Goal: Task Accomplishment & Management: Manage account settings

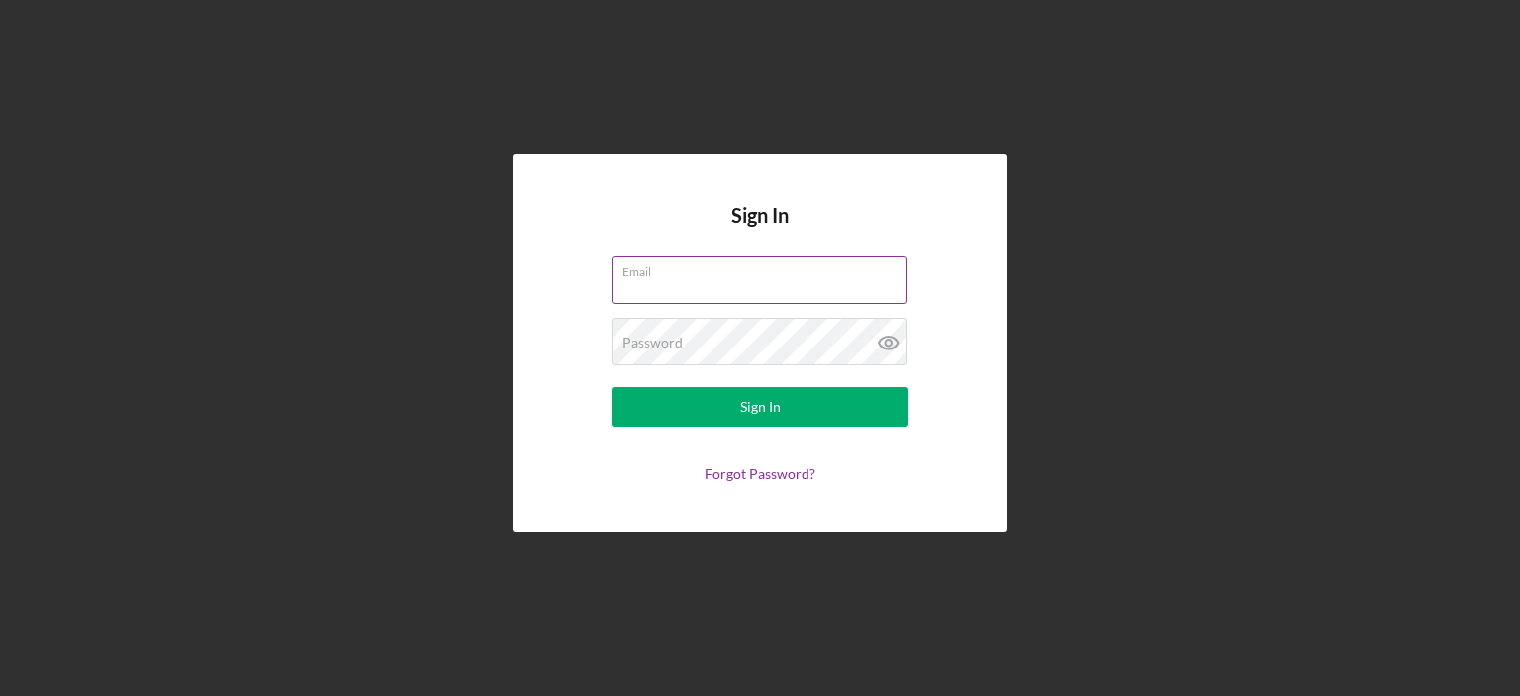
click at [683, 272] on div "Email" at bounding box center [760, 280] width 297 height 49
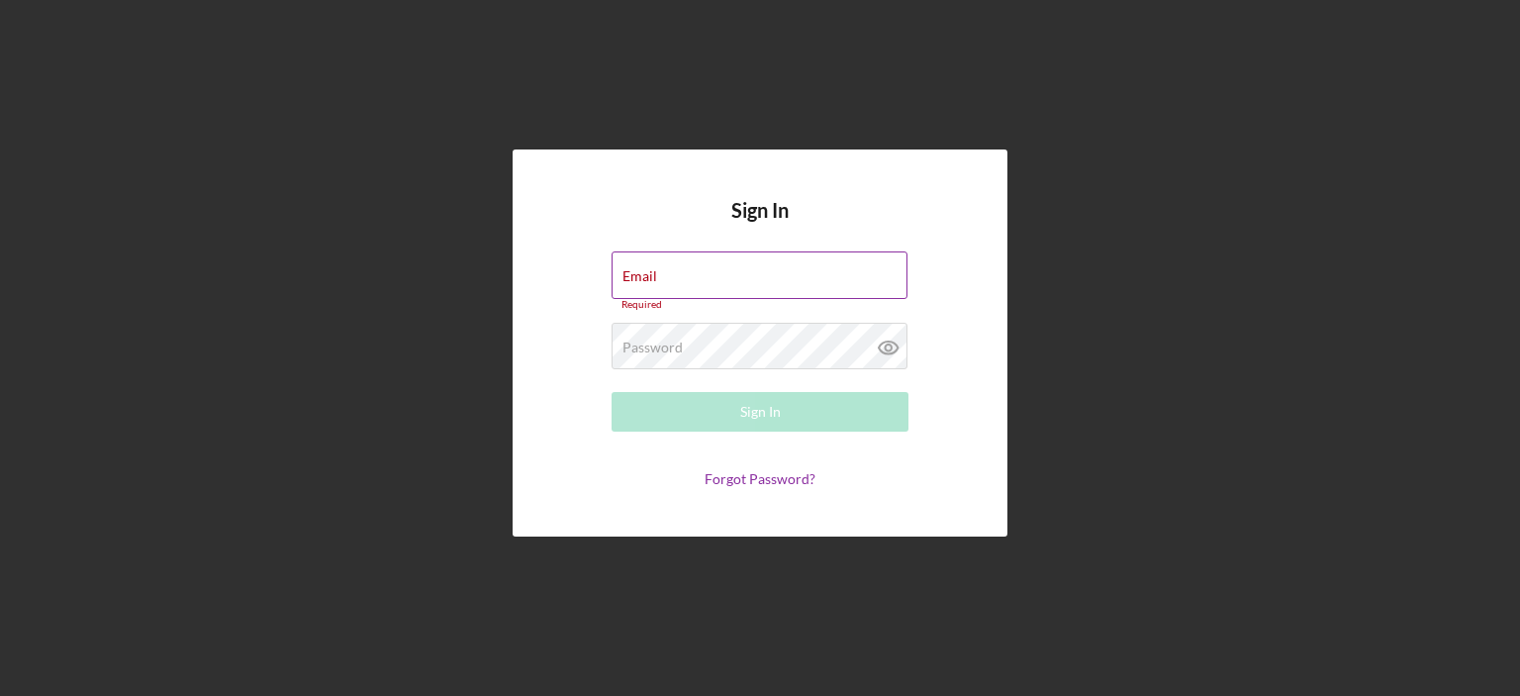
click at [706, 272] on div "Email Required" at bounding box center [760, 280] width 297 height 59
type input "[EMAIL_ADDRESS][DOMAIN_NAME]"
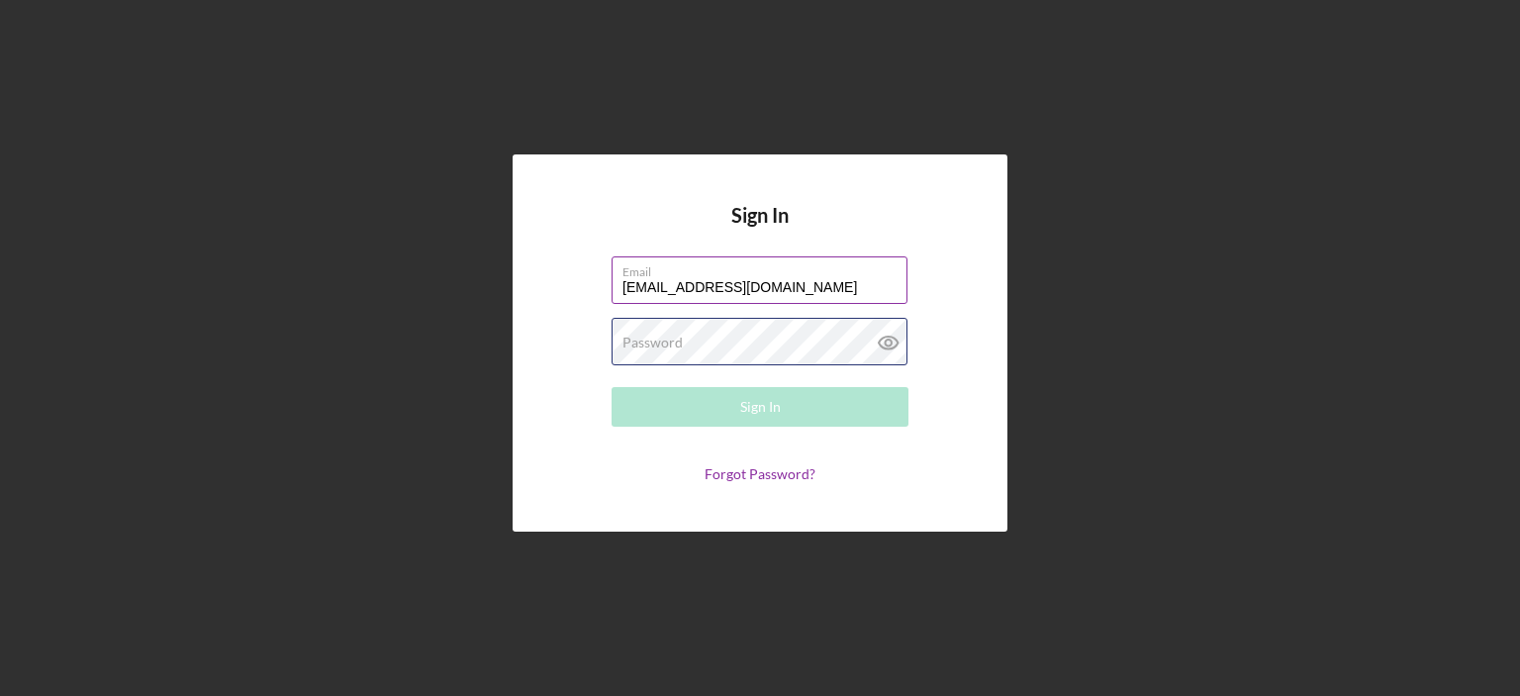
click at [776, 337] on div "Password Required" at bounding box center [760, 342] width 297 height 49
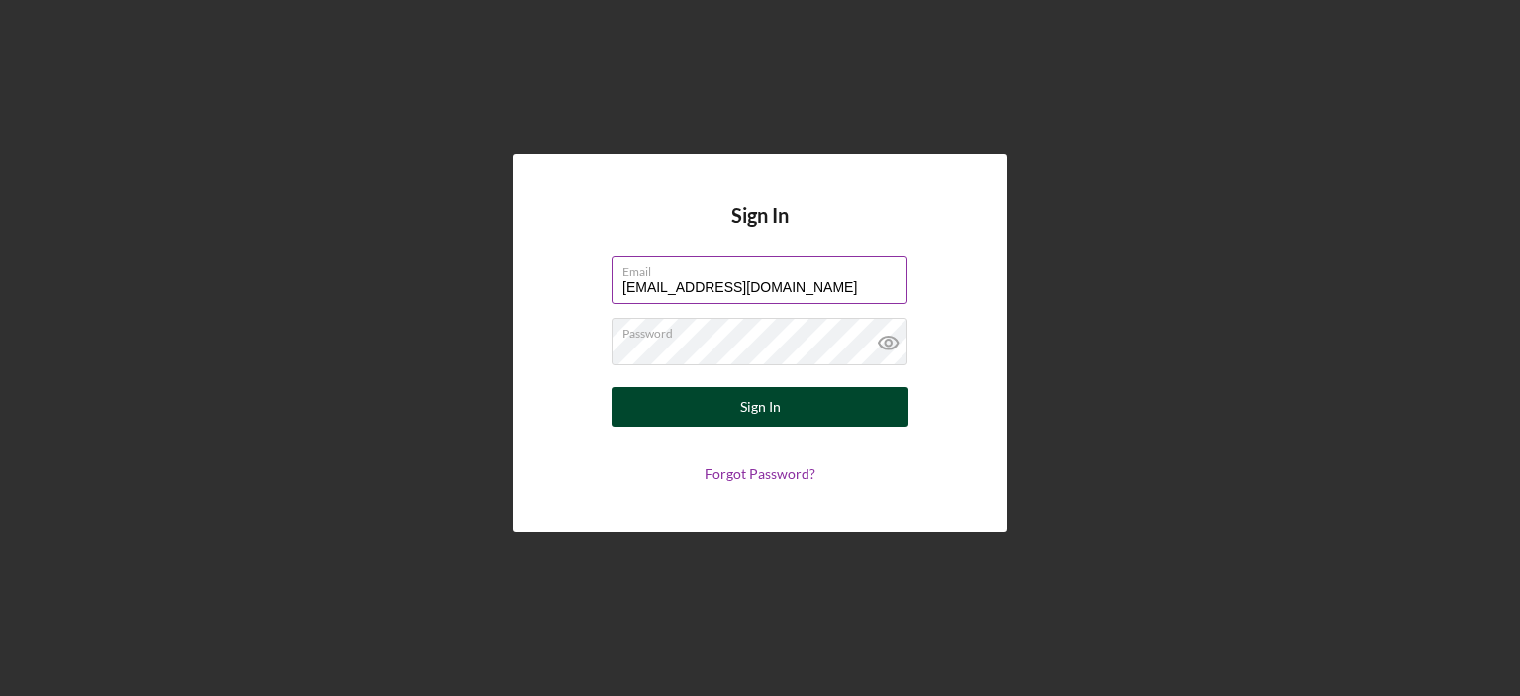
click at [732, 403] on button "Sign In" at bounding box center [760, 407] width 297 height 40
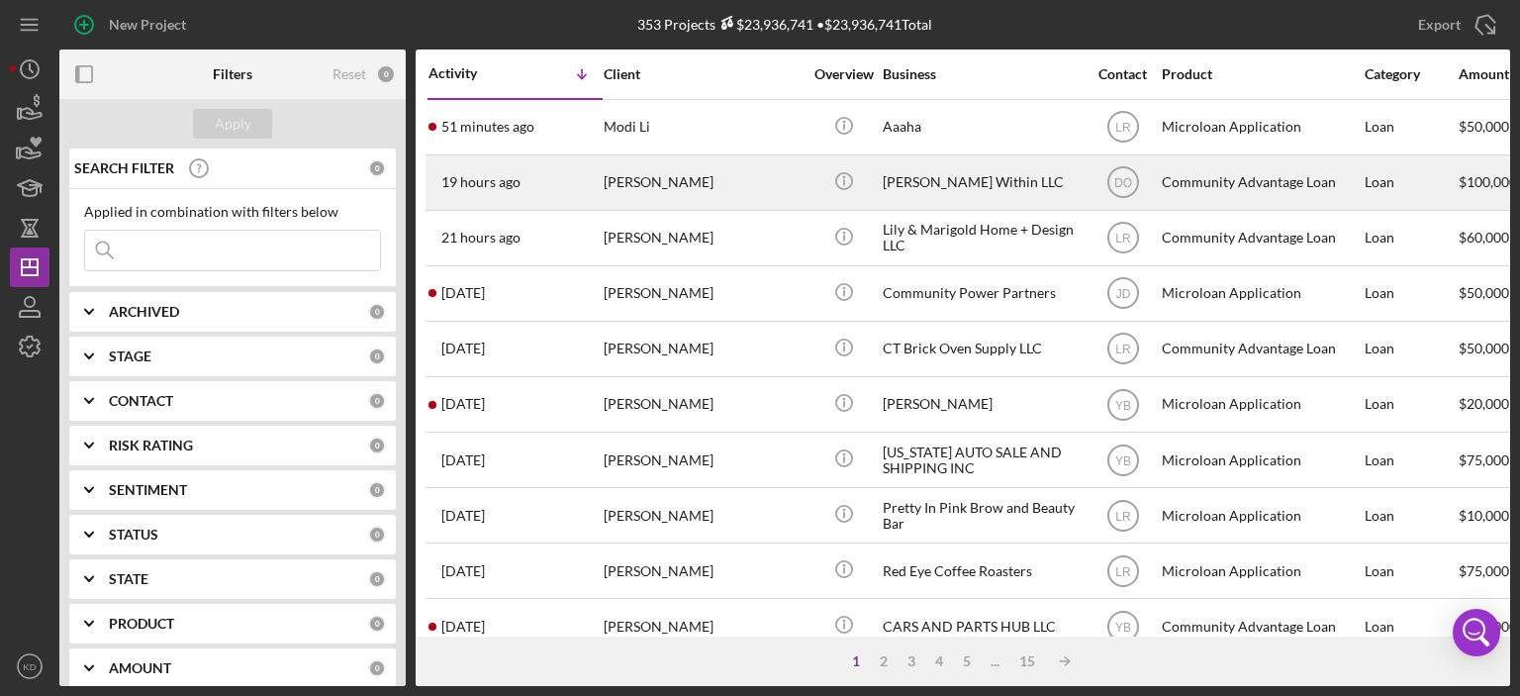
click at [649, 174] on div "[PERSON_NAME]" at bounding box center [703, 182] width 198 height 52
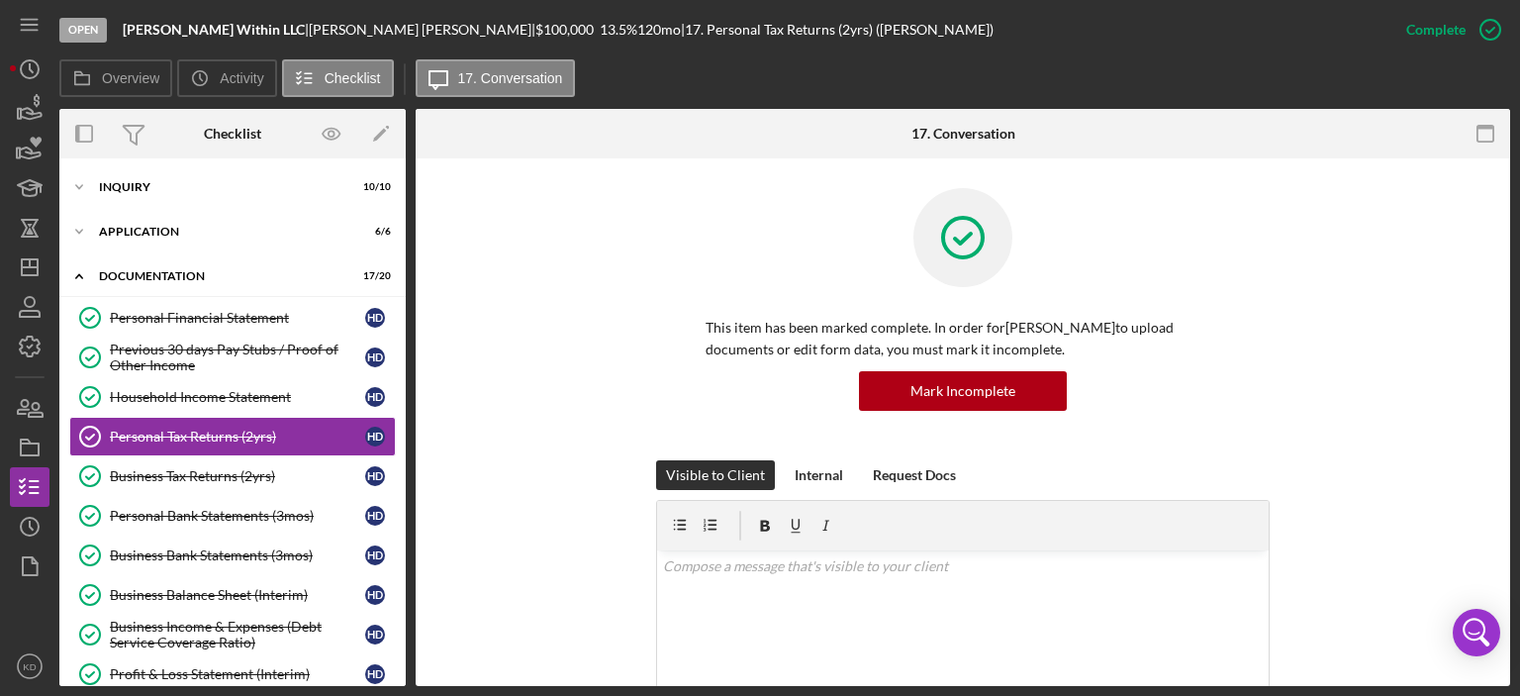
scroll to position [12, 0]
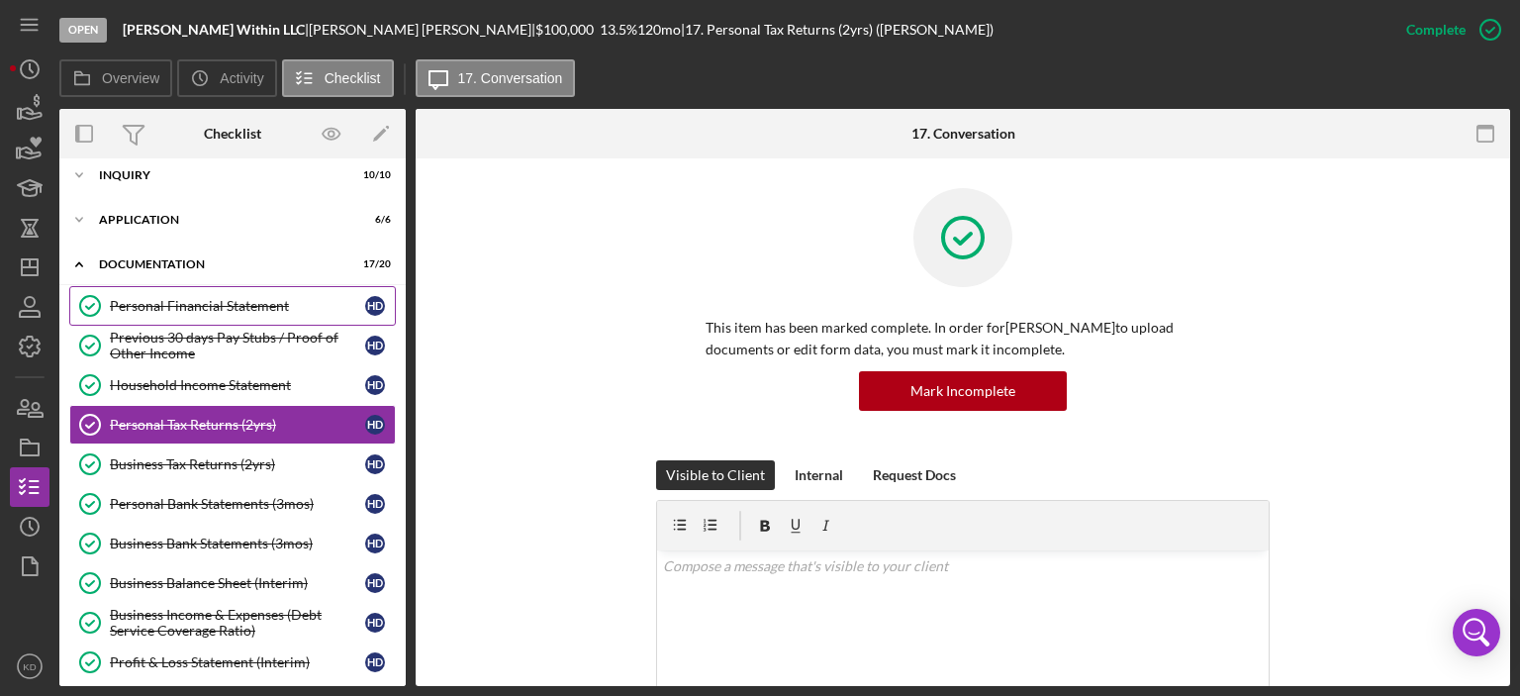
click at [194, 304] on div "Personal Financial Statement" at bounding box center [237, 306] width 255 height 16
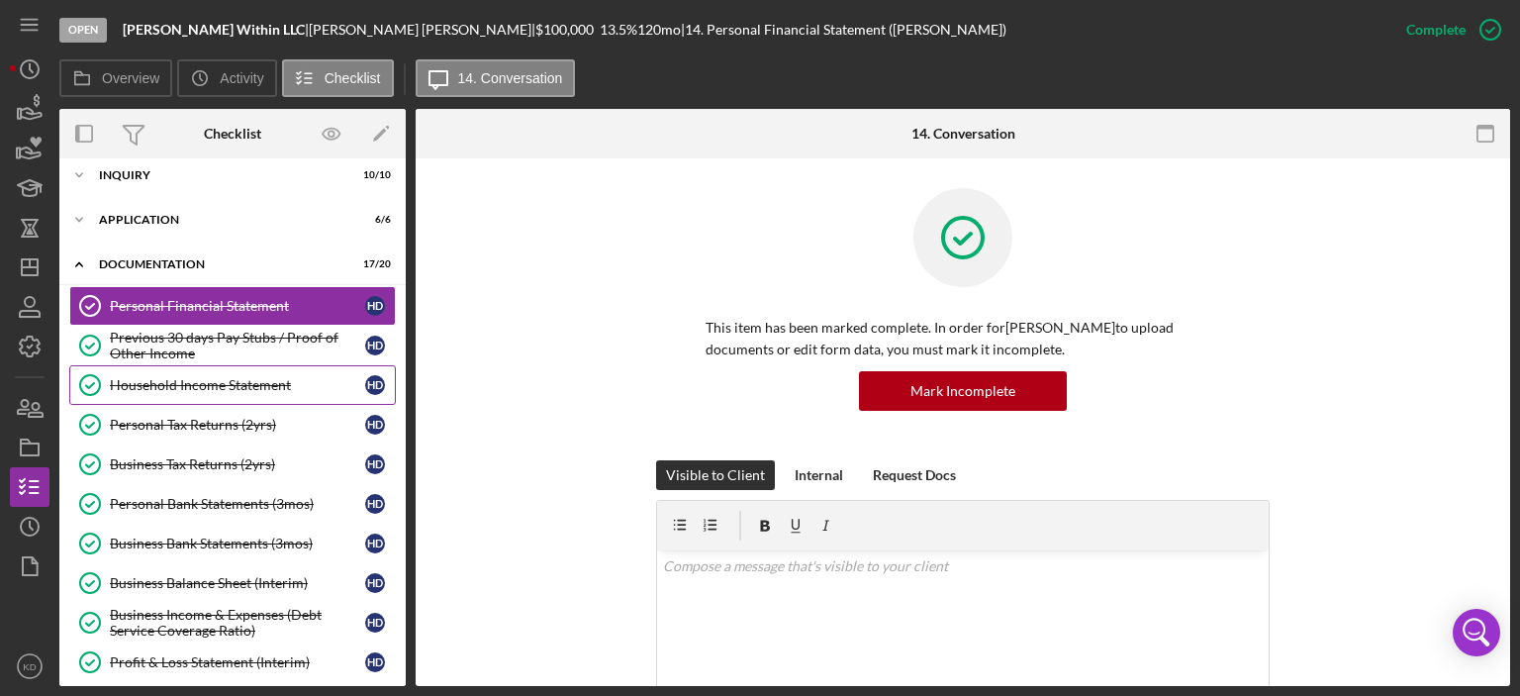
click at [218, 395] on link "Household Income Statement Household Income Statement H D" at bounding box center [232, 385] width 327 height 40
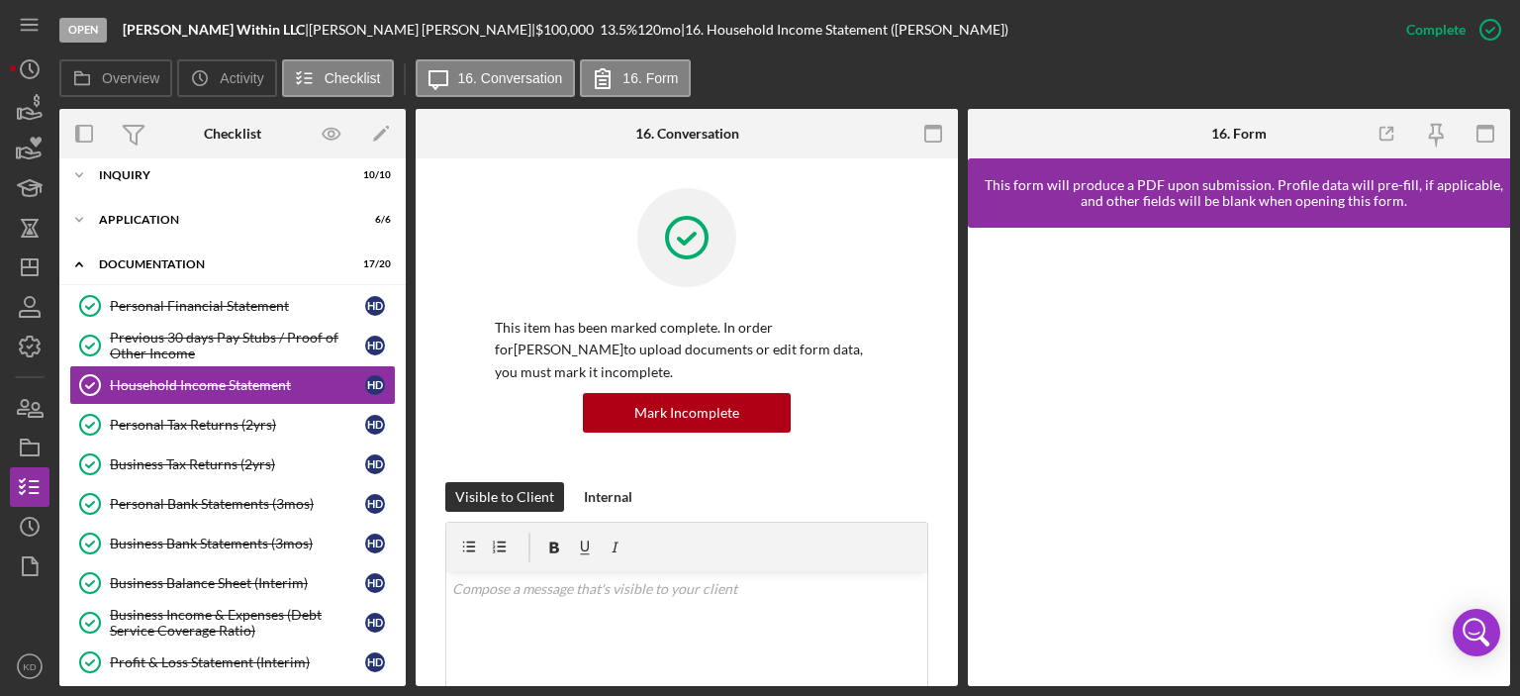
scroll to position [462, 0]
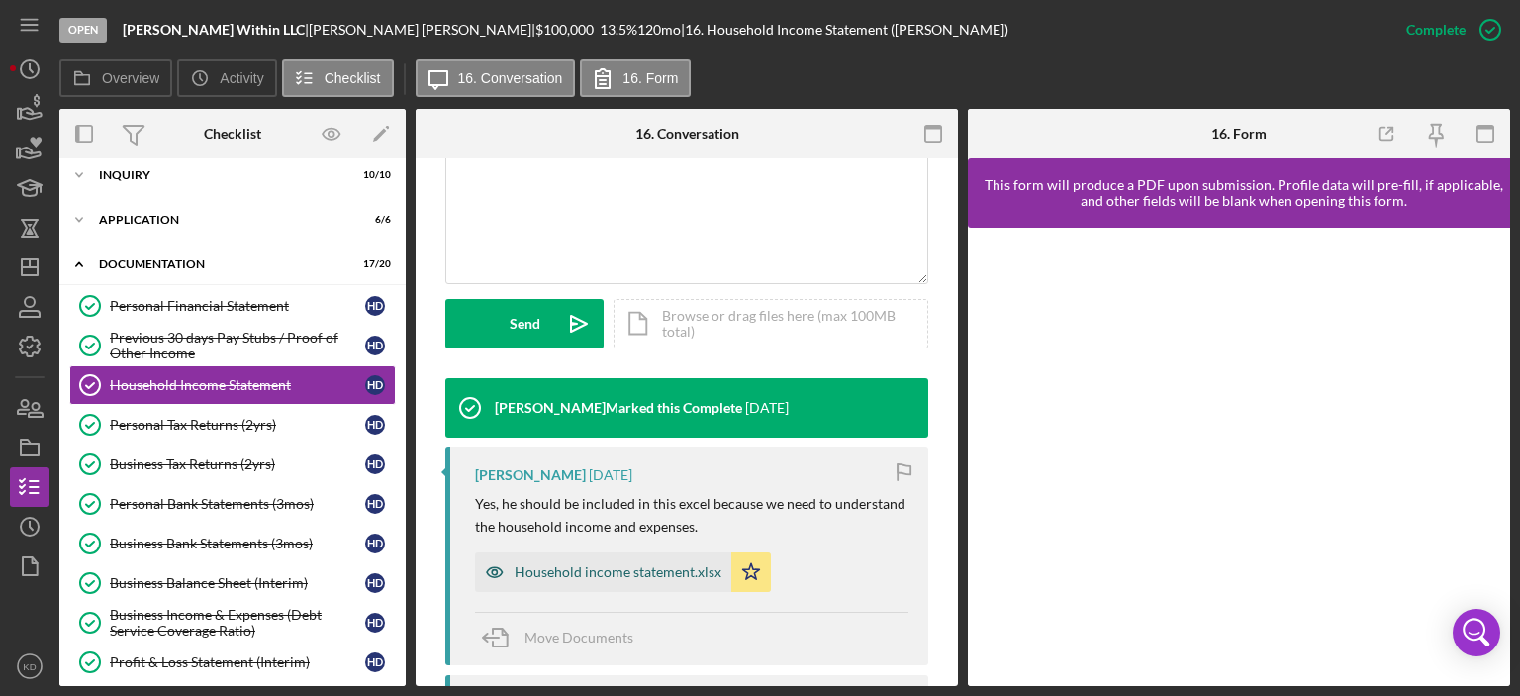
click at [621, 564] on div "Household income statement.xlsx" at bounding box center [618, 572] width 207 height 16
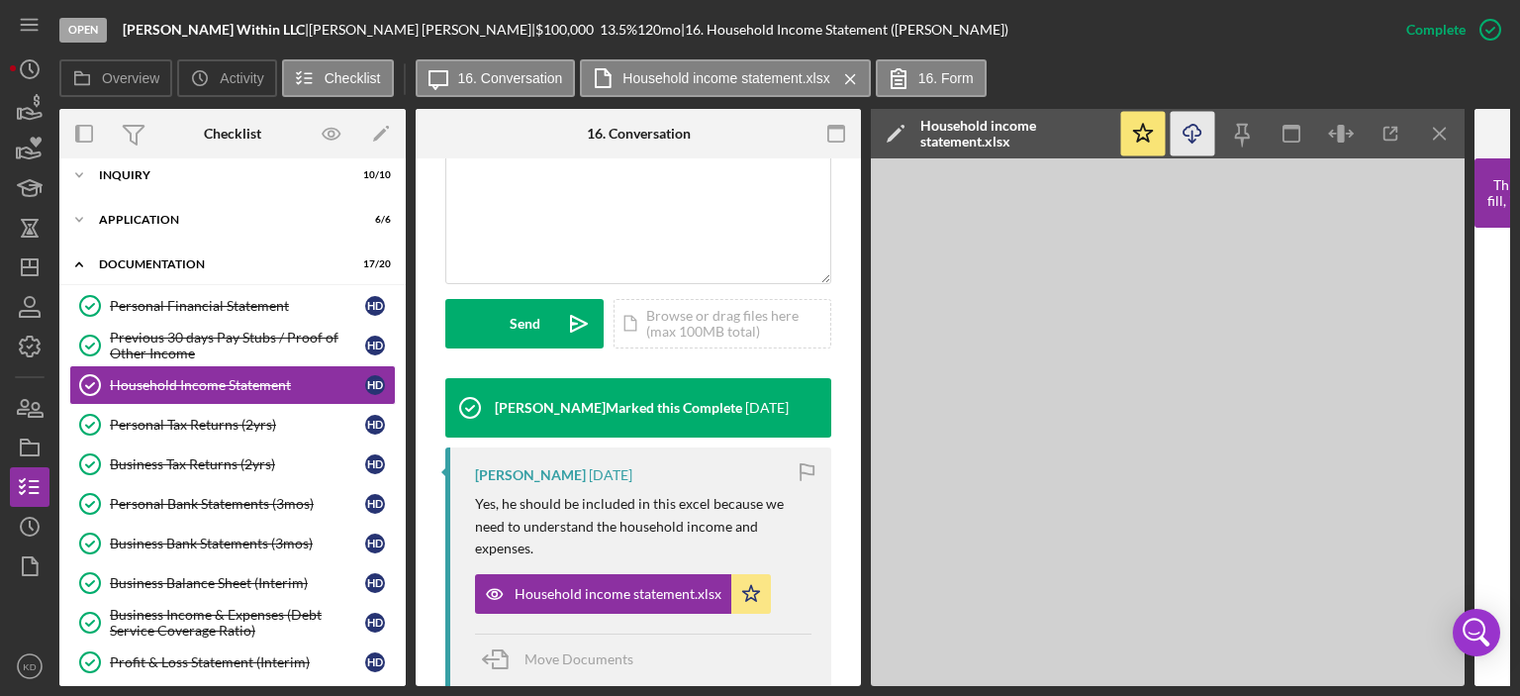
click at [1189, 131] on icon "Icon/Download" at bounding box center [1193, 134] width 45 height 45
click at [182, 344] on div "Previous 30 days Pay Stubs / Proof of Other Income" at bounding box center [237, 346] width 255 height 32
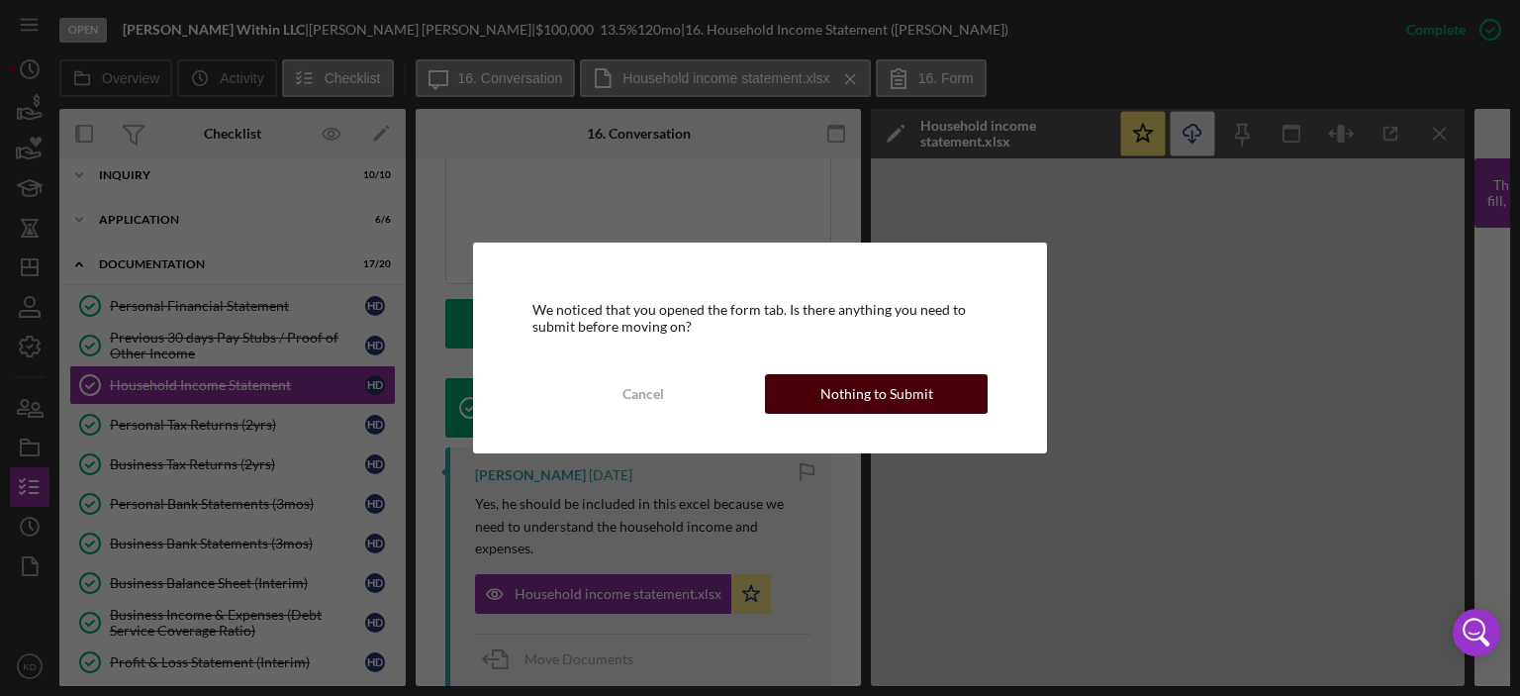
click at [892, 399] on div "Nothing to Submit" at bounding box center [877, 394] width 113 height 40
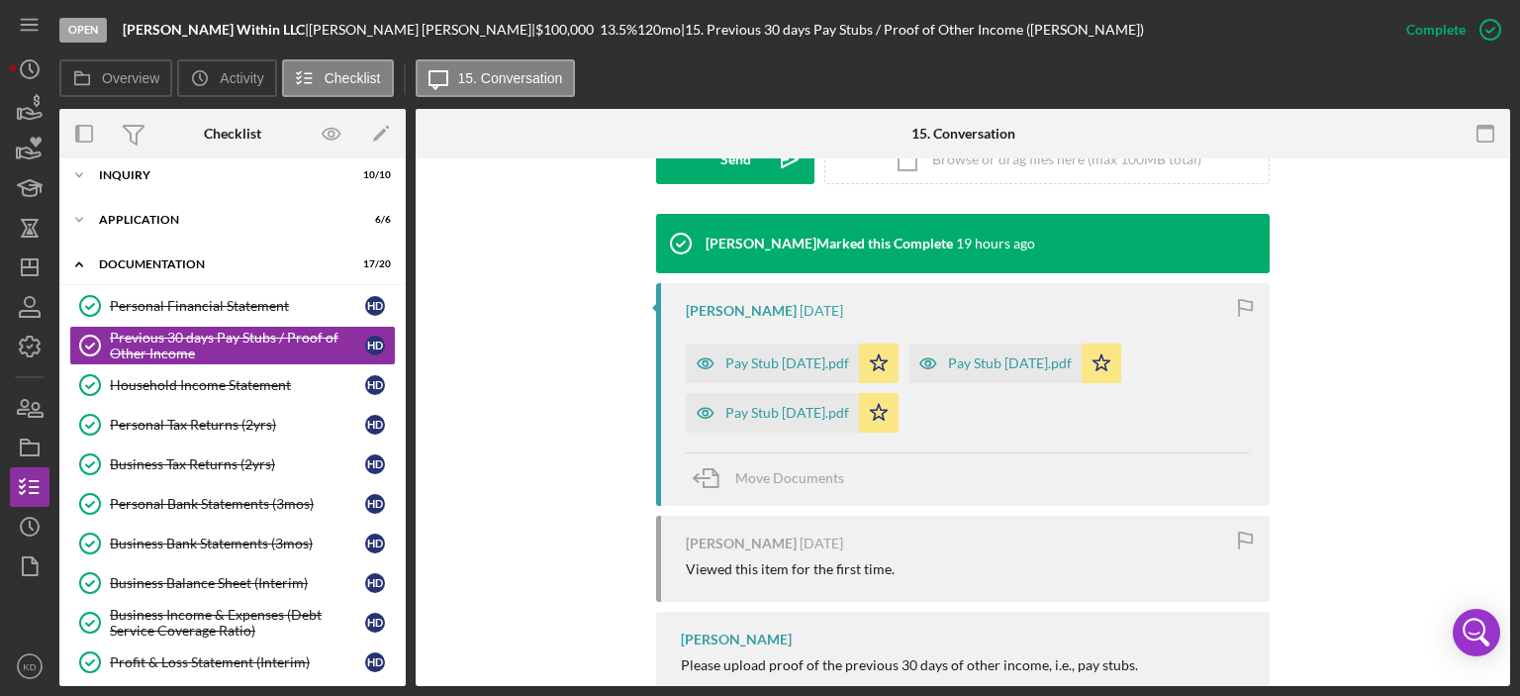
scroll to position [637, 0]
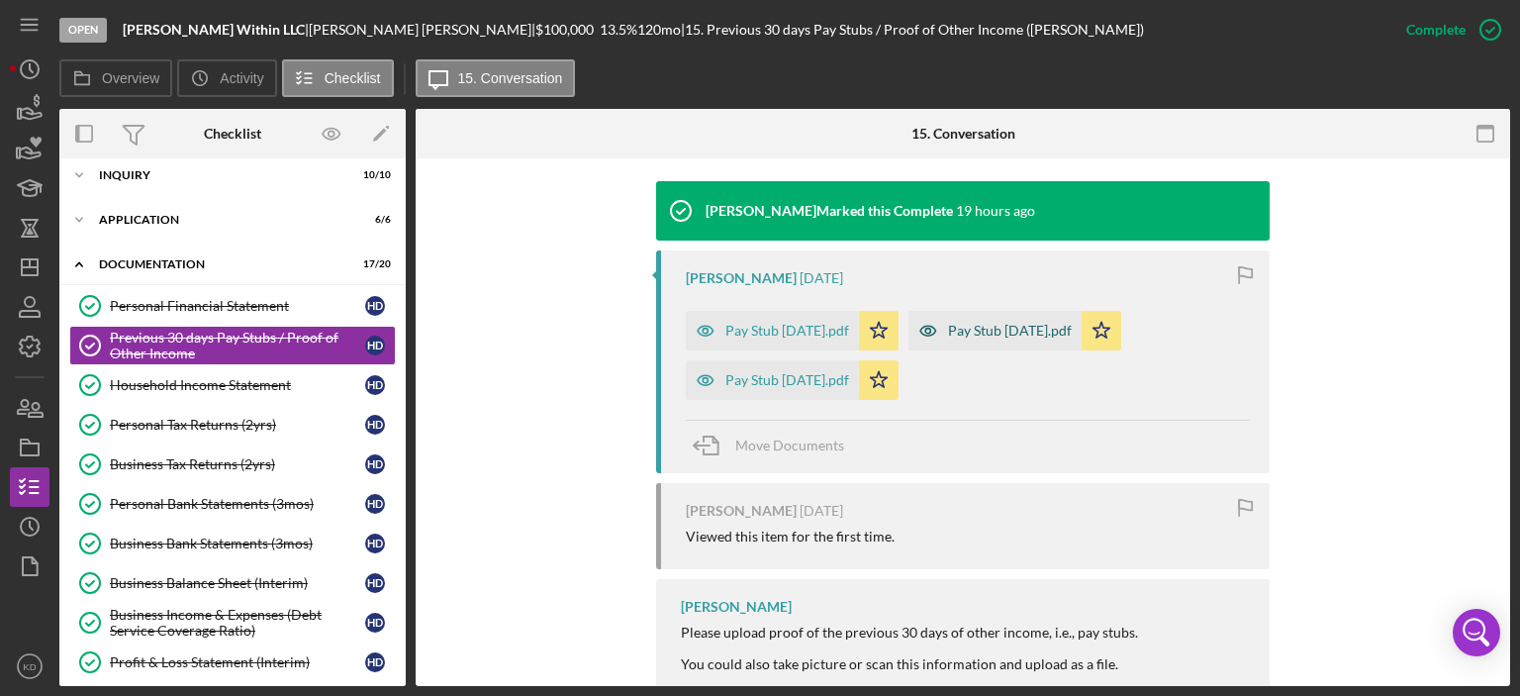
click at [1039, 325] on div "Pay Stub [DATE].pdf" at bounding box center [1010, 331] width 124 height 16
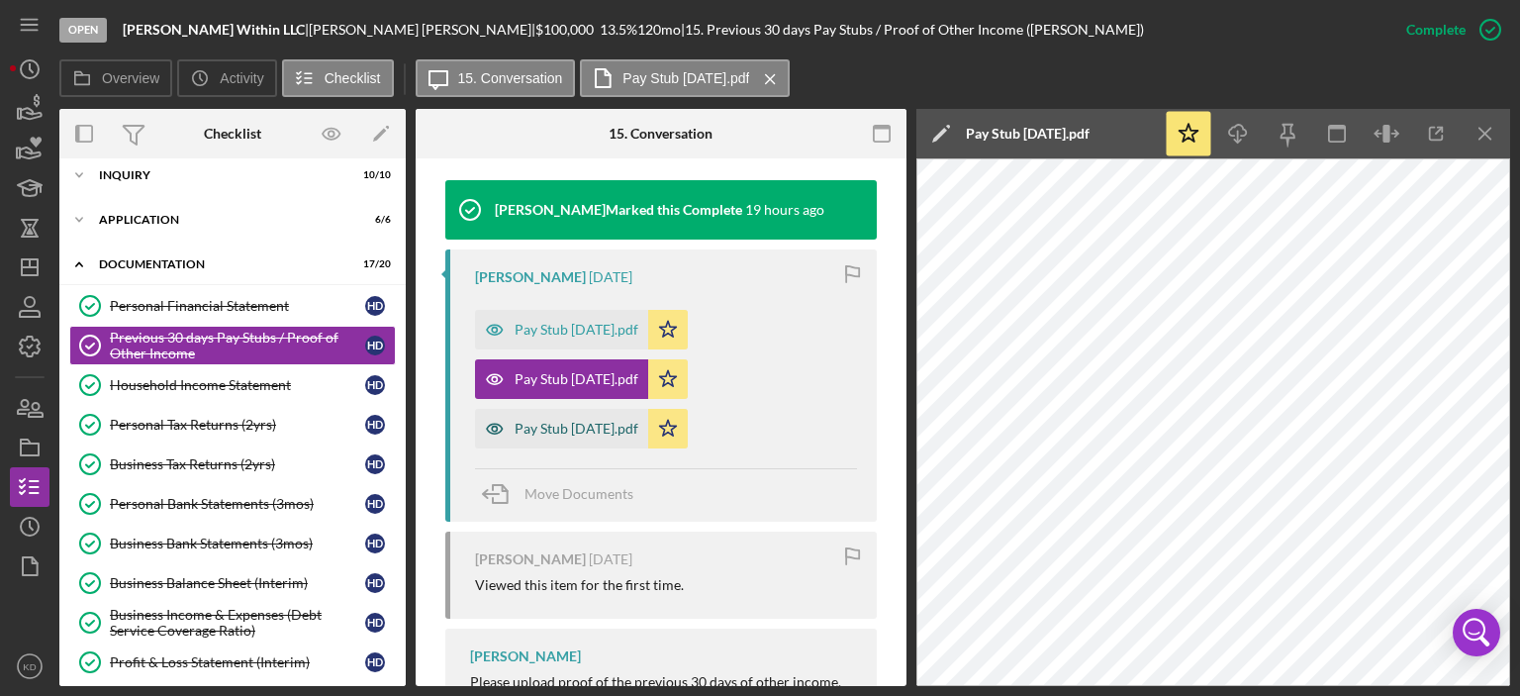
click at [583, 431] on div "Pay Stub [DATE].pdf" at bounding box center [577, 429] width 124 height 16
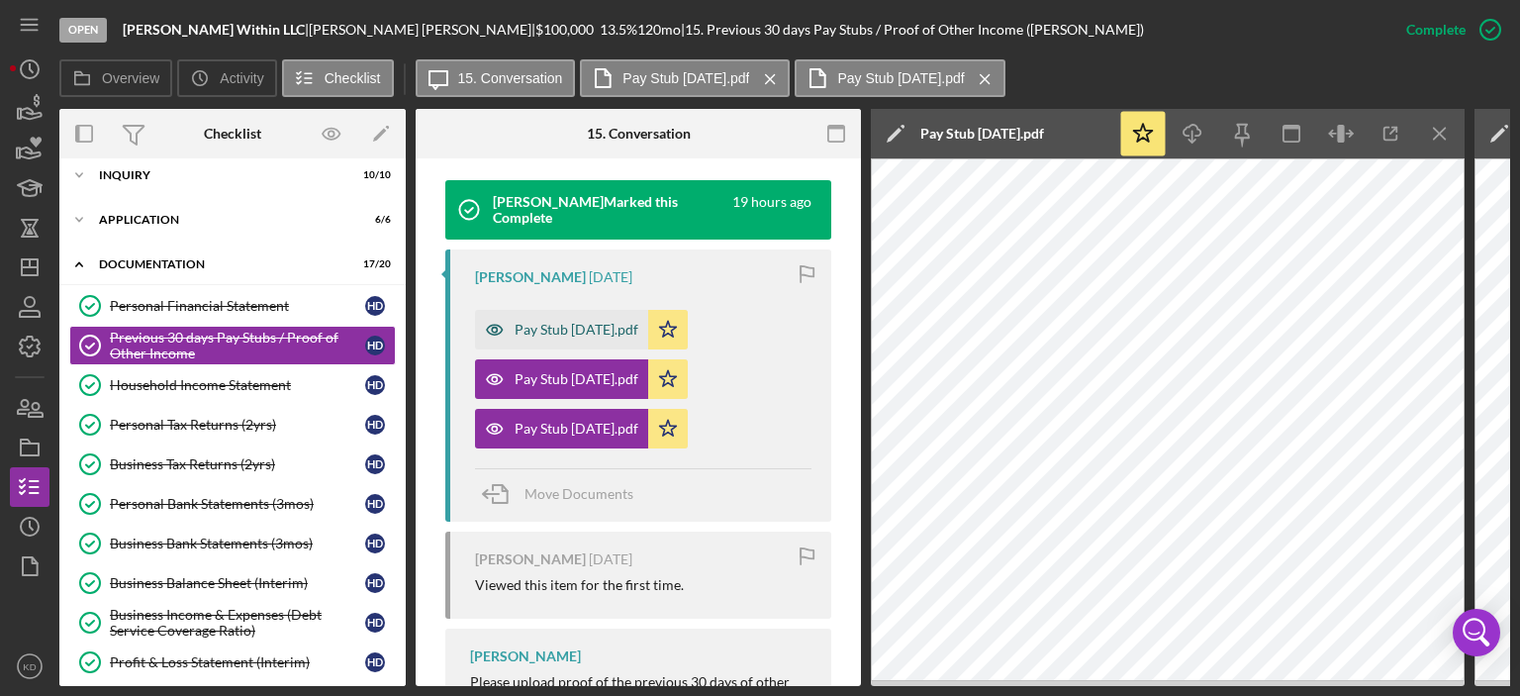
click at [586, 326] on div "Pay Stub [DATE].pdf" at bounding box center [577, 330] width 124 height 16
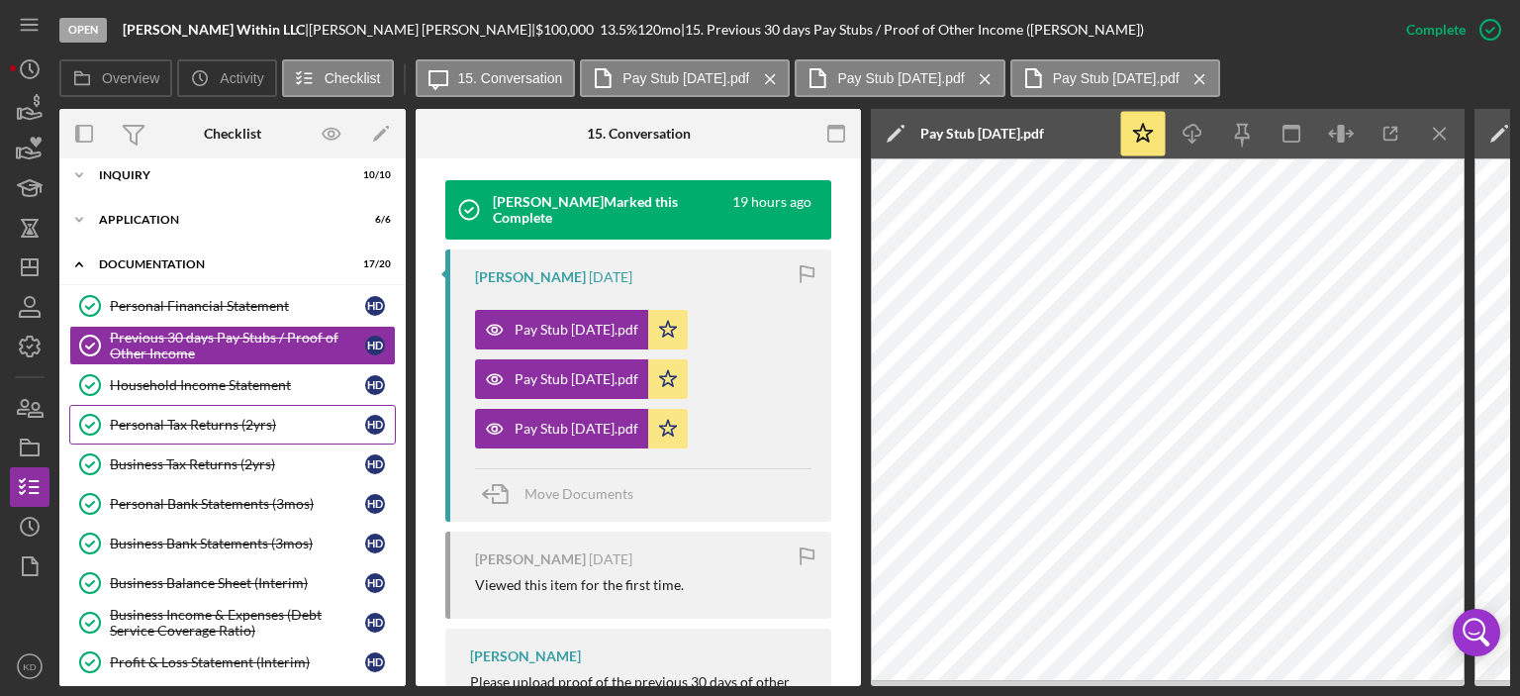
click at [222, 413] on link "Personal Tax Returns (2yrs) Personal Tax Returns (2yrs) H D" at bounding box center [232, 425] width 327 height 40
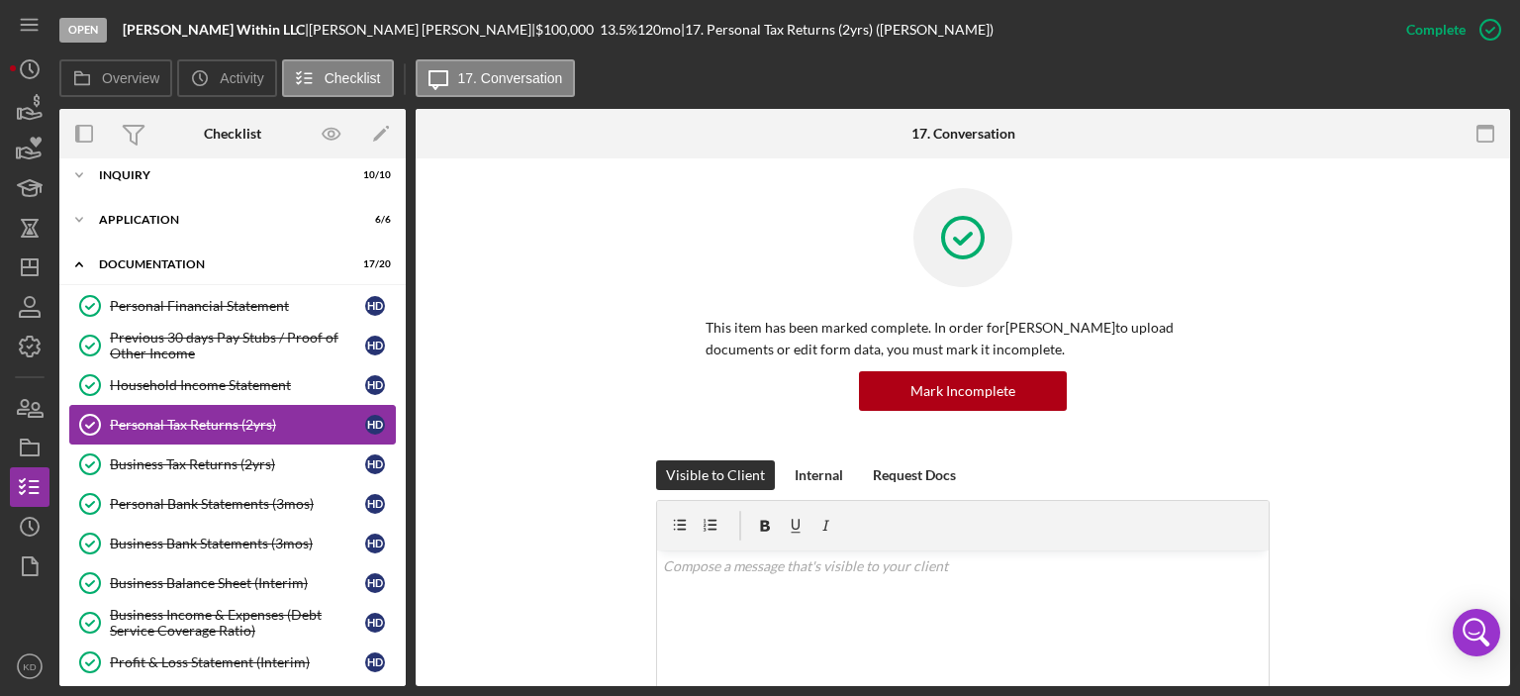
click at [234, 417] on div "Personal Tax Returns (2yrs)" at bounding box center [237, 425] width 255 height 16
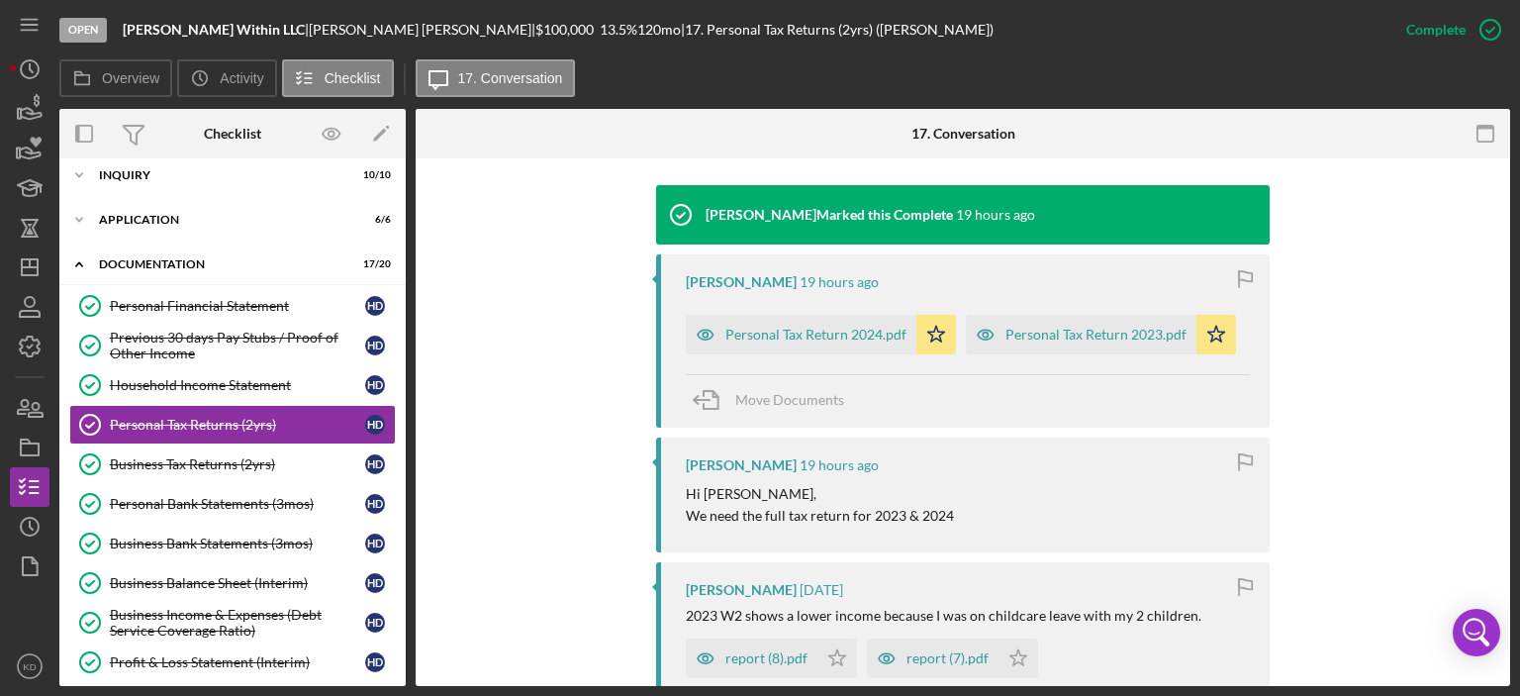
scroll to position [635, 0]
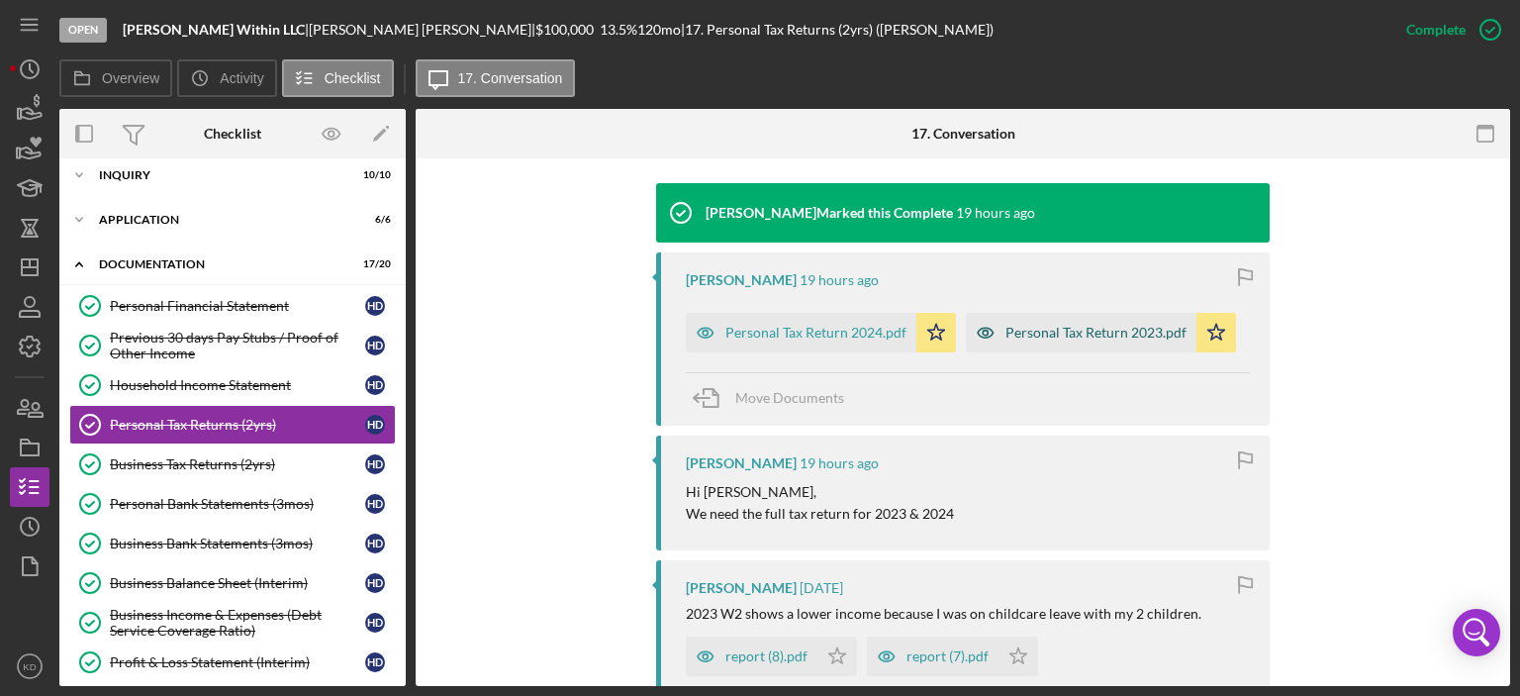
click at [1061, 330] on div "Personal Tax Return 2023.pdf" at bounding box center [1096, 333] width 181 height 16
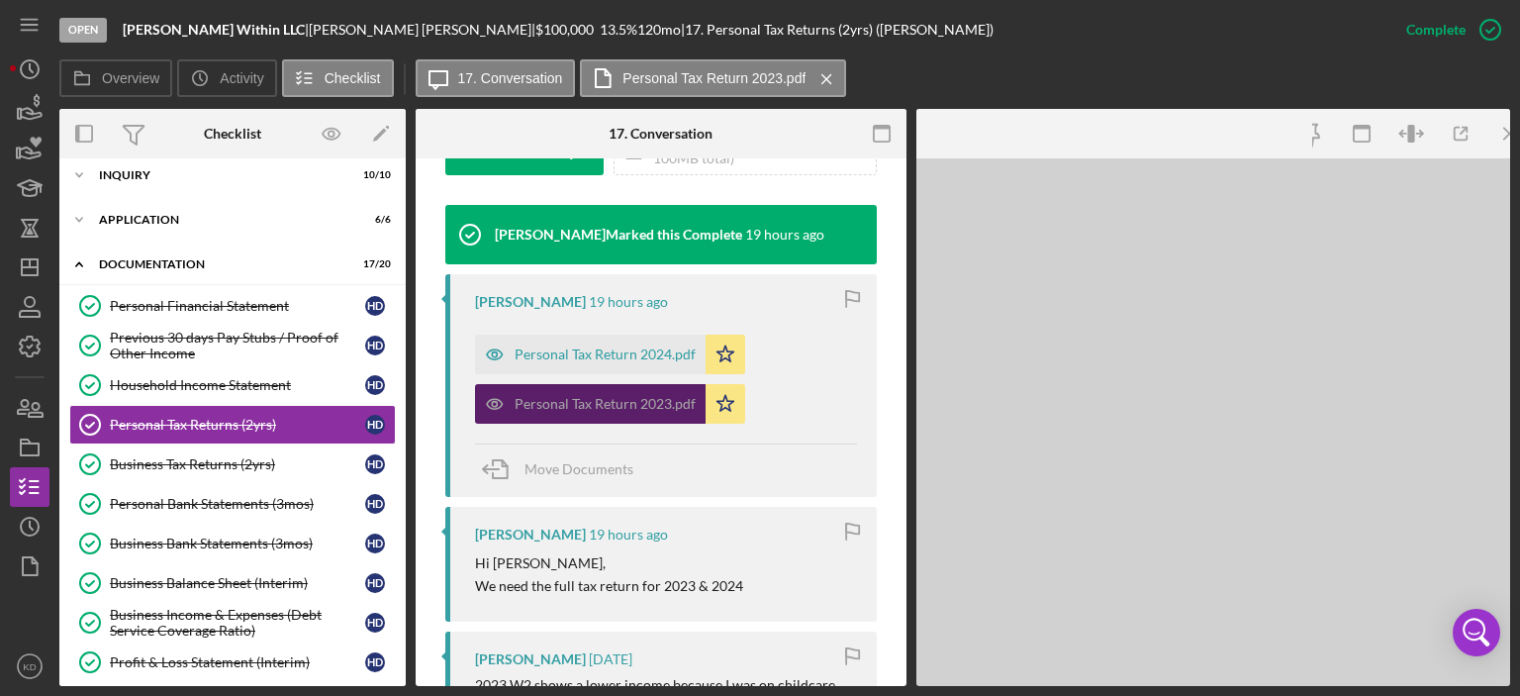
scroll to position [657, 0]
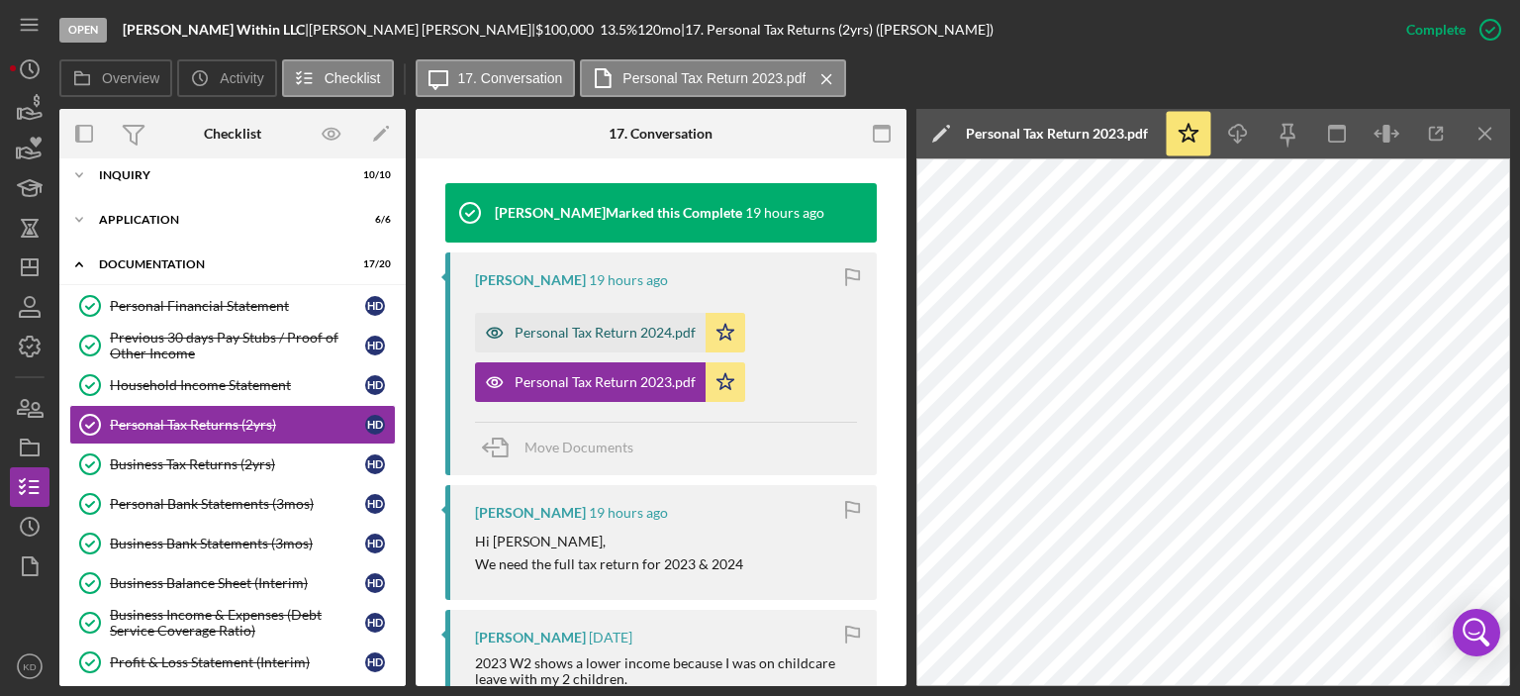
click at [600, 330] on div "Personal Tax Return 2024.pdf" at bounding box center [605, 333] width 181 height 16
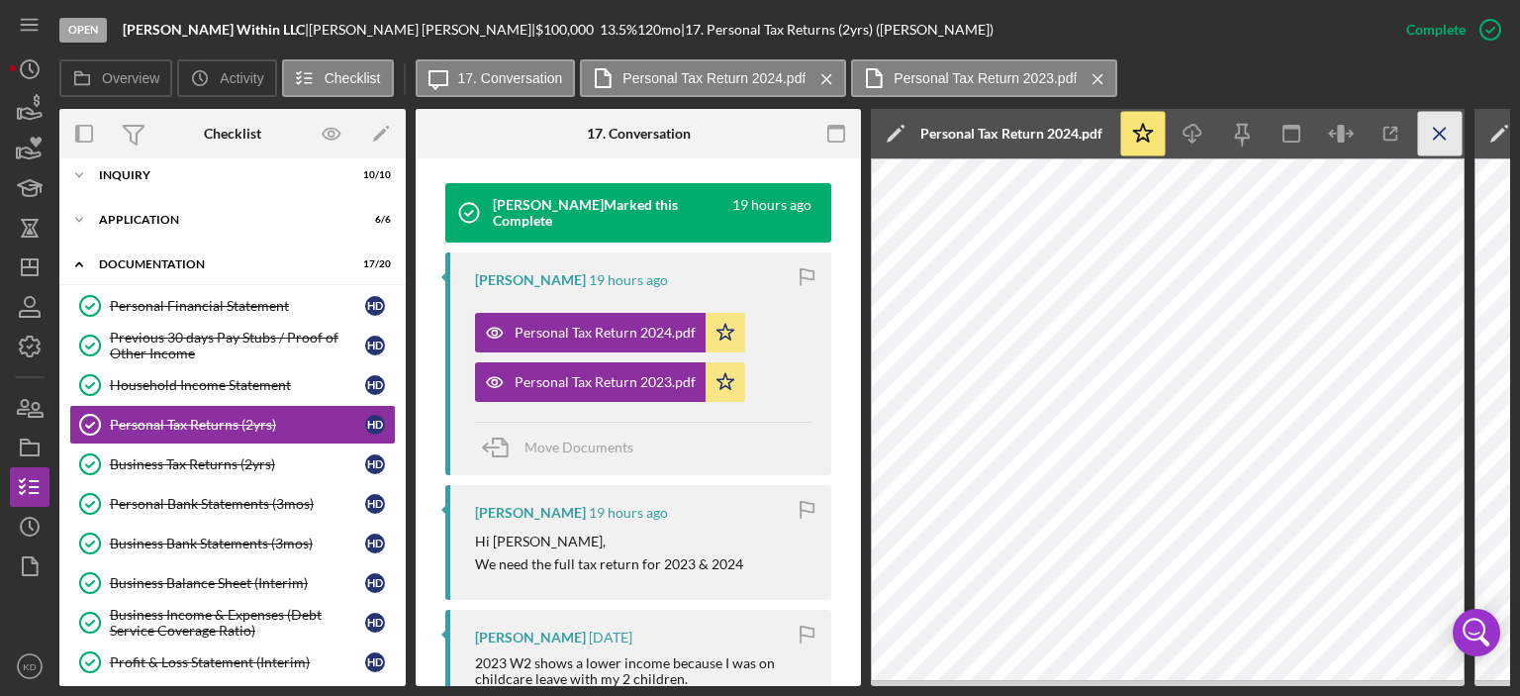
click at [1437, 132] on line "button" at bounding box center [1439, 133] width 11 height 11
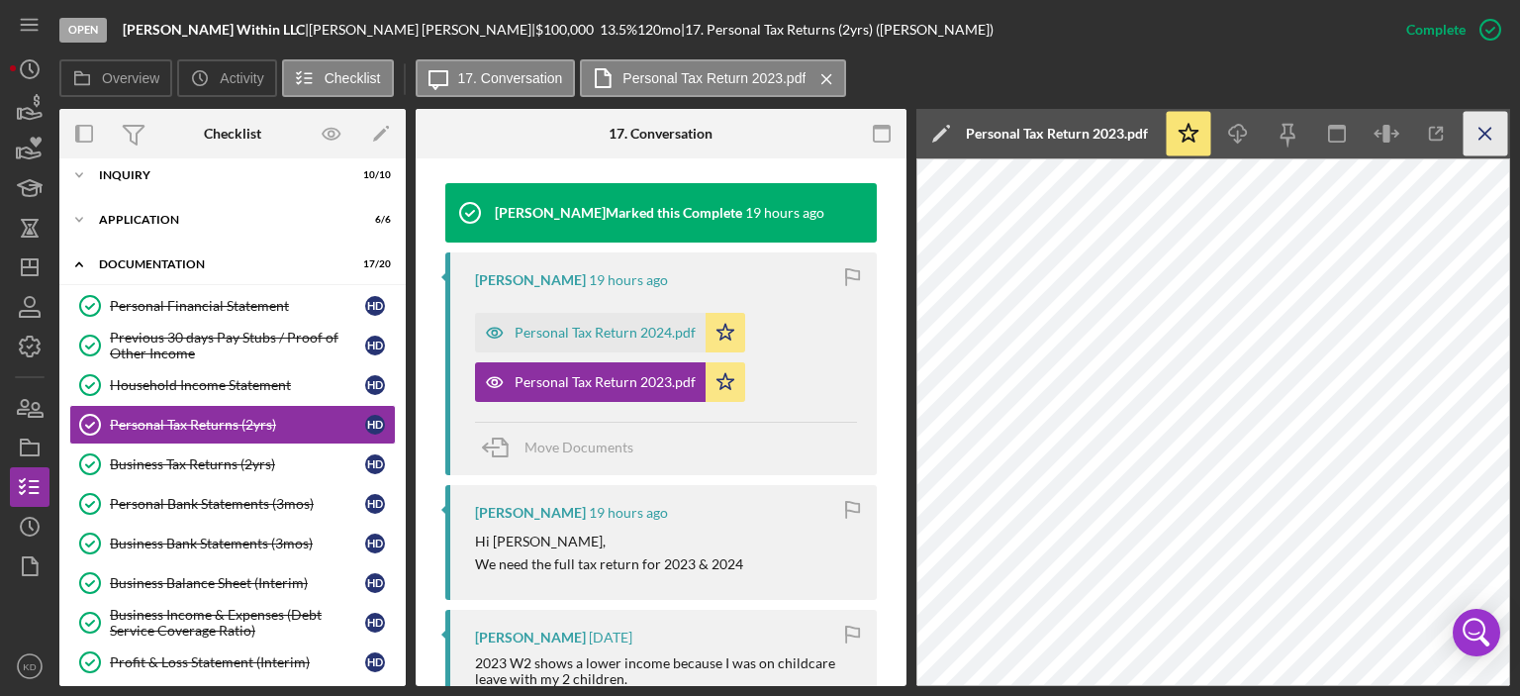
click at [1485, 130] on icon "Icon/Menu Close" at bounding box center [1486, 134] width 45 height 45
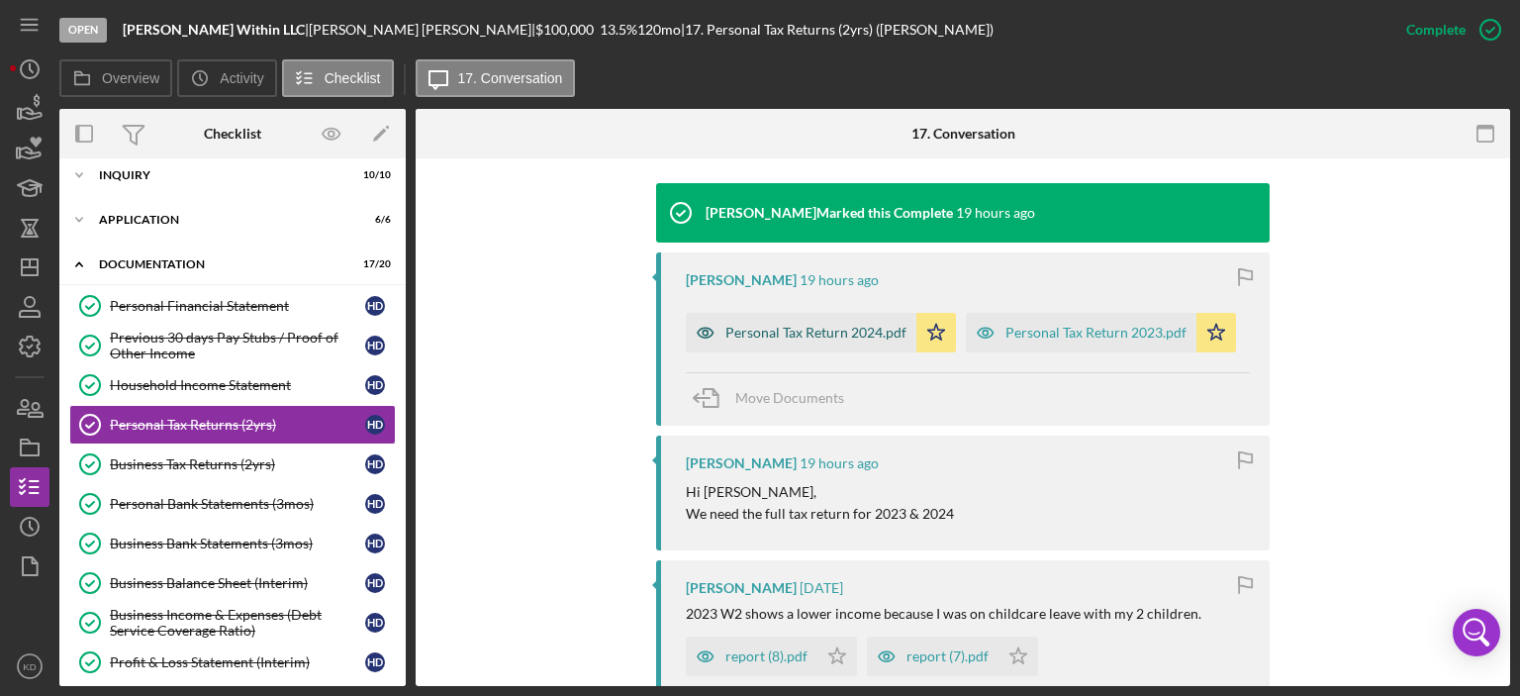
click at [865, 328] on div "Personal Tax Return 2024.pdf" at bounding box center [816, 333] width 181 height 16
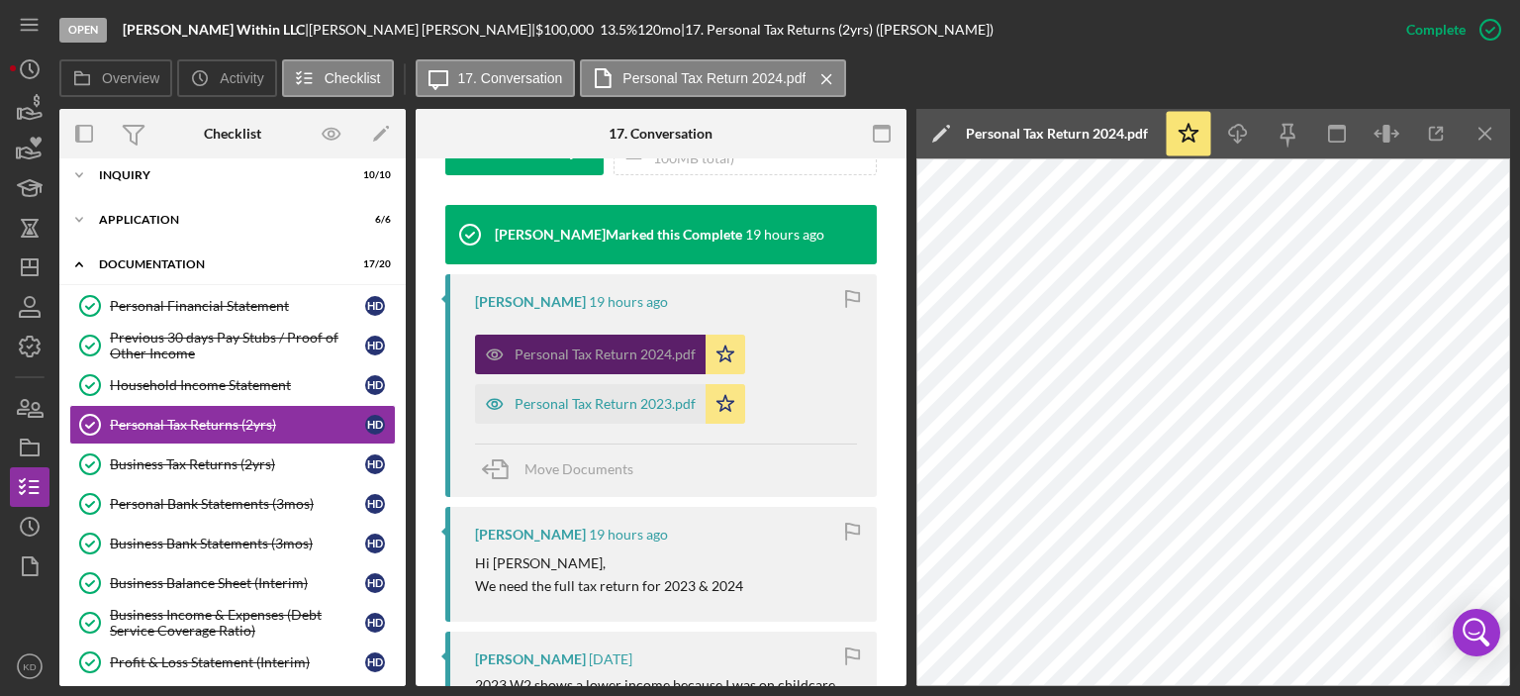
scroll to position [657, 0]
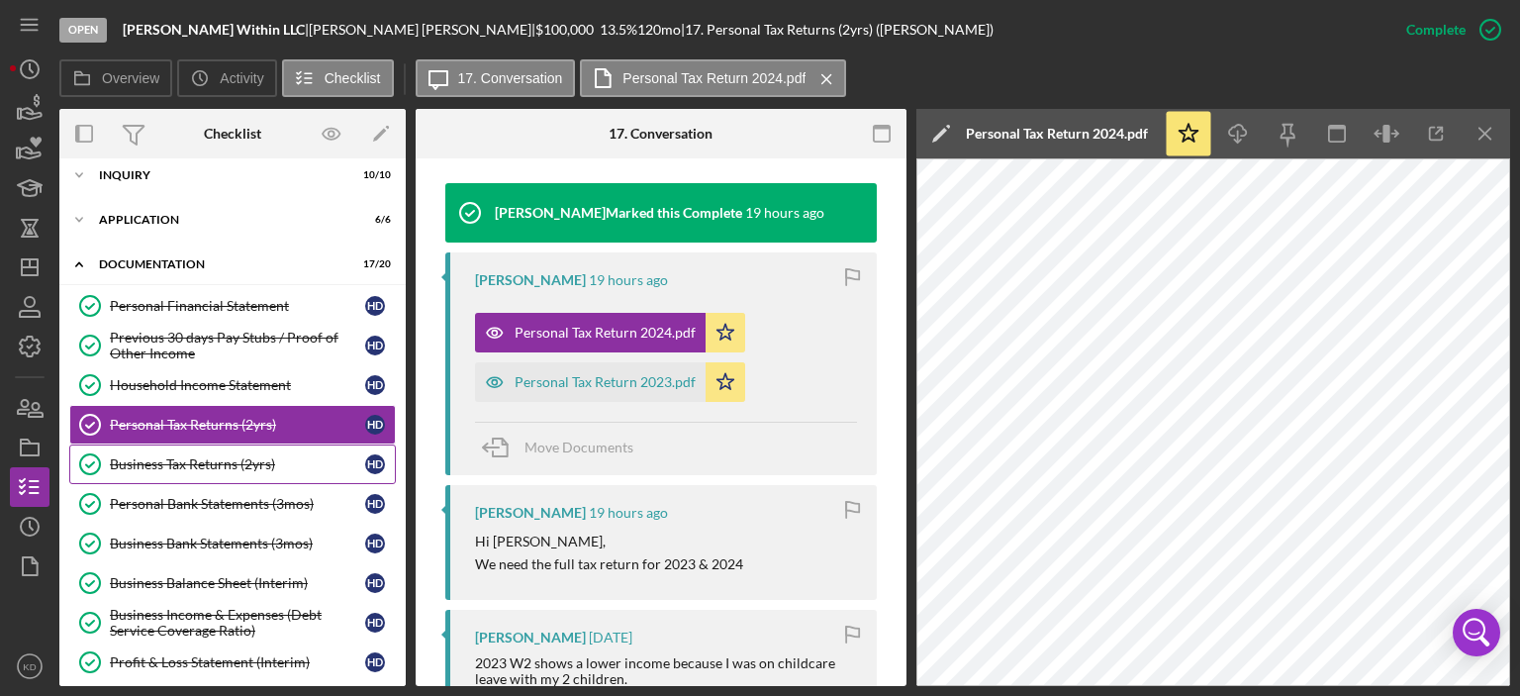
click at [155, 459] on div "Business Tax Returns (2yrs)" at bounding box center [237, 464] width 255 height 16
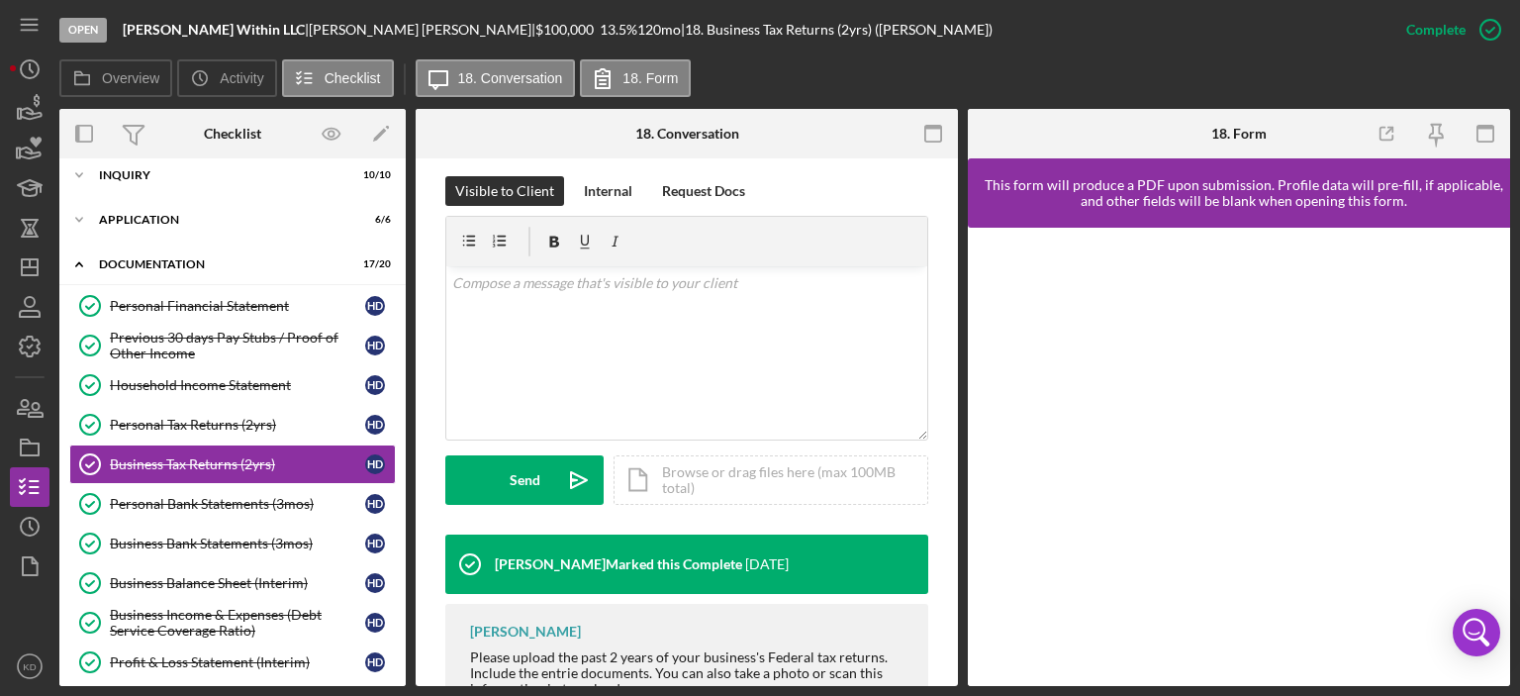
scroll to position [428, 0]
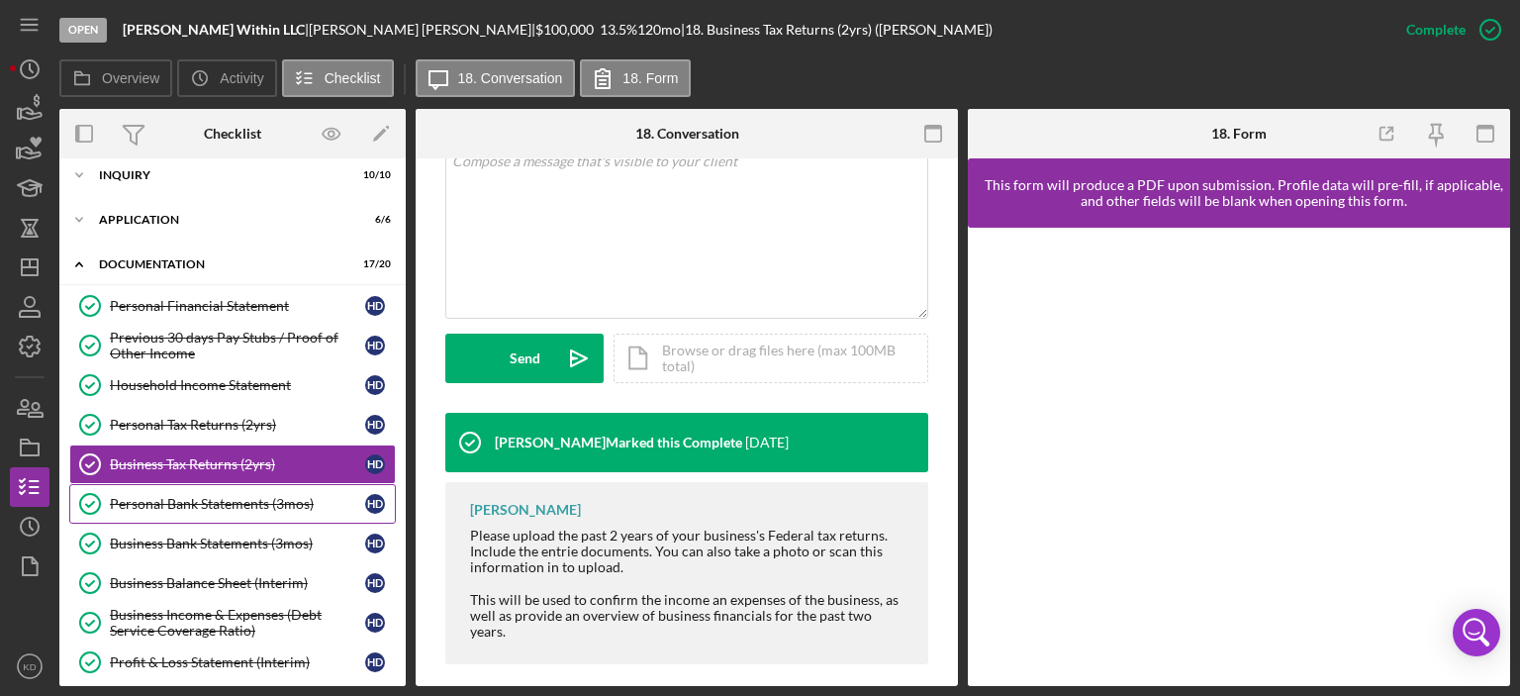
click at [206, 496] on div "Personal Bank Statements (3mos)" at bounding box center [237, 504] width 255 height 16
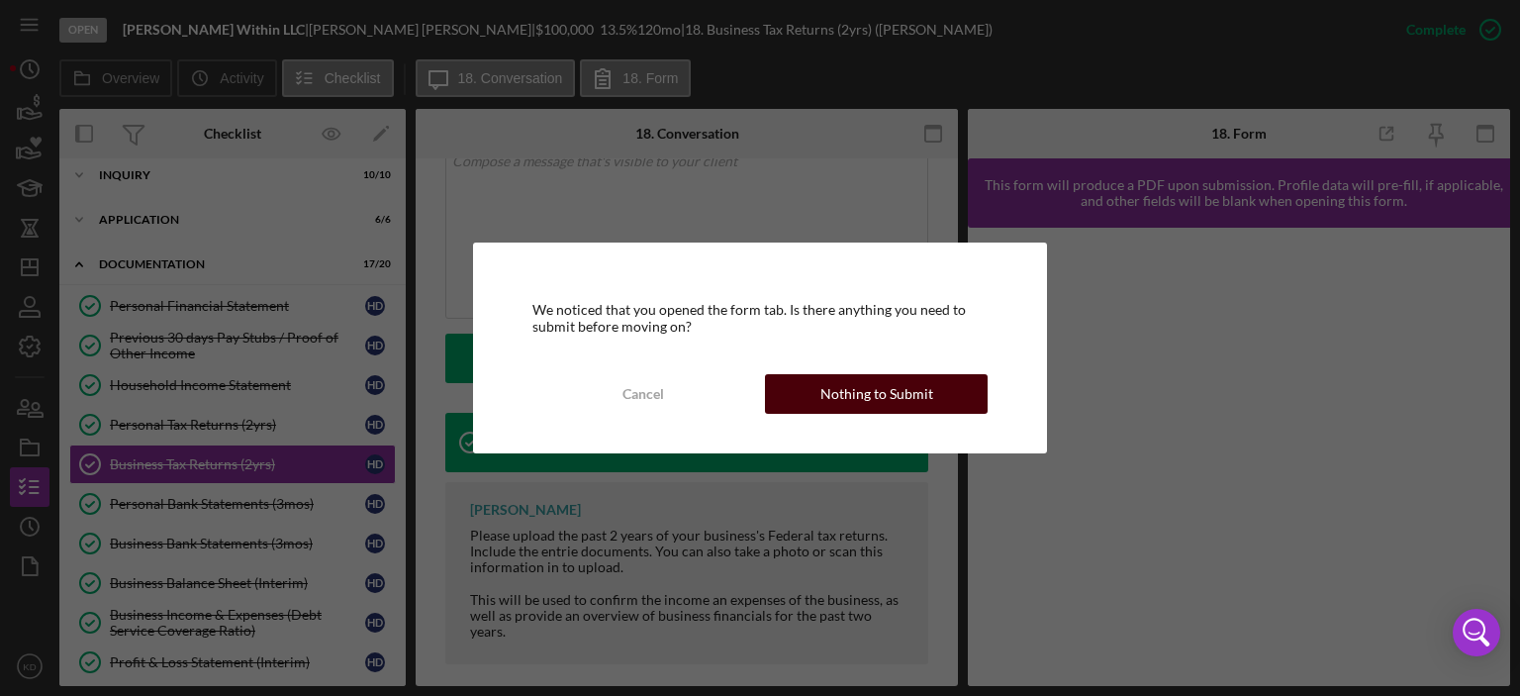
click at [878, 388] on div "Nothing to Submit" at bounding box center [877, 394] width 113 height 40
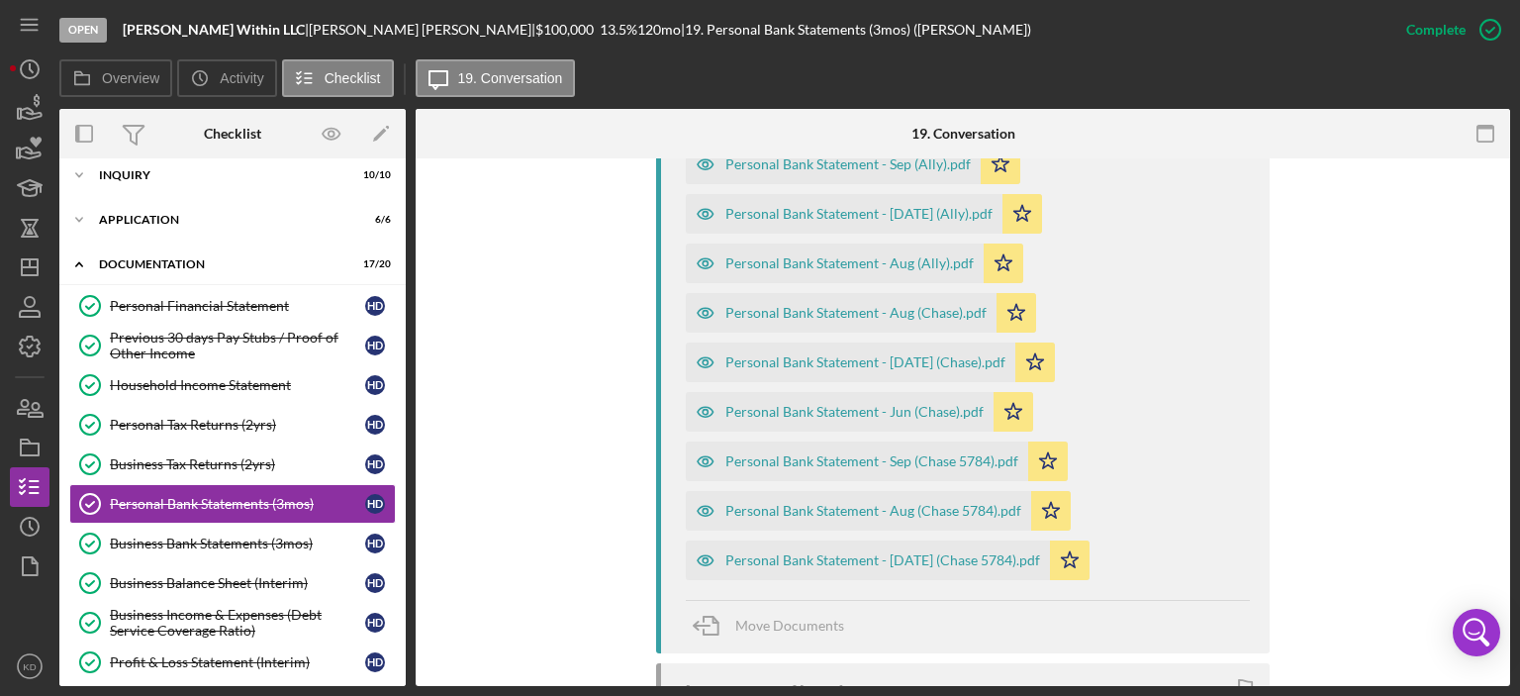
scroll to position [793, 0]
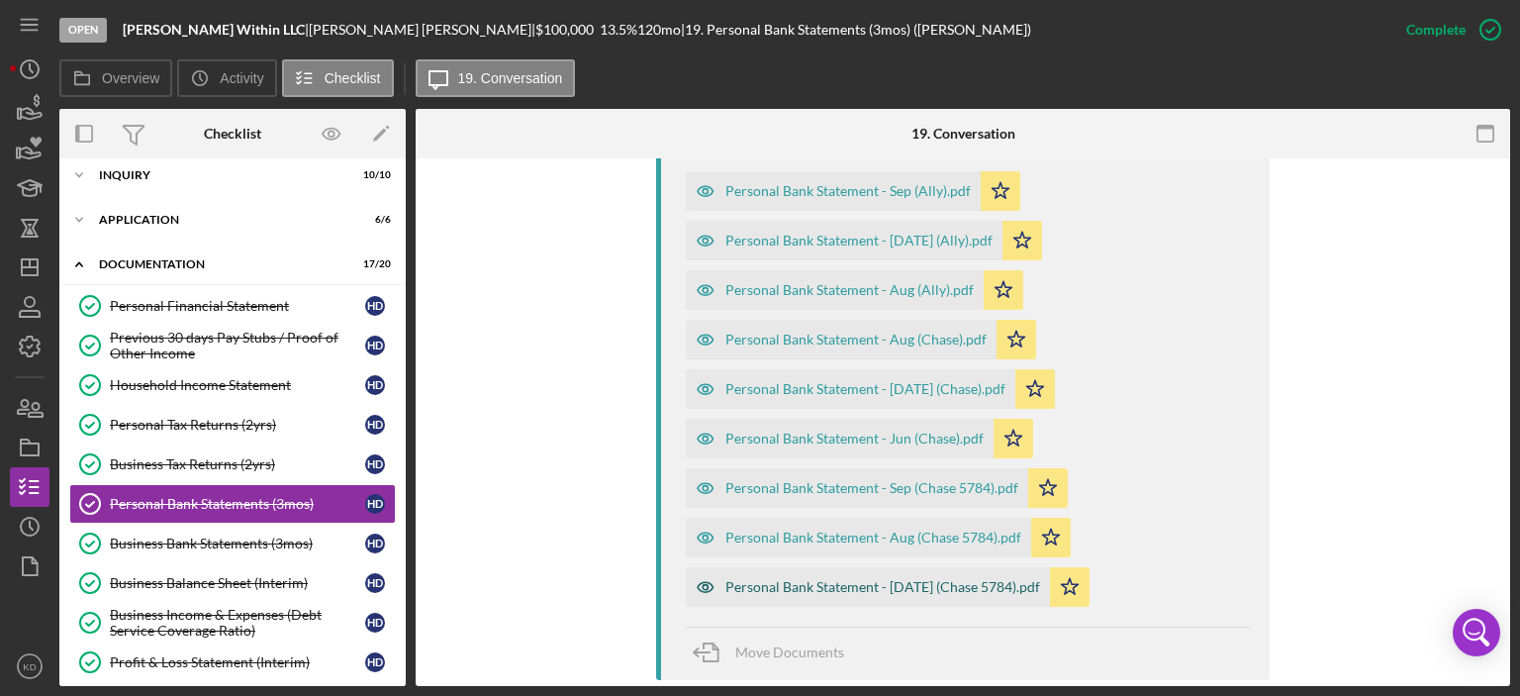
click at [911, 585] on div "Personal Bank Statement - [DATE] (Chase 5784).pdf" at bounding box center [883, 587] width 315 height 16
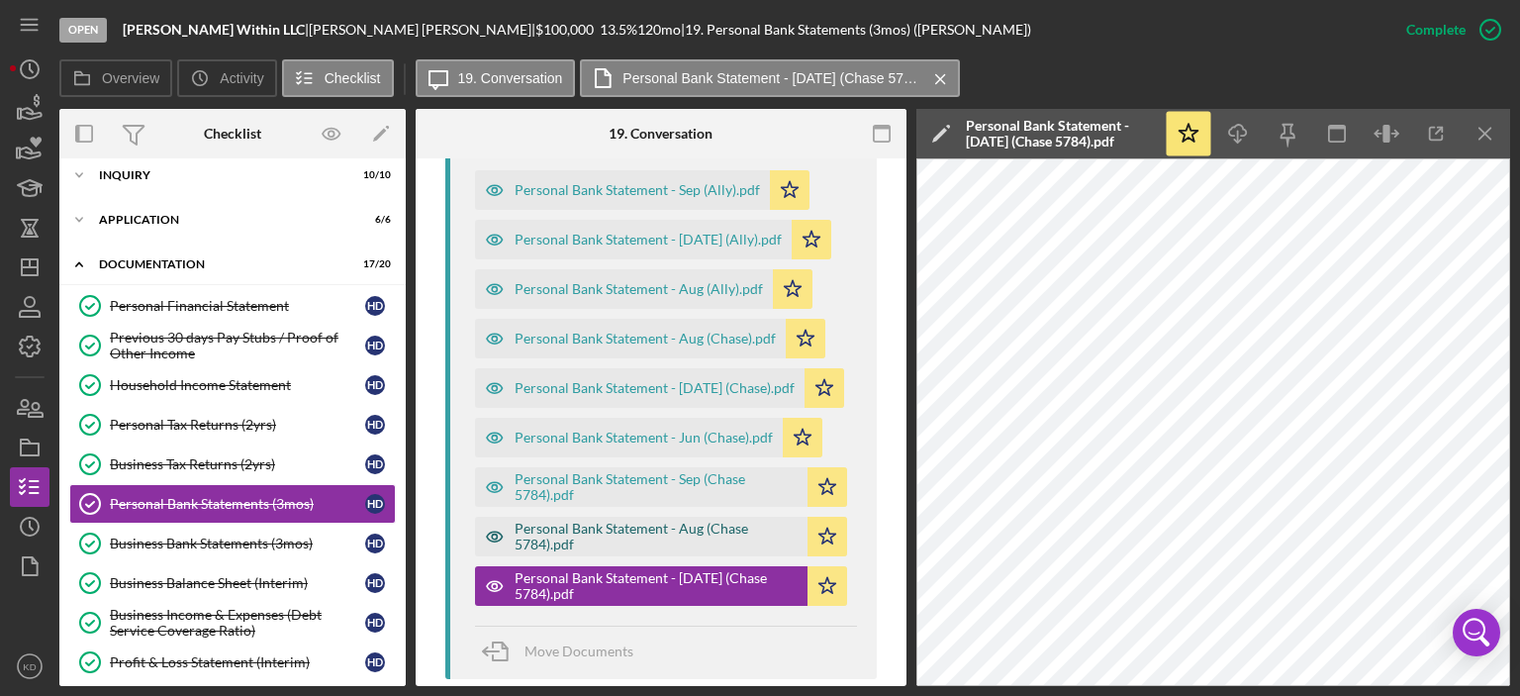
click at [632, 537] on div "Personal Bank Statement - Aug (Chase 5784).pdf" at bounding box center [656, 537] width 283 height 32
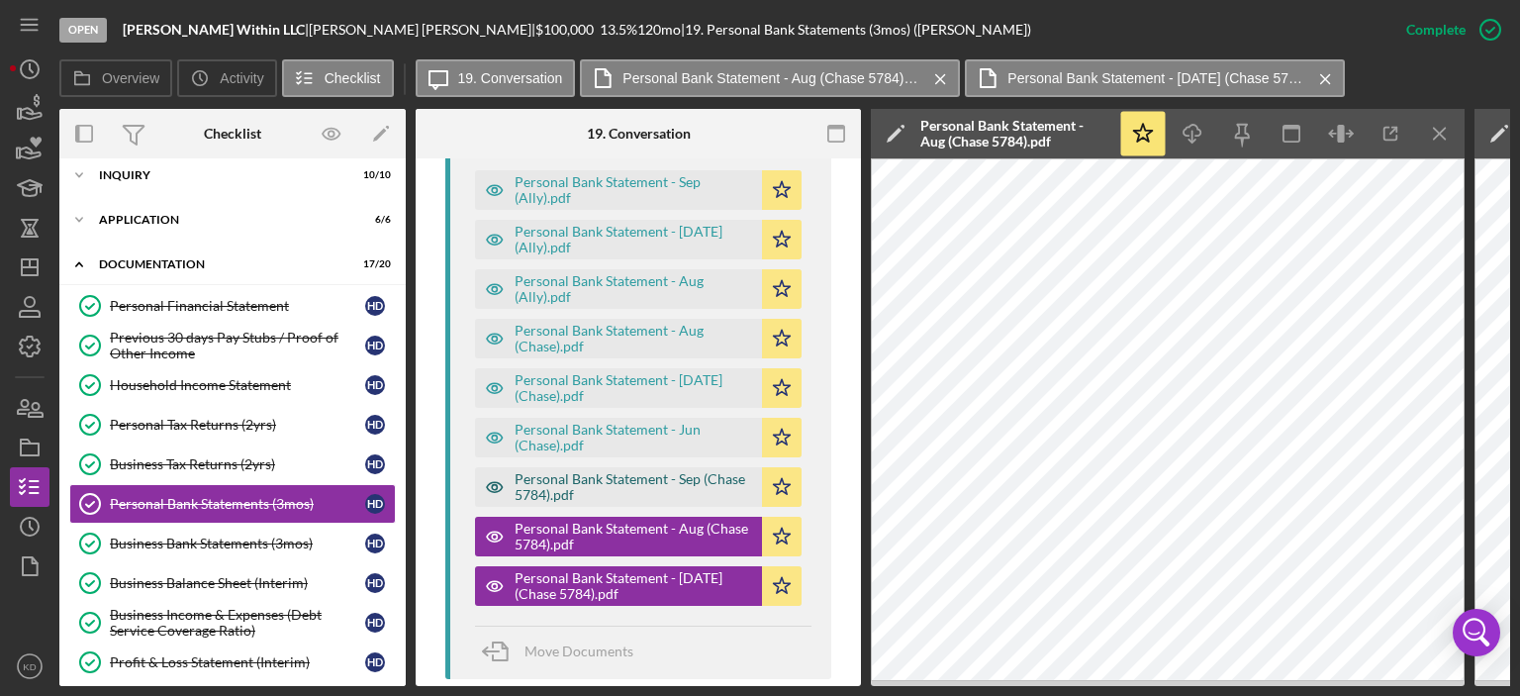
click at [542, 494] on div "Personal Bank Statement - Sep (Chase 5784).pdf" at bounding box center [634, 487] width 238 height 32
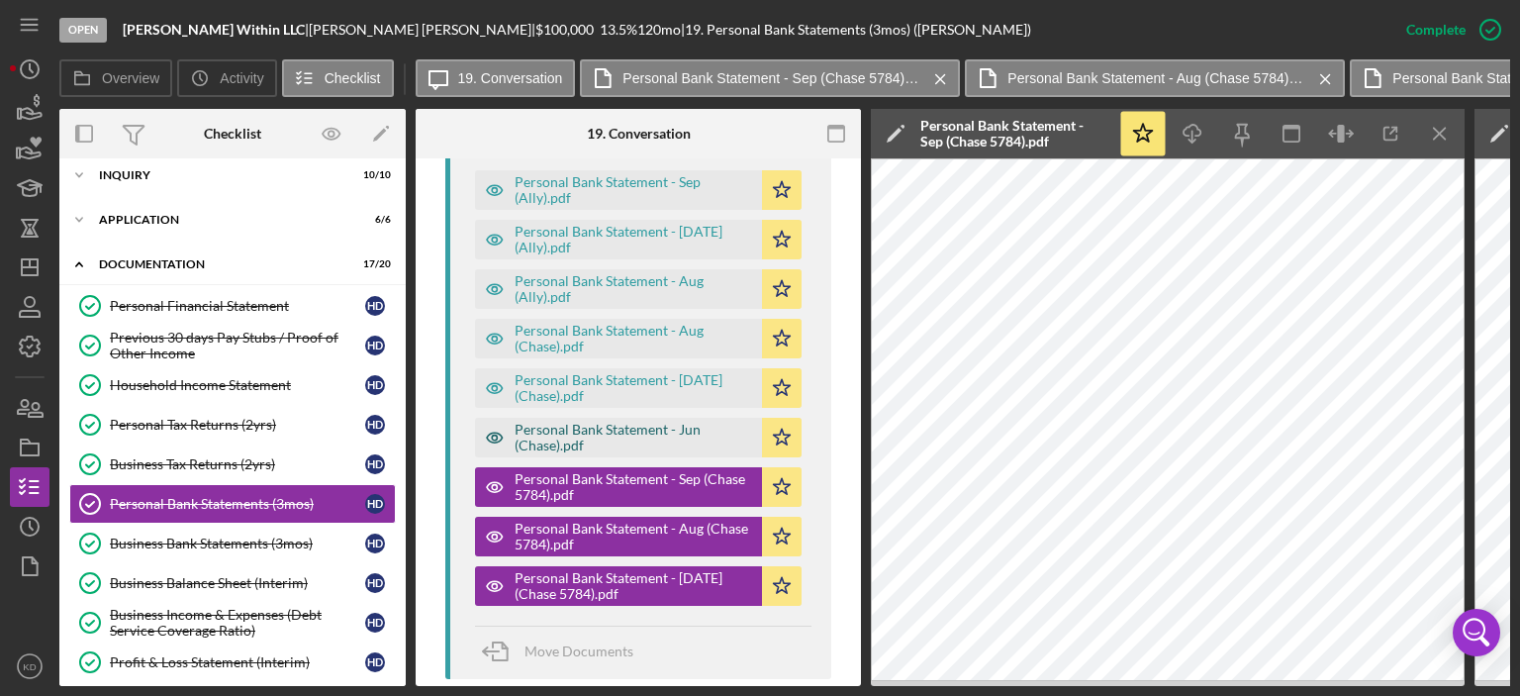
click at [588, 429] on div "Personal Bank Statement - Jun (Chase).pdf" at bounding box center [634, 438] width 238 height 32
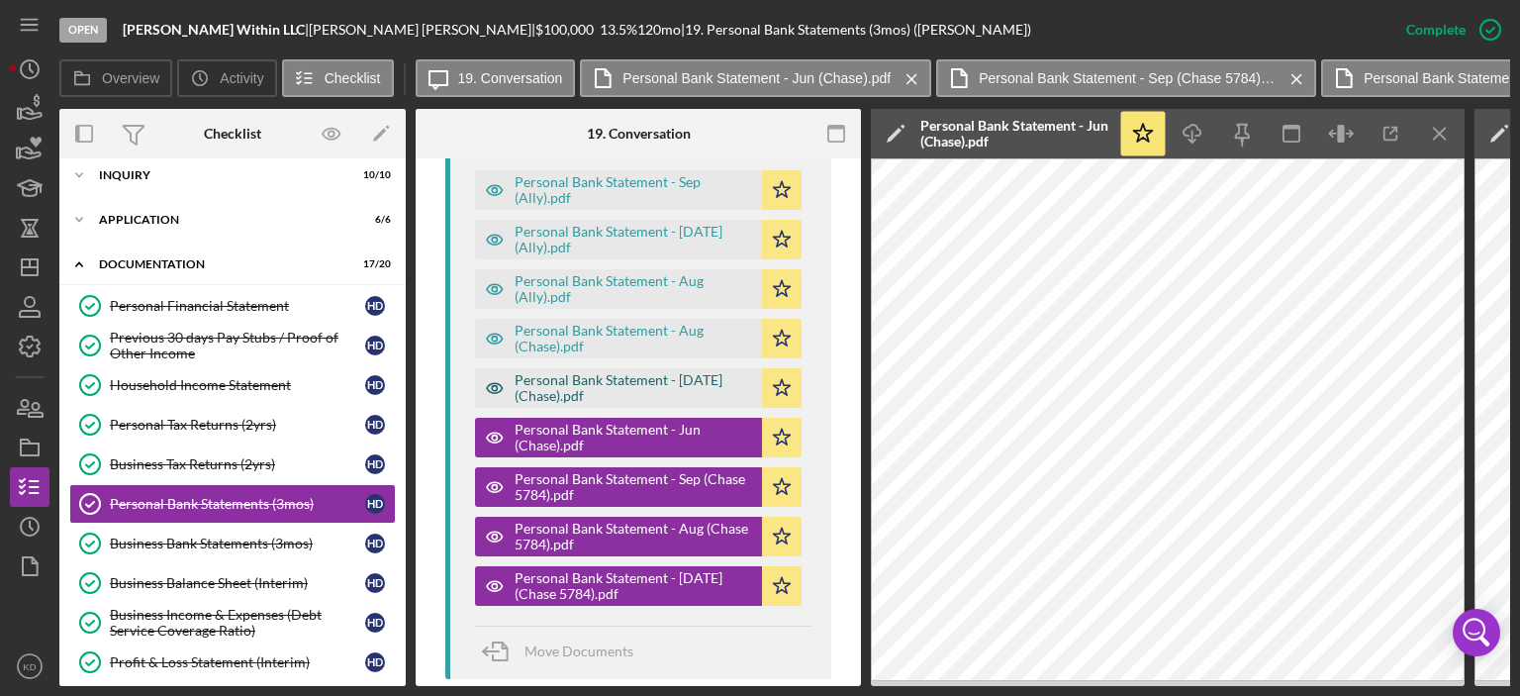
click at [640, 388] on div "Personal Bank Statement - [DATE] (Chase).pdf" at bounding box center [634, 388] width 238 height 32
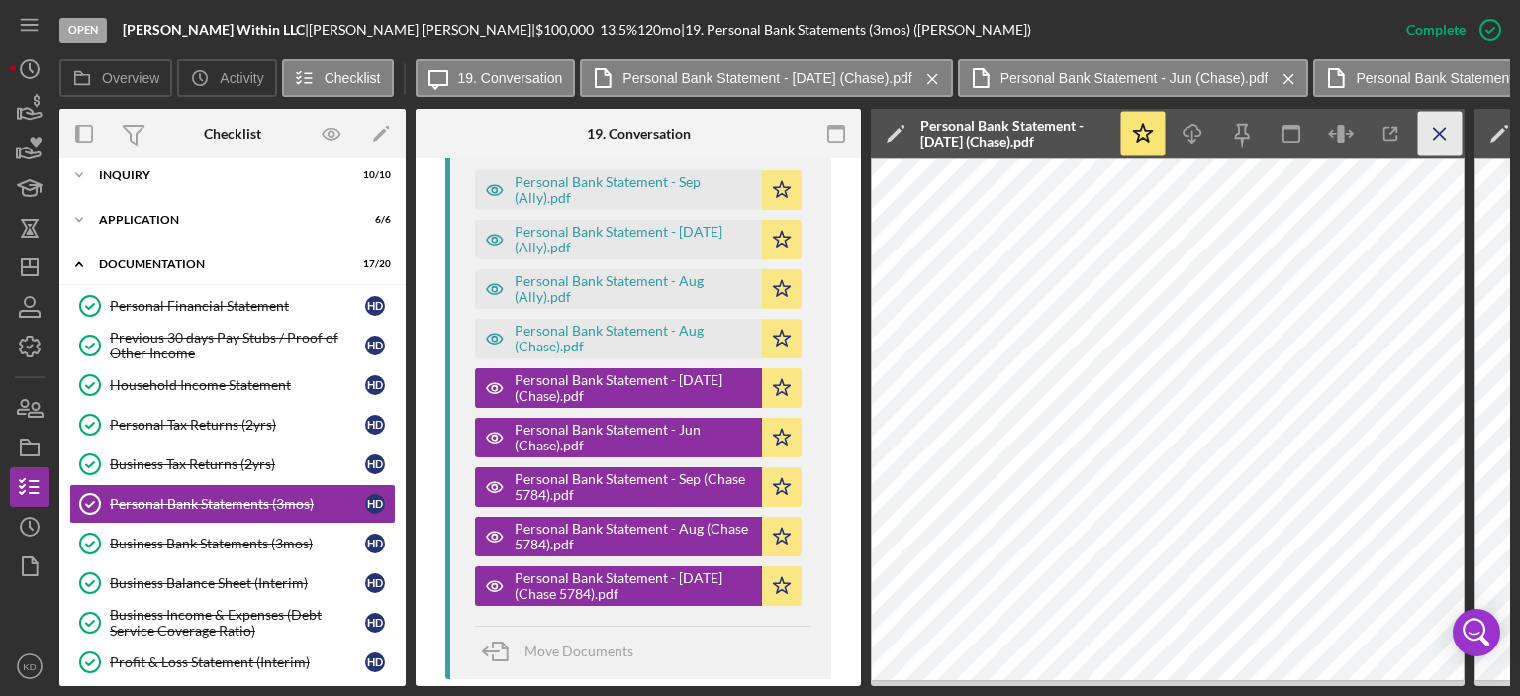
click at [1437, 126] on icon "Icon/Menu Close" at bounding box center [1440, 134] width 45 height 45
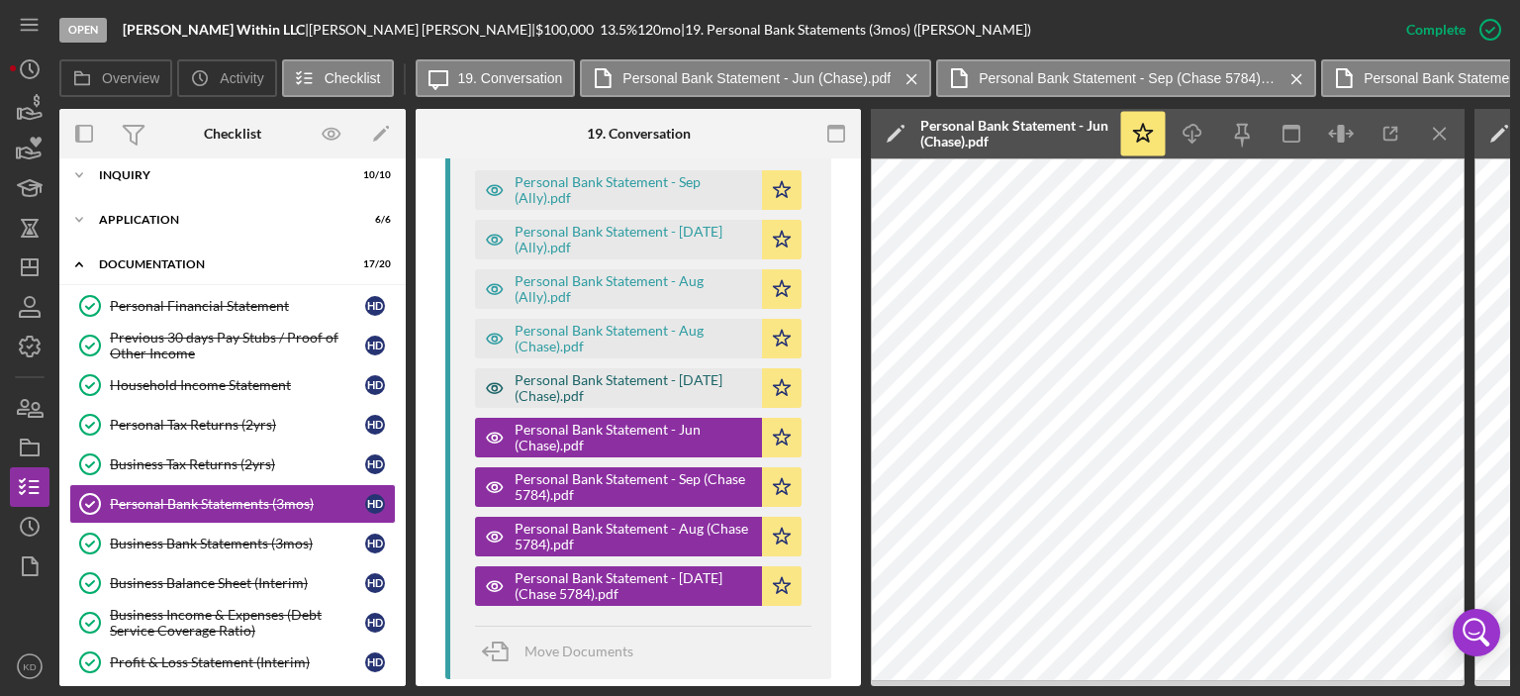
click at [656, 379] on div "Personal Bank Statement - [DATE] (Chase).pdf" at bounding box center [634, 388] width 238 height 32
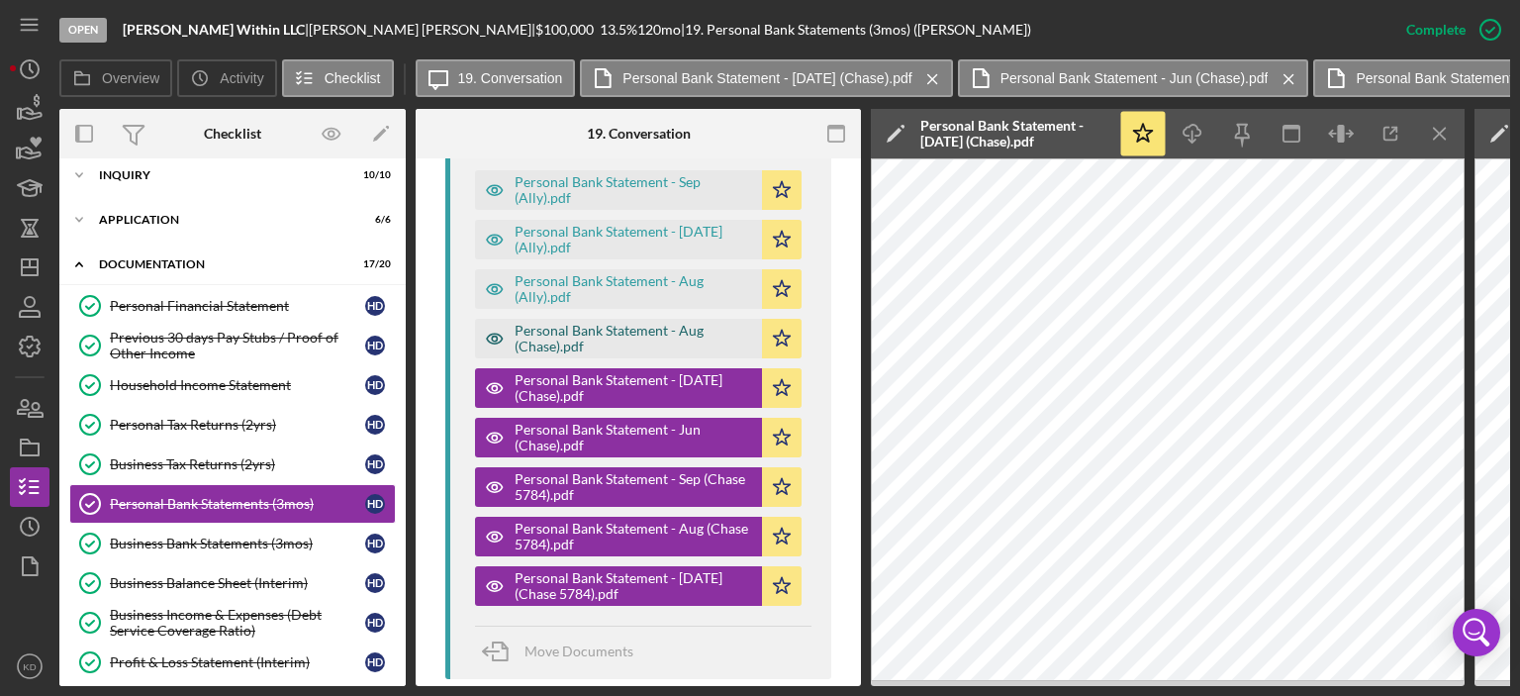
click at [604, 340] on div "Personal Bank Statement - Aug (Chase).pdf" at bounding box center [634, 339] width 238 height 32
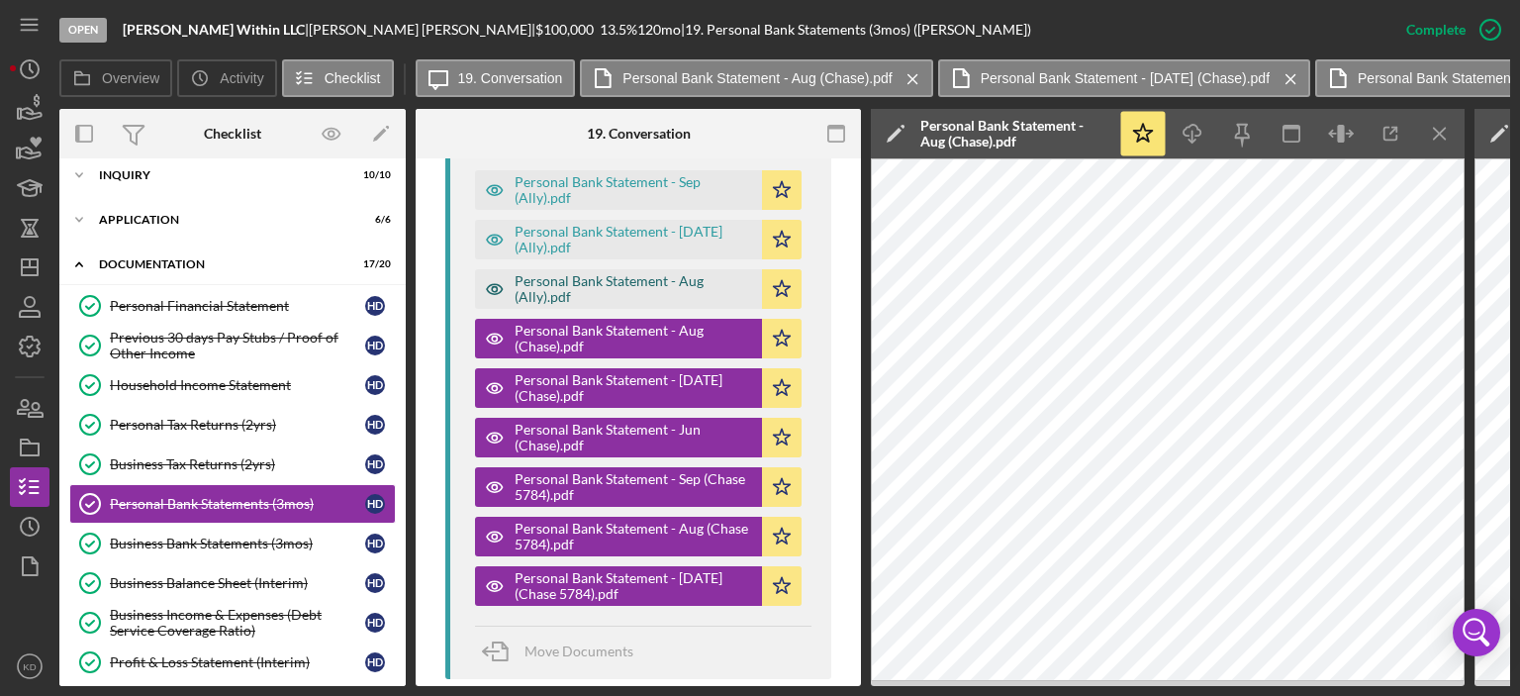
click at [648, 274] on div "Personal Bank Statement - Aug (Ally).pdf" at bounding box center [634, 289] width 238 height 32
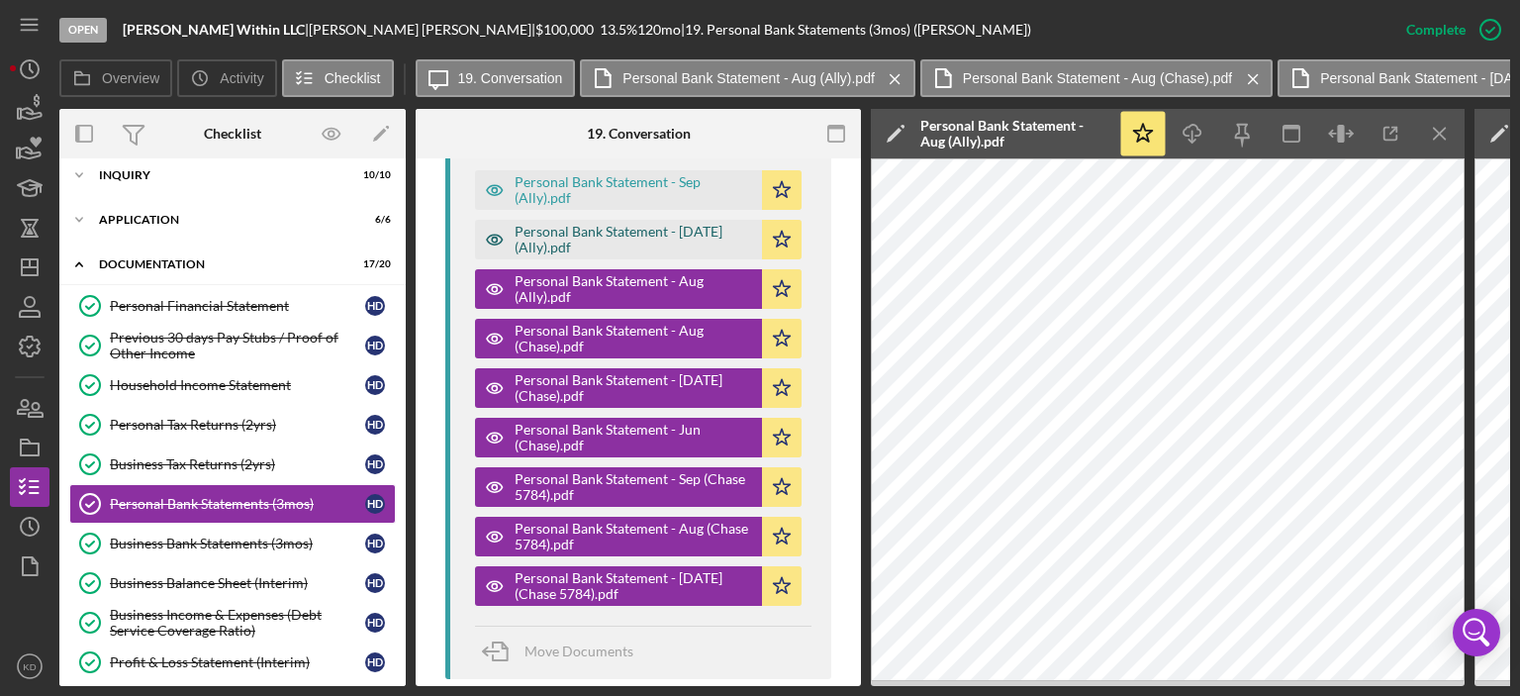
click at [597, 235] on div "Personal Bank Statement - [DATE] (Ally).pdf" at bounding box center [634, 240] width 238 height 32
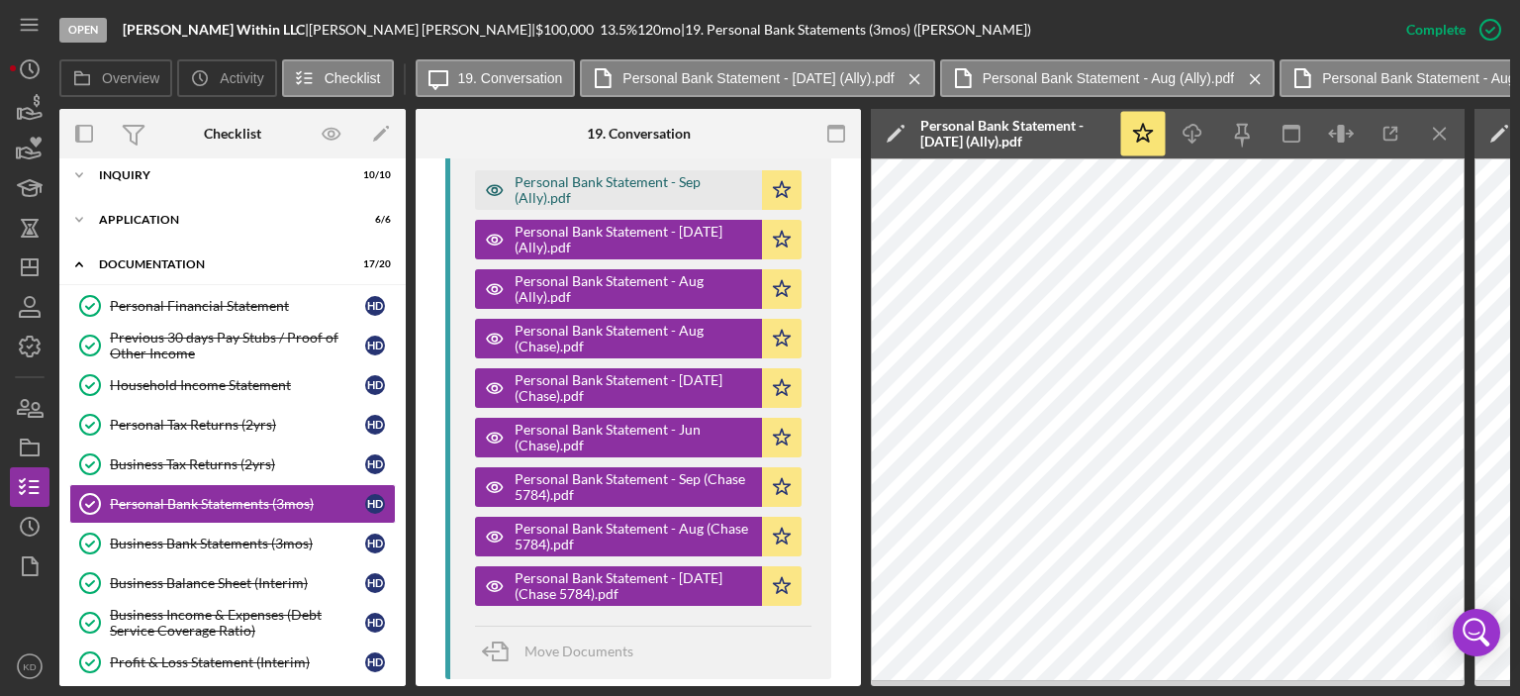
click at [598, 188] on div "Personal Bank Statement - Sep (Ally).pdf" at bounding box center [634, 190] width 238 height 32
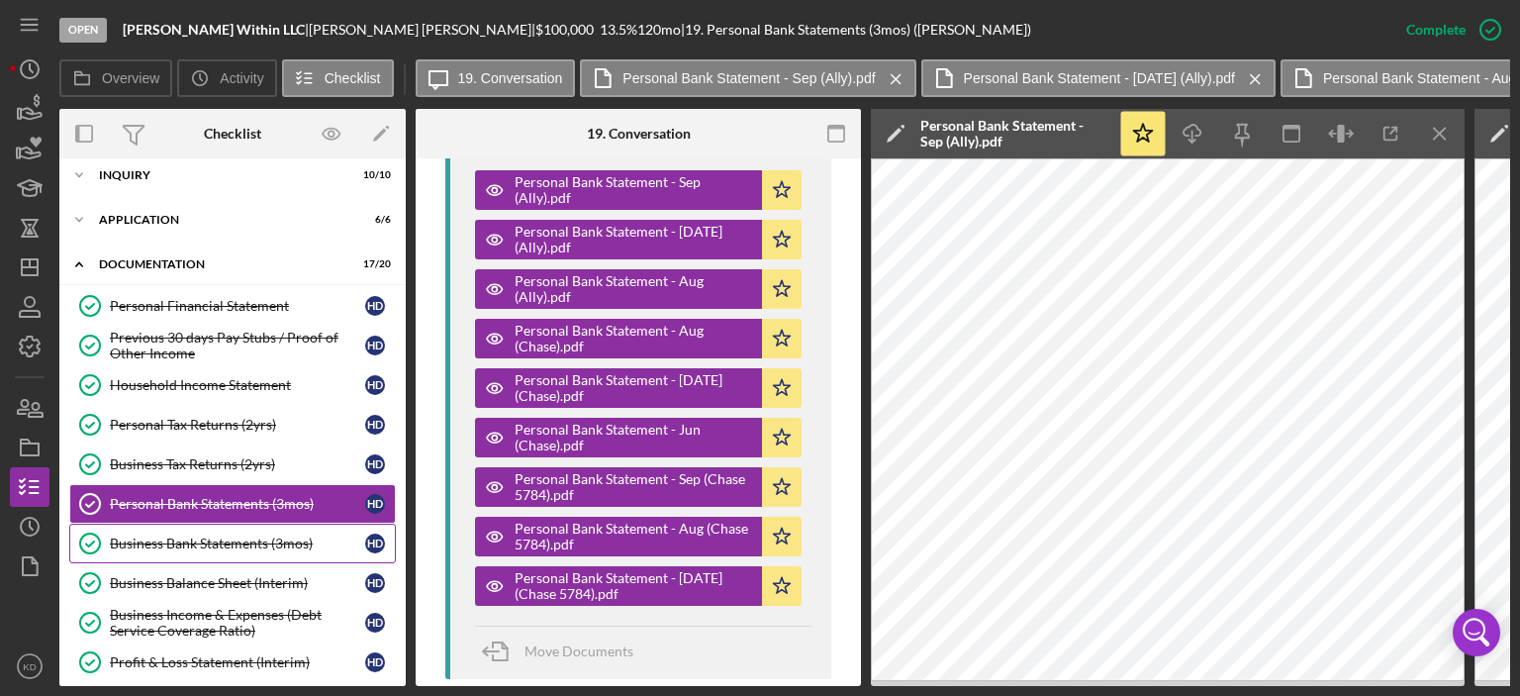
click at [181, 537] on div "Business Bank Statements (3mos)" at bounding box center [237, 543] width 255 height 16
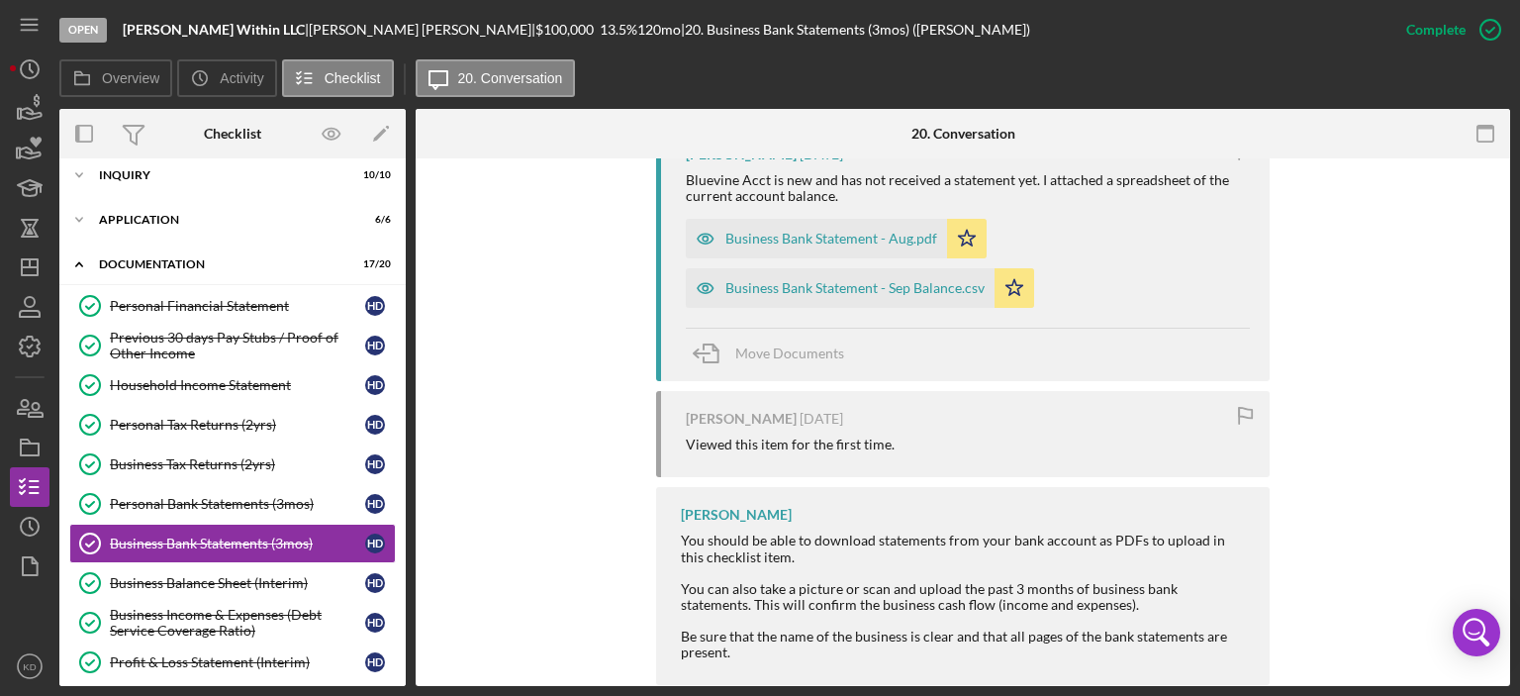
scroll to position [763, 0]
click at [918, 282] on div "Business Bank Statement - Sep Balance.csv" at bounding box center [855, 286] width 259 height 16
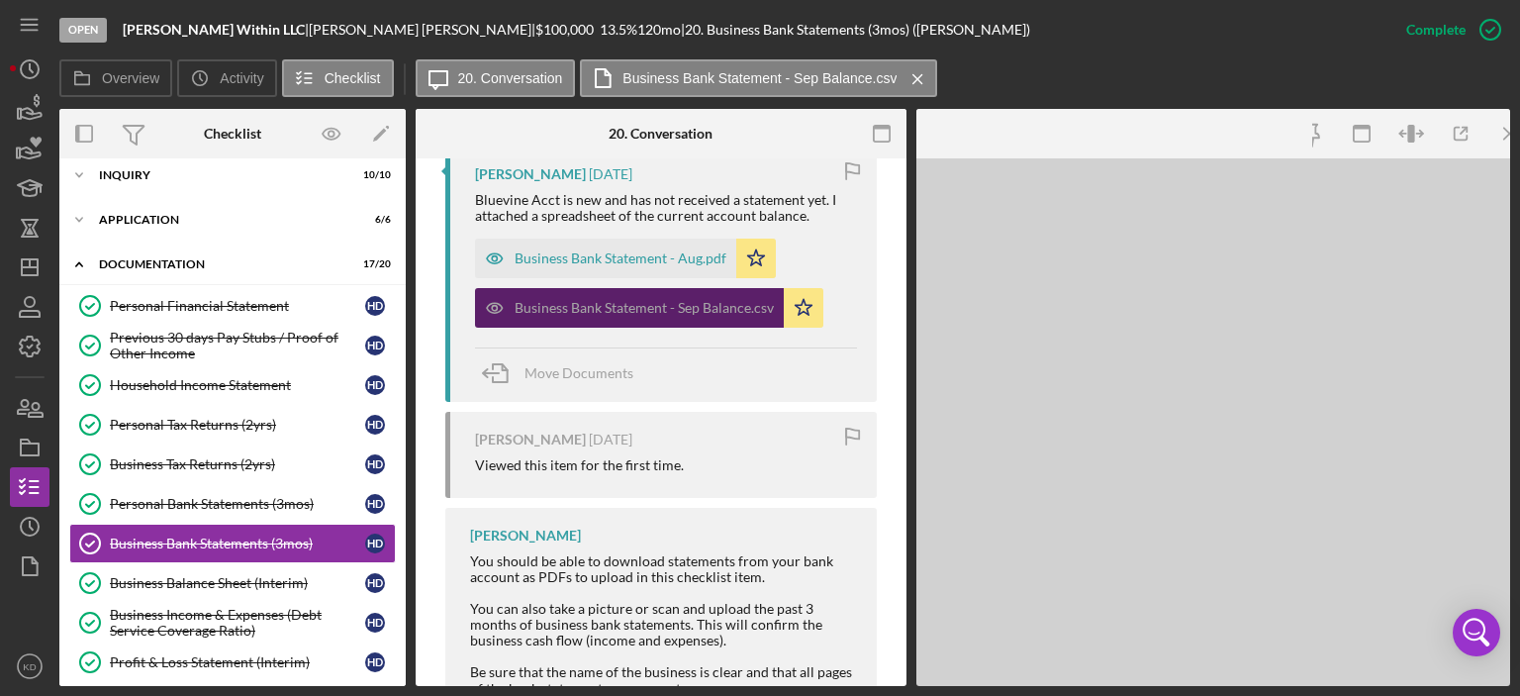
scroll to position [785, 0]
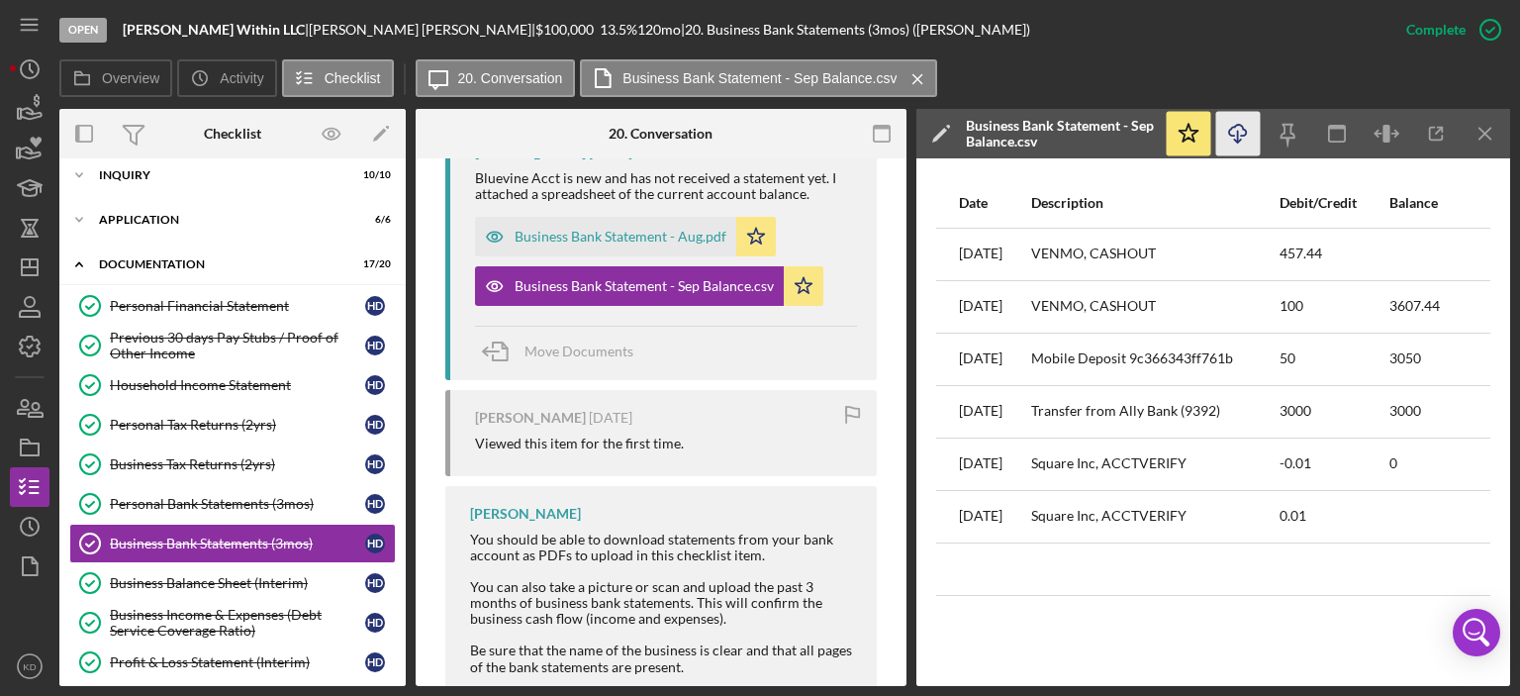
click at [1225, 130] on icon "Icon/Download" at bounding box center [1238, 134] width 45 height 45
click at [547, 233] on div "Business Bank Statement - Aug.pdf" at bounding box center [621, 237] width 212 height 16
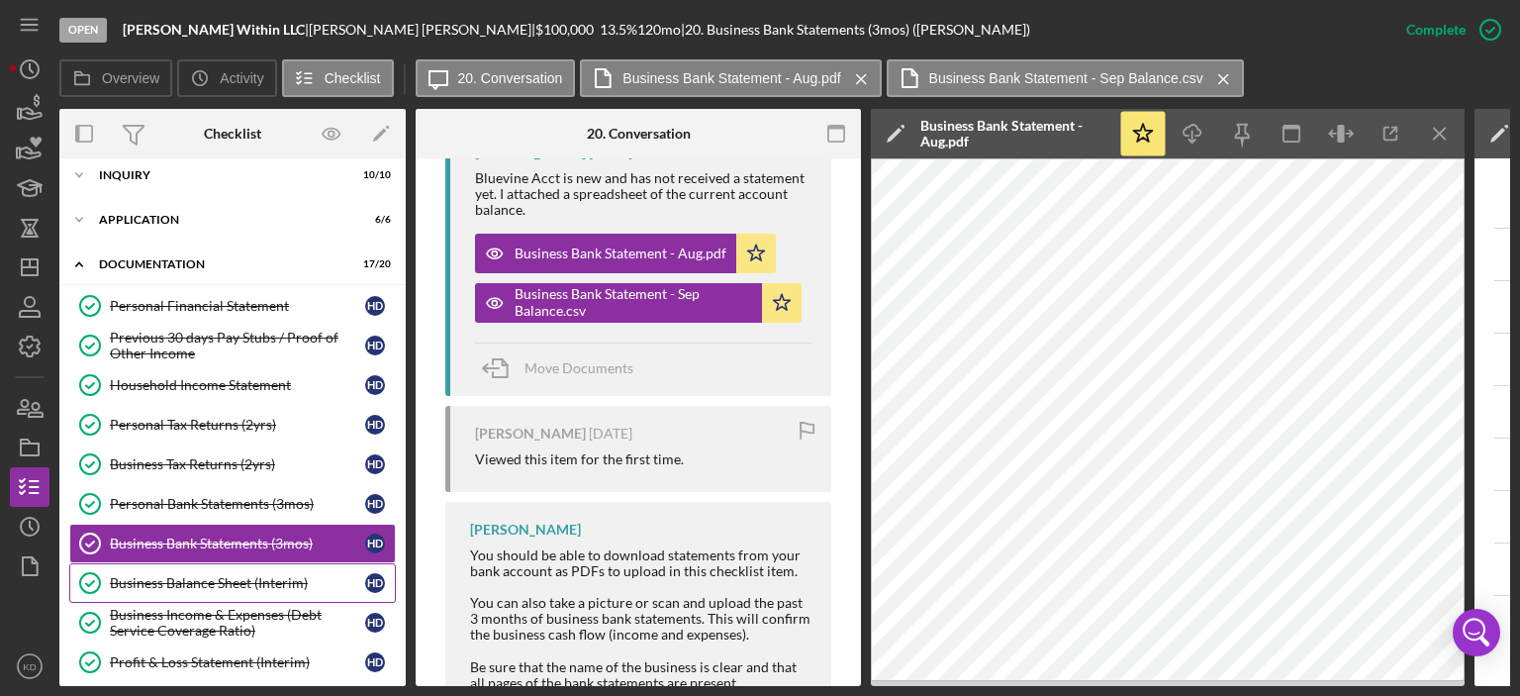
click at [229, 579] on div "Business Balance Sheet (Interim)" at bounding box center [237, 583] width 255 height 16
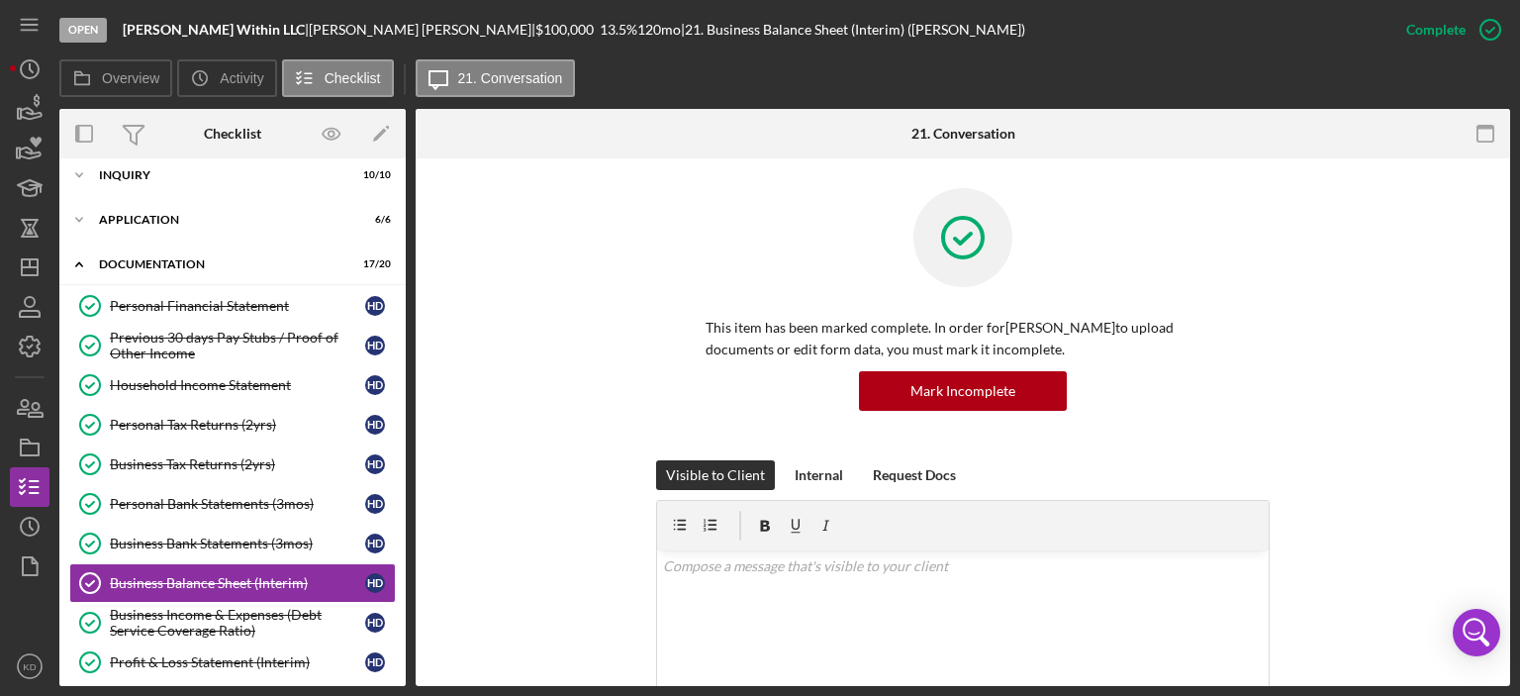
click at [1505, 457] on div "This item has been marked complete. In order for [PERSON_NAME] to upload docume…" at bounding box center [963, 698] width 1095 height 1080
click at [210, 615] on div "Business Income & Expenses (Debt Service Coverage Ratio)" at bounding box center [237, 623] width 255 height 32
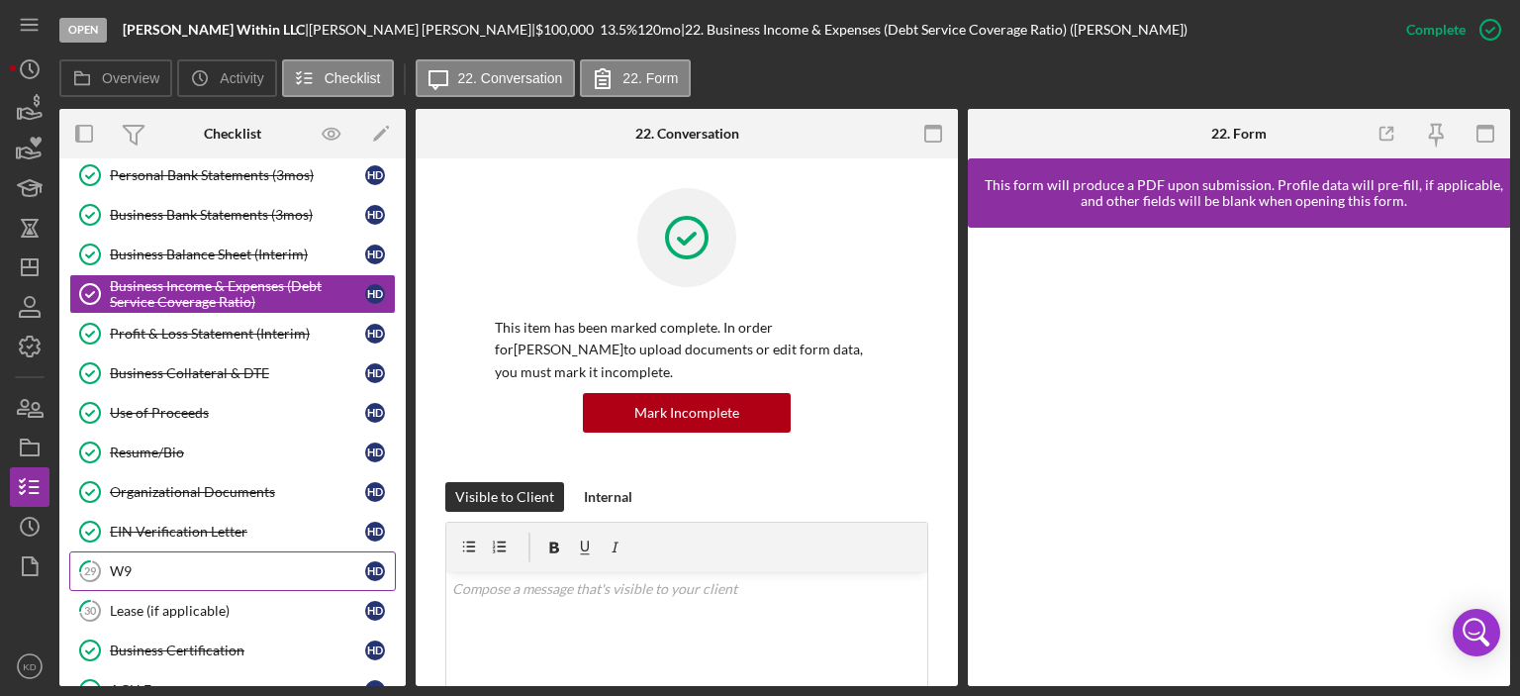
scroll to position [386, 0]
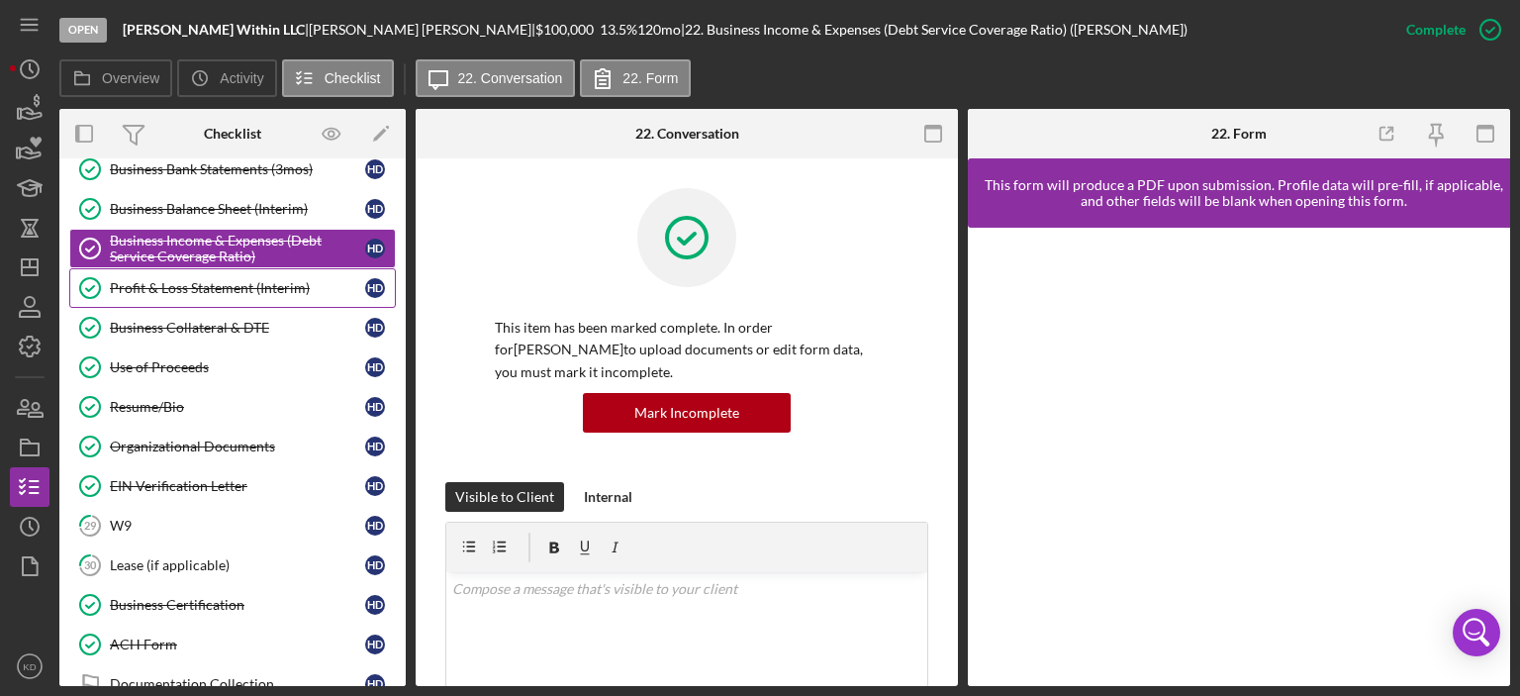
click at [123, 280] on div "Profit & Loss Statement (Interim)" at bounding box center [237, 288] width 255 height 16
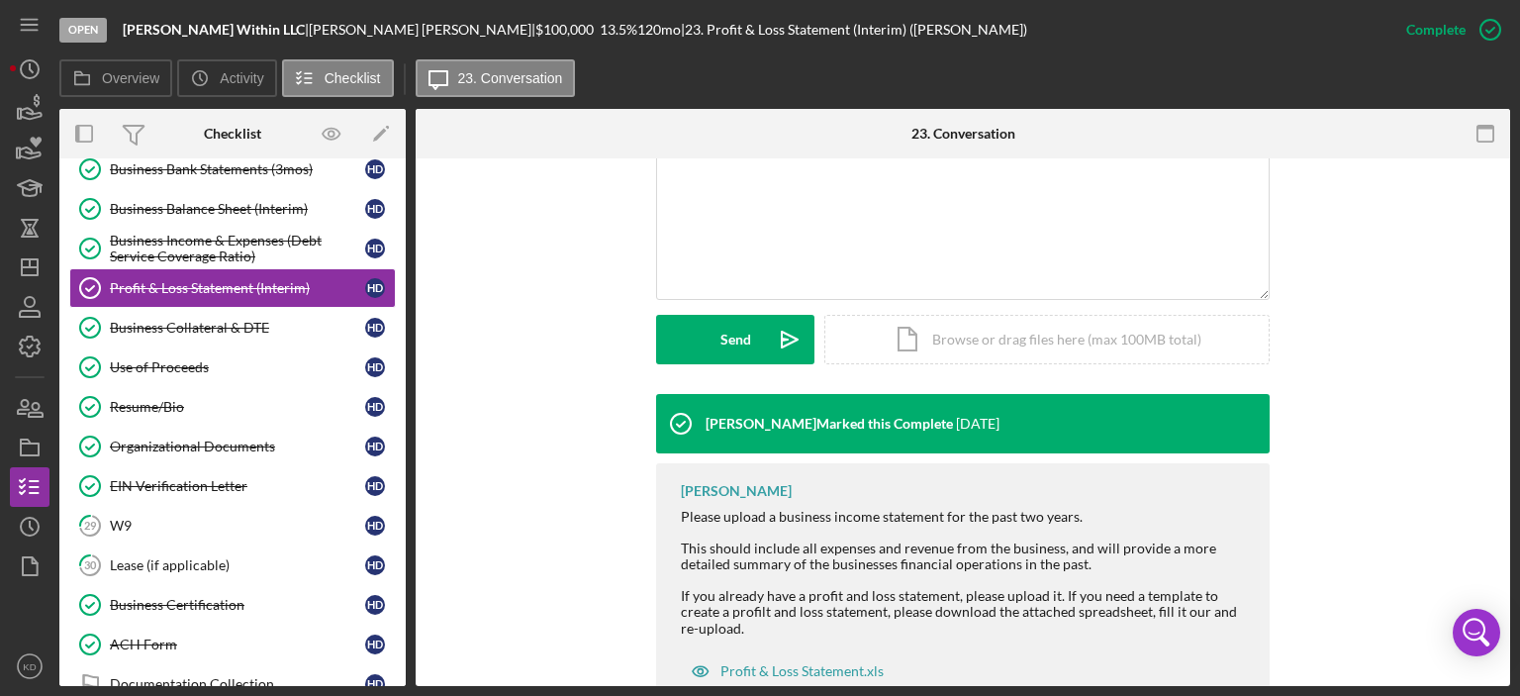
scroll to position [487, 0]
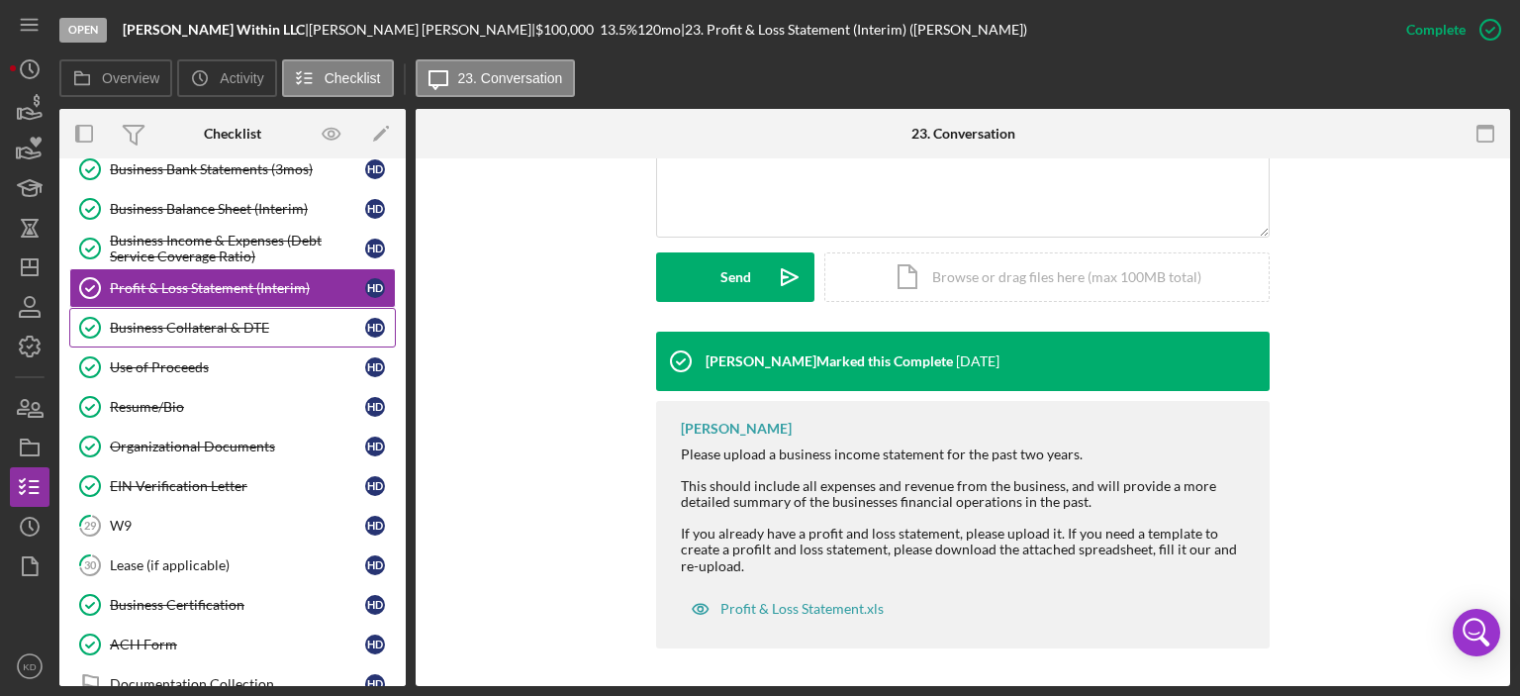
click at [164, 313] on link "Business Collateral & DTE Business Collateral & DTE H D" at bounding box center [232, 328] width 327 height 40
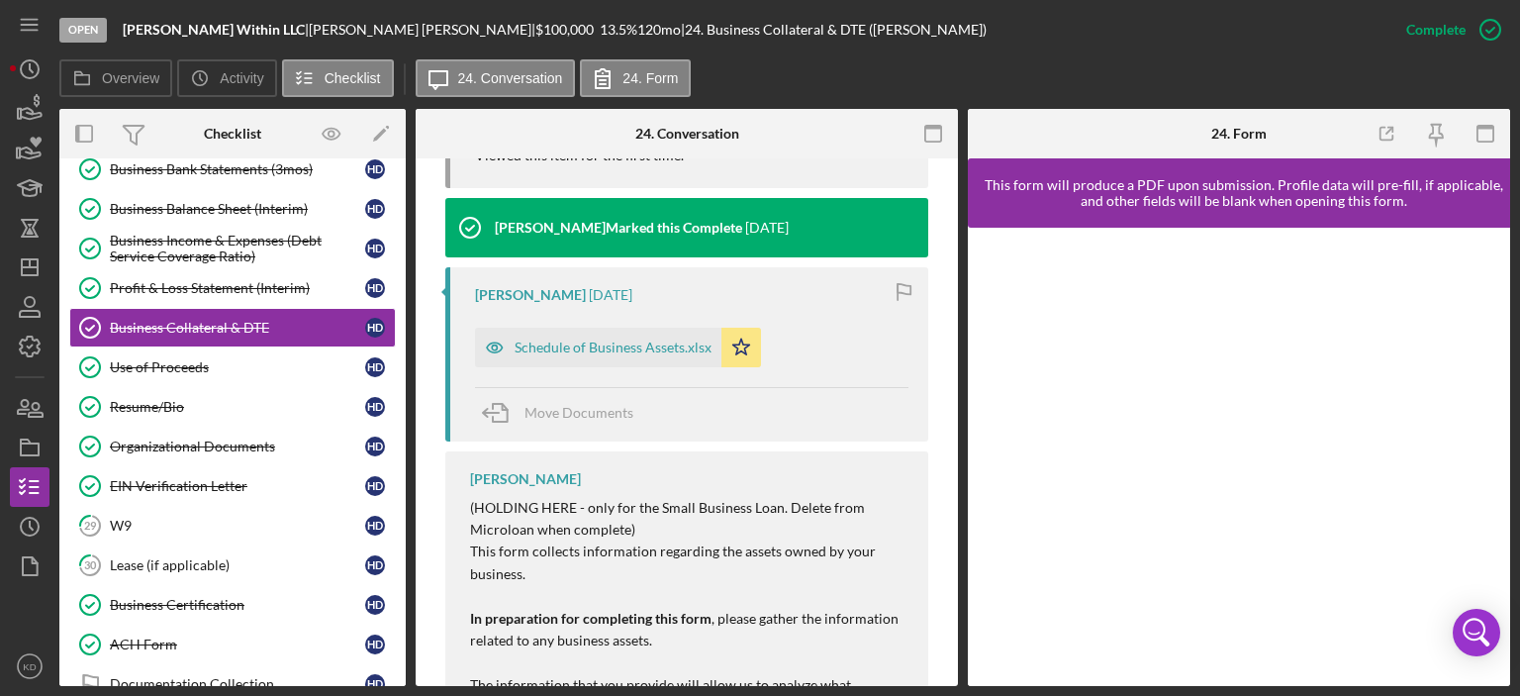
scroll to position [785, 0]
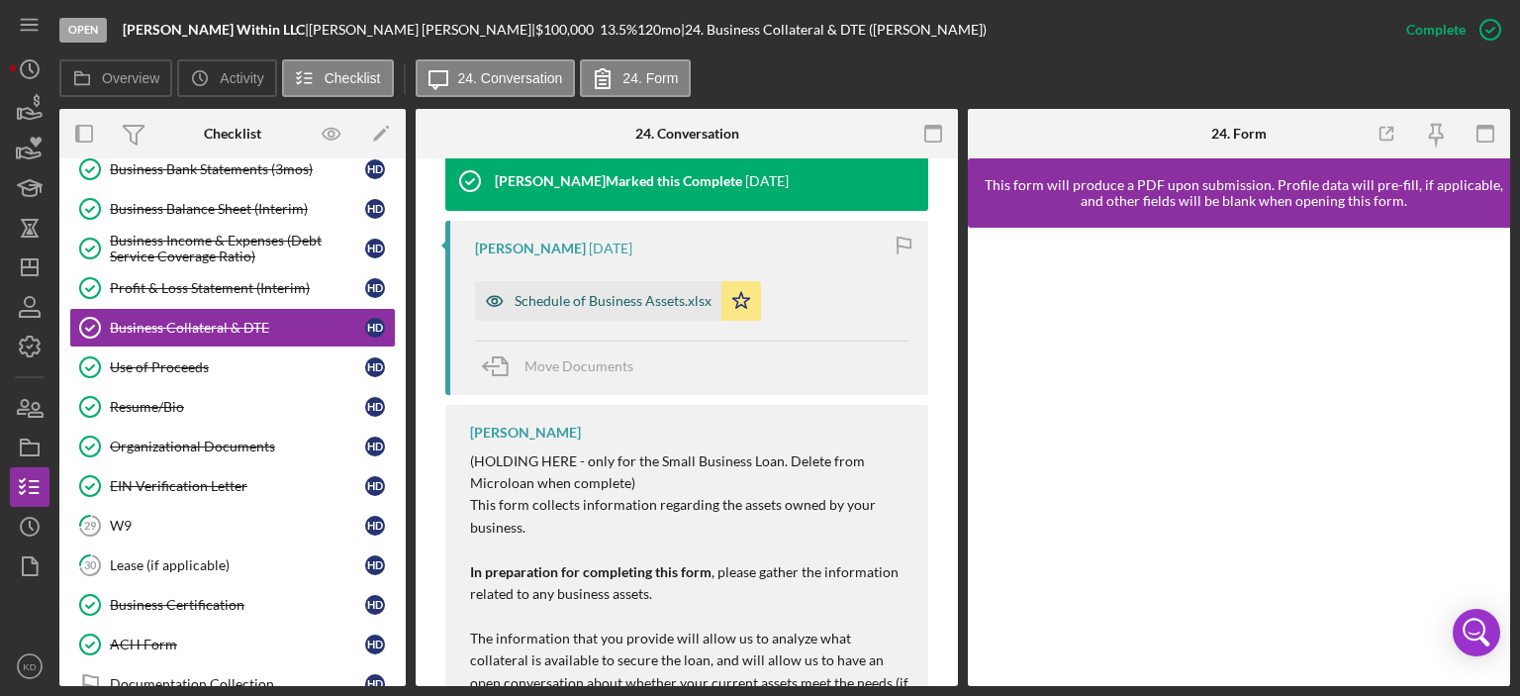
click at [558, 296] on div "Schedule of Business Assets.xlsx" at bounding box center [613, 301] width 197 height 16
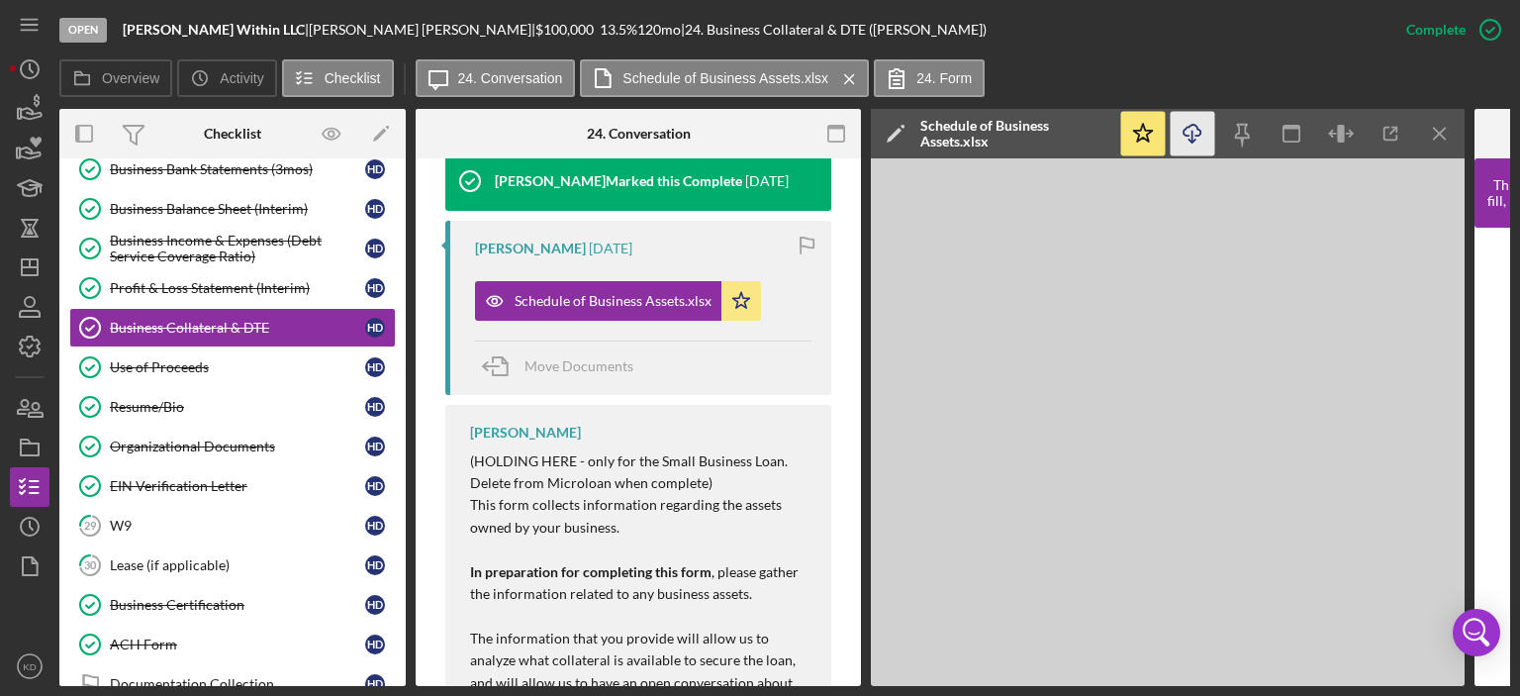
click at [1193, 129] on icon "Icon/Download" at bounding box center [1193, 134] width 45 height 45
click at [167, 359] on div "Use of Proceeds" at bounding box center [237, 367] width 255 height 16
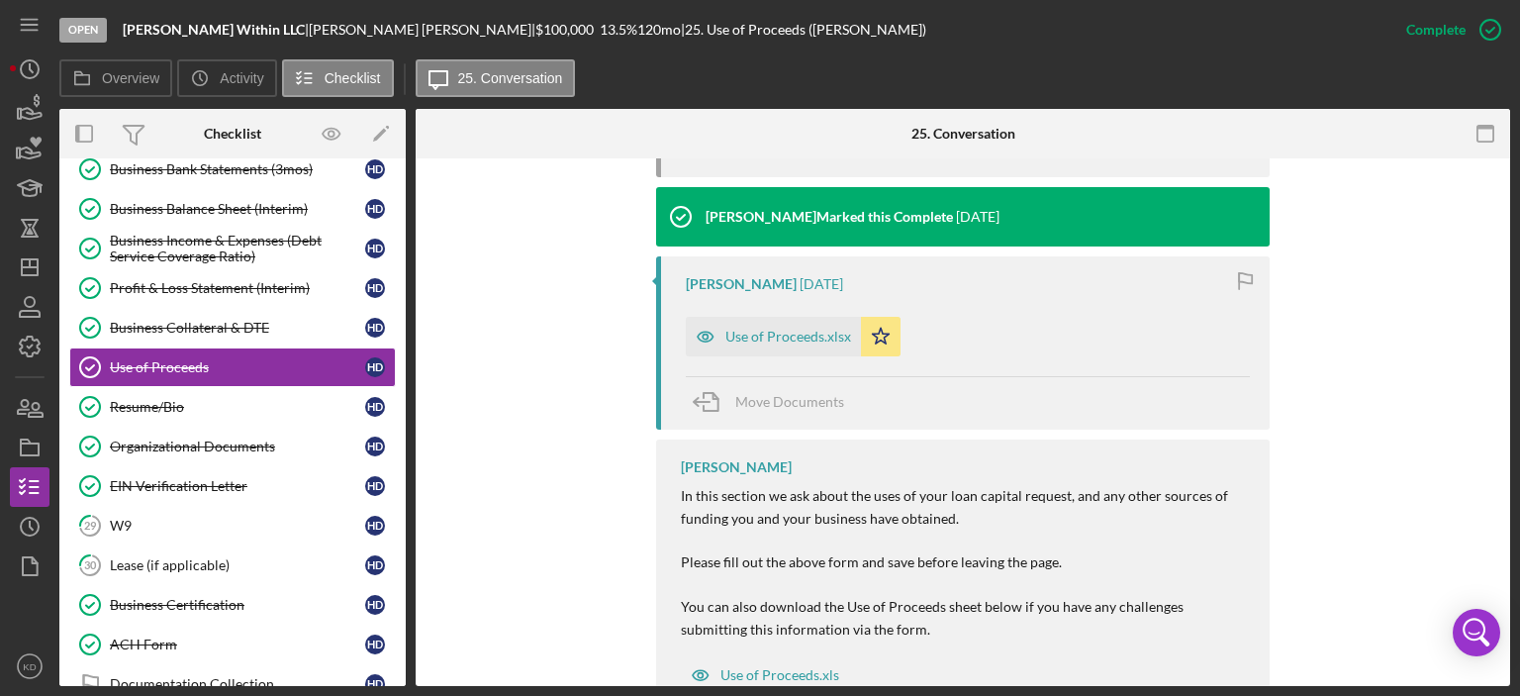
scroll to position [755, 0]
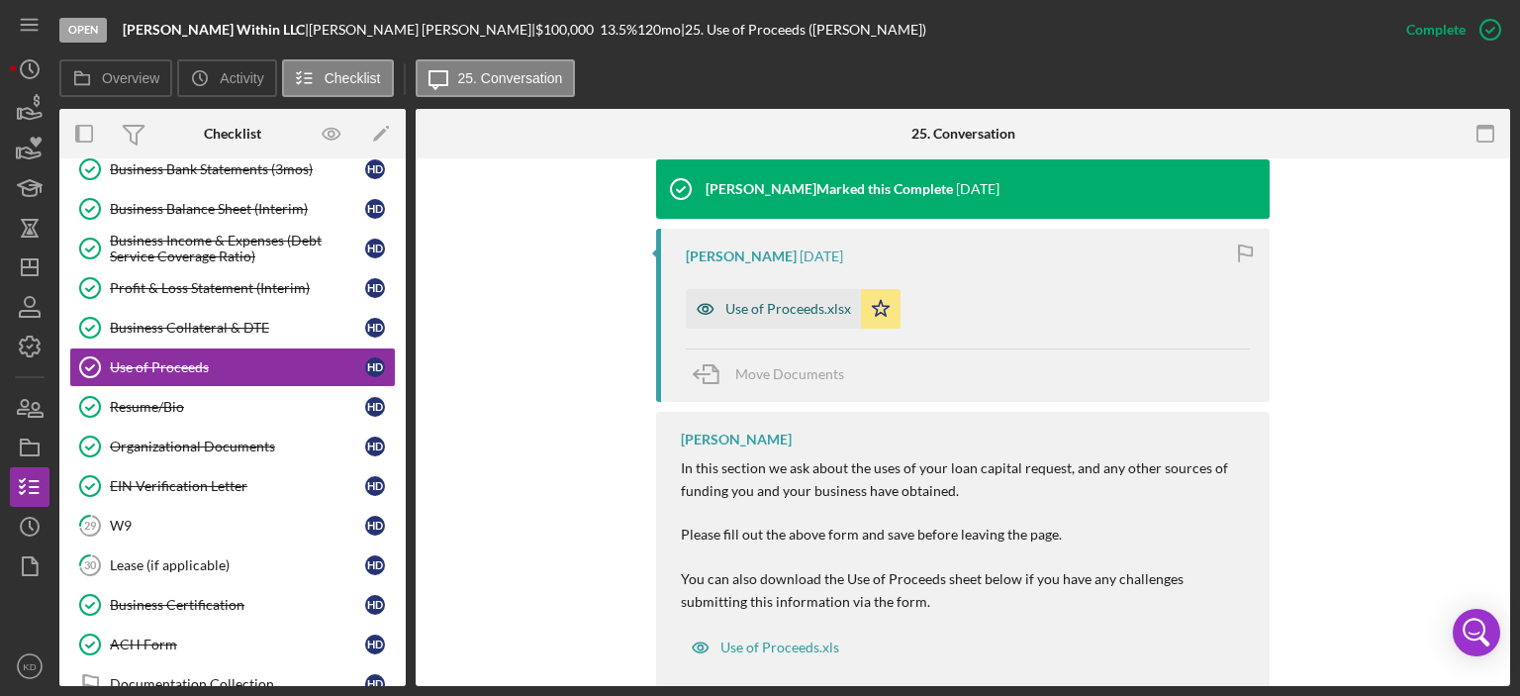
click at [780, 304] on div "Use of Proceeds.xlsx" at bounding box center [789, 309] width 126 height 16
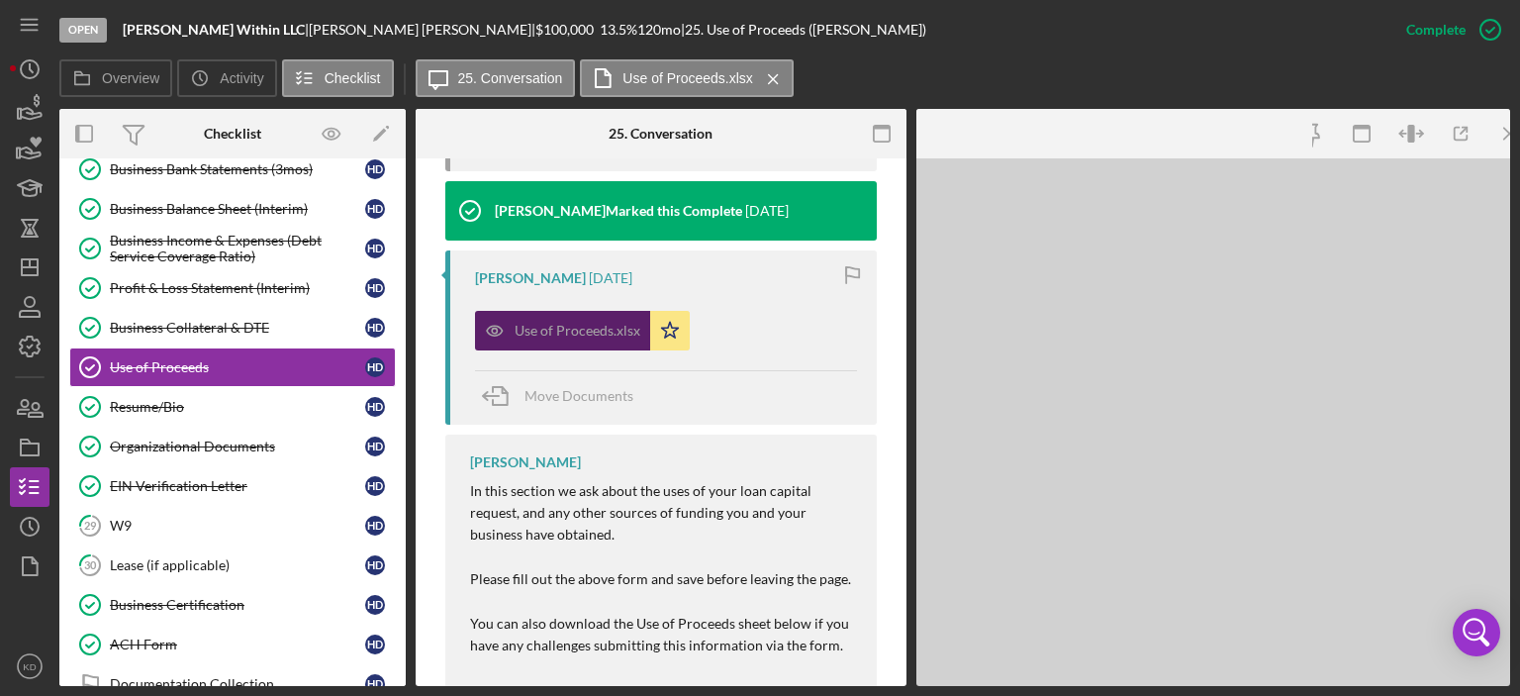
scroll to position [777, 0]
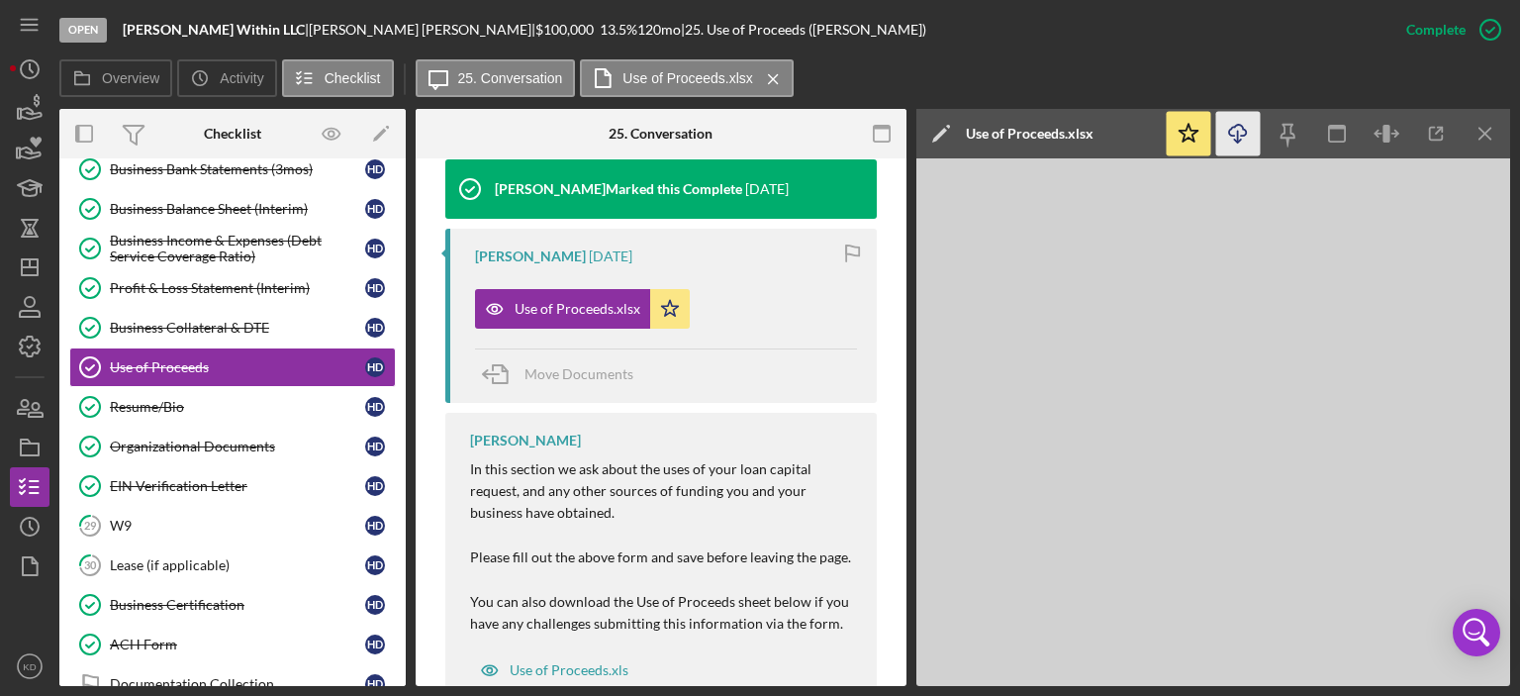
click at [1243, 129] on icon "button" at bounding box center [1237, 130] width 17 height 11
click at [142, 399] on div "Resume/Bio" at bounding box center [237, 407] width 255 height 16
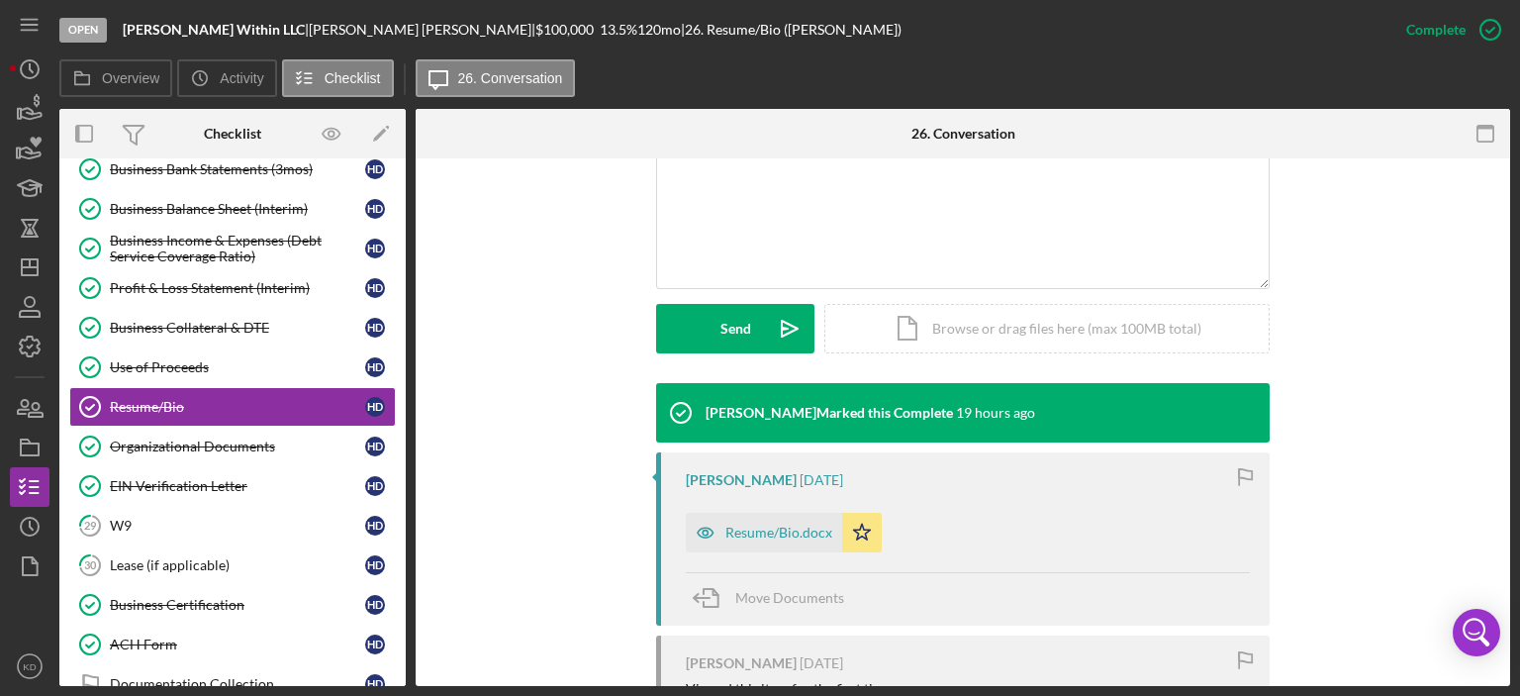
scroll to position [522, 0]
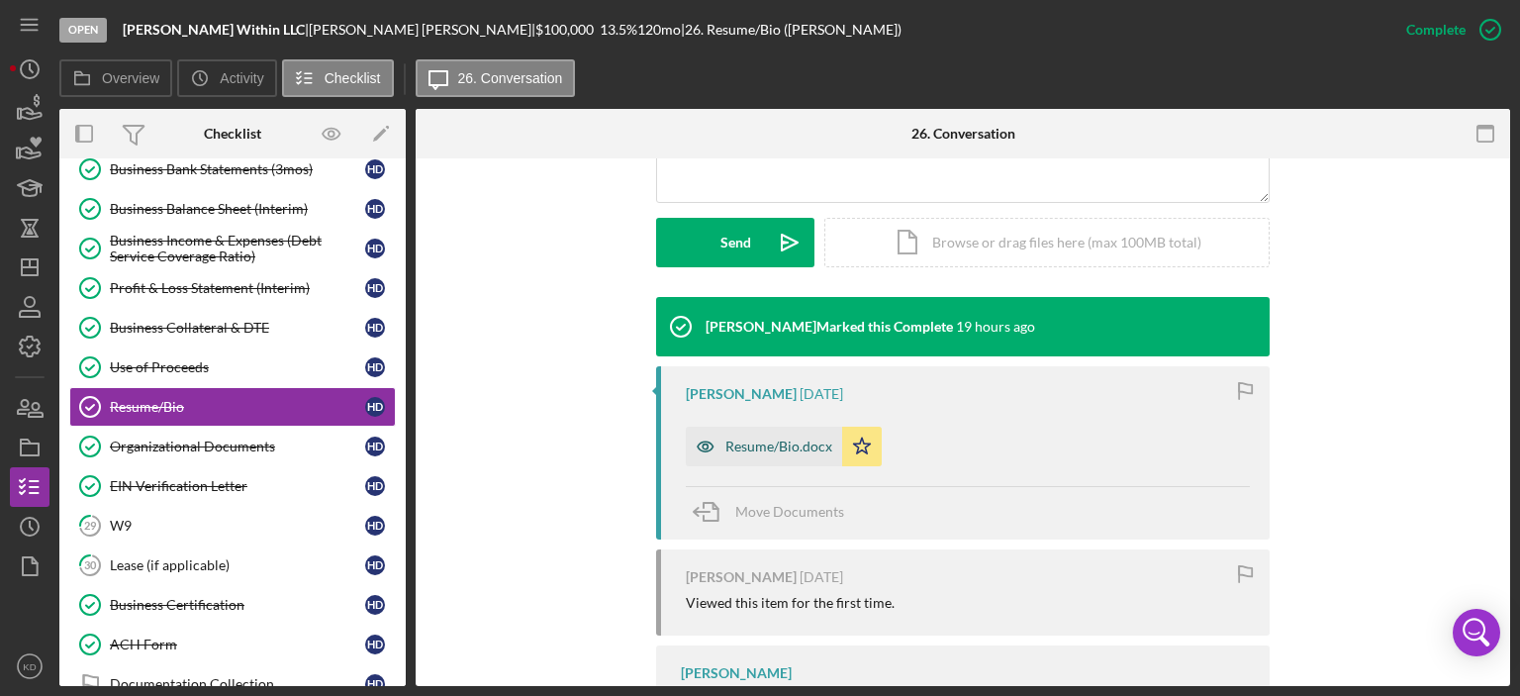
click at [762, 449] on div "Resume/Bio.docx" at bounding box center [779, 446] width 107 height 16
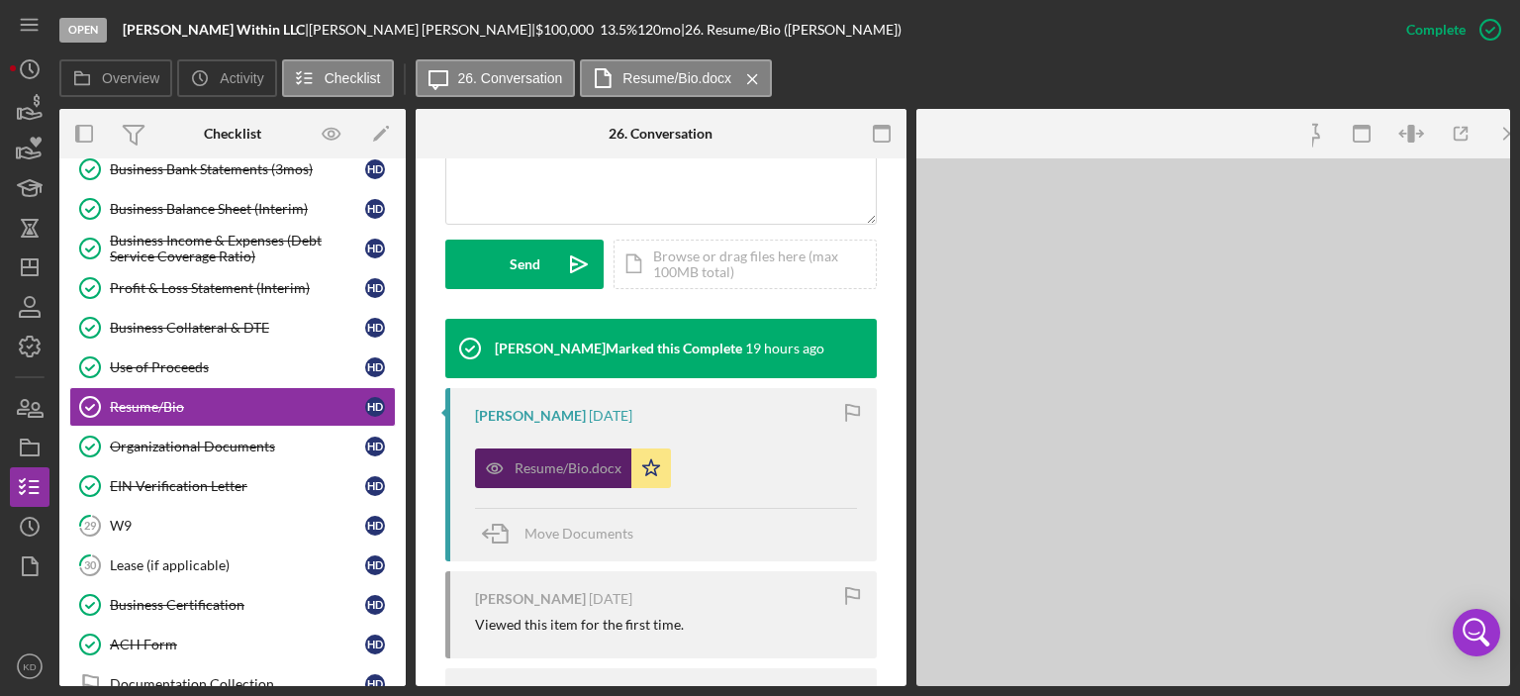
scroll to position [543, 0]
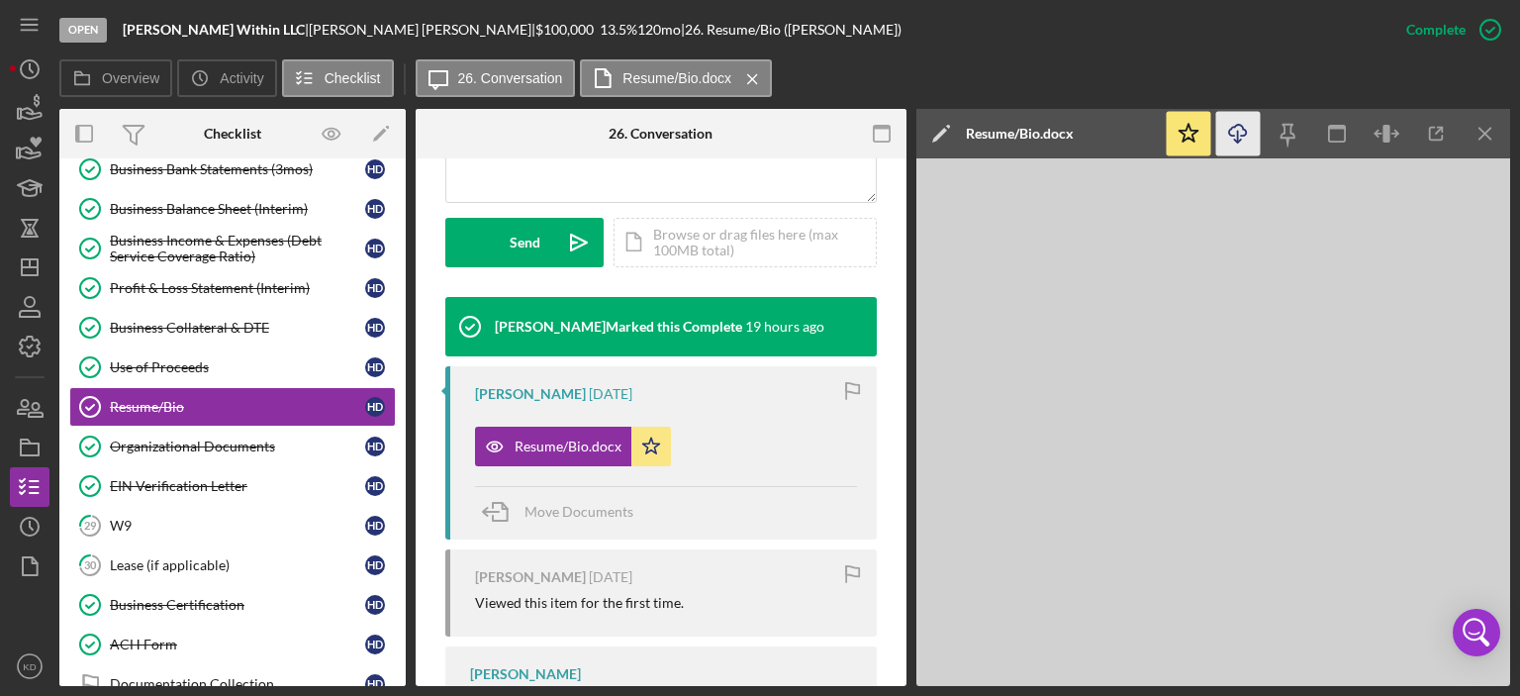
click at [1249, 133] on icon "Icon/Download" at bounding box center [1238, 134] width 45 height 45
click at [253, 431] on link "Organizational Documents Organizational Documents H D" at bounding box center [232, 447] width 327 height 40
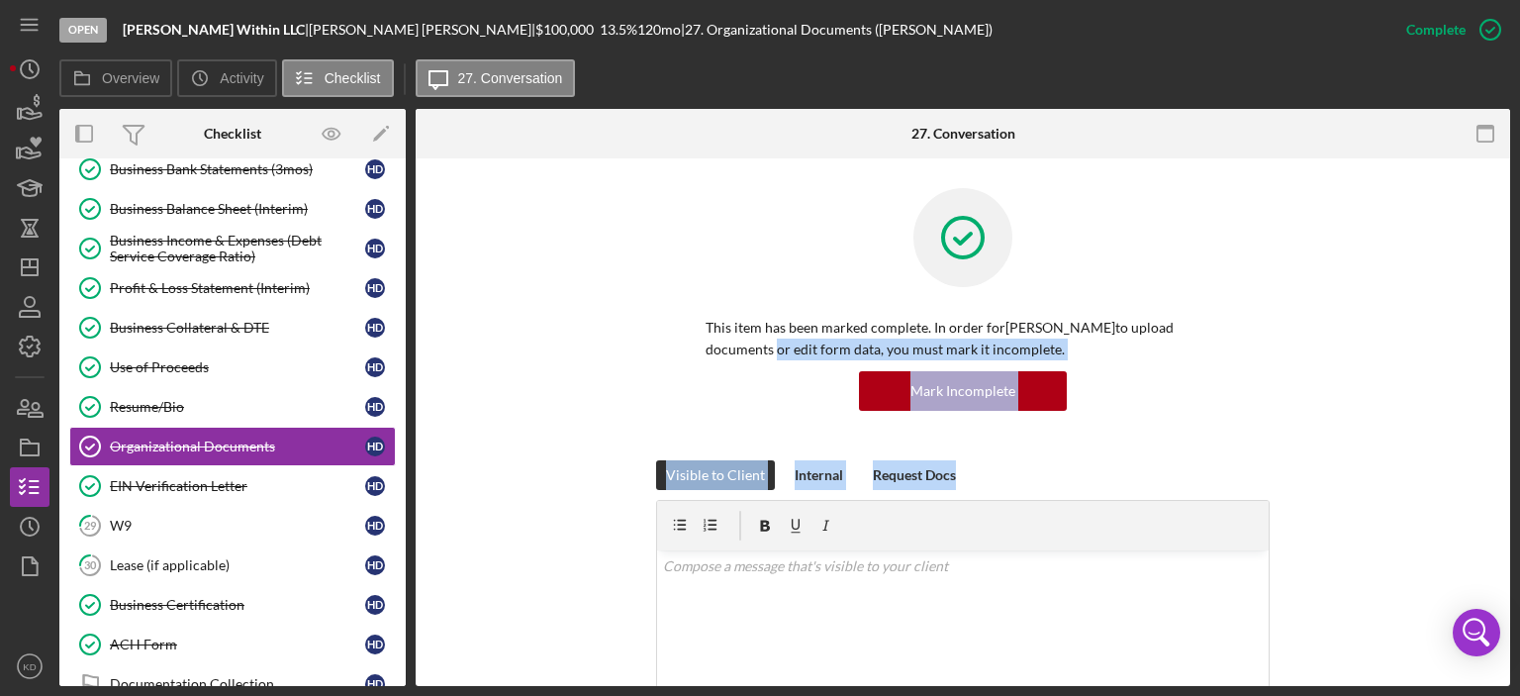
drag, startPoint x: 1505, startPoint y: 334, endPoint x: 1504, endPoint y: 475, distance: 141.5
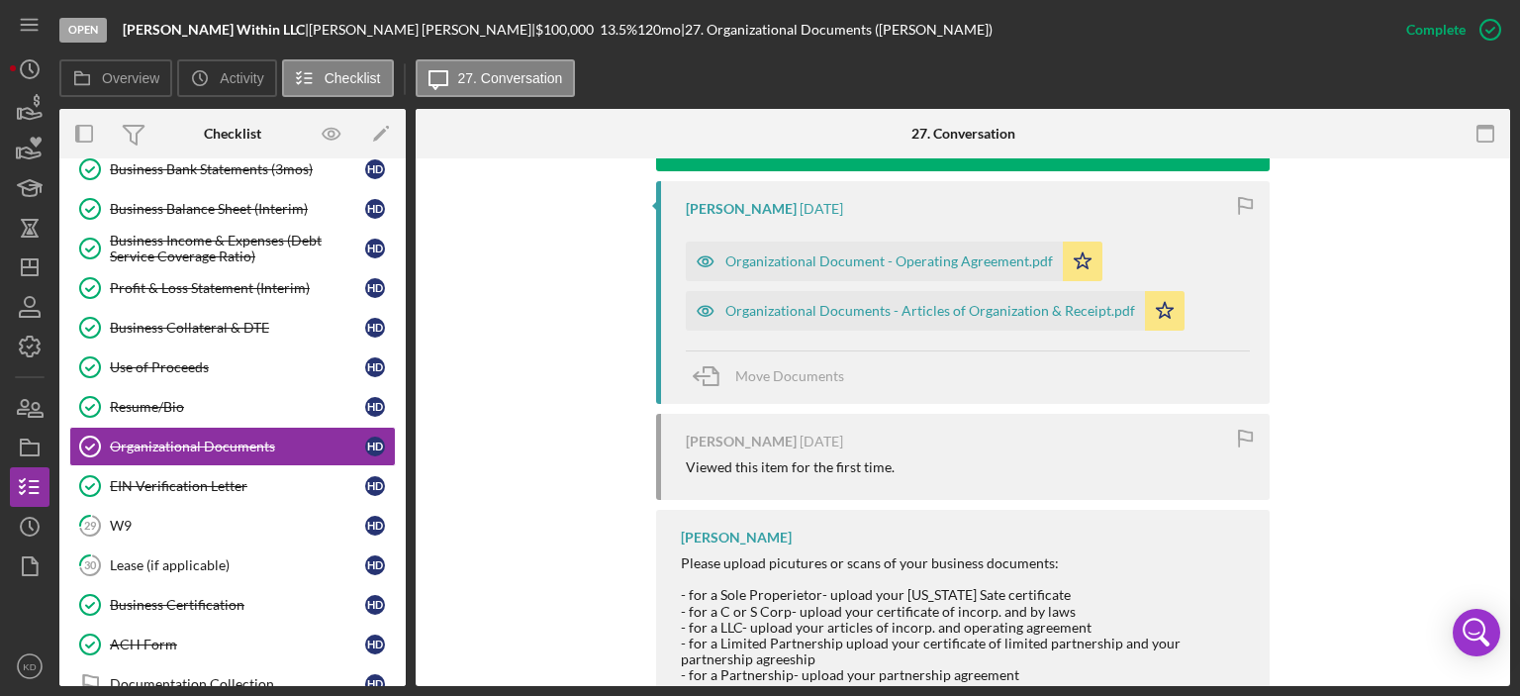
scroll to position [767, 0]
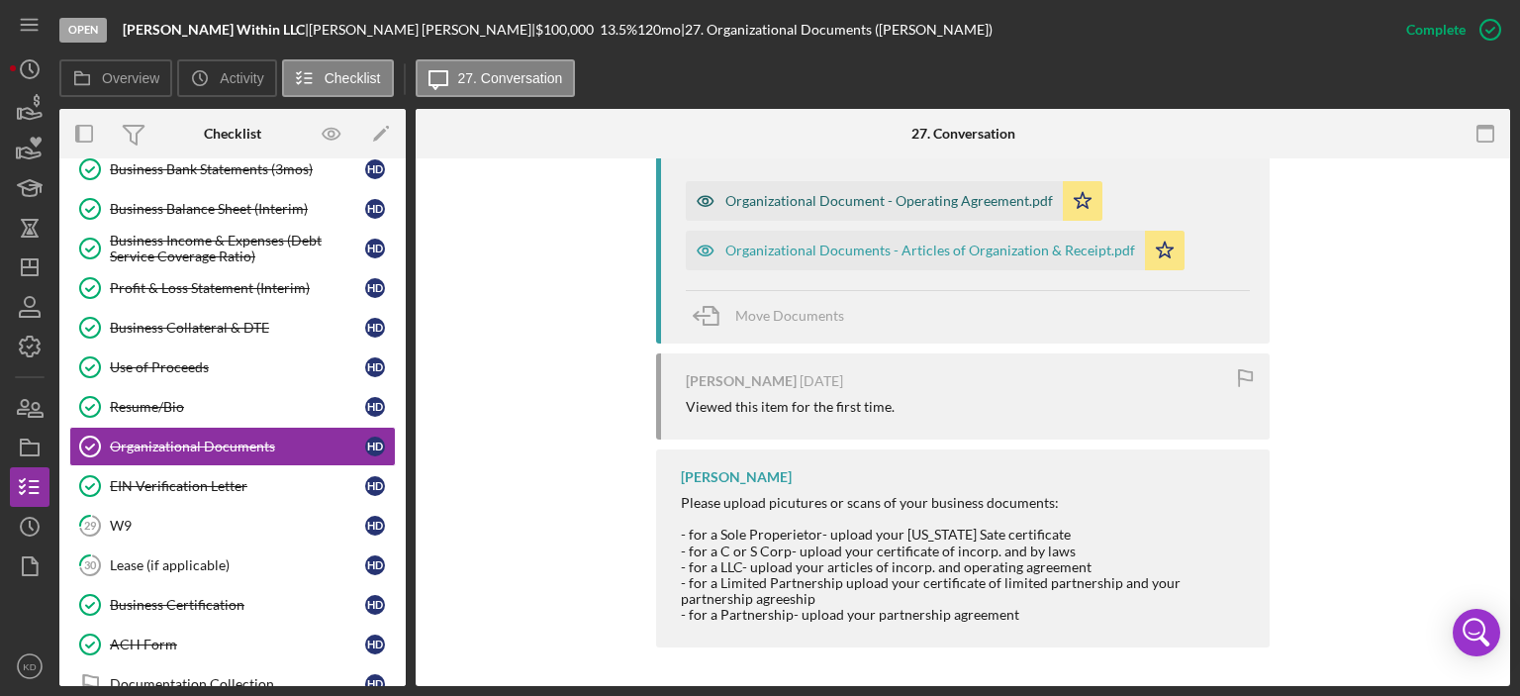
click at [816, 203] on div "Organizational Document - Operating Agreement.pdf" at bounding box center [890, 201] width 328 height 16
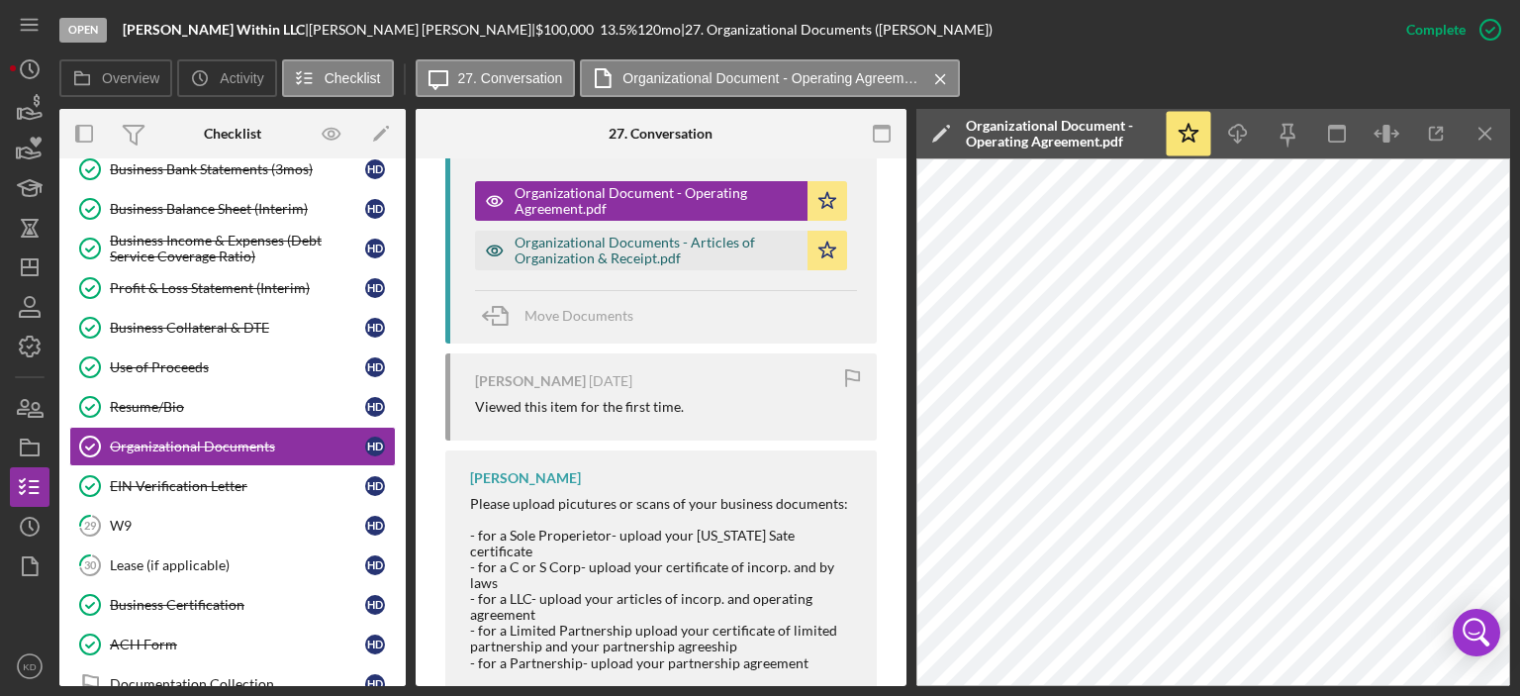
click at [591, 248] on div "Organizational Documents - Articles of Organization & Receipt.pdf" at bounding box center [656, 251] width 283 height 32
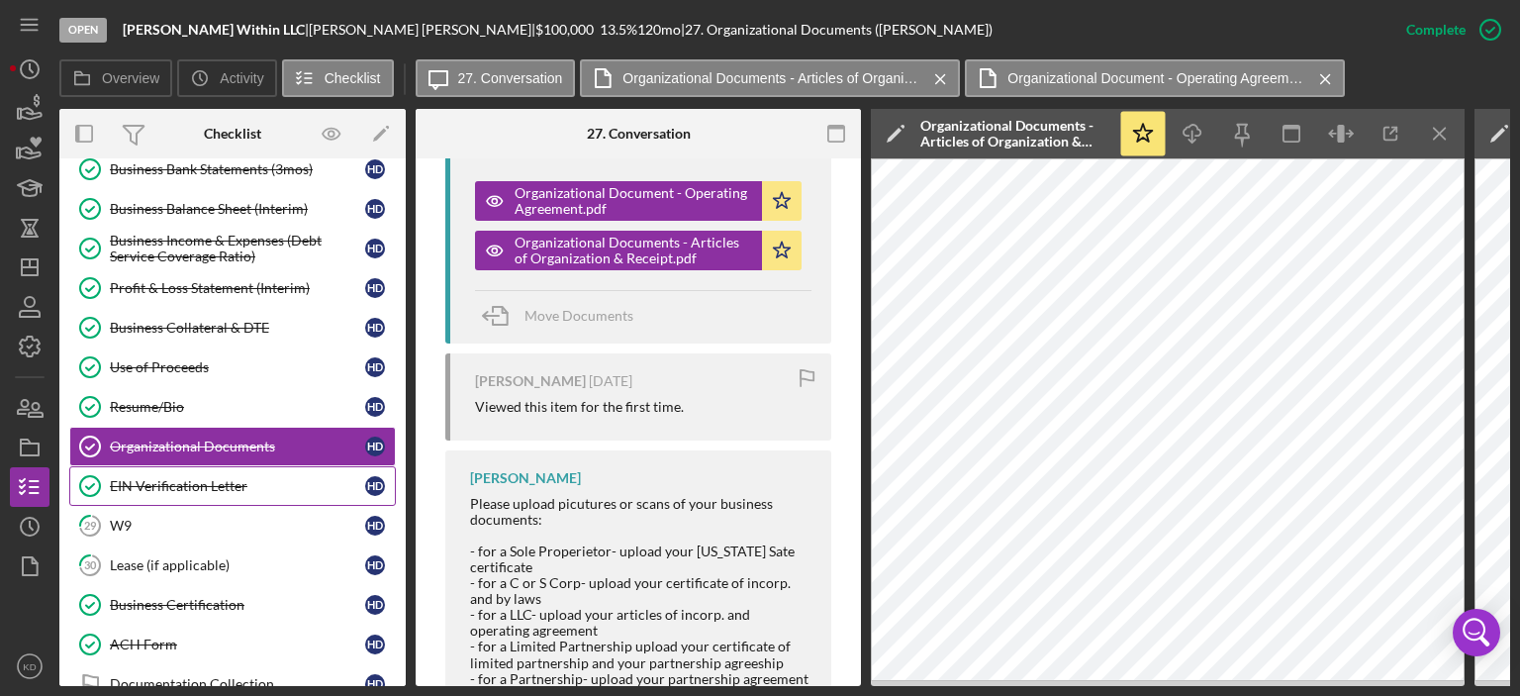
click at [198, 482] on div "EIN Verification Letter" at bounding box center [237, 486] width 255 height 16
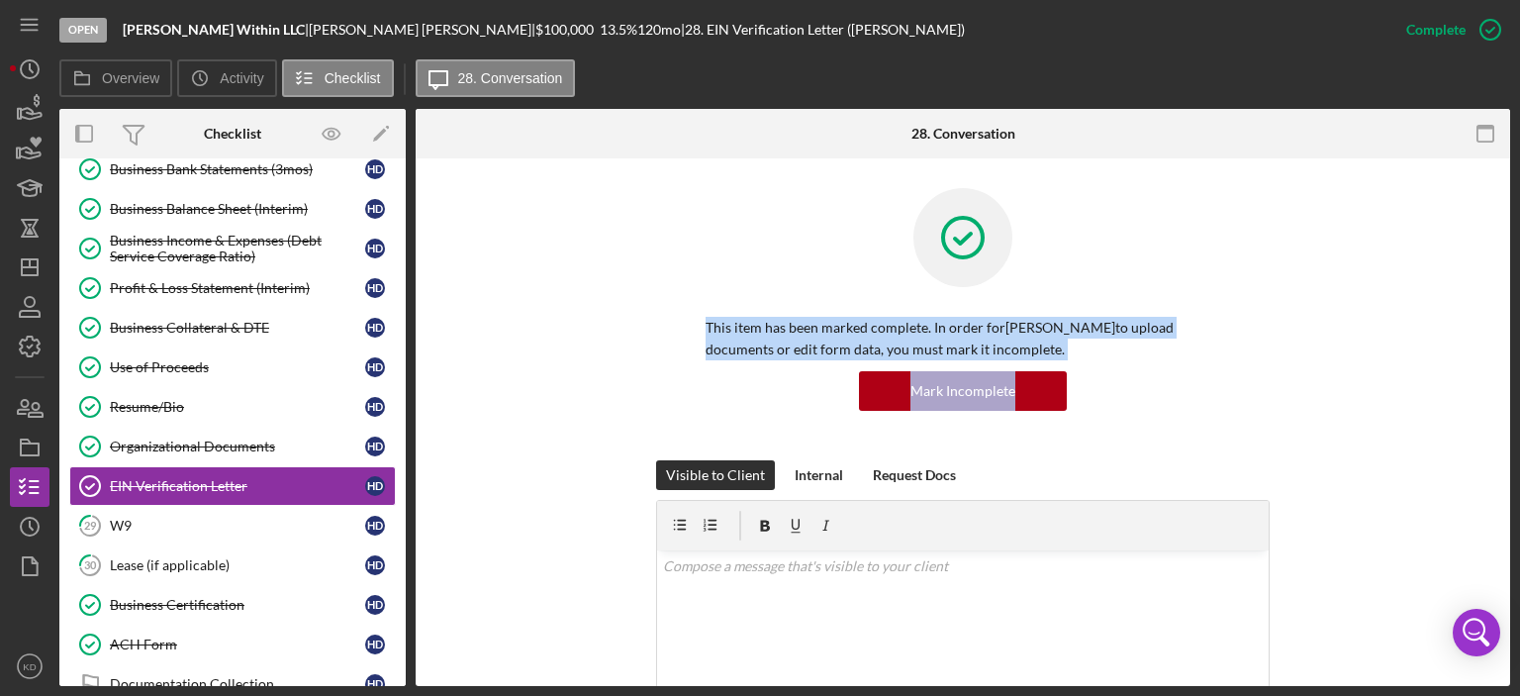
drag, startPoint x: 1510, startPoint y: 269, endPoint x: 1508, endPoint y: 368, distance: 99.0
click at [1508, 375] on div "Open [PERSON_NAME] Within LLC | [PERSON_NAME] | $100,000 $100,000 13.5 % 120 mo…" at bounding box center [760, 348] width 1520 height 696
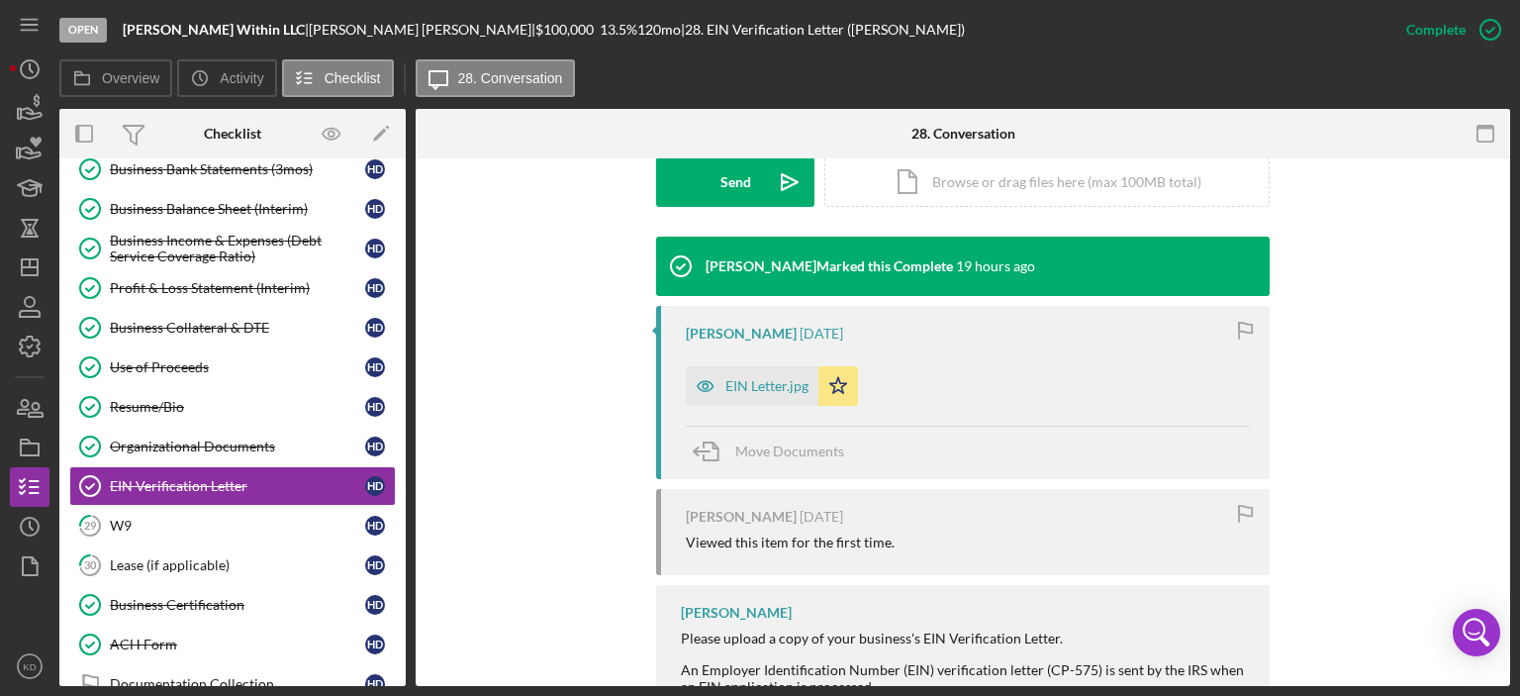
scroll to position [597, 0]
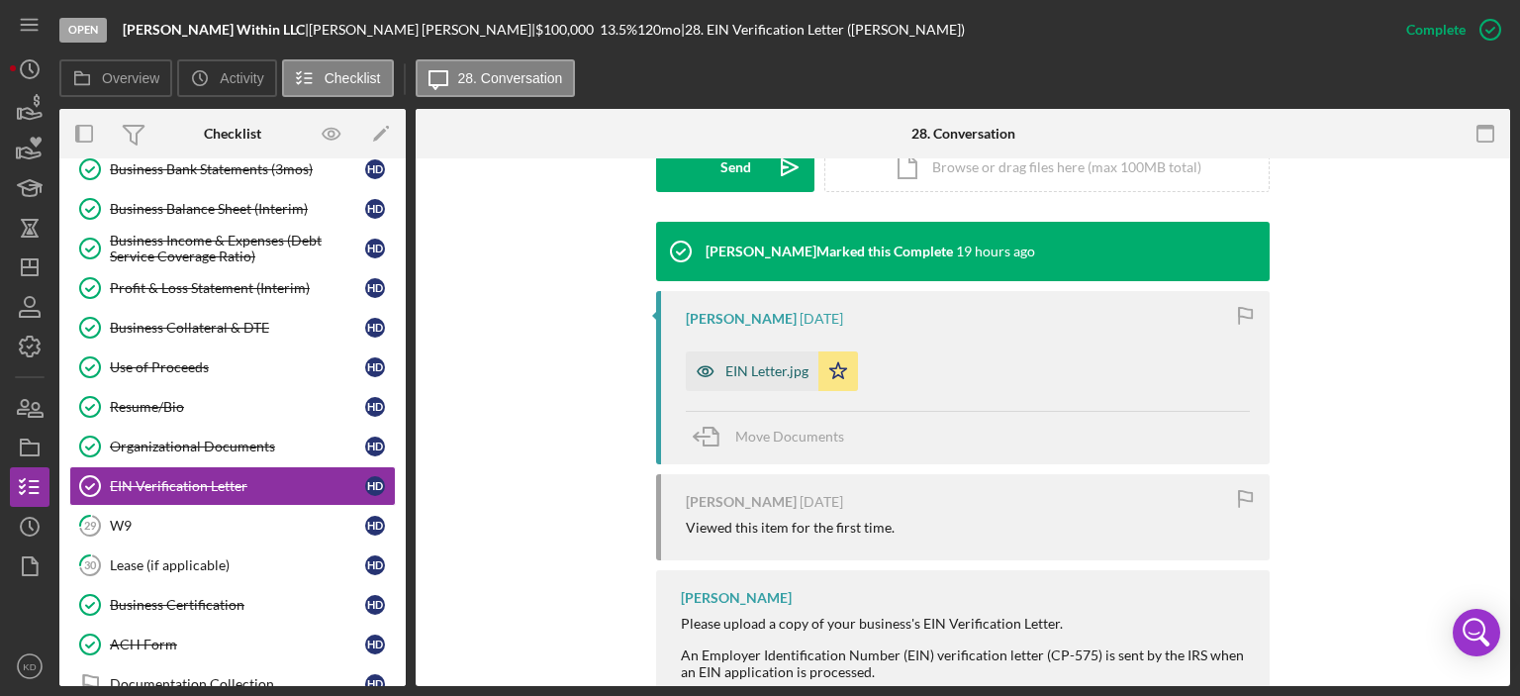
click at [765, 365] on div "EIN Letter.jpg" at bounding box center [767, 371] width 83 height 16
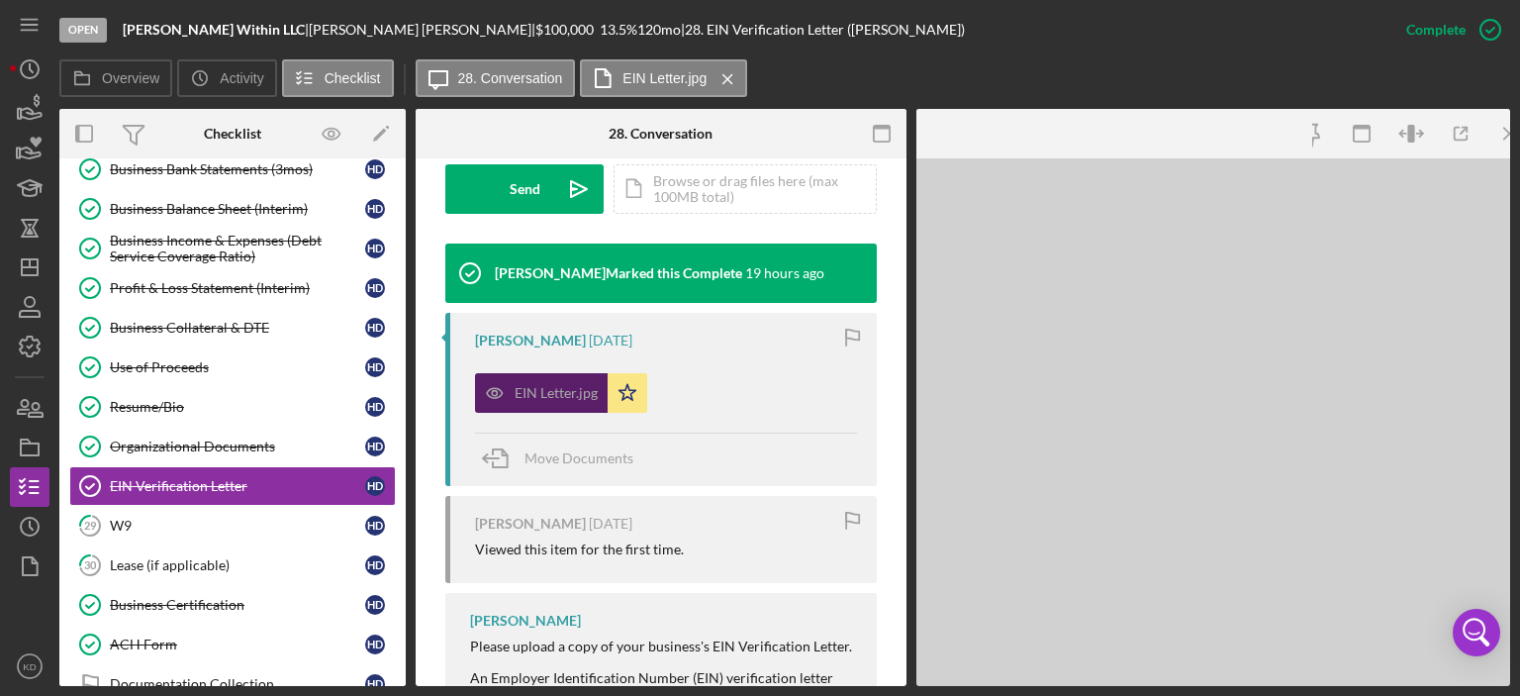
scroll to position [619, 0]
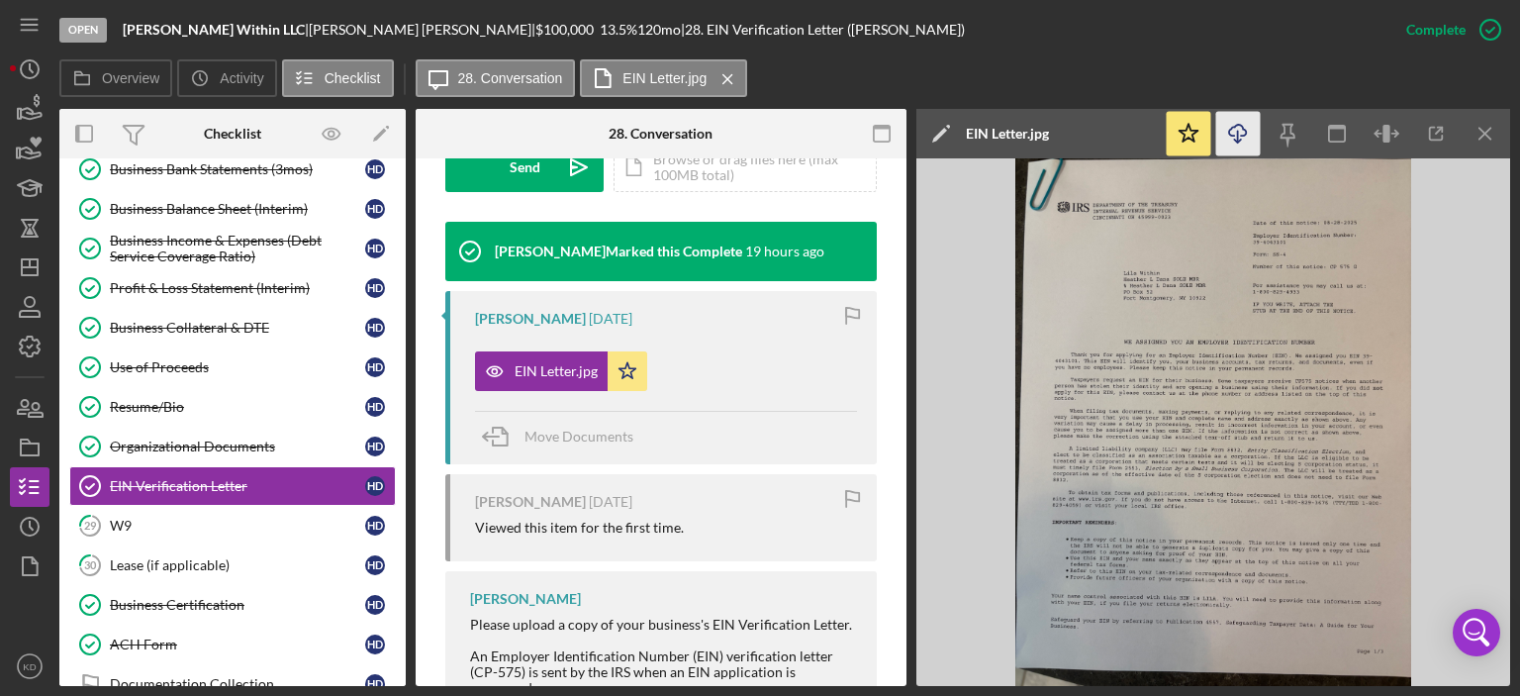
click at [1236, 128] on icon "Icon/Download" at bounding box center [1238, 134] width 45 height 45
click at [166, 518] on div "W9" at bounding box center [237, 526] width 255 height 16
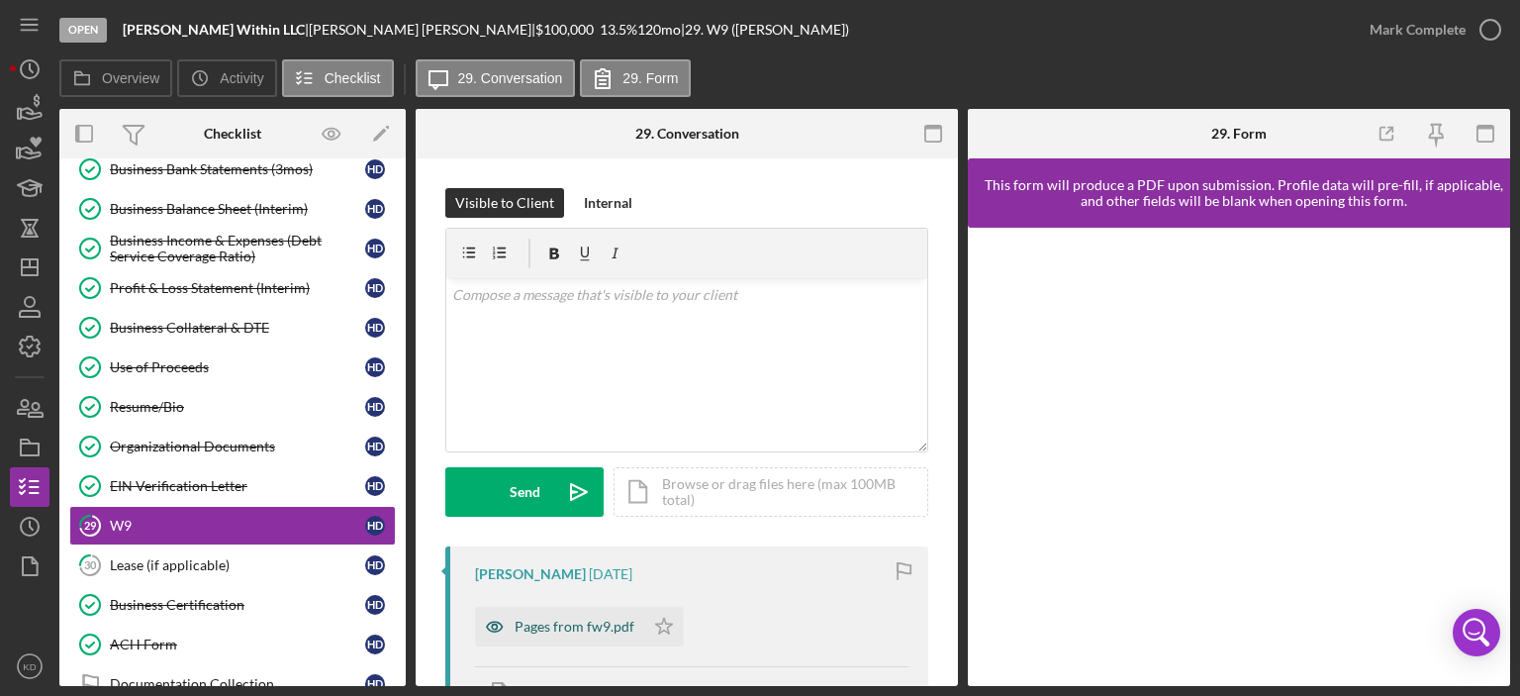
click at [594, 632] on div "Pages from fw9.pdf" at bounding box center [575, 627] width 120 height 16
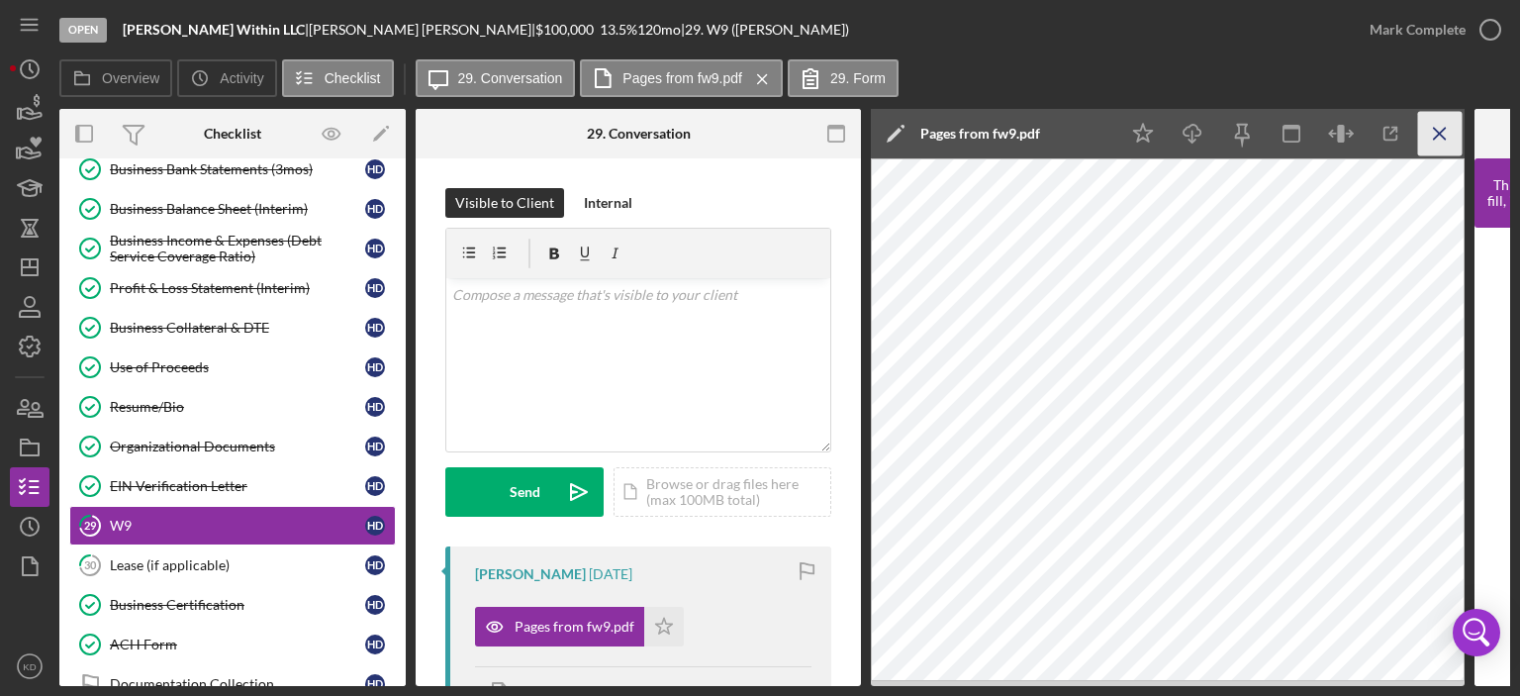
click at [1434, 130] on line "button" at bounding box center [1439, 133] width 11 height 11
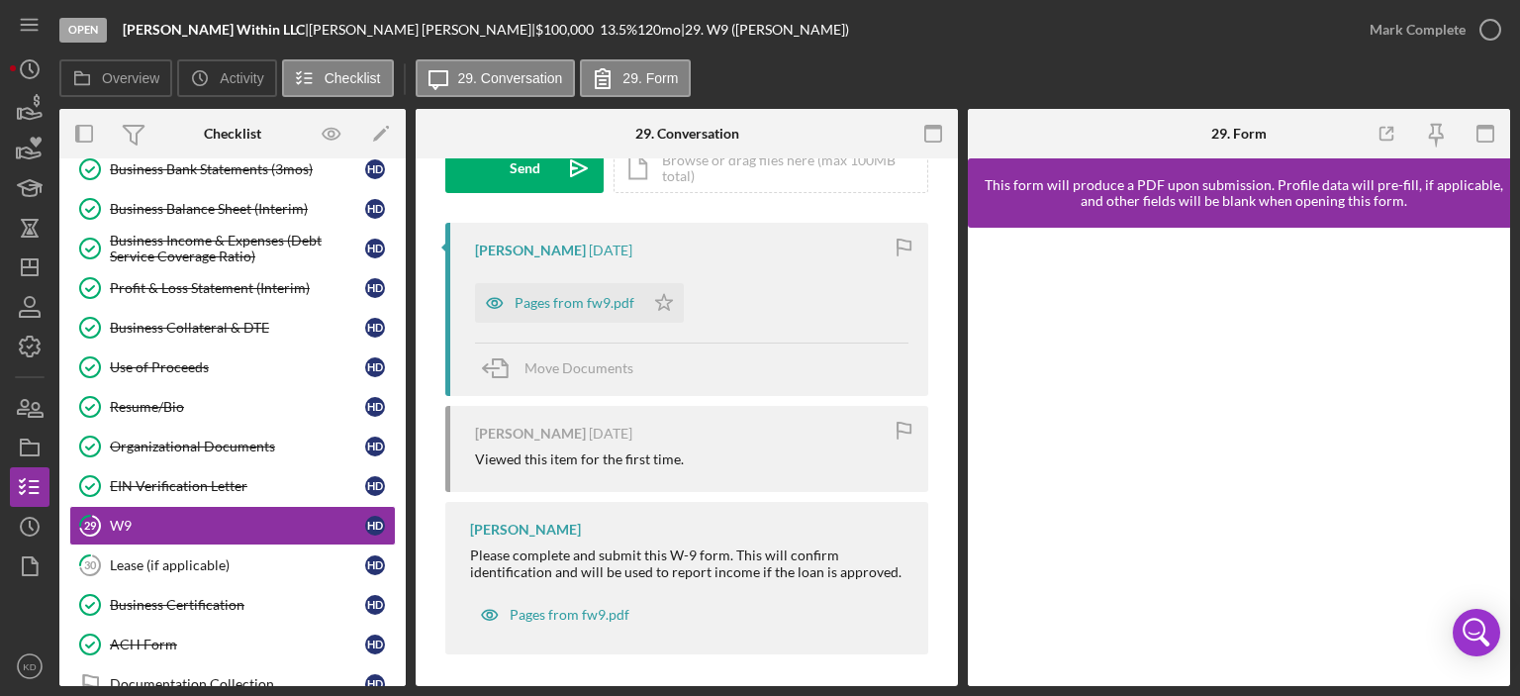
scroll to position [330, 0]
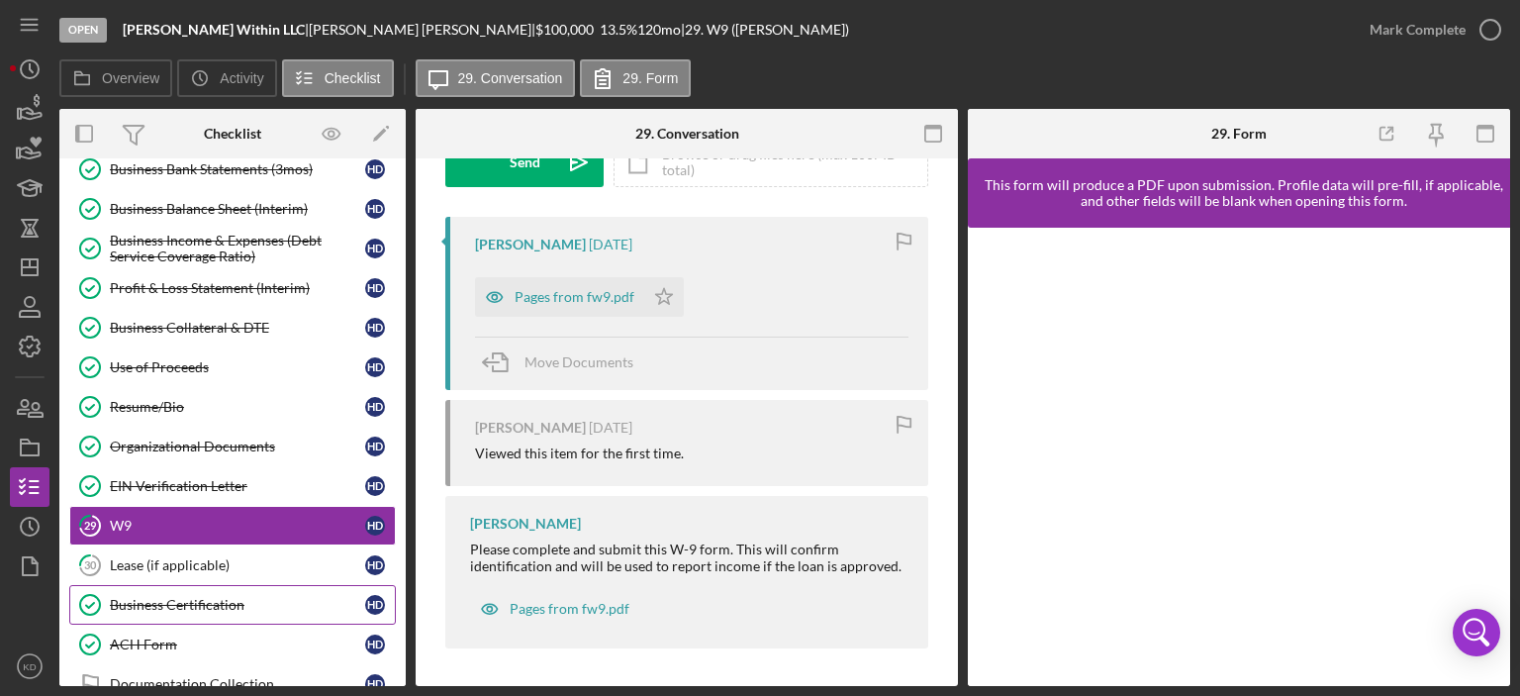
click at [177, 597] on div "Business Certification" at bounding box center [237, 605] width 255 height 16
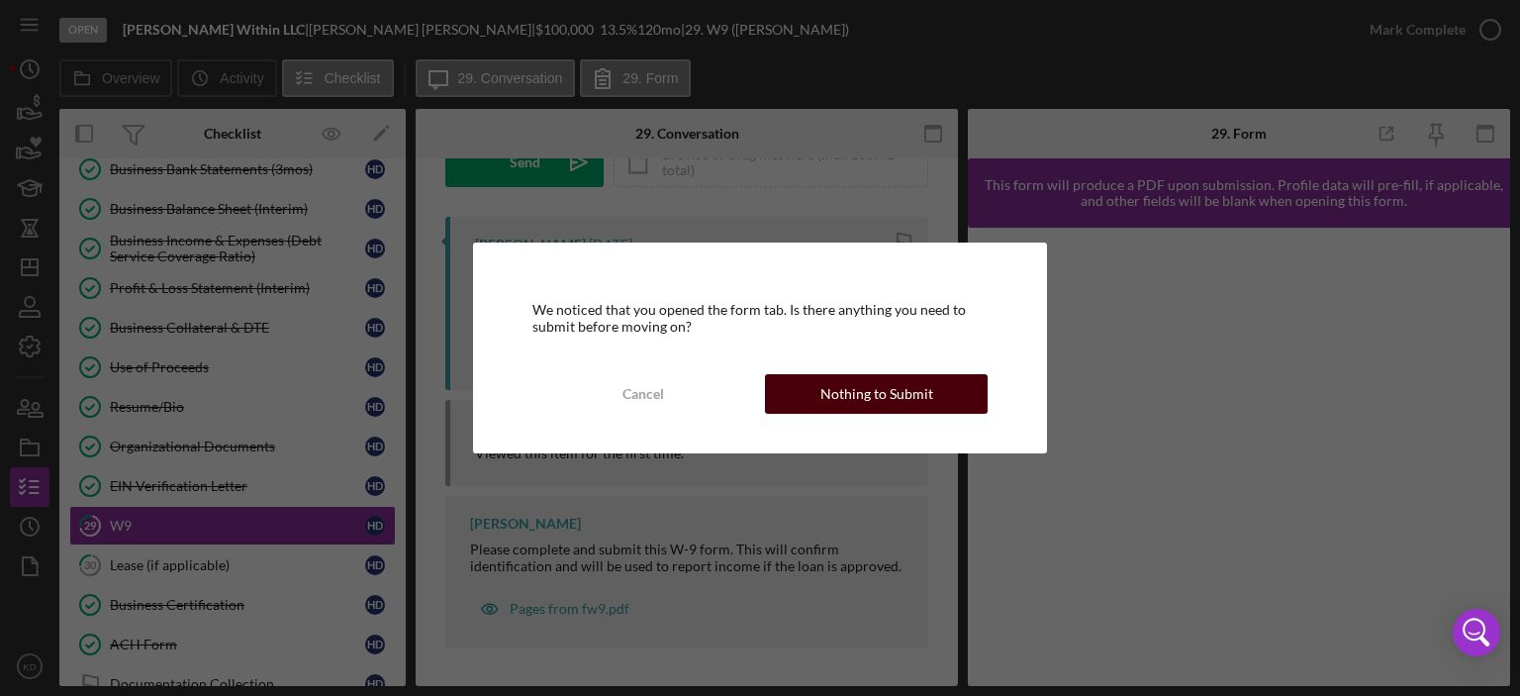
click at [805, 399] on button "Nothing to Submit" at bounding box center [876, 394] width 223 height 40
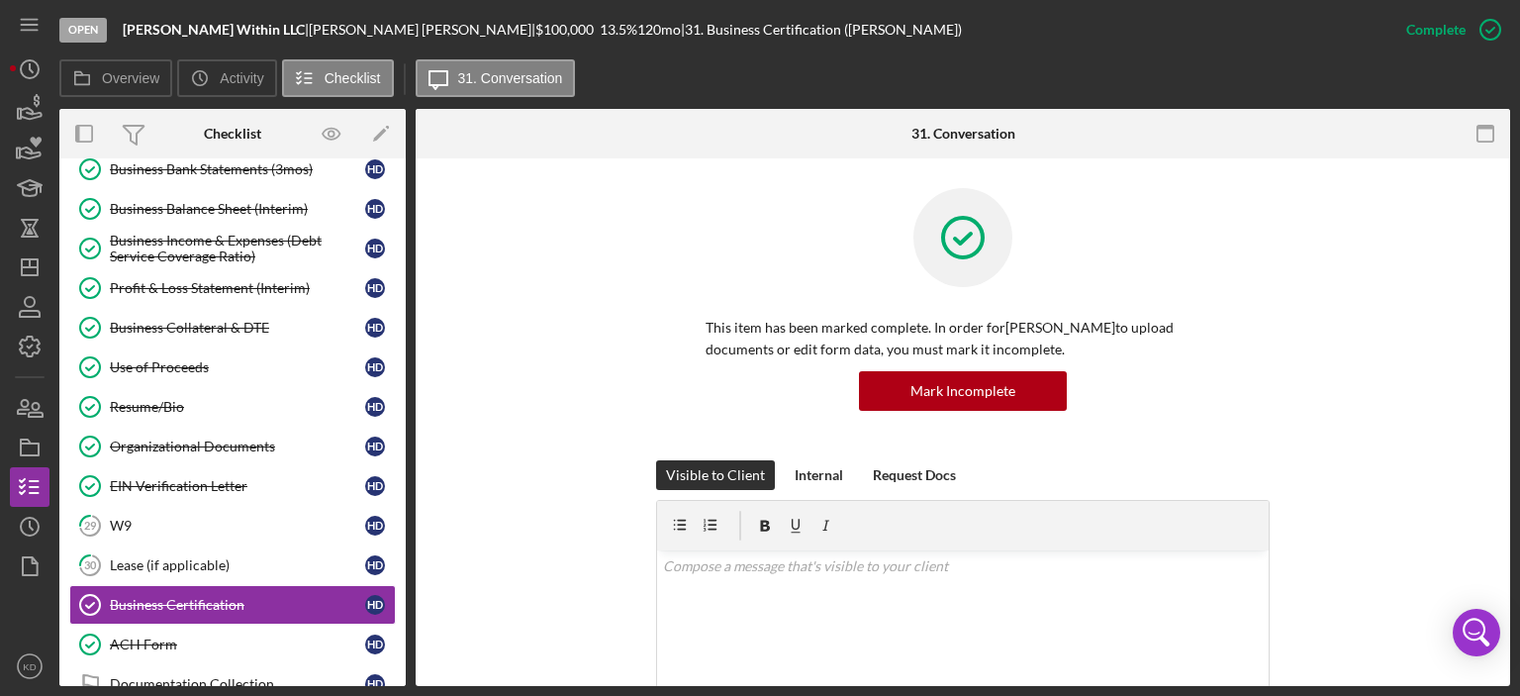
drag, startPoint x: 1510, startPoint y: 346, endPoint x: 1501, endPoint y: 423, distance: 76.9
click at [1501, 425] on div "Open [PERSON_NAME] Within LLC | [PERSON_NAME] | $100,000 $100,000 13.5 % 120 mo…" at bounding box center [760, 348] width 1520 height 696
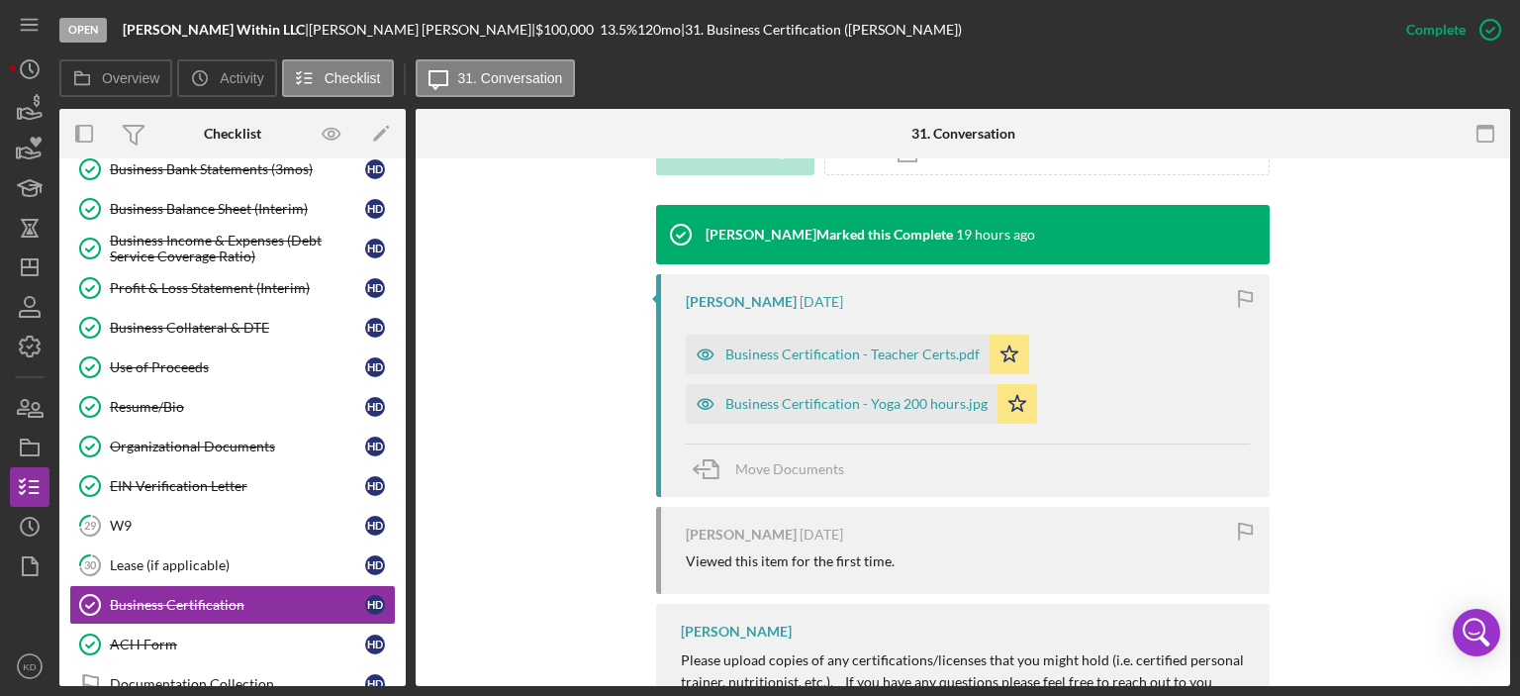
scroll to position [724, 0]
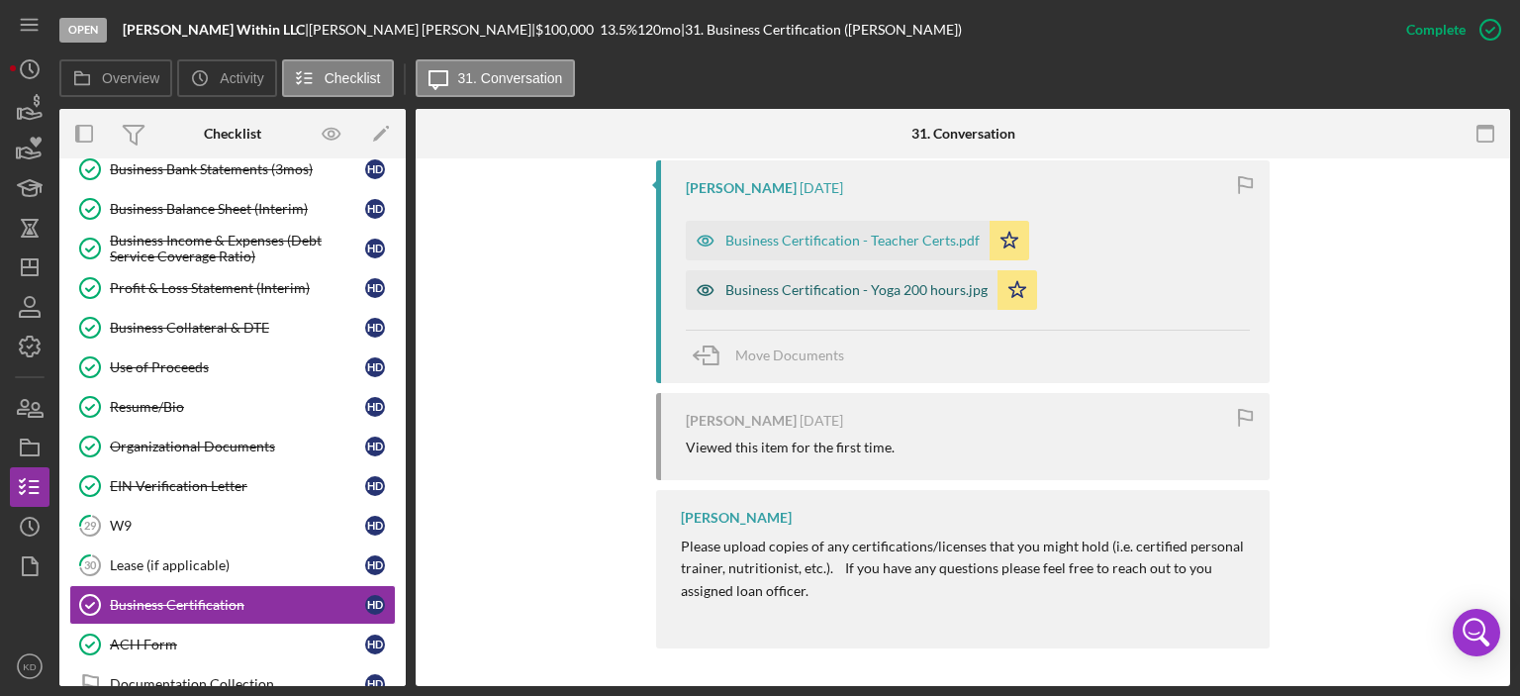
click at [776, 291] on div "Business Certification - Yoga 200 hours.jpg" at bounding box center [857, 290] width 262 height 16
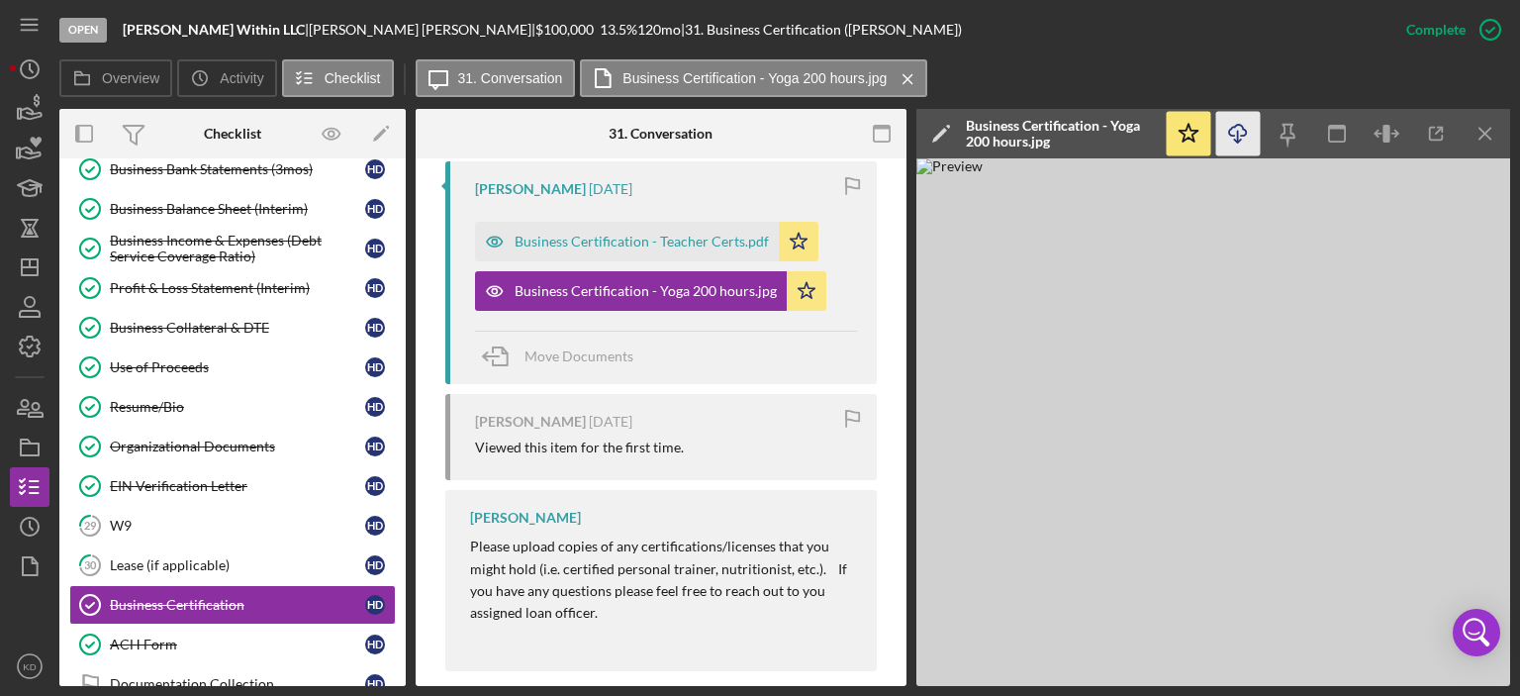
click at [1232, 130] on icon "Icon/Download" at bounding box center [1238, 134] width 45 height 45
click at [634, 248] on div "Business Certification - Teacher Certs.pdf" at bounding box center [627, 242] width 304 height 40
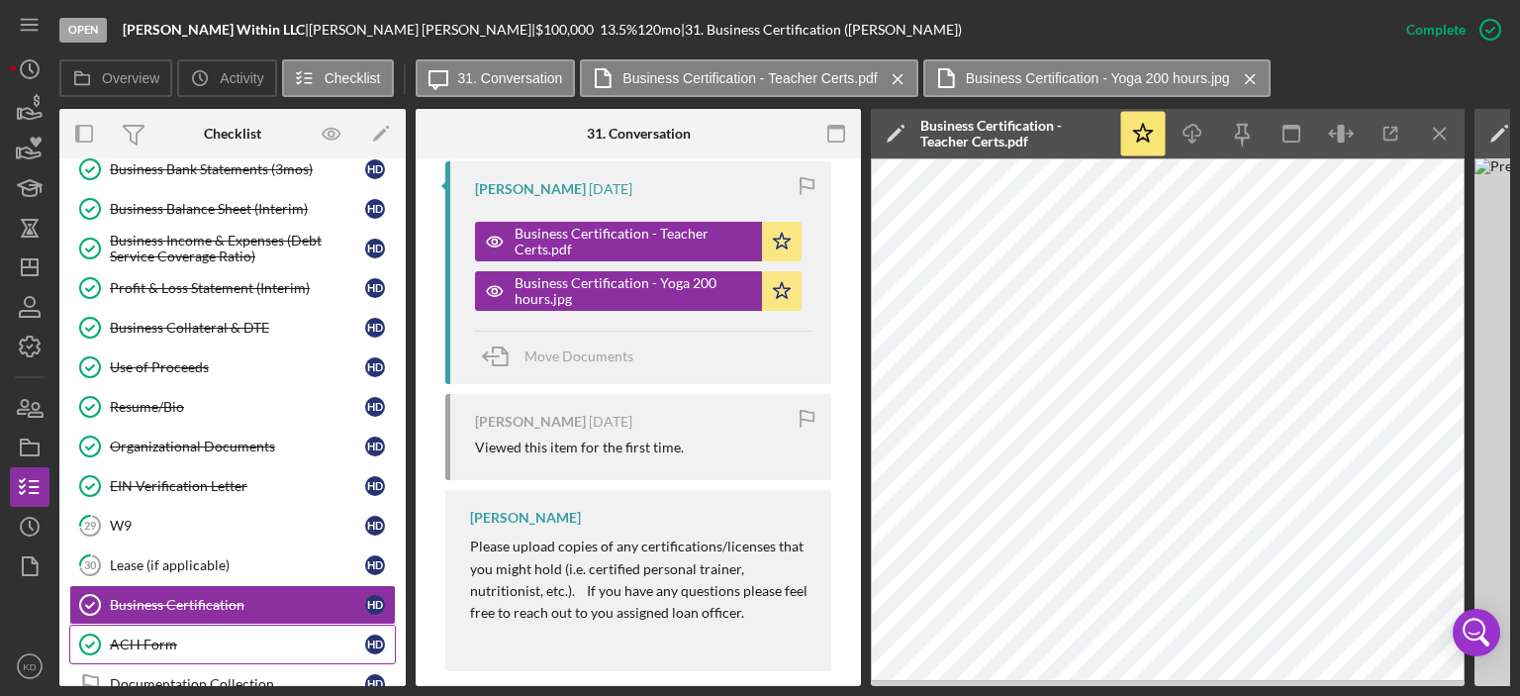
click at [143, 636] on div "ACH Form" at bounding box center [237, 644] width 255 height 16
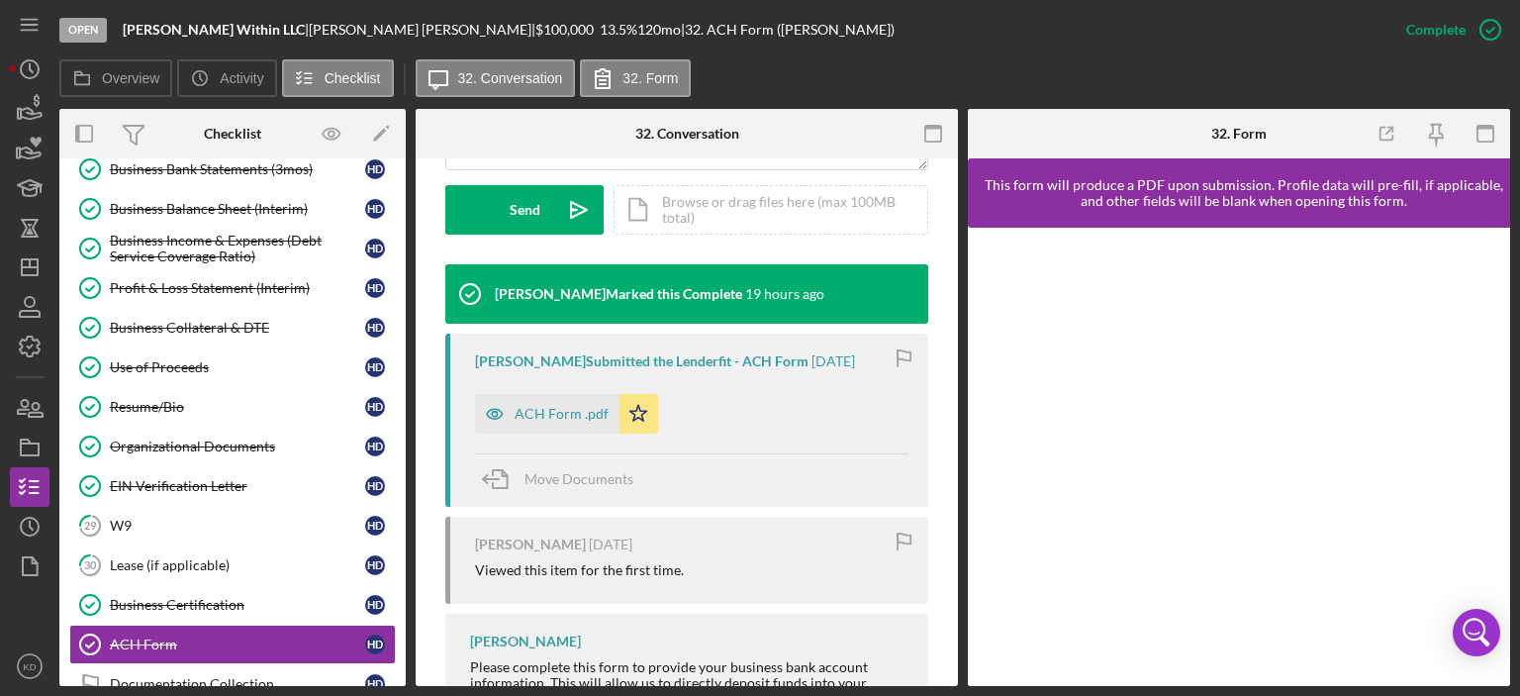
scroll to position [652, 0]
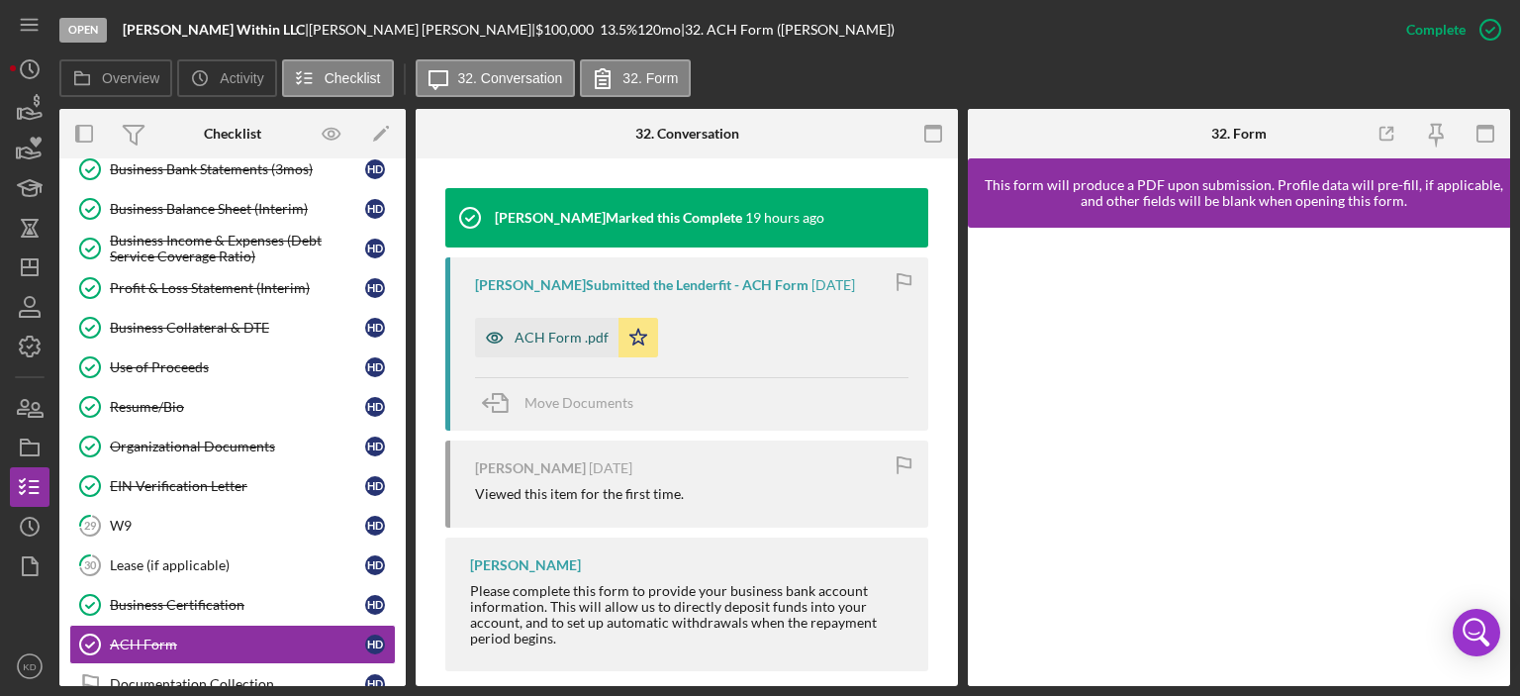
click at [555, 335] on div "ACH Form .pdf" at bounding box center [562, 338] width 94 height 16
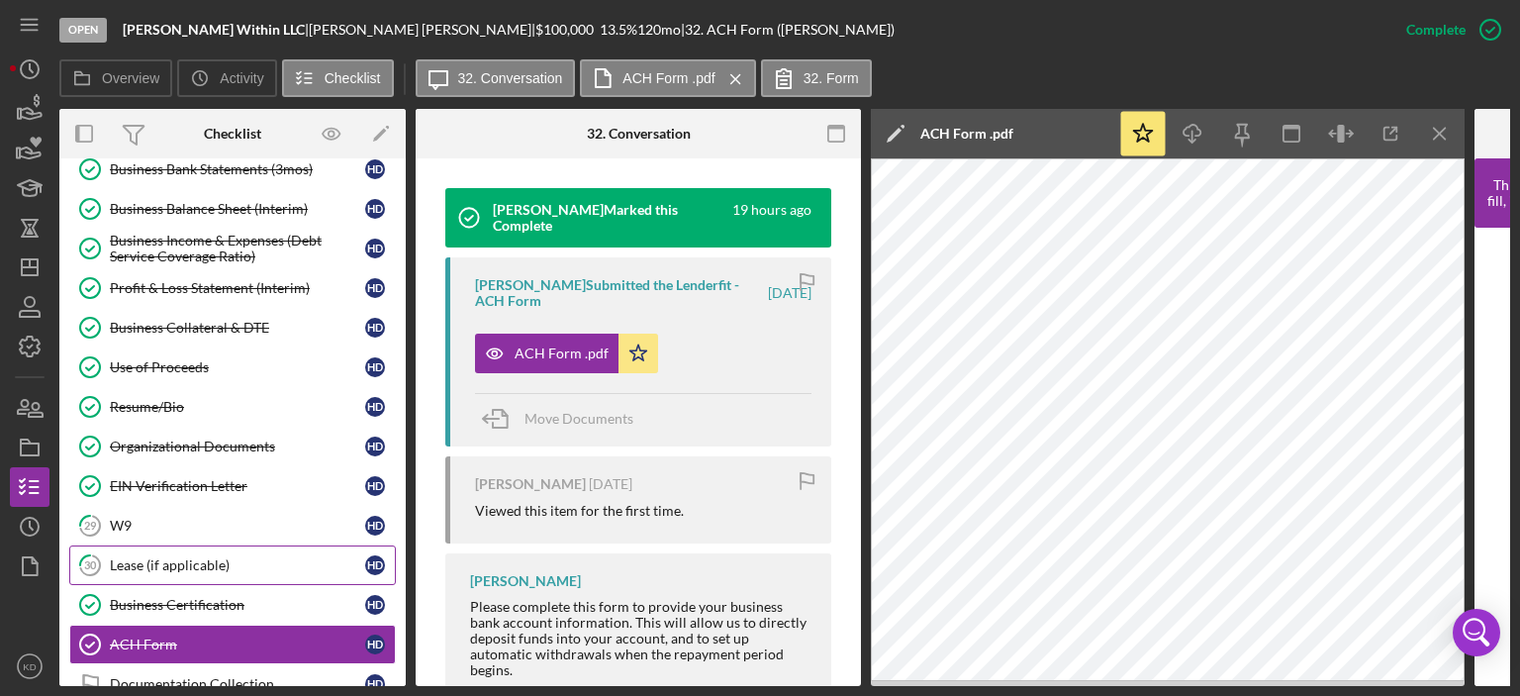
click at [120, 557] on div "Lease (if applicable)" at bounding box center [237, 565] width 255 height 16
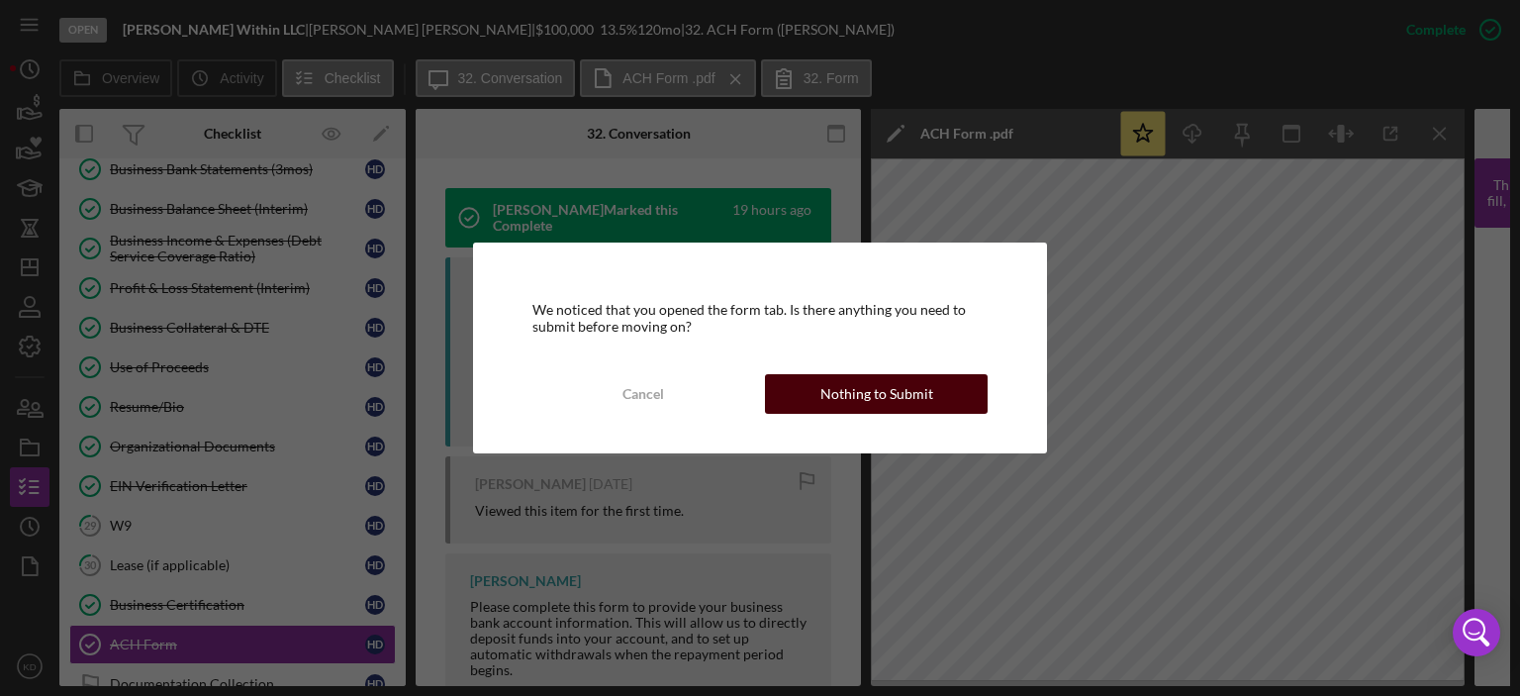
click at [868, 393] on div "Nothing to Submit" at bounding box center [877, 394] width 113 height 40
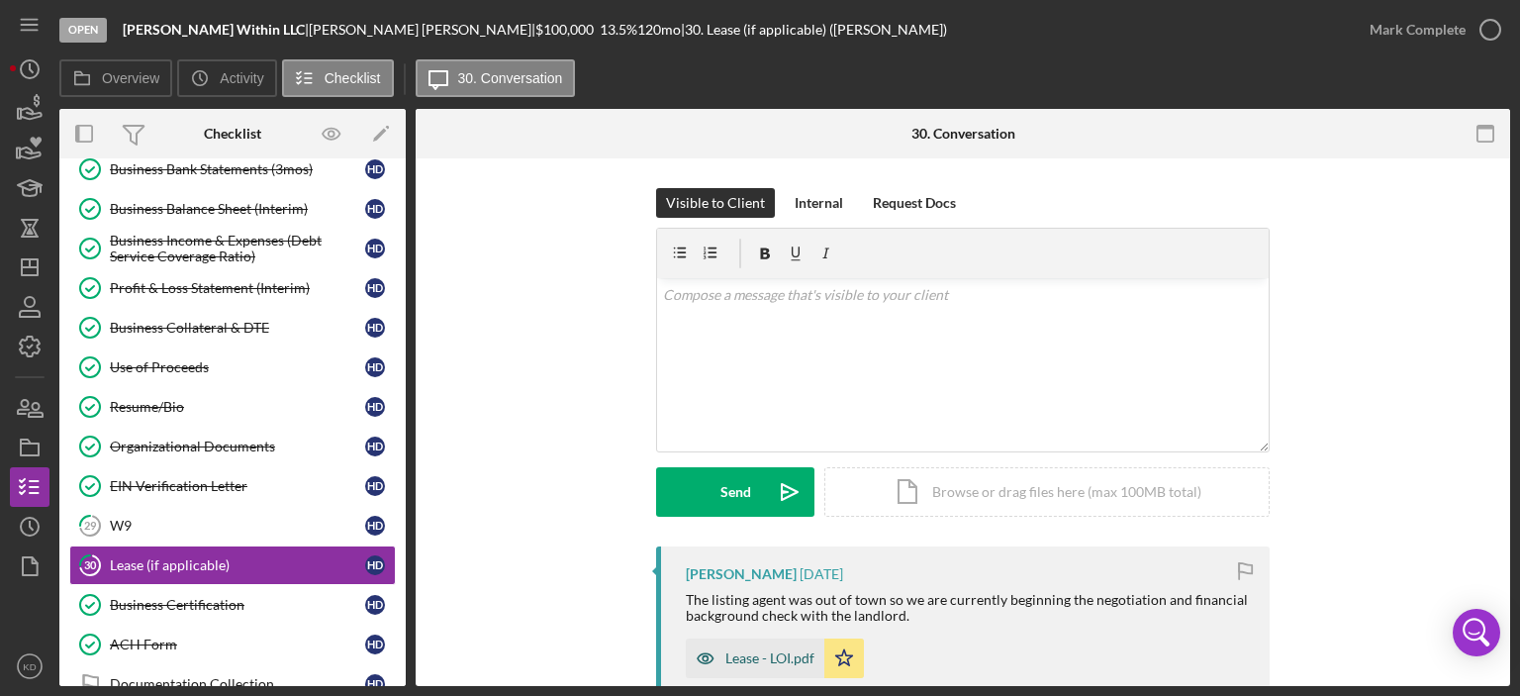
click at [732, 647] on div "Lease - LOI.pdf" at bounding box center [755, 658] width 139 height 40
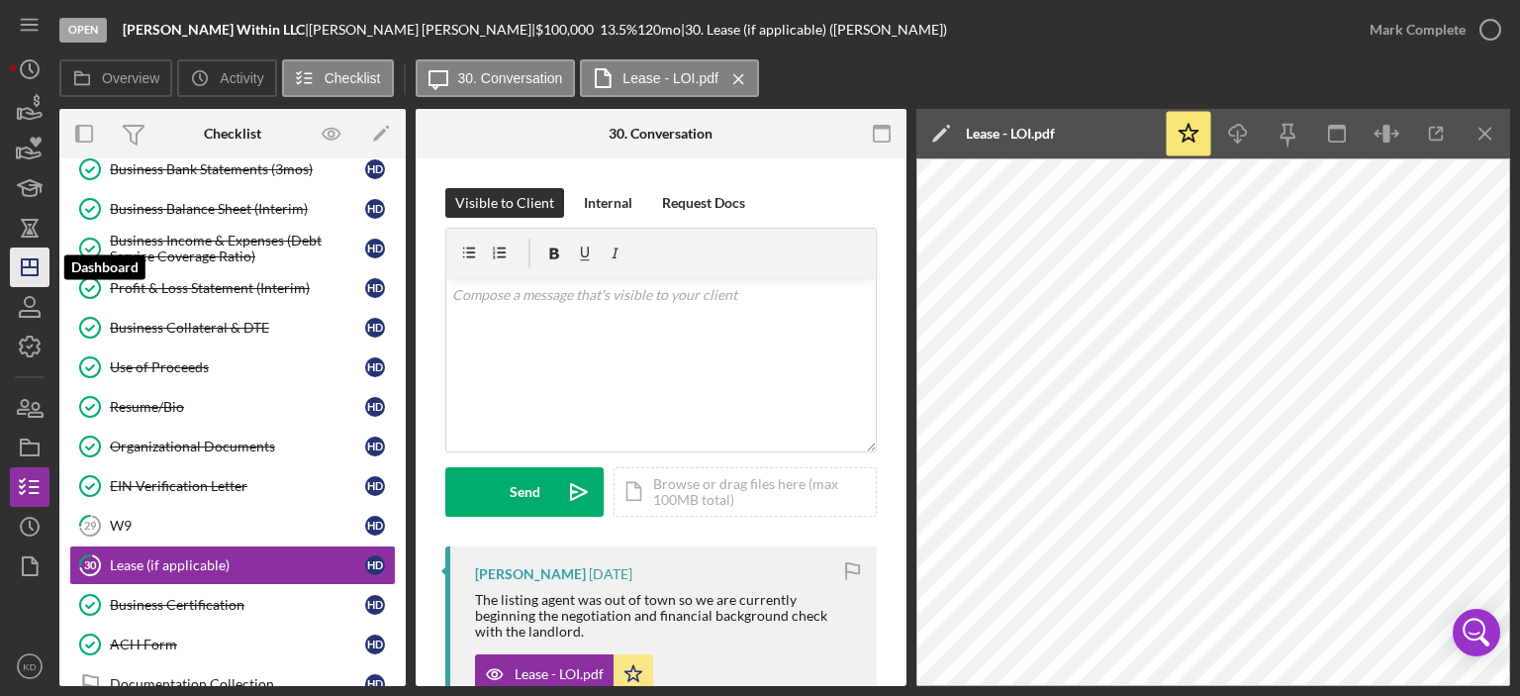
click at [30, 252] on icon "Icon/Dashboard" at bounding box center [29, 267] width 49 height 49
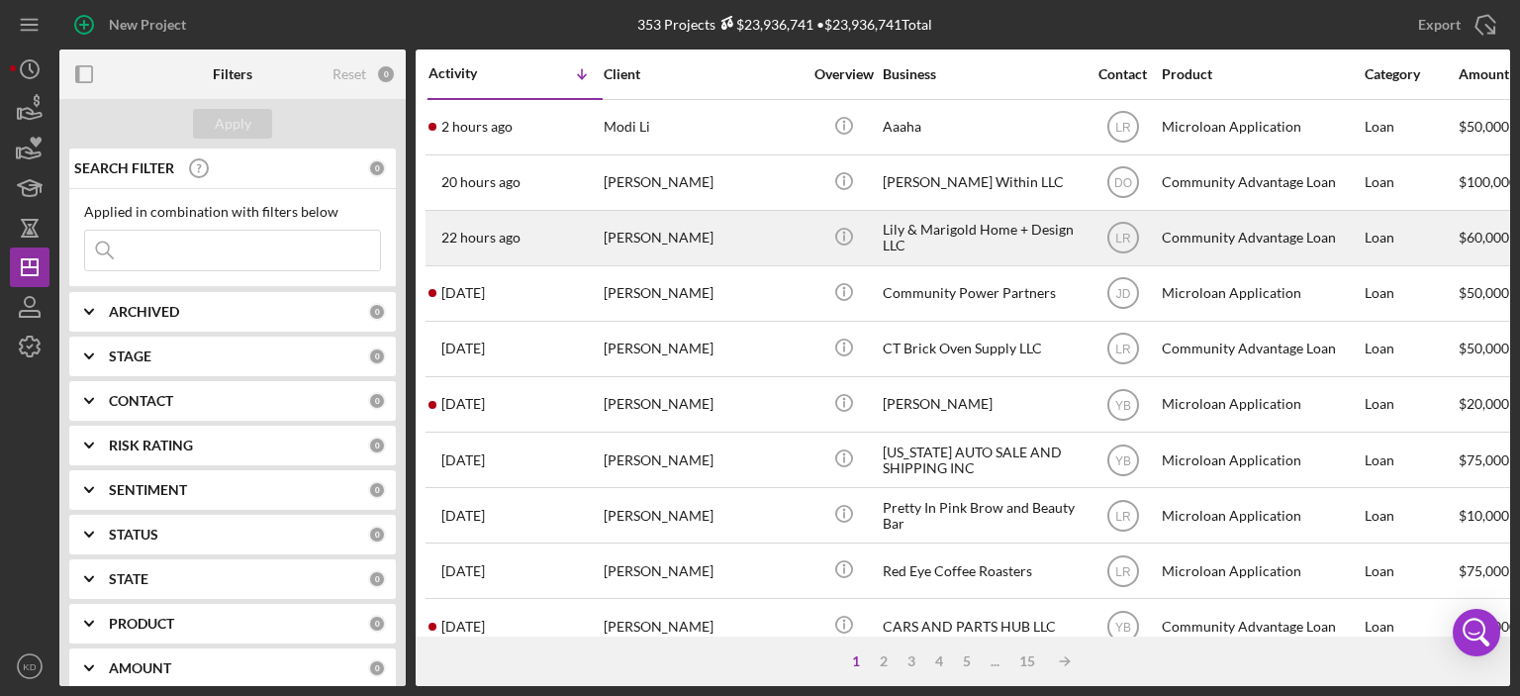
click at [616, 235] on div "[PERSON_NAME]" at bounding box center [703, 238] width 198 height 52
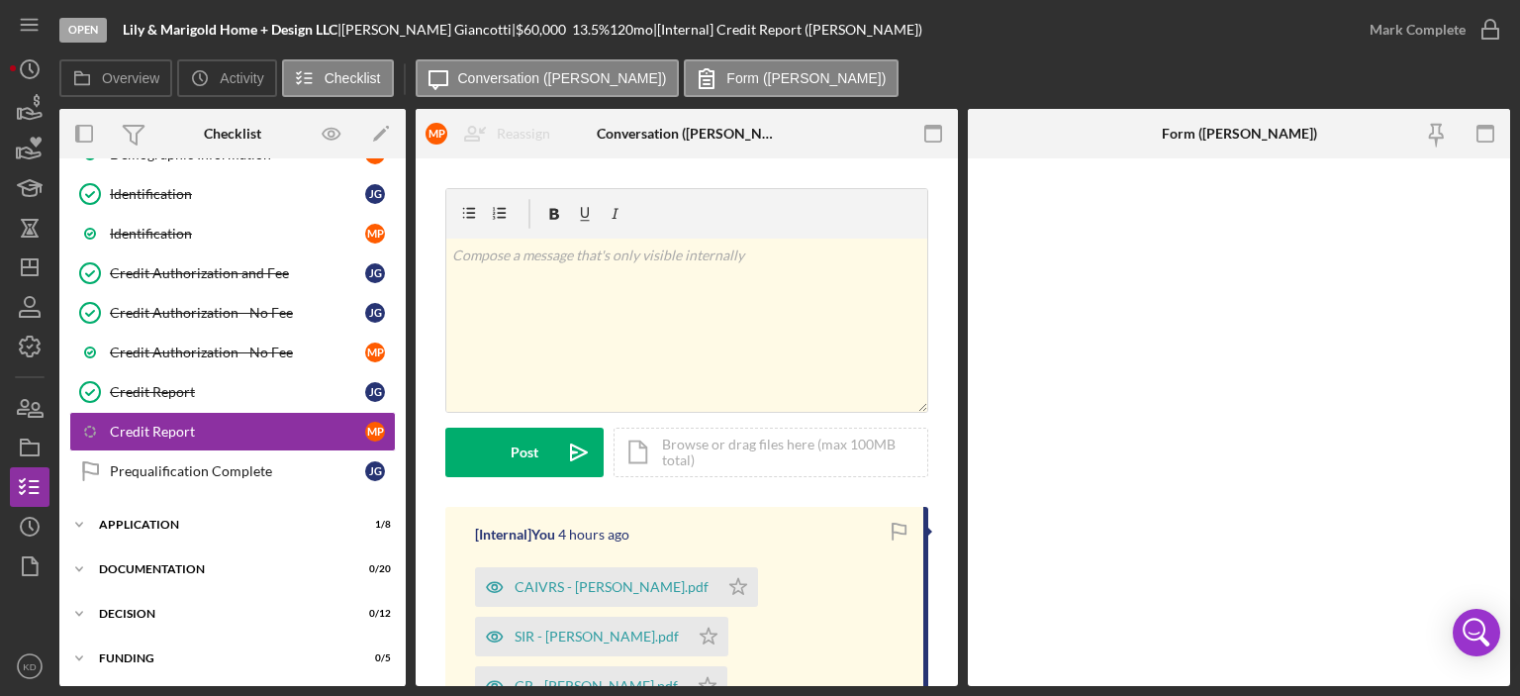
scroll to position [396, 0]
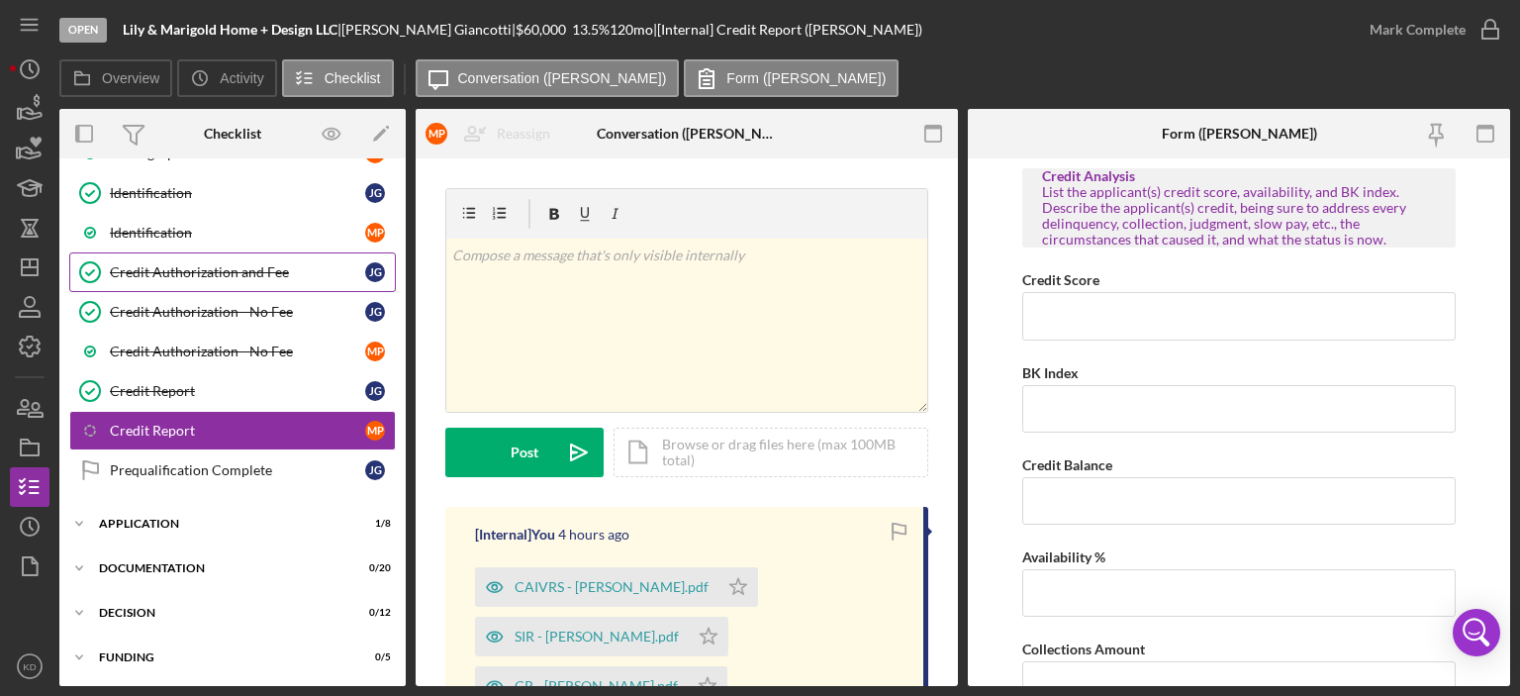
click at [152, 267] on div "Credit Authorization and Fee" at bounding box center [237, 272] width 255 height 16
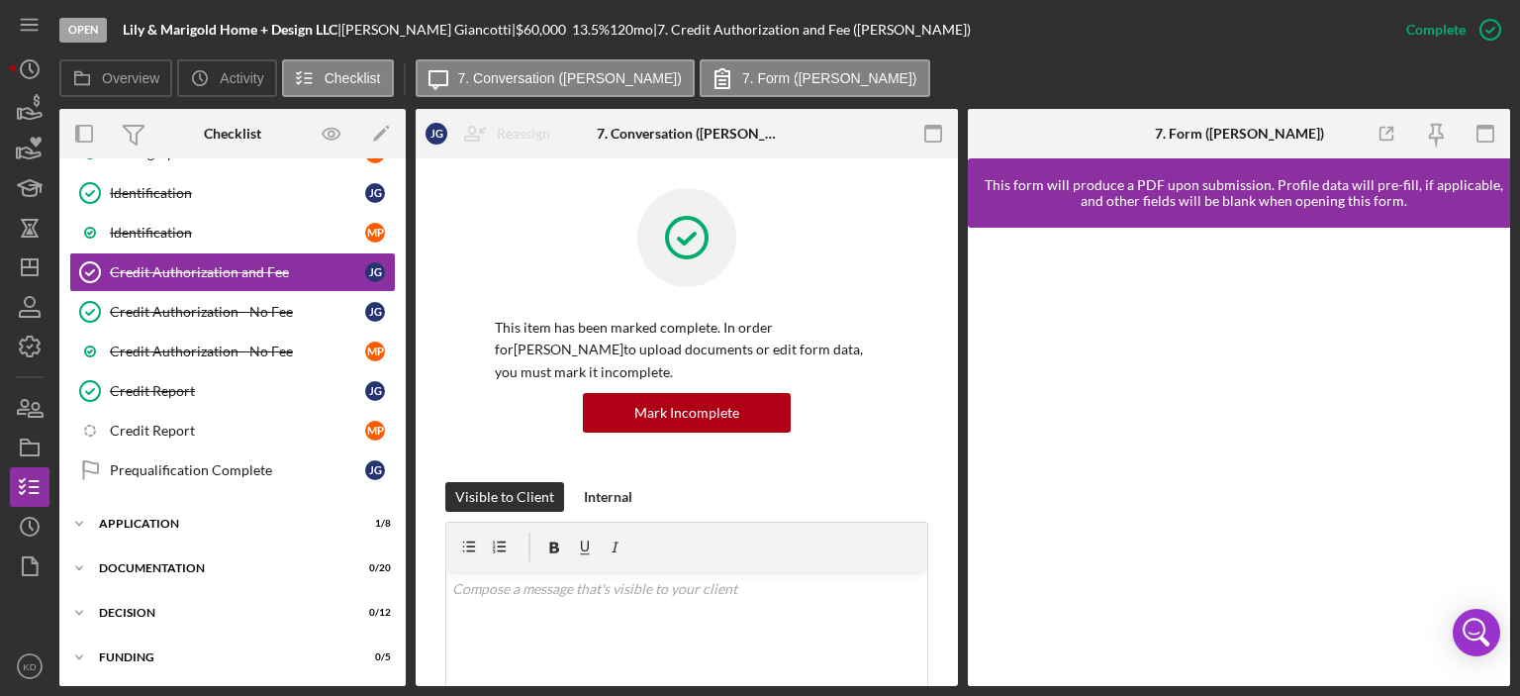
click at [958, 363] on div "Overview Internal Workflow Stage Open Icon/Dropdown Arrow Archive (can unarchiv…" at bounding box center [784, 397] width 1451 height 577
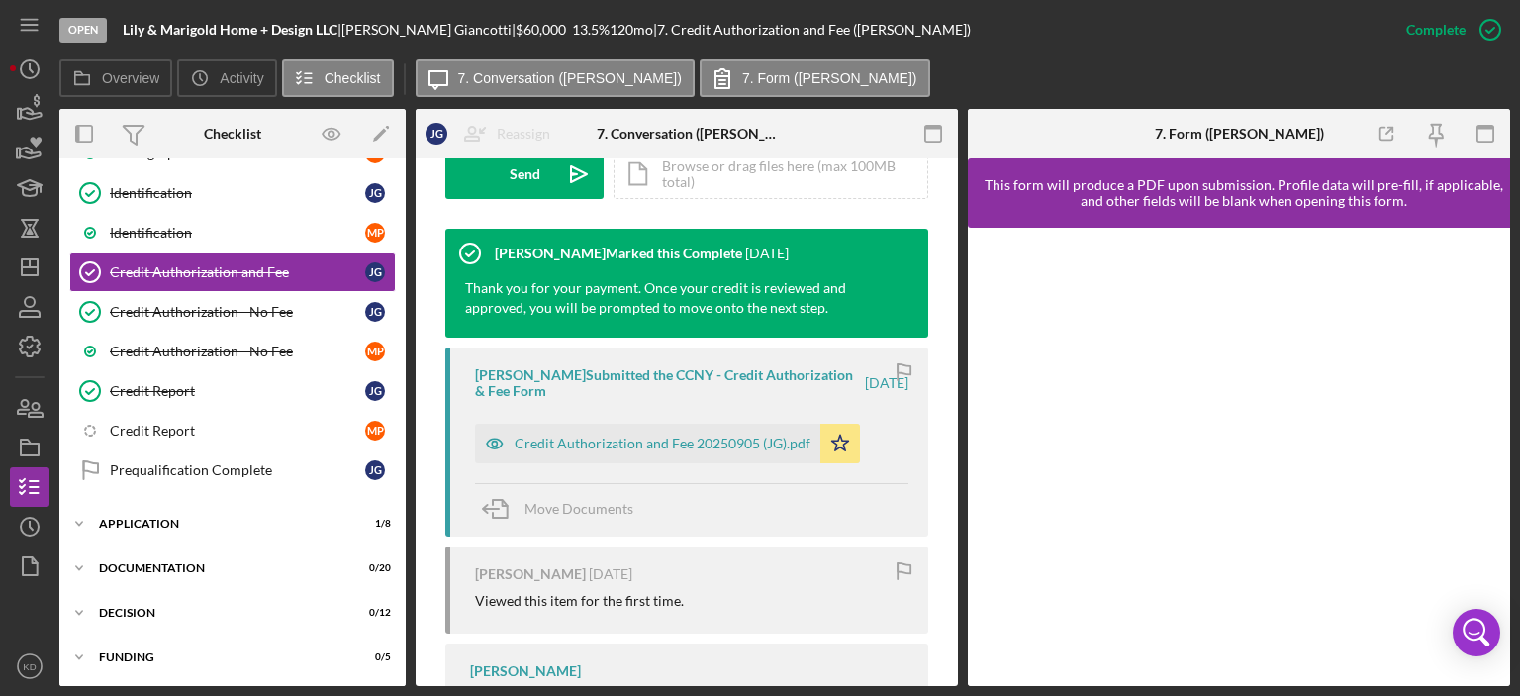
scroll to position [644, 0]
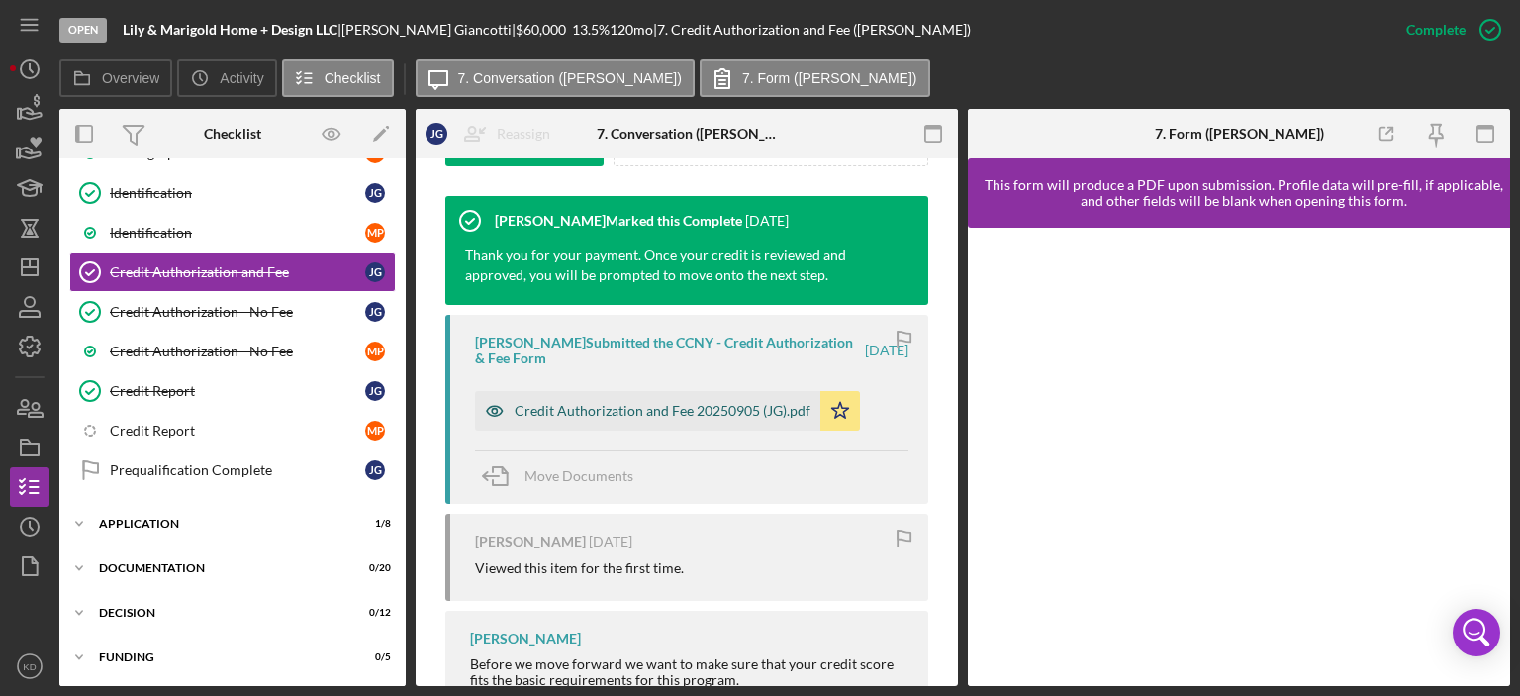
click at [642, 420] on div "Credit Authorization and Fee 20250905 (JG).pdf" at bounding box center [647, 411] width 345 height 40
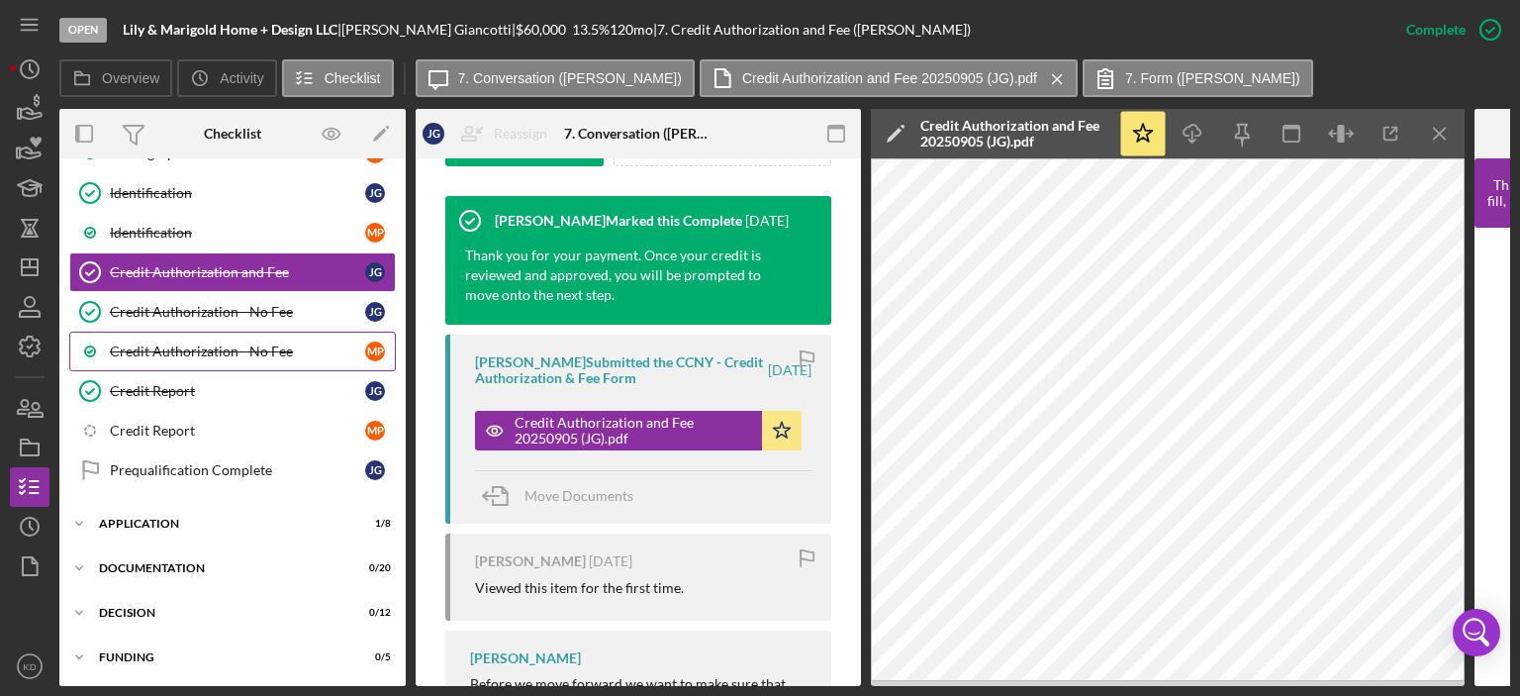
click at [203, 347] on div "Credit Authorization - No Fee" at bounding box center [237, 351] width 255 height 16
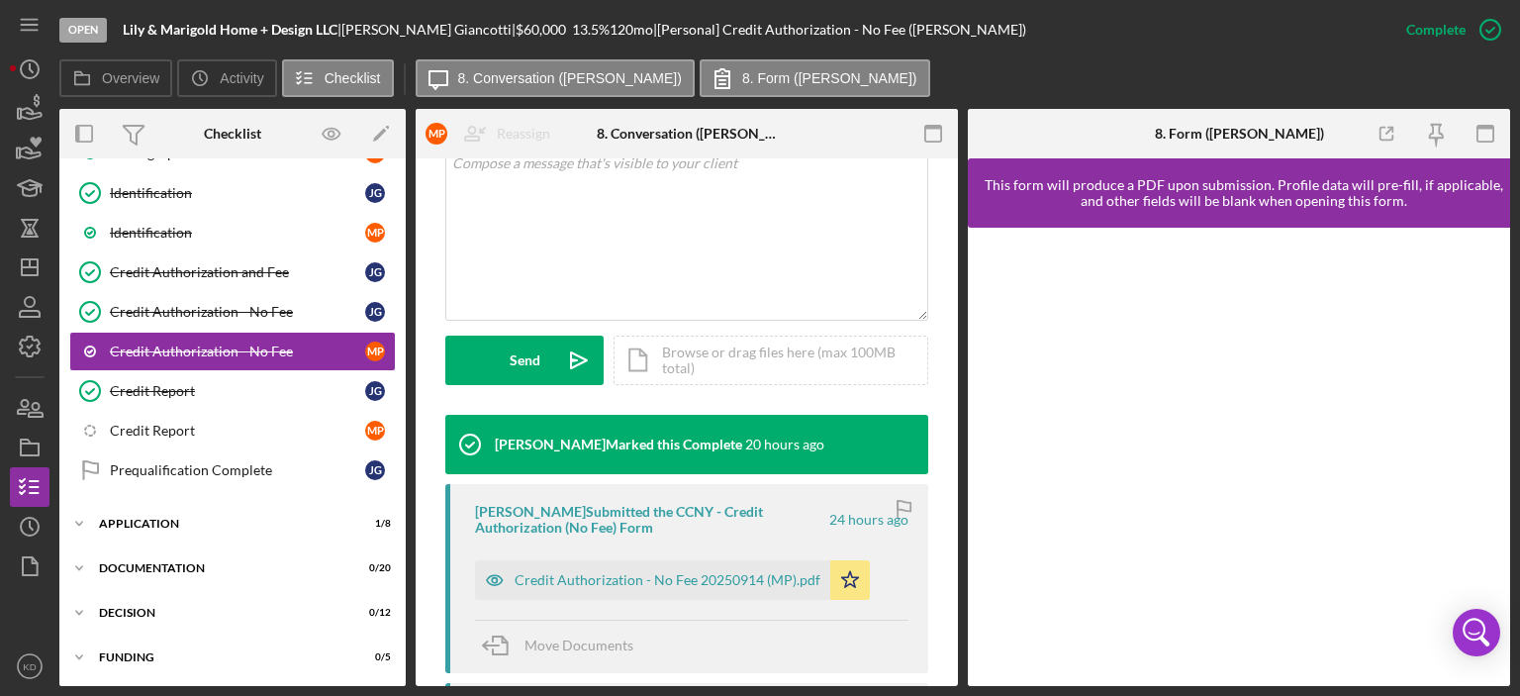
scroll to position [596, 0]
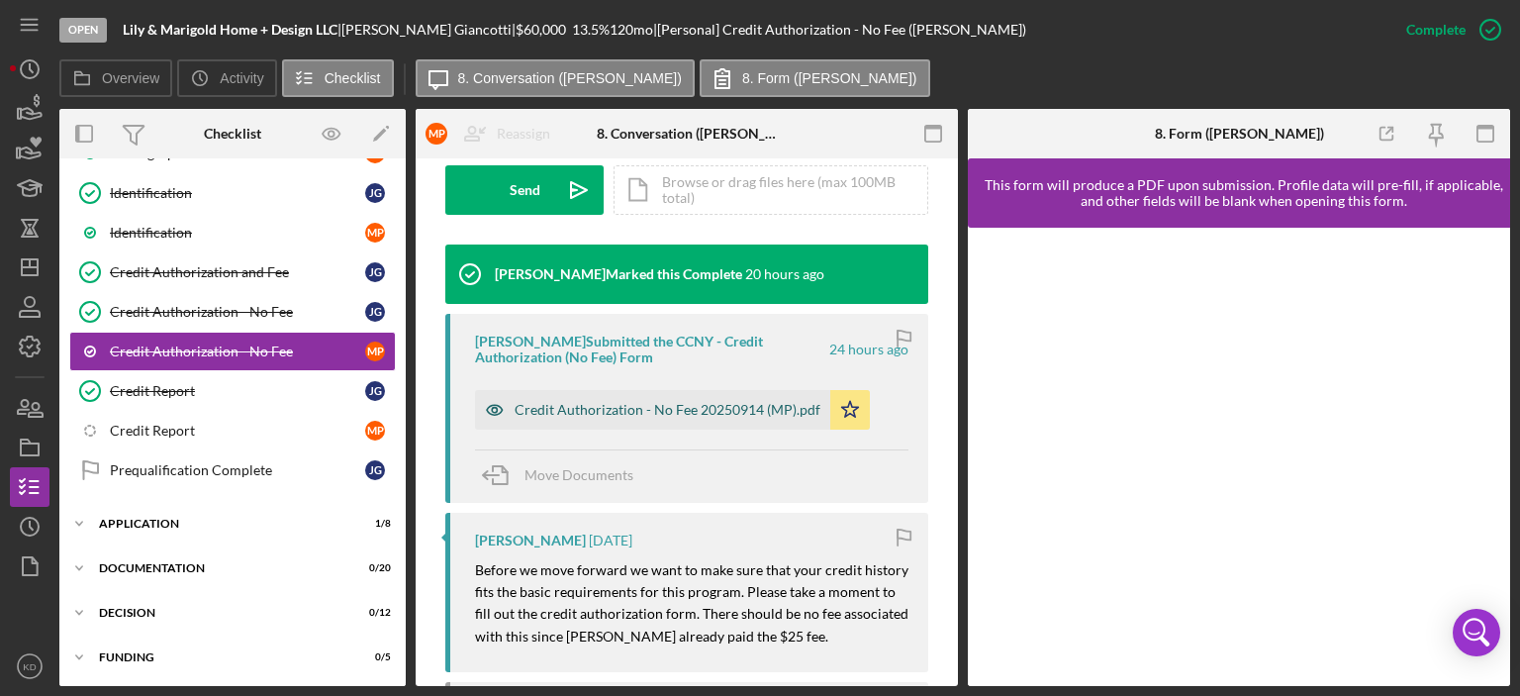
click at [723, 399] on div "Credit Authorization - No Fee 20250914 (MP).pdf" at bounding box center [652, 410] width 355 height 40
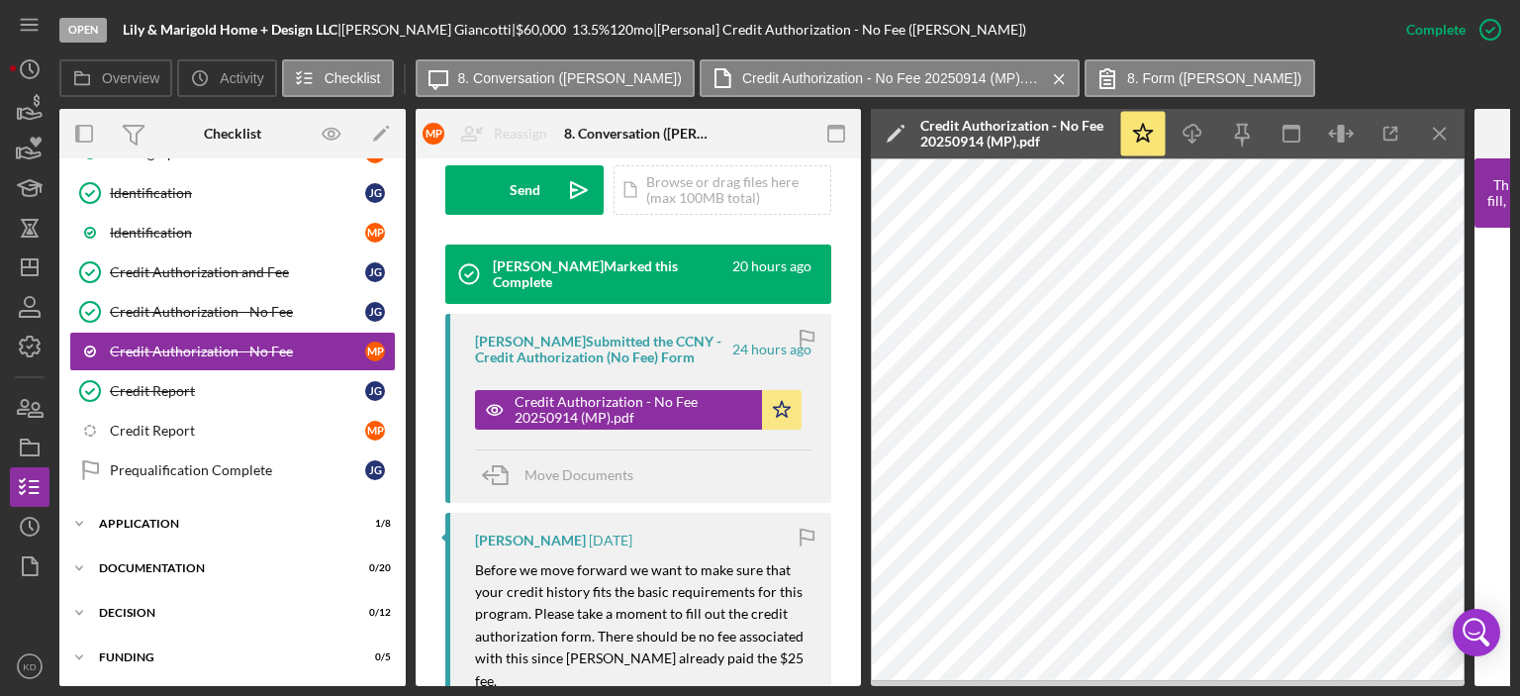
scroll to position [0, 0]
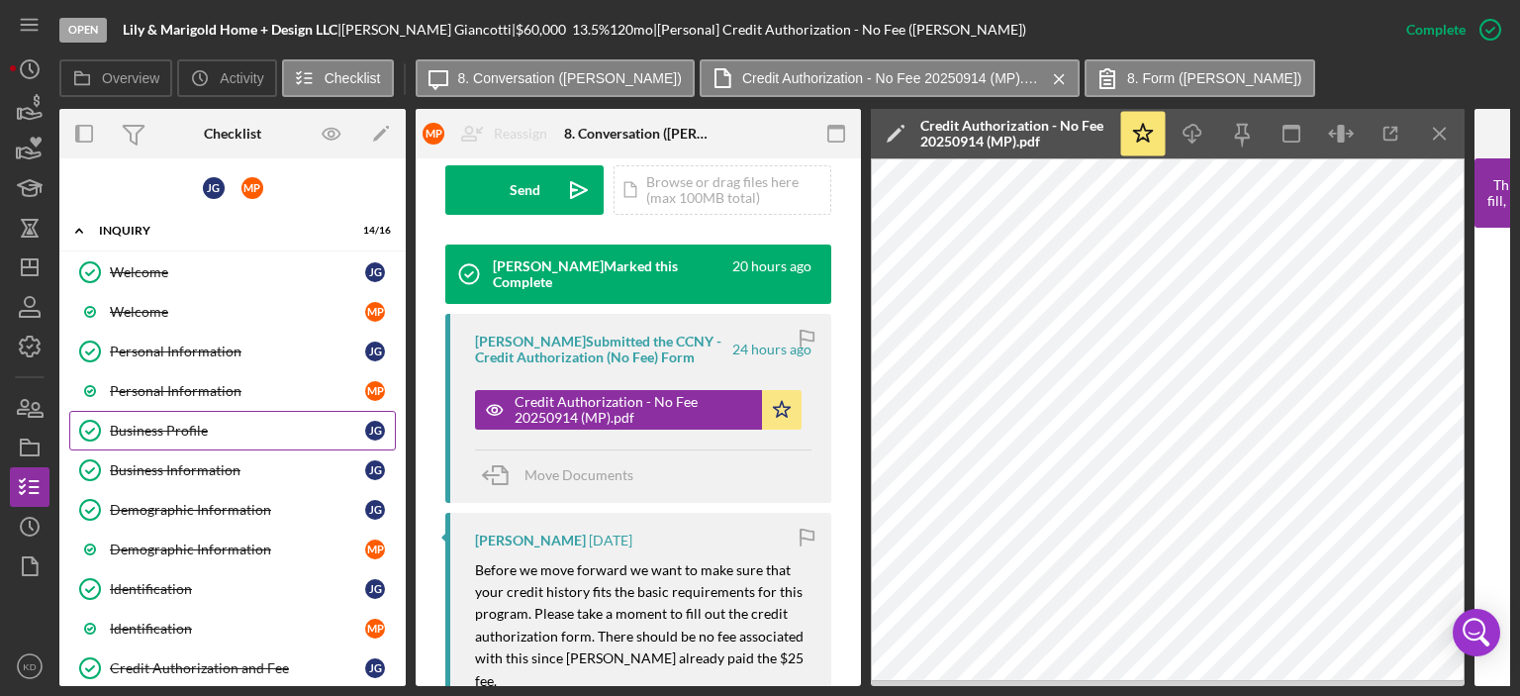
click at [159, 431] on div "Business Profile" at bounding box center [237, 431] width 255 height 16
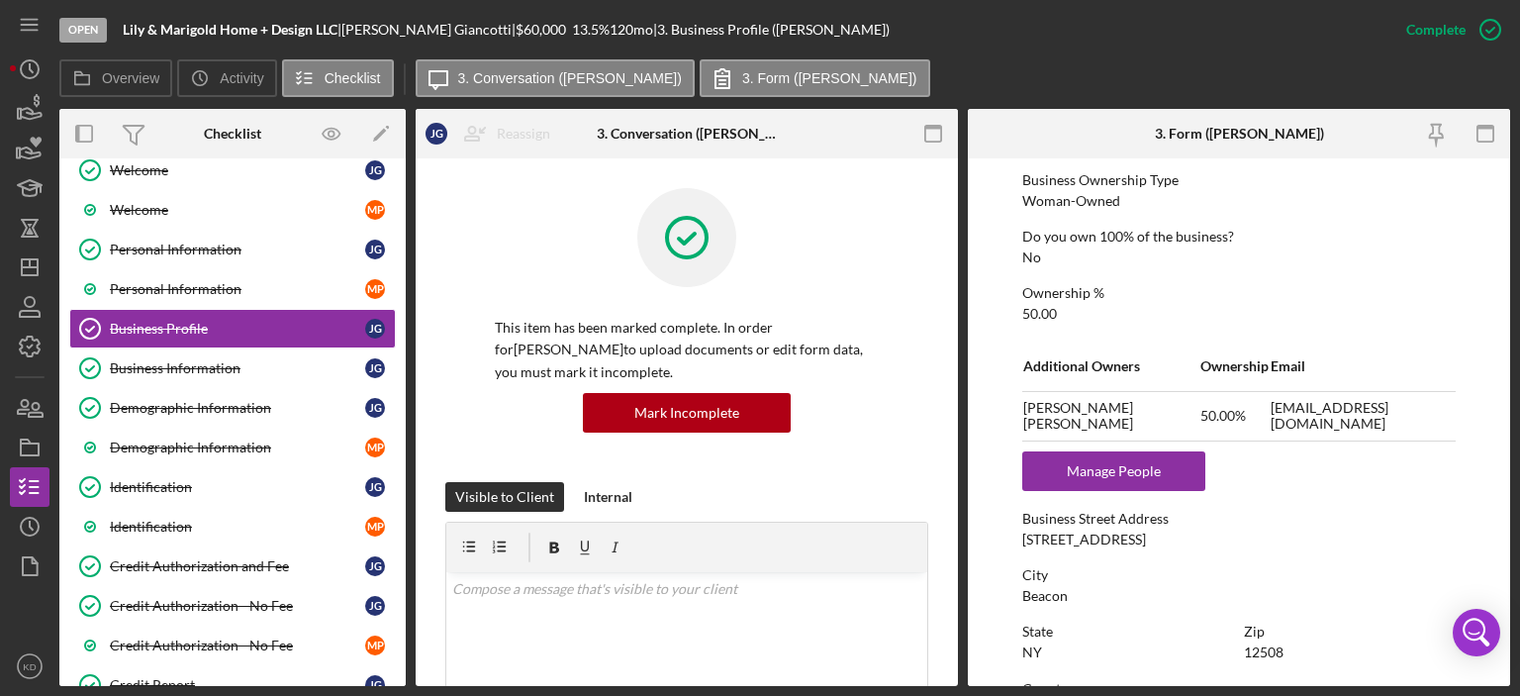
scroll to position [126, 0]
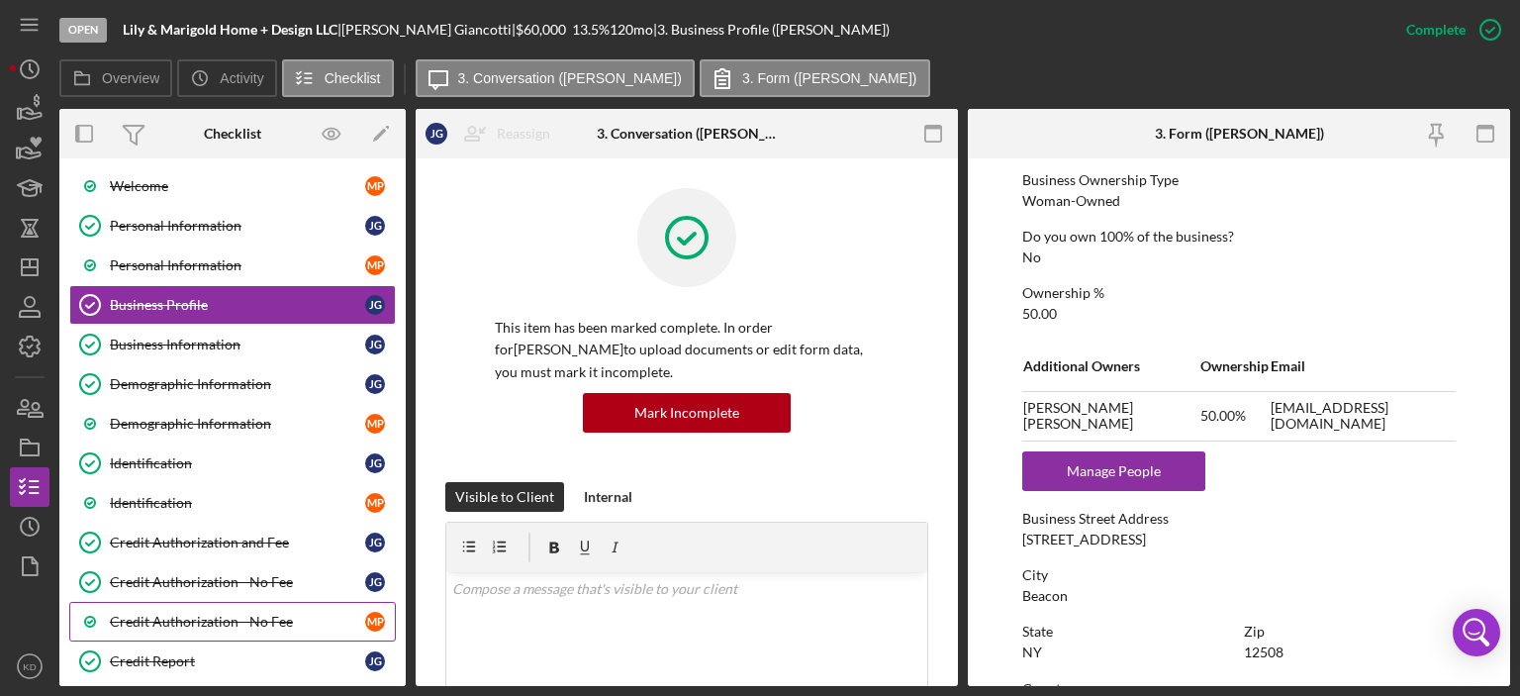
click at [178, 614] on div "Credit Authorization - No Fee" at bounding box center [237, 622] width 255 height 16
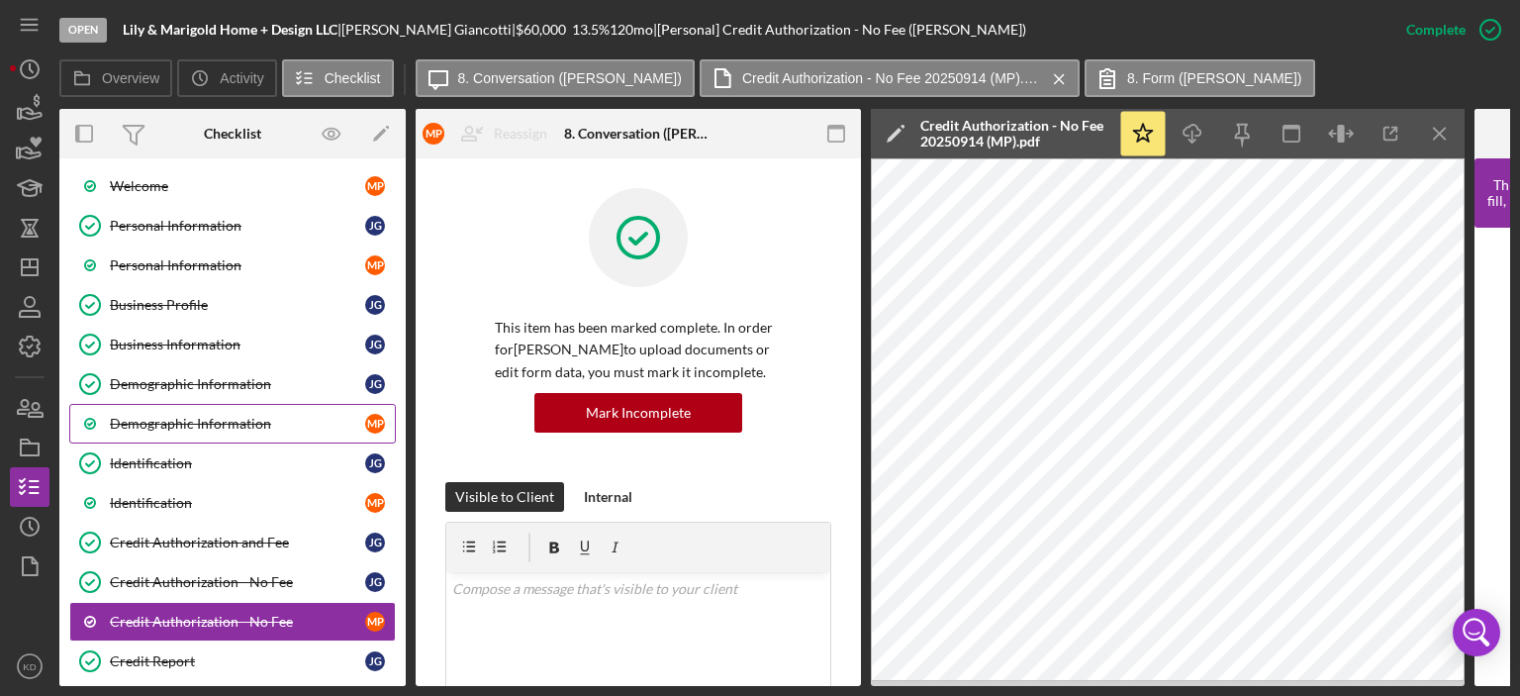
click at [166, 416] on div "Demographic Information" at bounding box center [237, 424] width 255 height 16
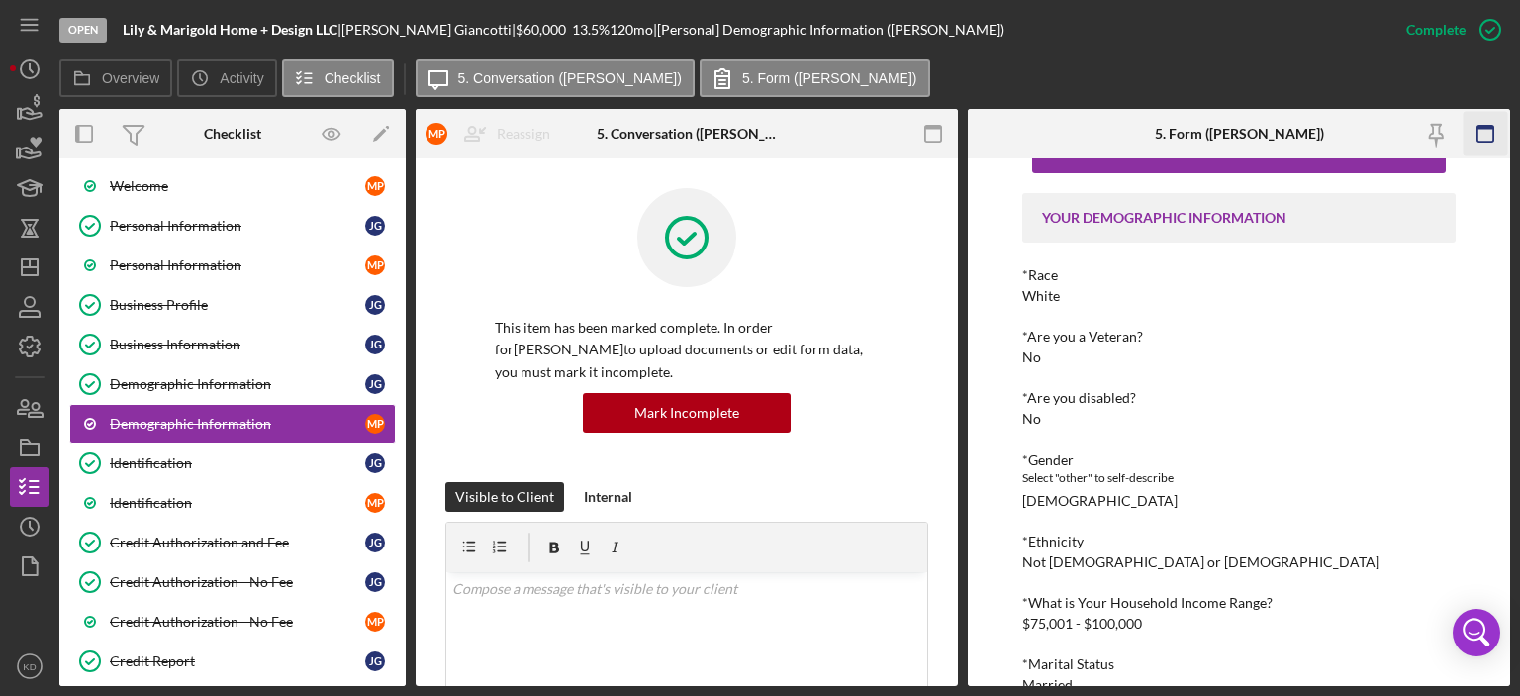
scroll to position [24, 0]
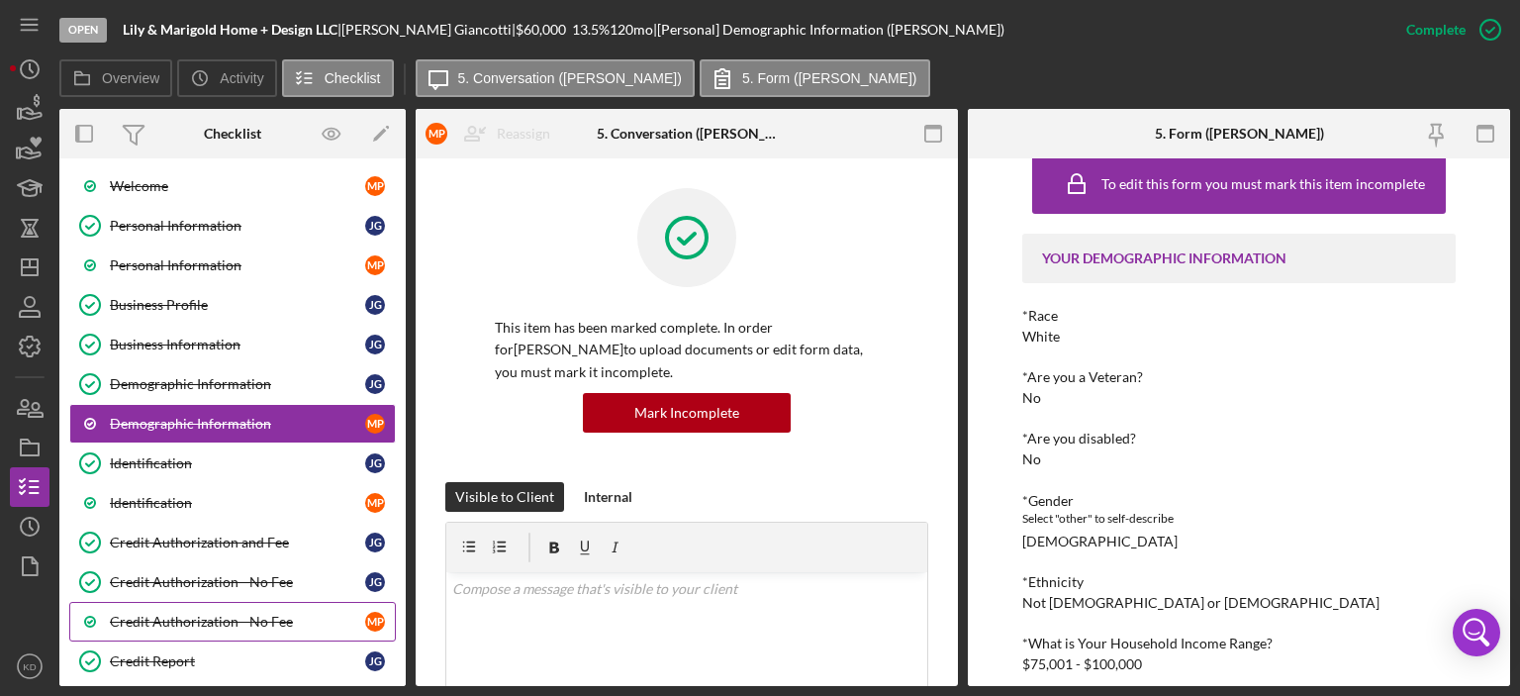
click at [171, 614] on div "Credit Authorization - No Fee" at bounding box center [237, 622] width 255 height 16
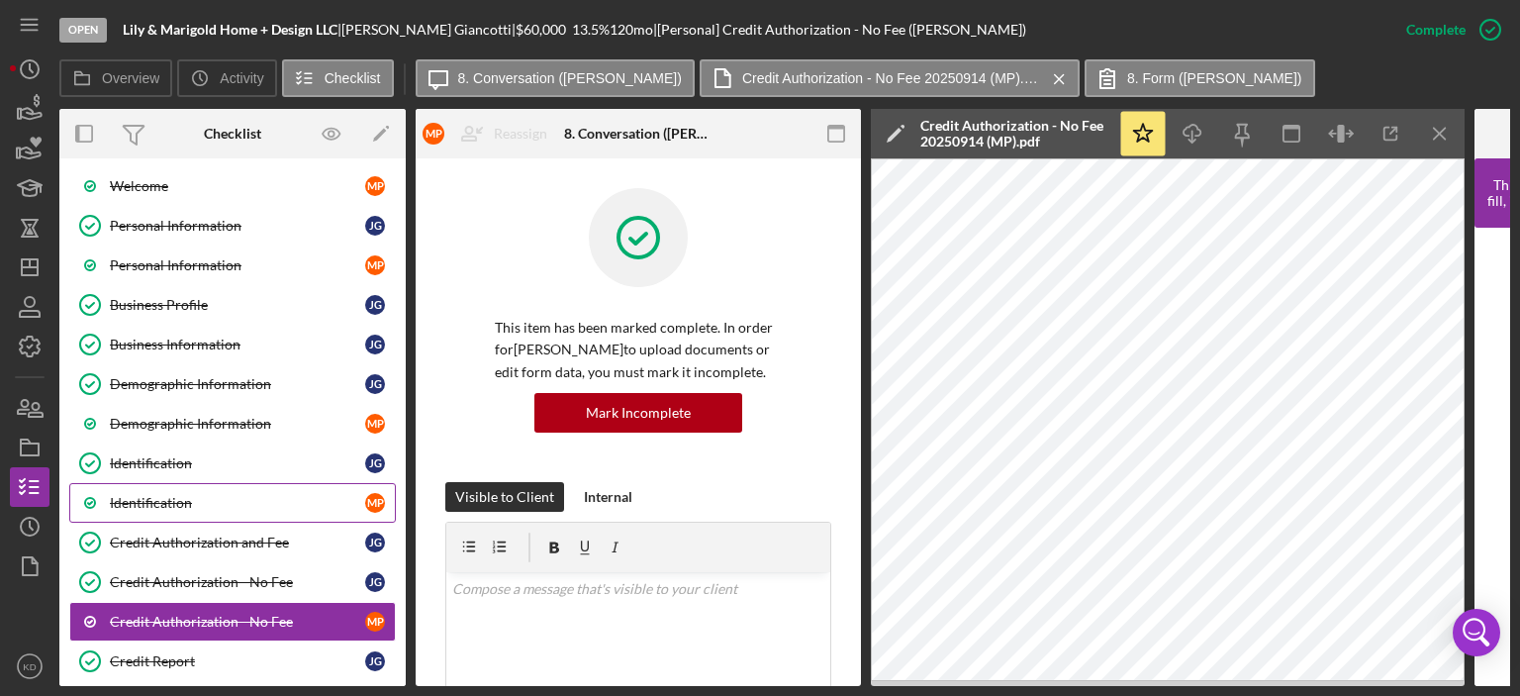
click at [148, 496] on div "Identification" at bounding box center [237, 503] width 255 height 16
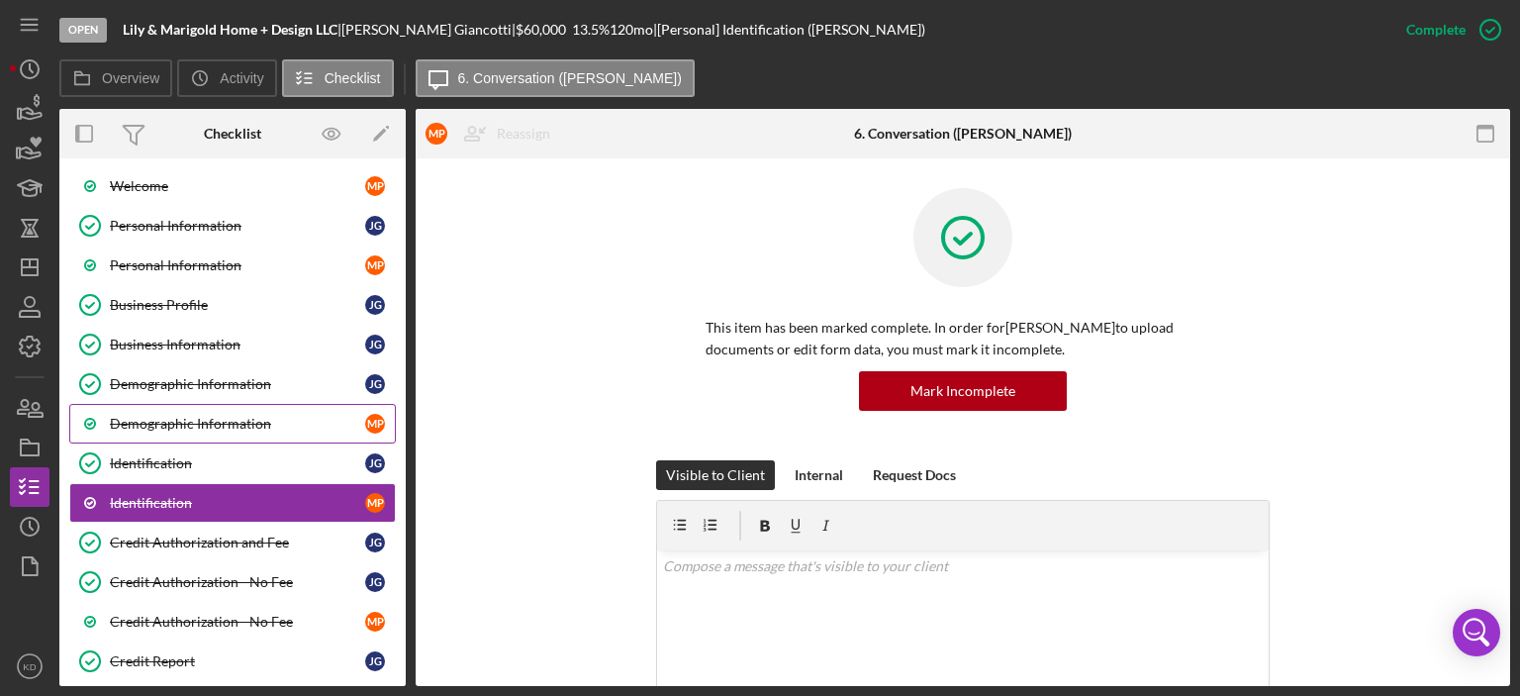
click at [199, 420] on div "Demographic Information" at bounding box center [237, 424] width 255 height 16
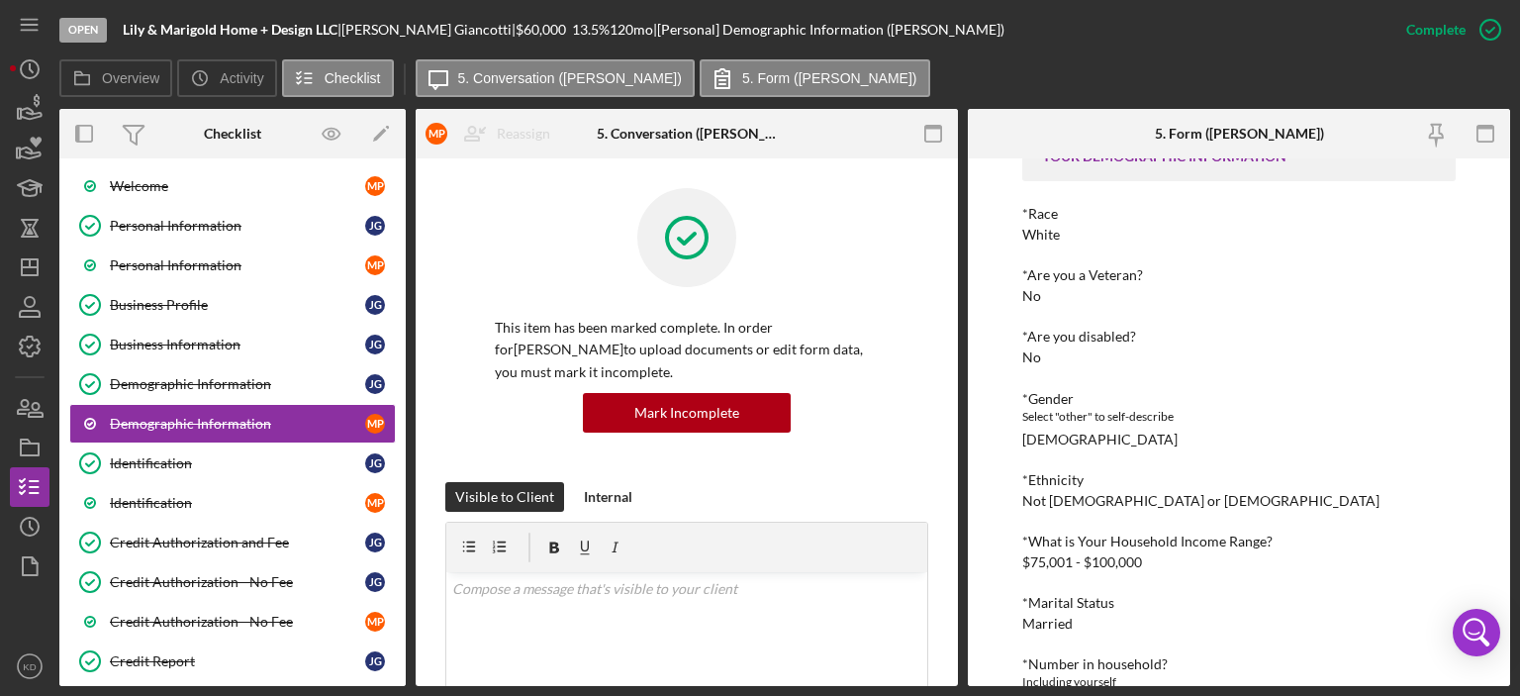
scroll to position [135, 0]
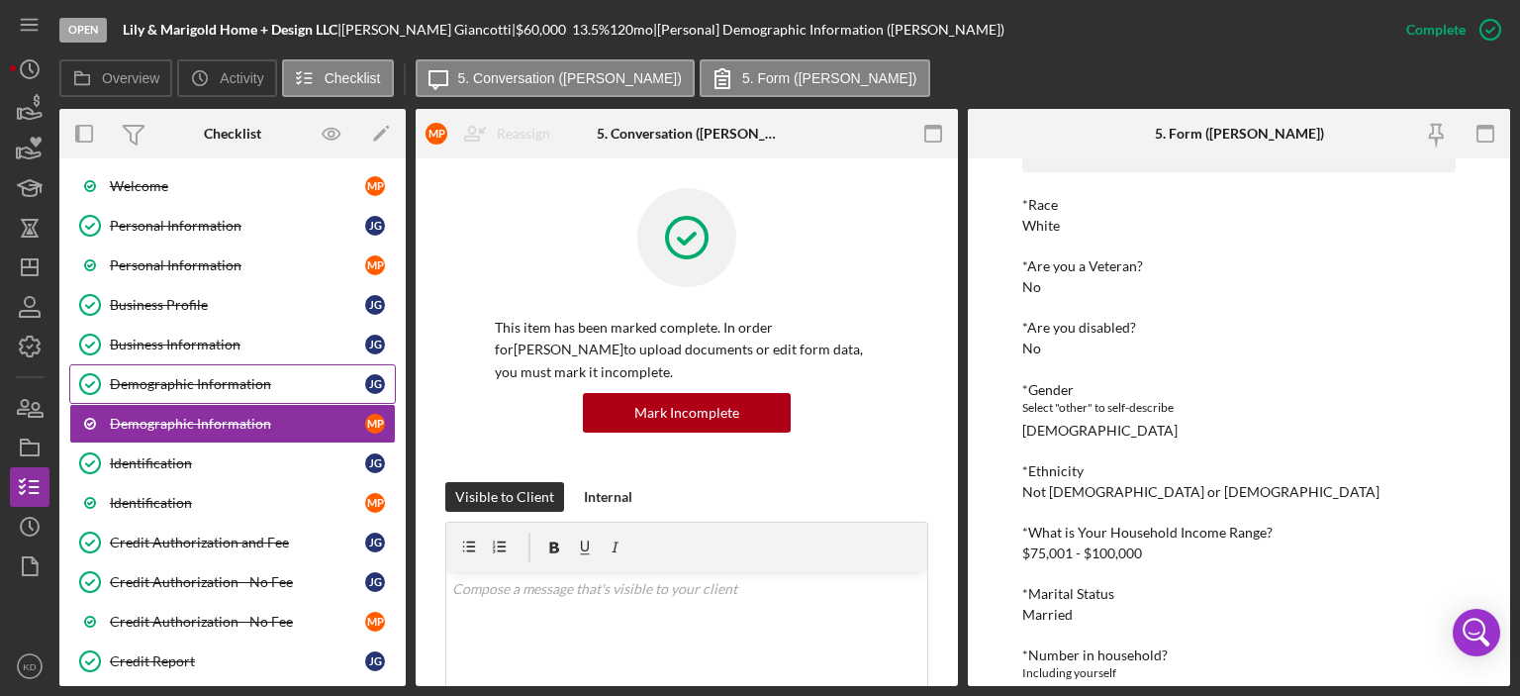
click at [238, 382] on div "Demographic Information" at bounding box center [237, 384] width 255 height 16
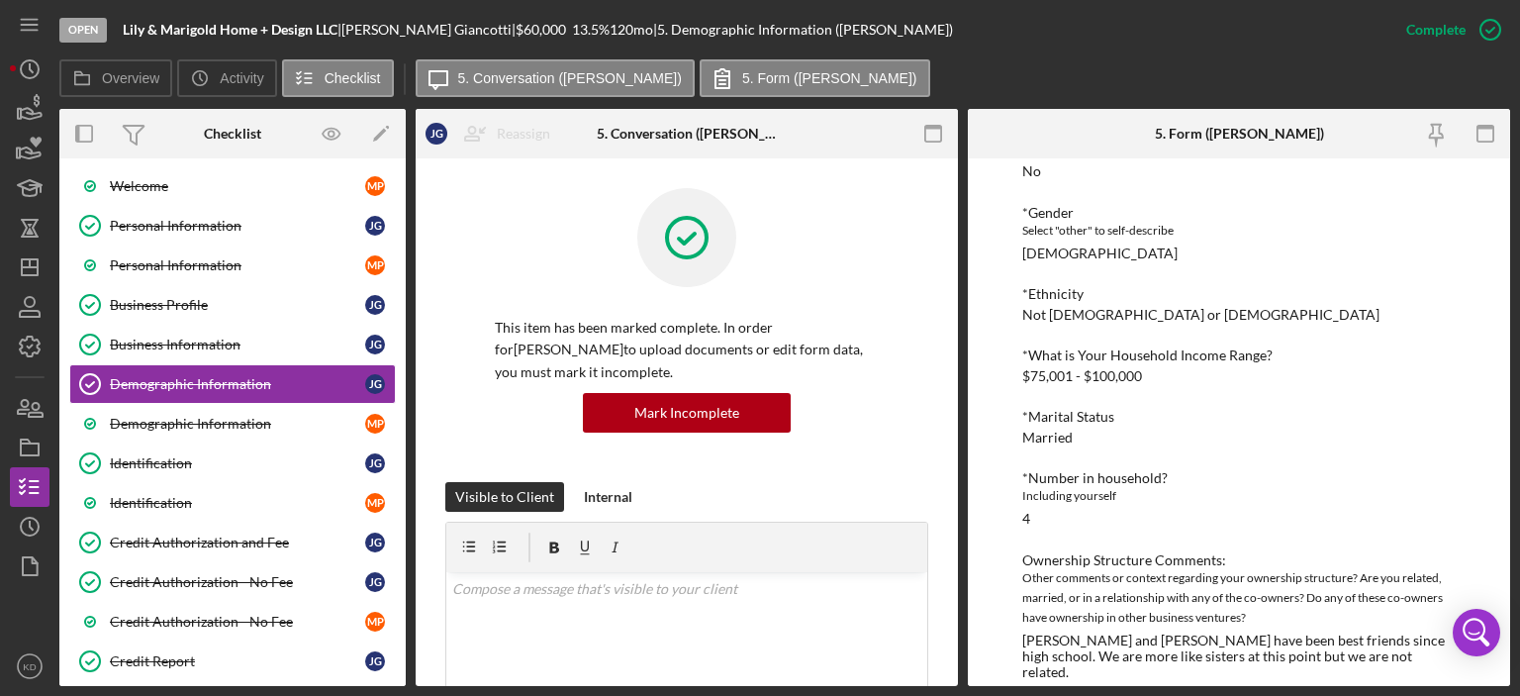
scroll to position [319, 0]
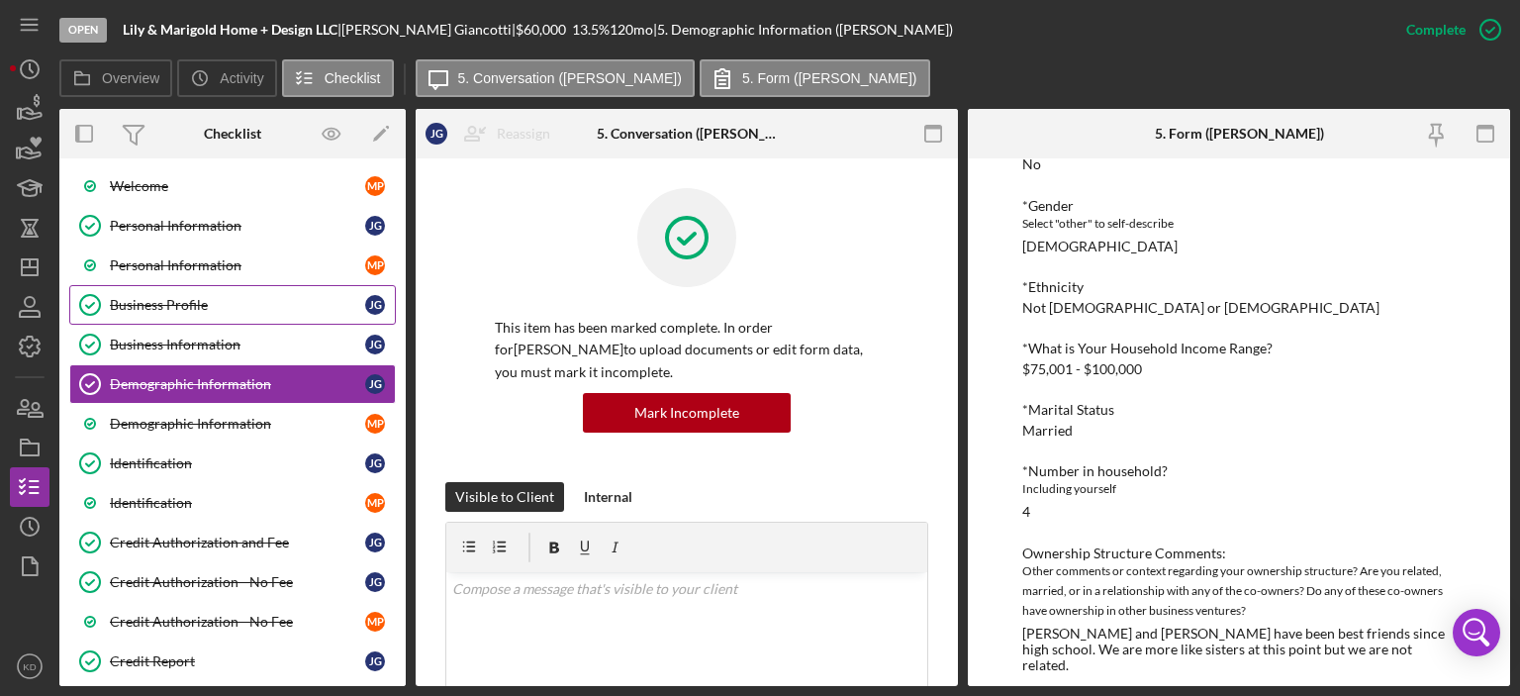
click at [148, 302] on div "Business Profile" at bounding box center [237, 305] width 255 height 16
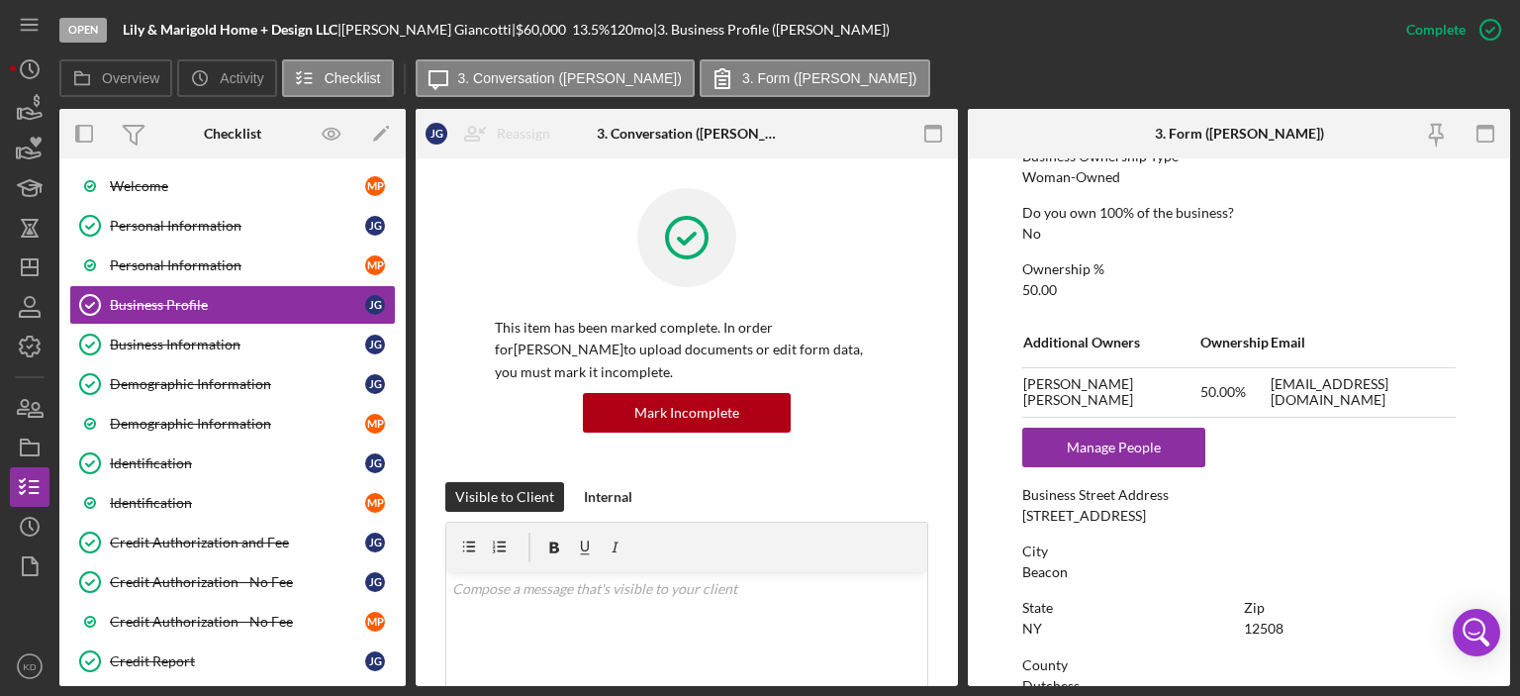
scroll to position [762, 0]
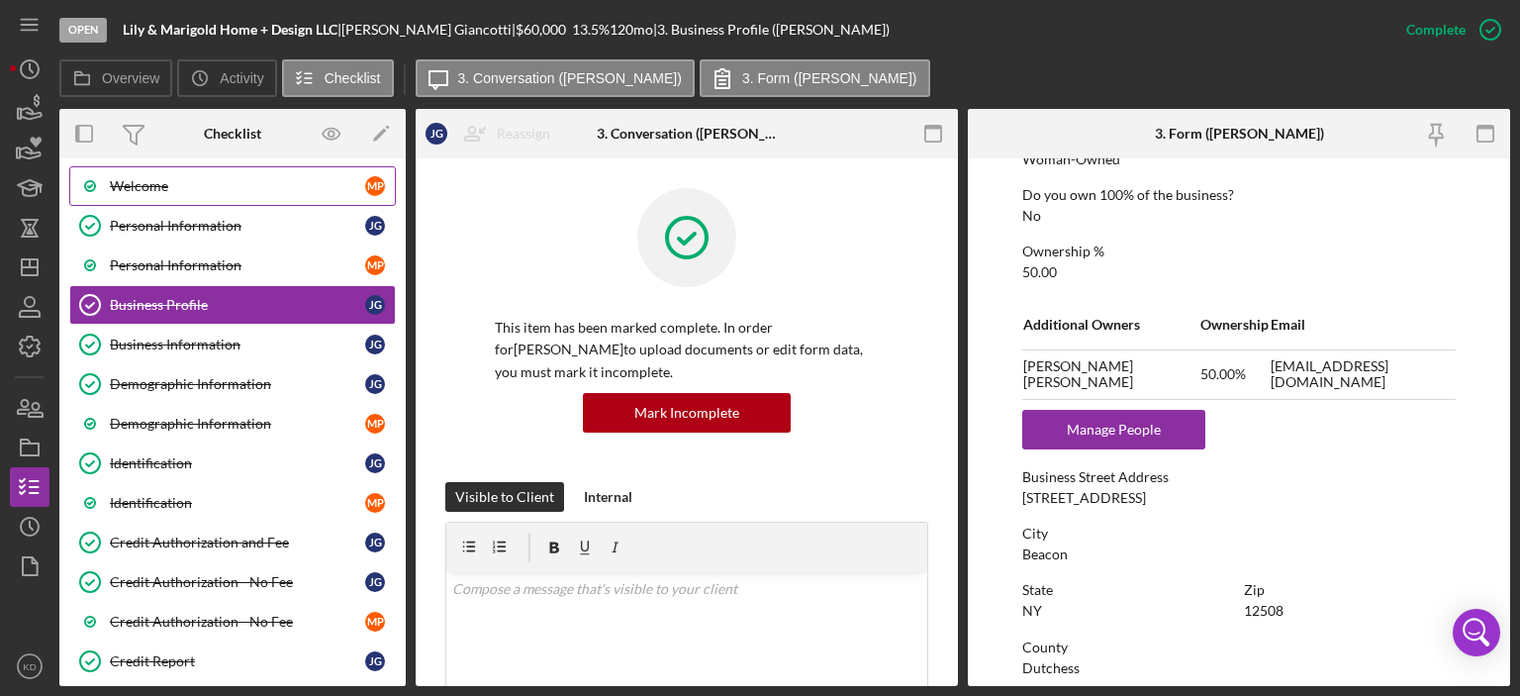
click at [133, 184] on div "Welcome" at bounding box center [237, 186] width 255 height 16
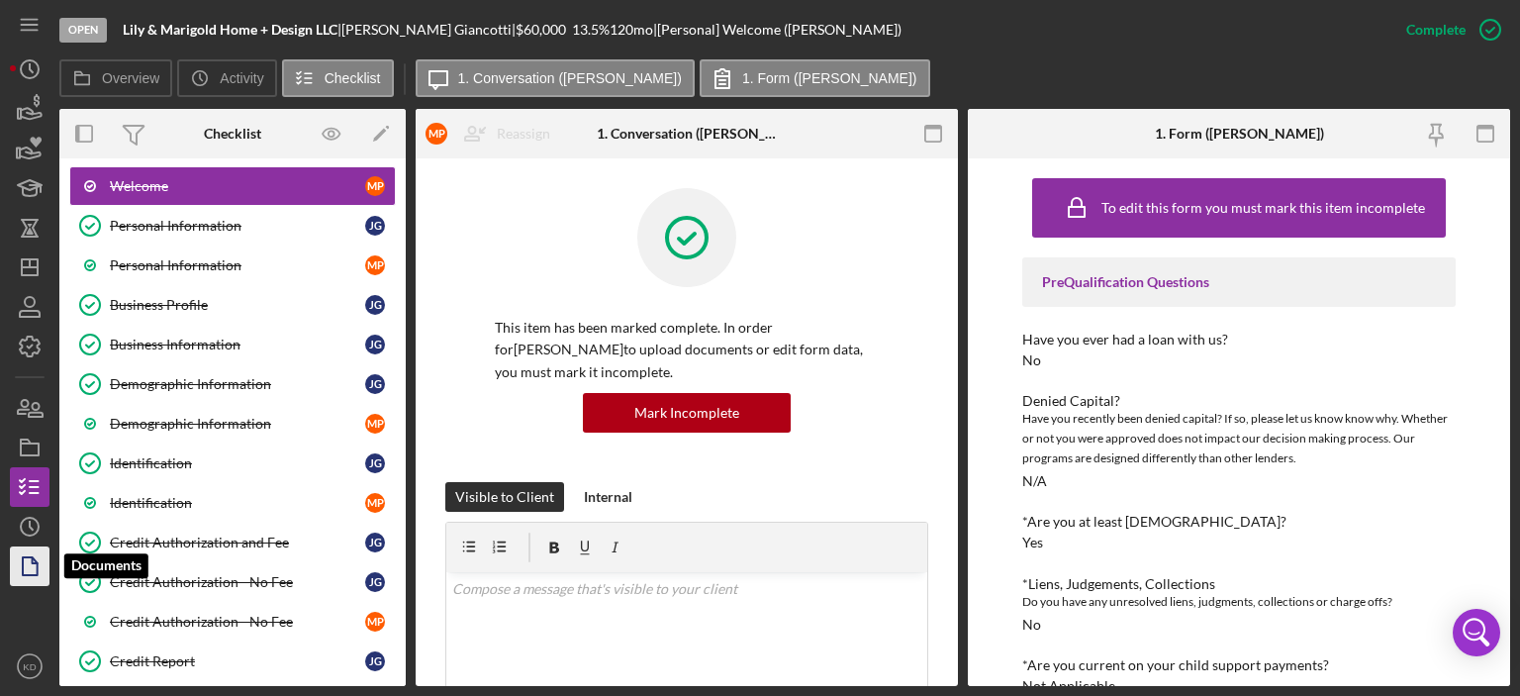
click at [34, 559] on polygon "button" at bounding box center [30, 566] width 15 height 18
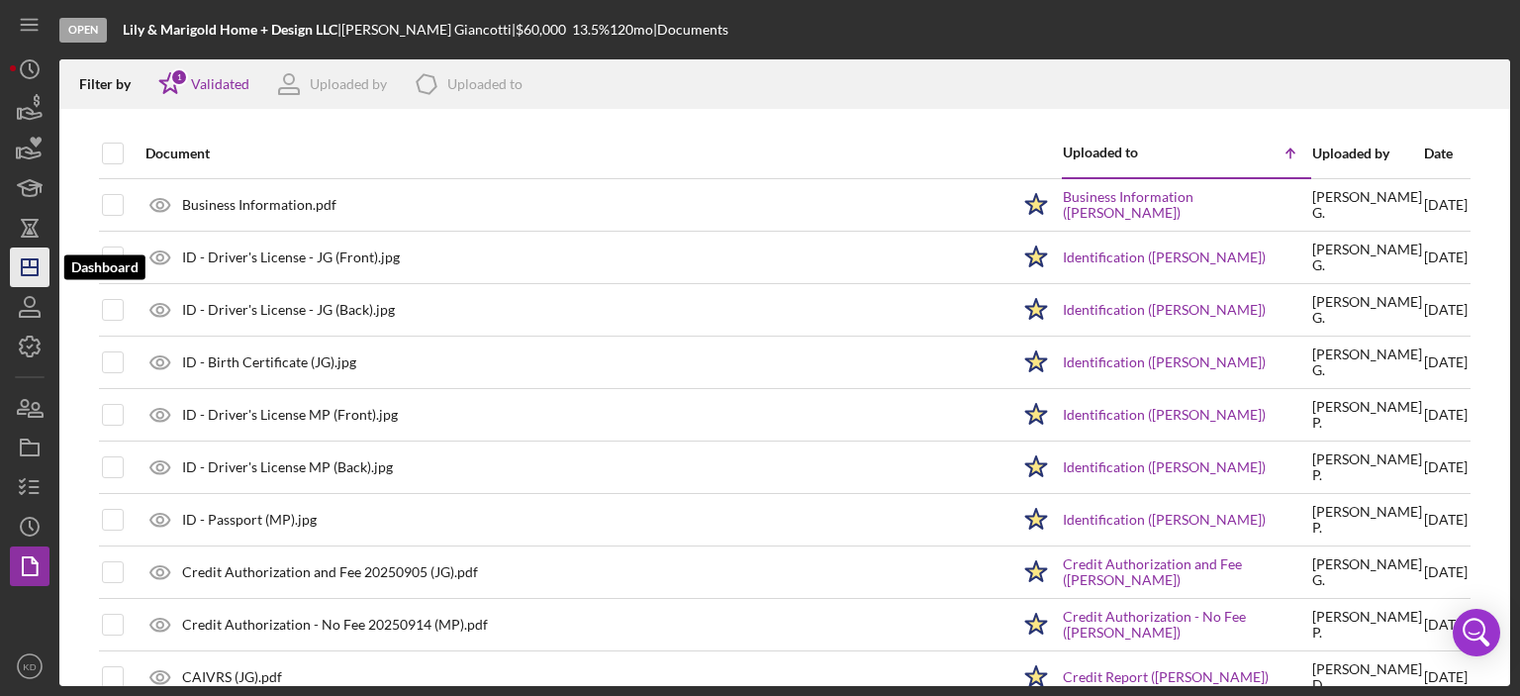
click at [34, 267] on line "button" at bounding box center [30, 267] width 16 height 0
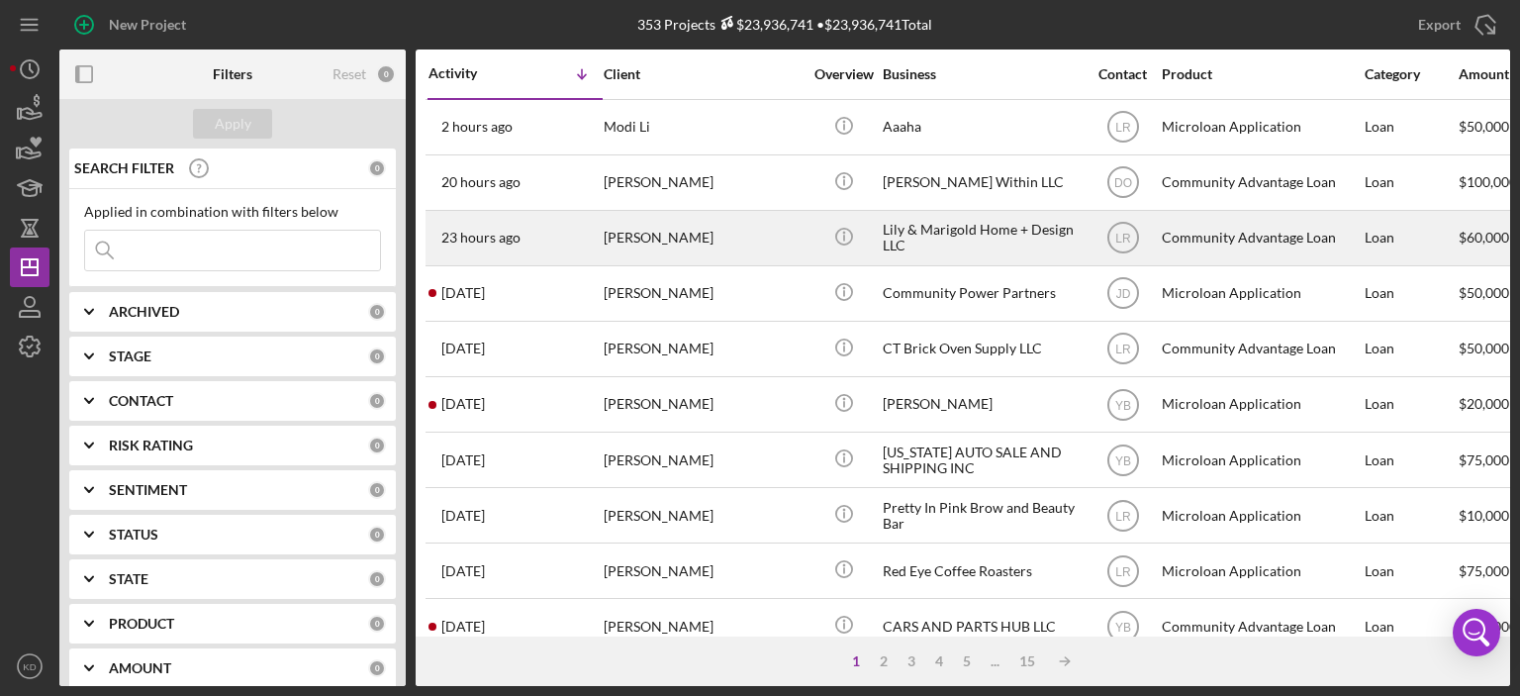
click at [934, 234] on div "Lily & Marigold Home + Design LLC" at bounding box center [982, 238] width 198 height 52
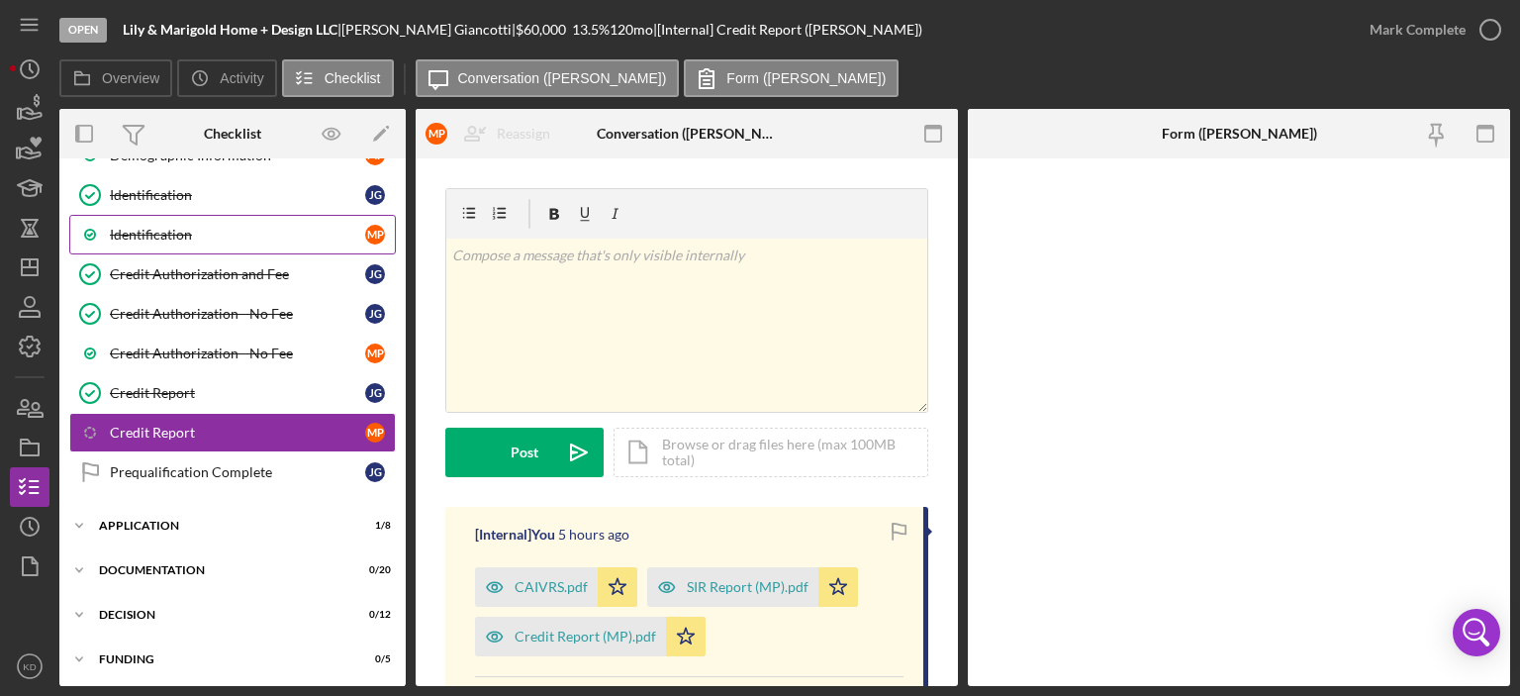
scroll to position [396, 0]
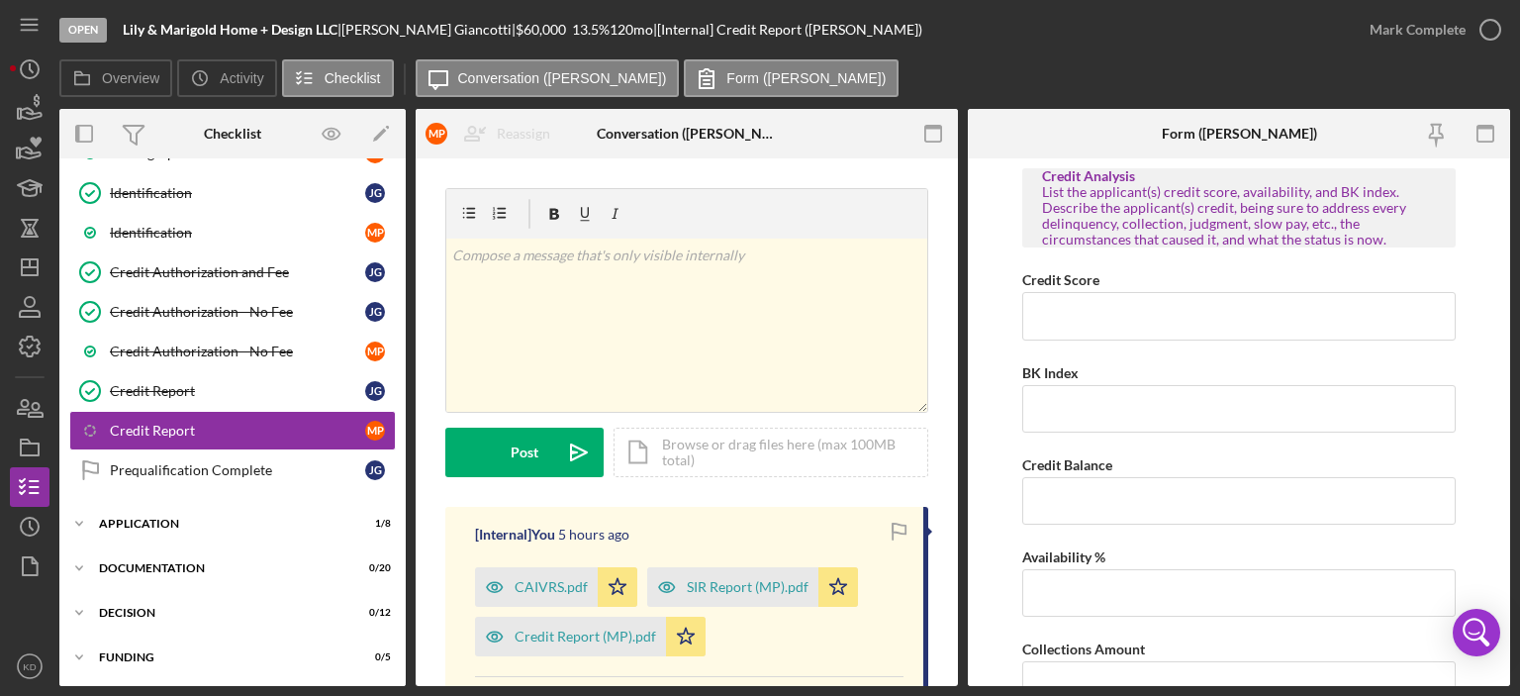
click at [400, 276] on div "Welcome Welcome [PERSON_NAME] Welcome M P Personal Information Personal Informa…" at bounding box center [232, 177] width 346 height 643
drag, startPoint x: 400, startPoint y: 368, endPoint x: 402, endPoint y: 183, distance: 185.1
click at [402, 183] on div "J G M P Icon/Expander Inquiry 14 / 16 Welcome Welcome [PERSON_NAME] Welcome M P…" at bounding box center [232, 422] width 346 height 528
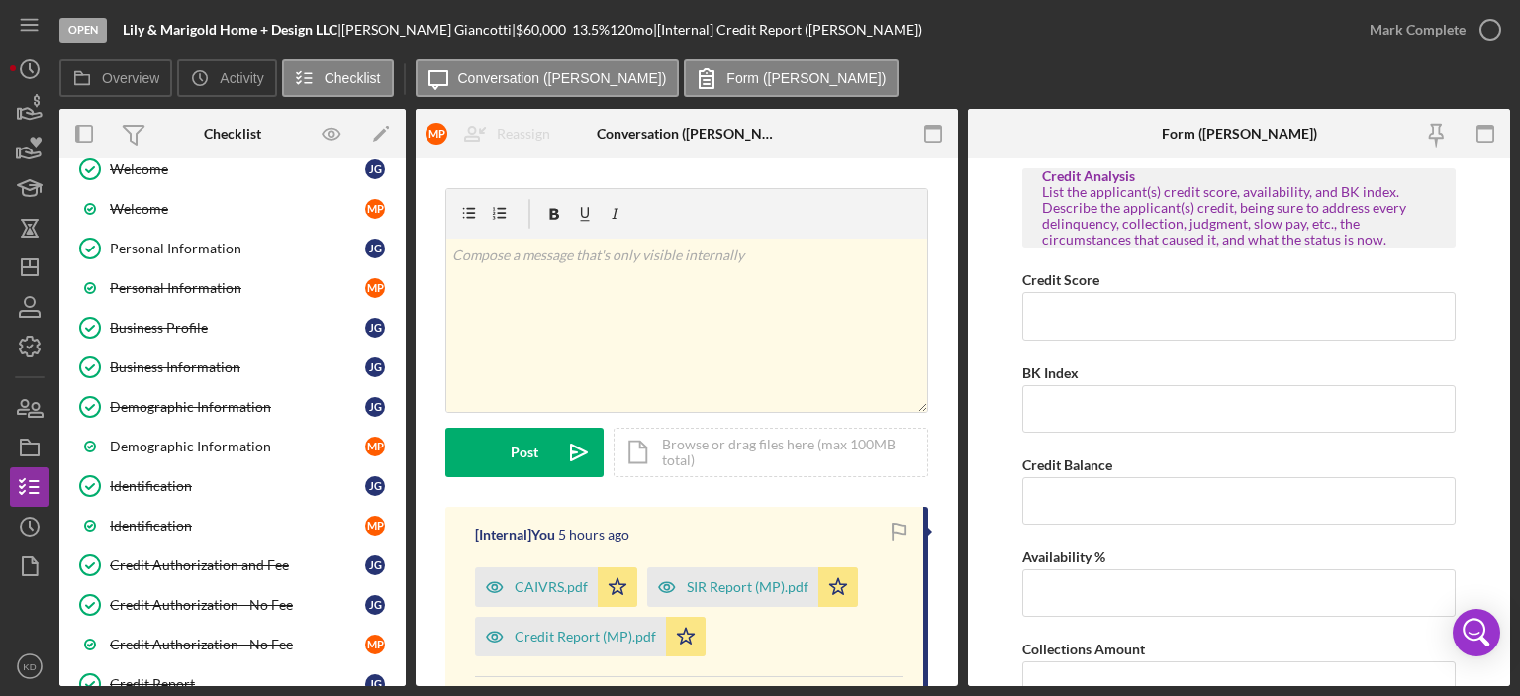
scroll to position [0, 0]
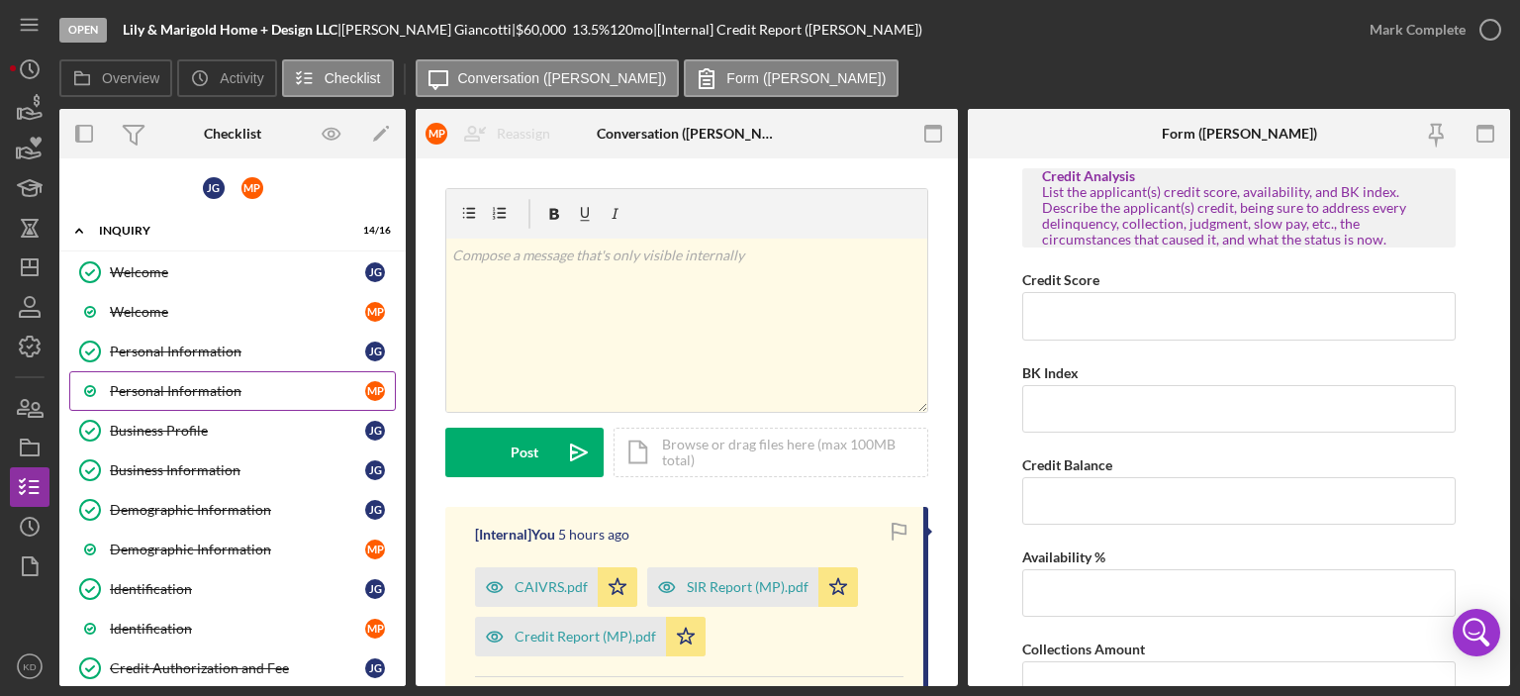
click at [226, 390] on div "Personal Information" at bounding box center [237, 391] width 255 height 16
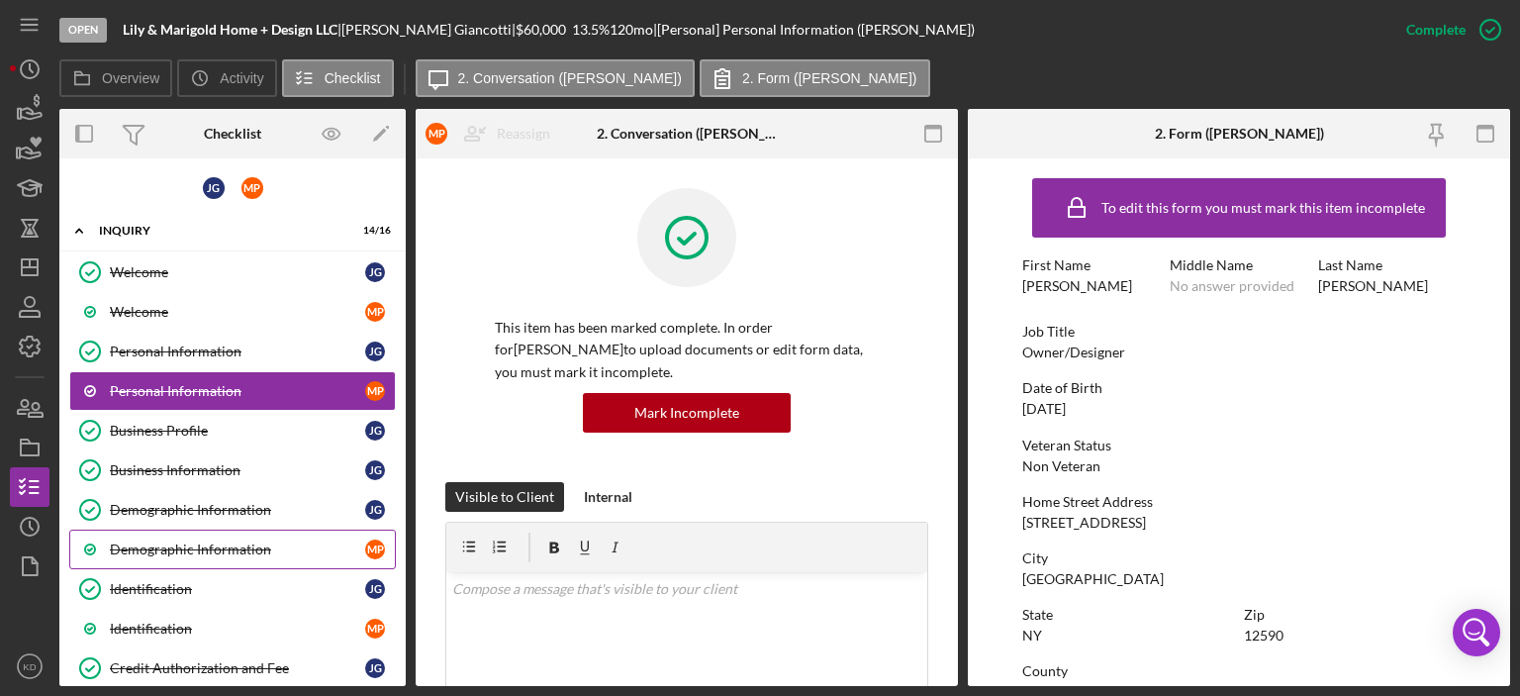
click at [175, 545] on div "Demographic Information" at bounding box center [237, 549] width 255 height 16
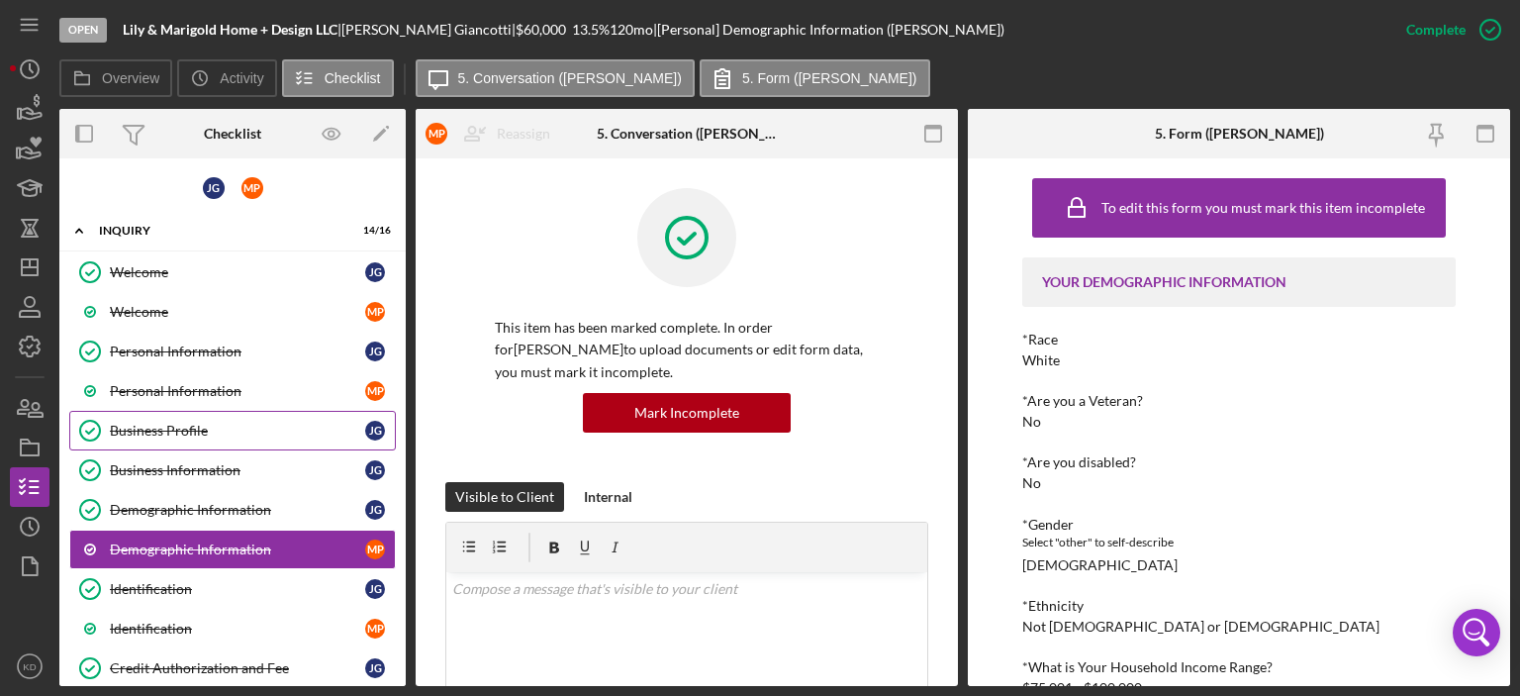
click at [131, 424] on div "Business Profile" at bounding box center [237, 431] width 255 height 16
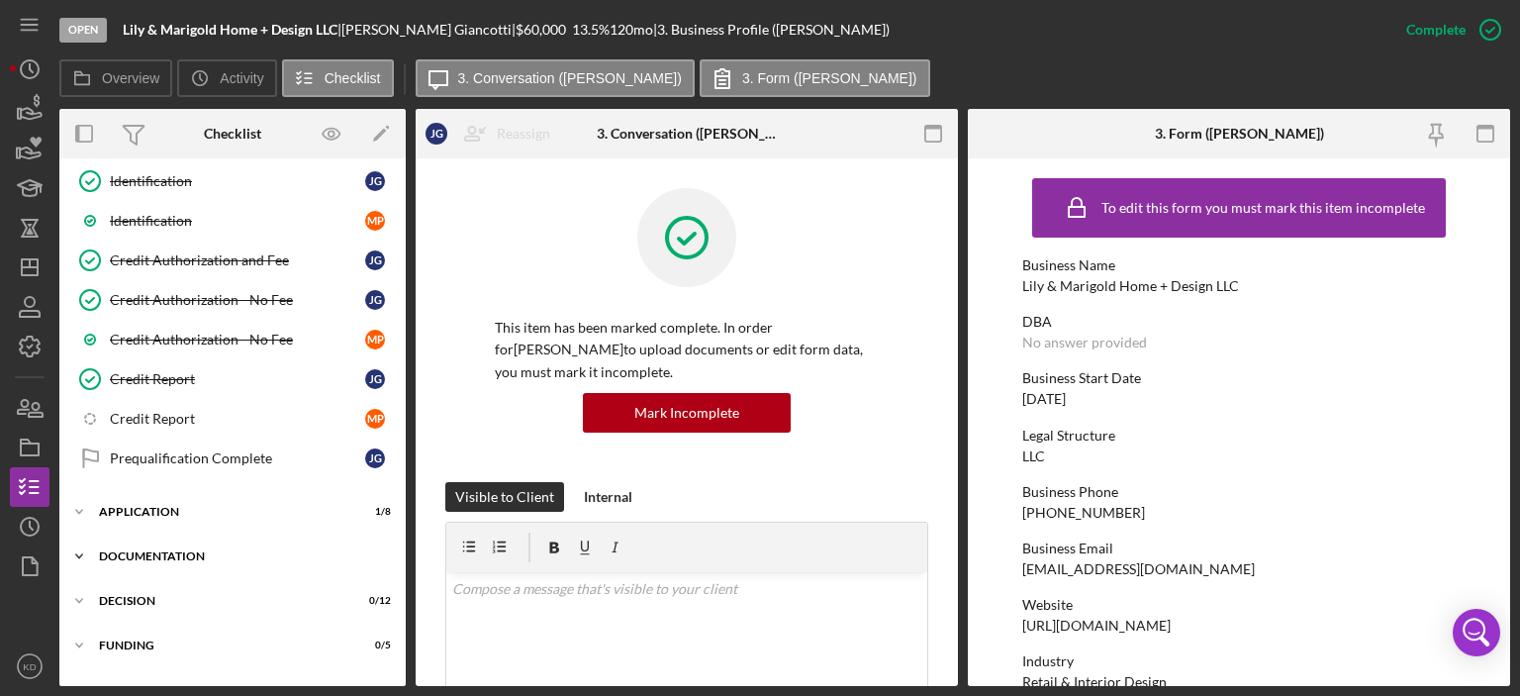
scroll to position [392, 0]
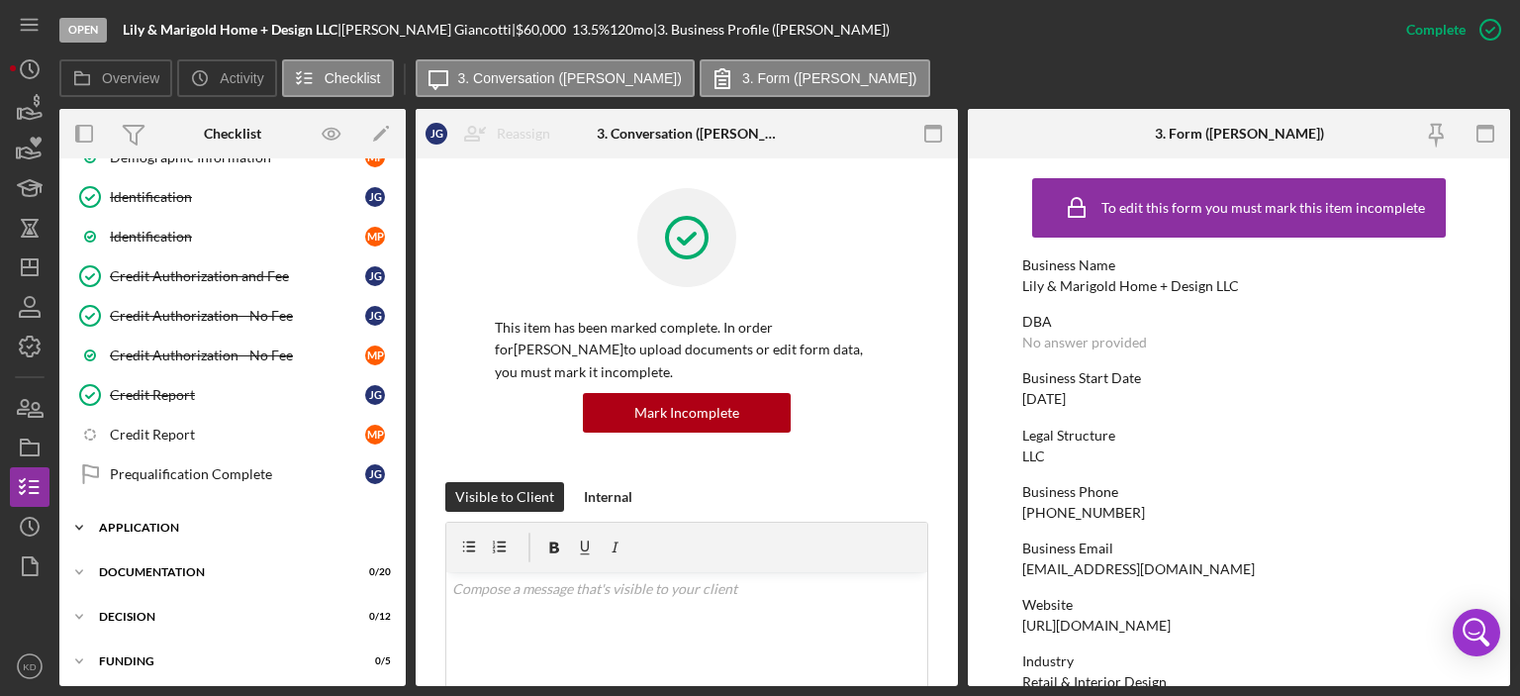
click at [82, 526] on icon "Icon/Expander" at bounding box center [79, 528] width 40 height 40
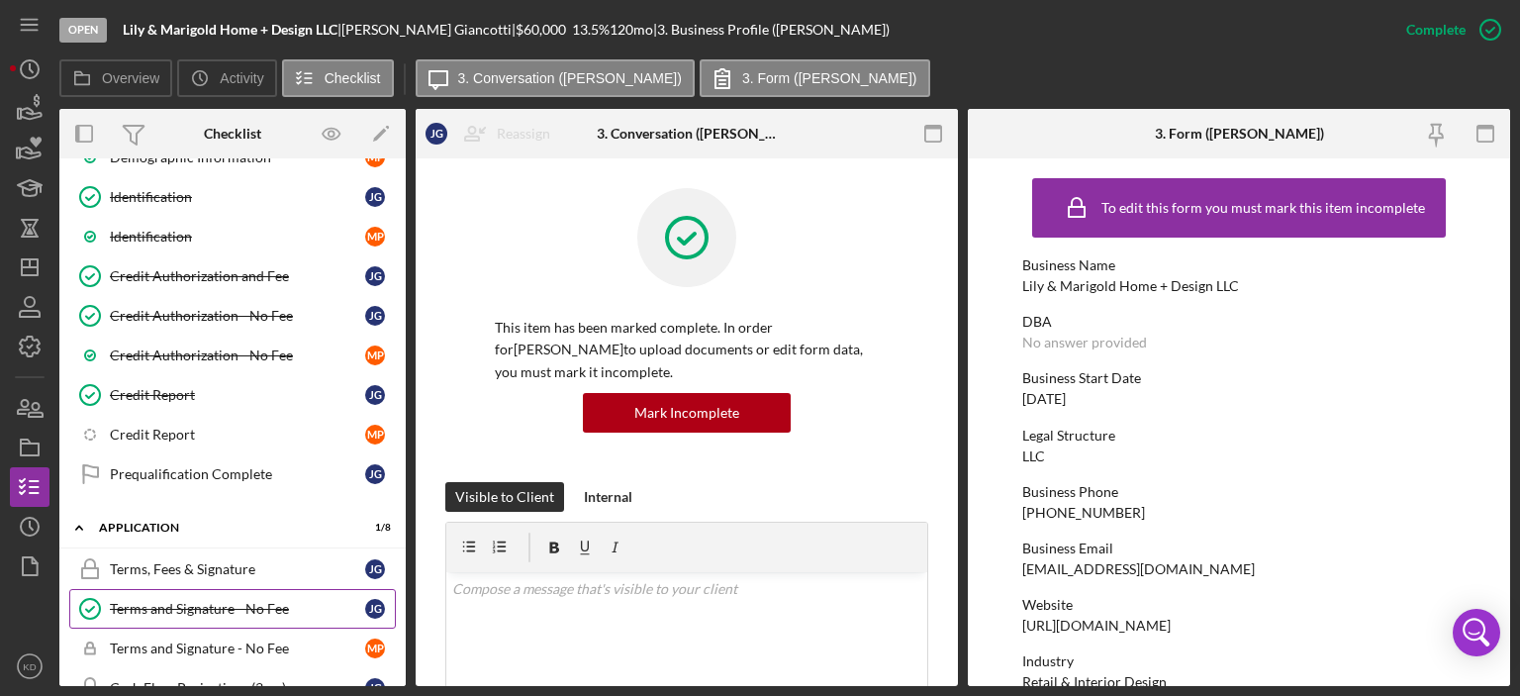
click at [190, 605] on div "Terms and Signature - No Fee" at bounding box center [237, 609] width 255 height 16
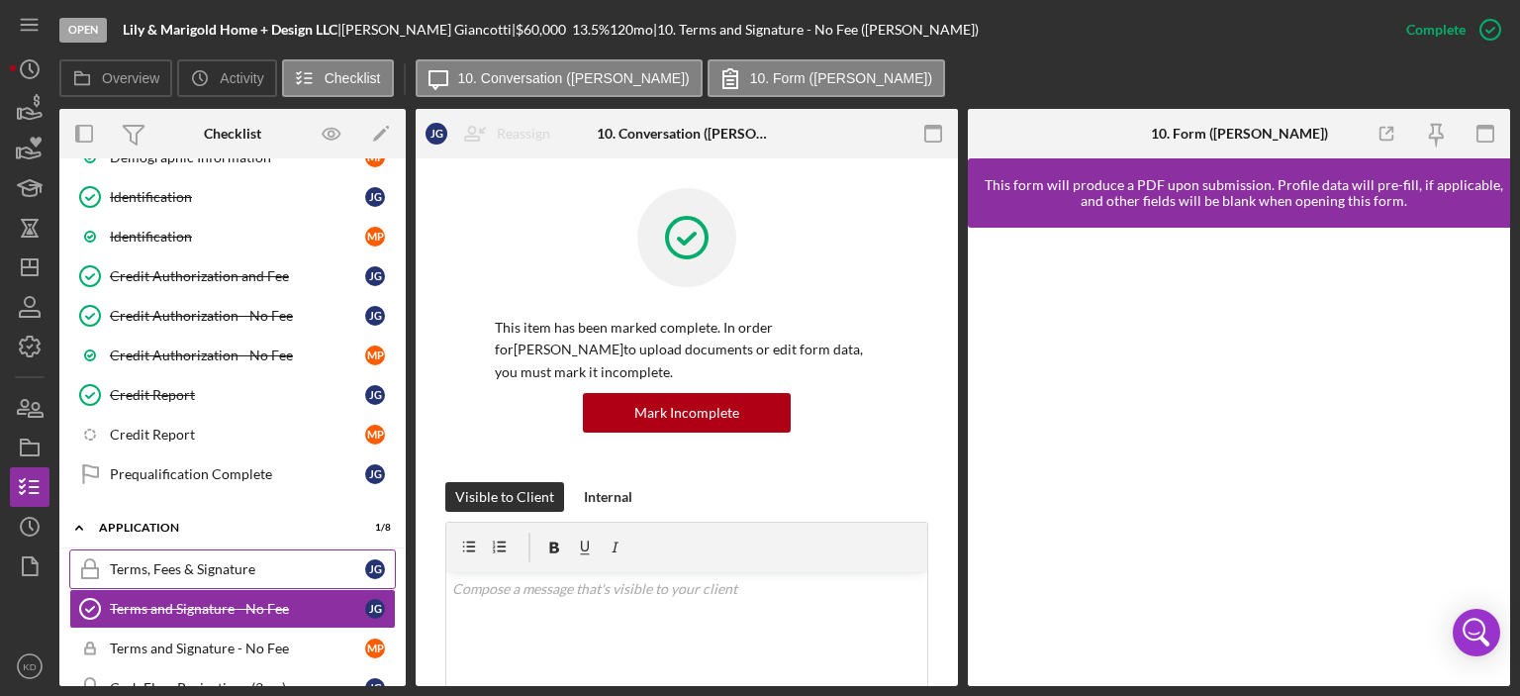
click at [189, 561] on div "Terms, Fees & Signature" at bounding box center [237, 569] width 255 height 16
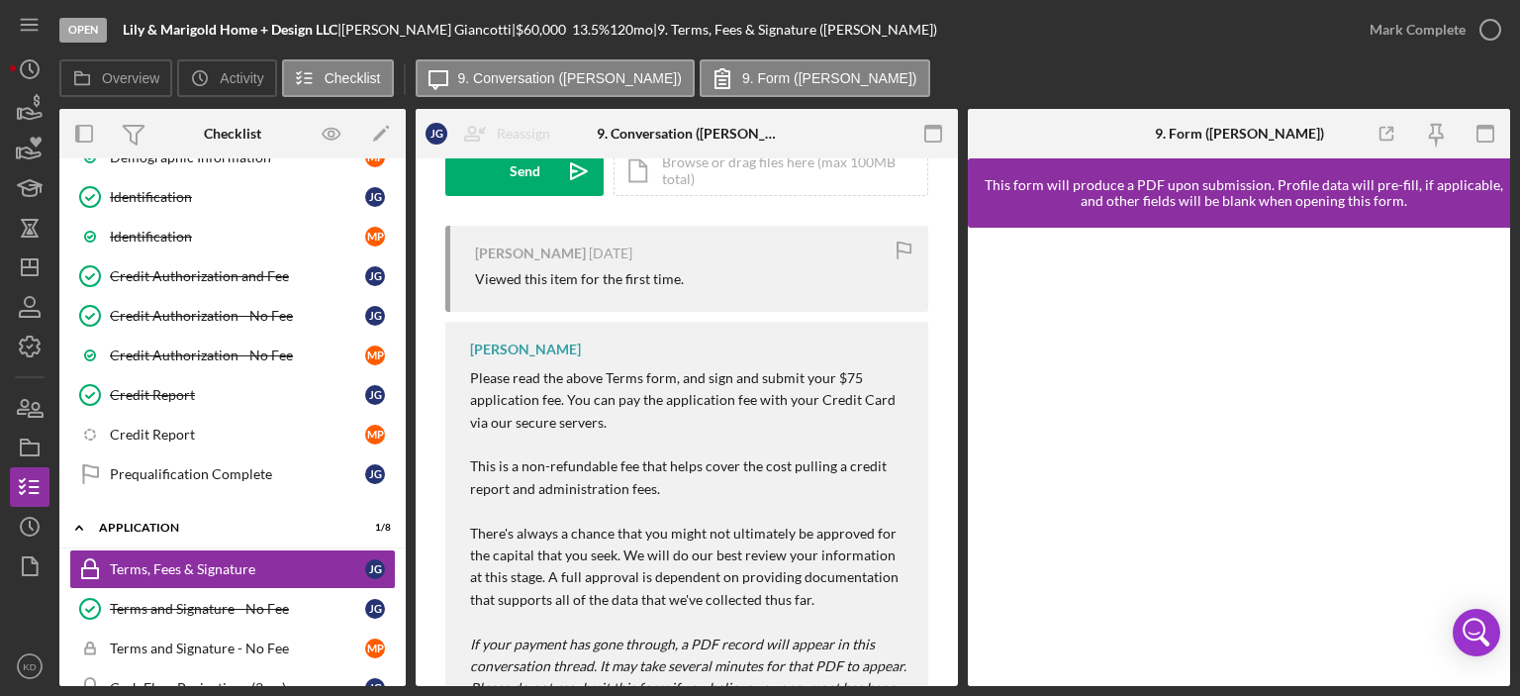
scroll to position [595, 0]
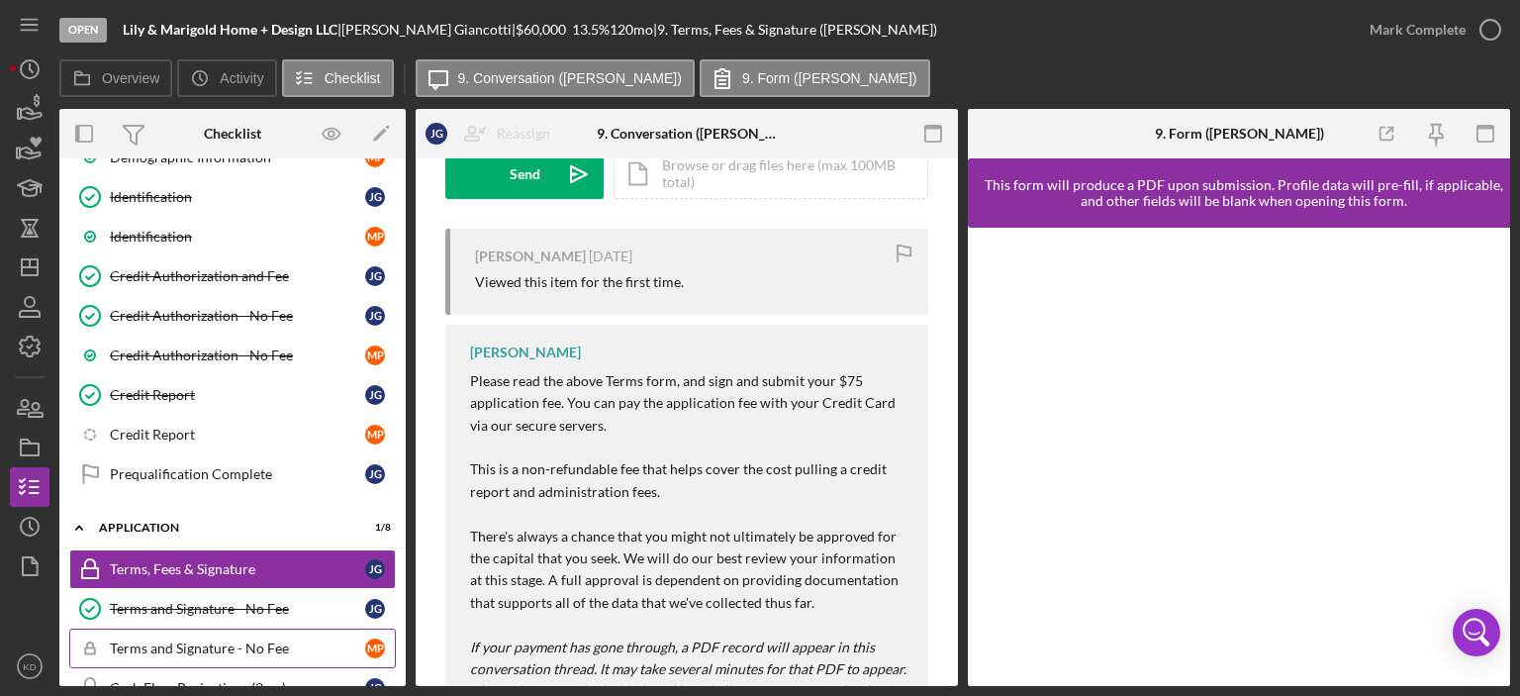
click at [127, 640] on div "Terms and Signature - No Fee" at bounding box center [237, 648] width 255 height 16
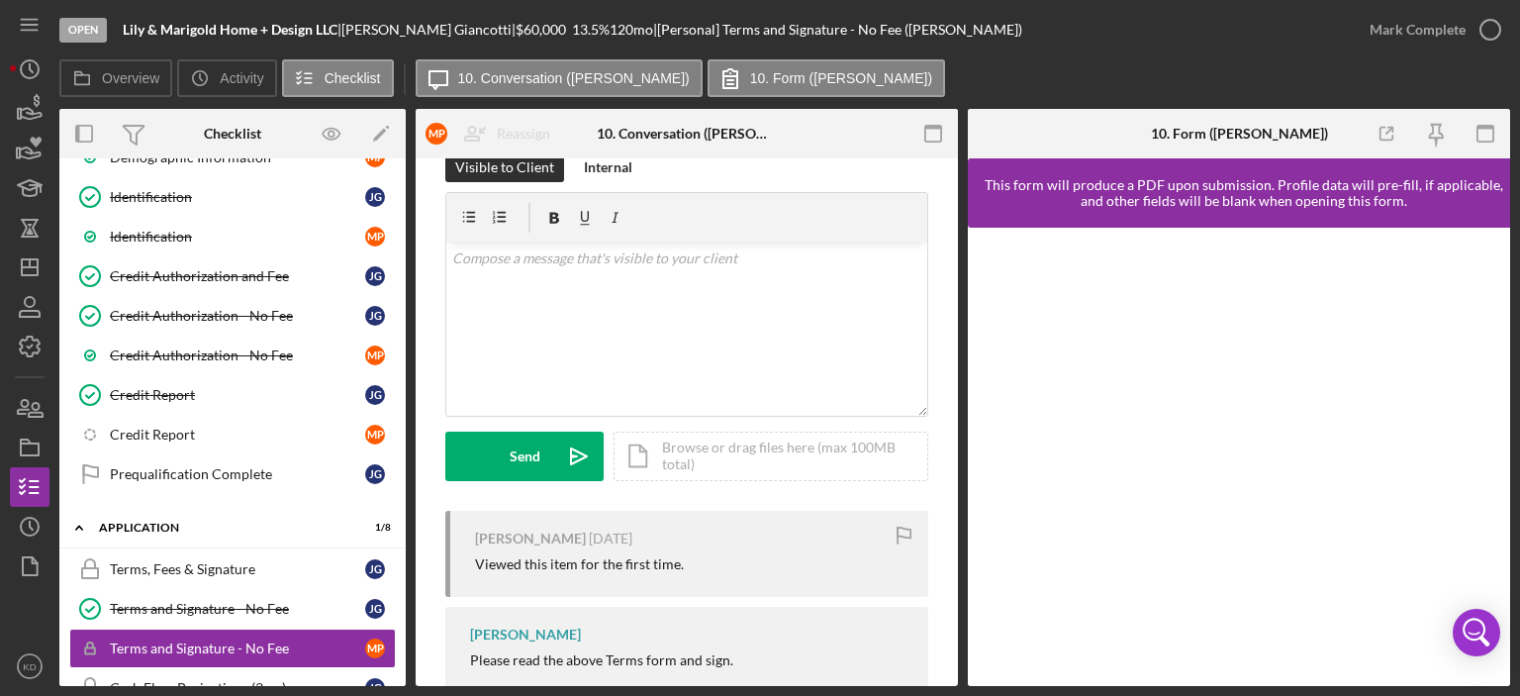
scroll to position [374, 0]
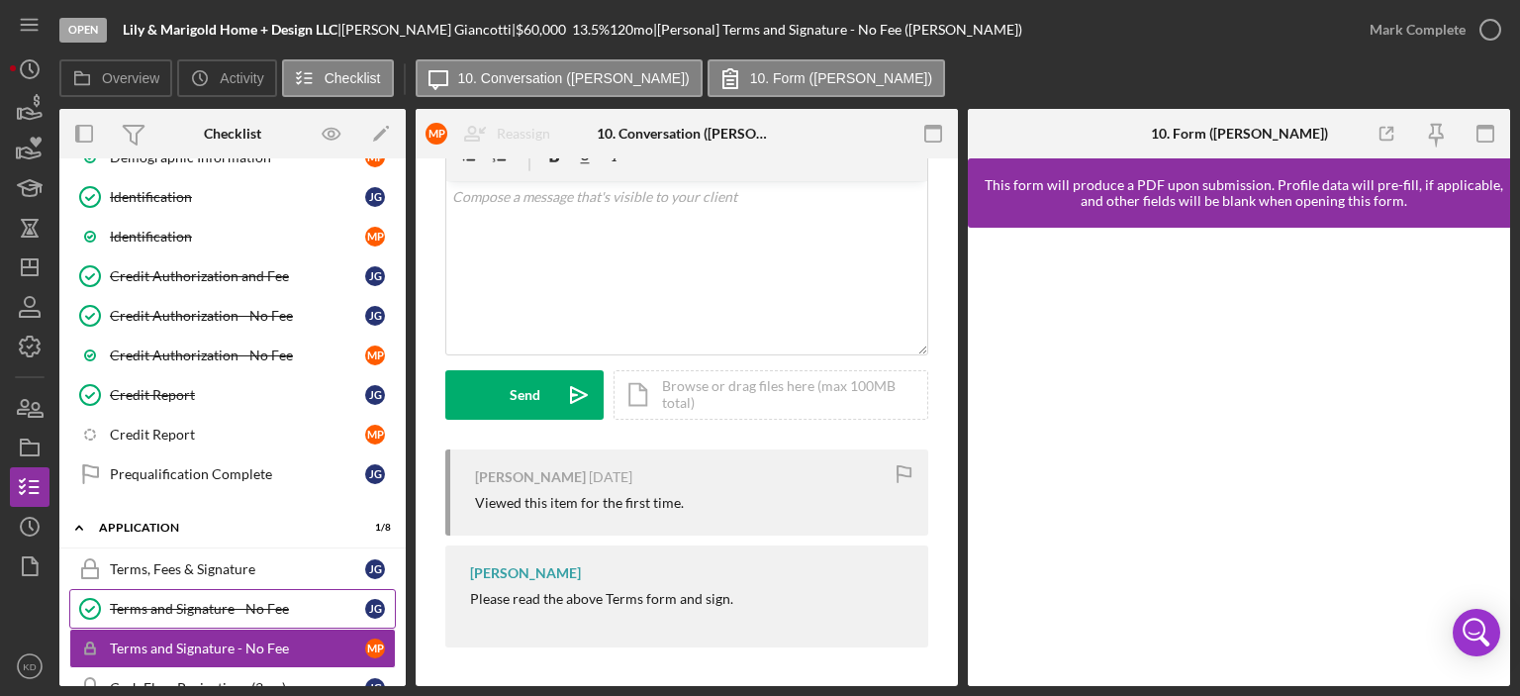
click at [249, 601] on div "Terms and Signature - No Fee" at bounding box center [237, 609] width 255 height 16
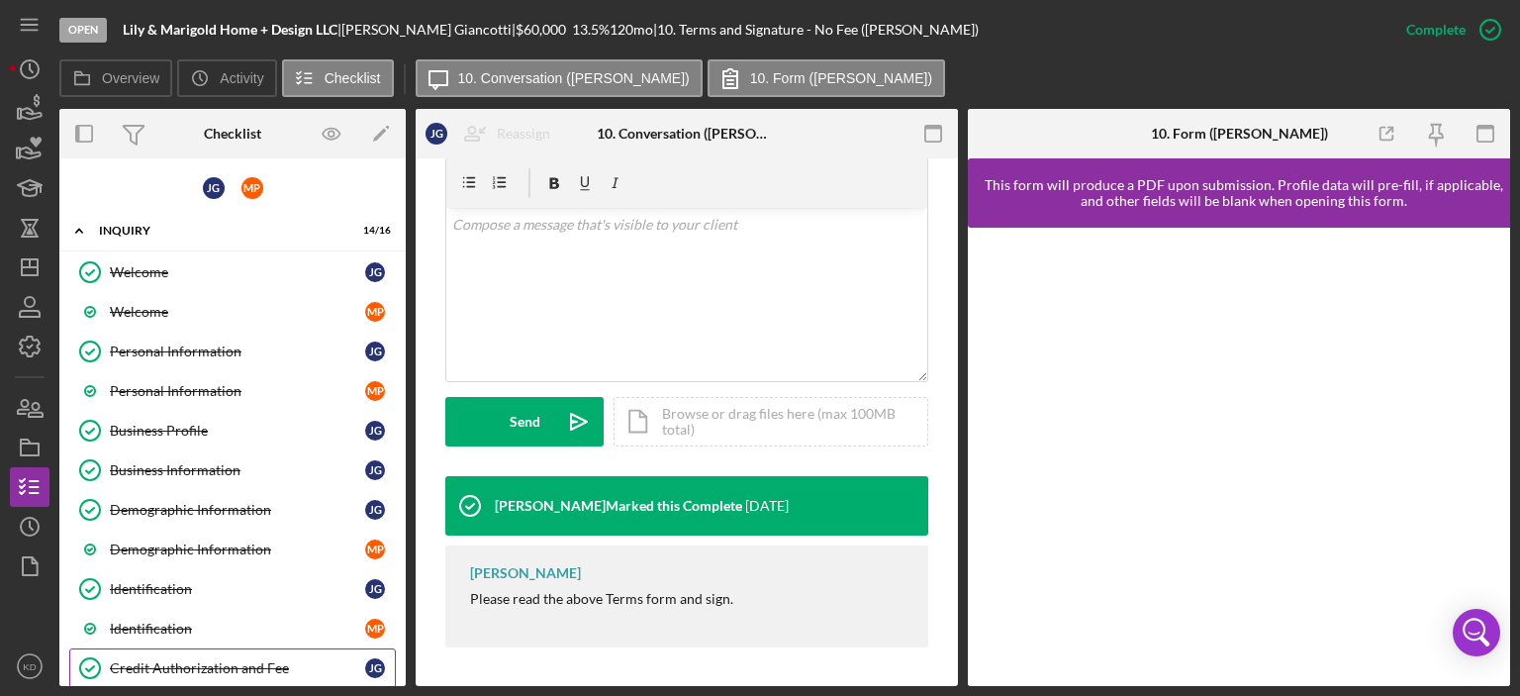
click at [220, 660] on div "Credit Authorization and Fee" at bounding box center [237, 668] width 255 height 16
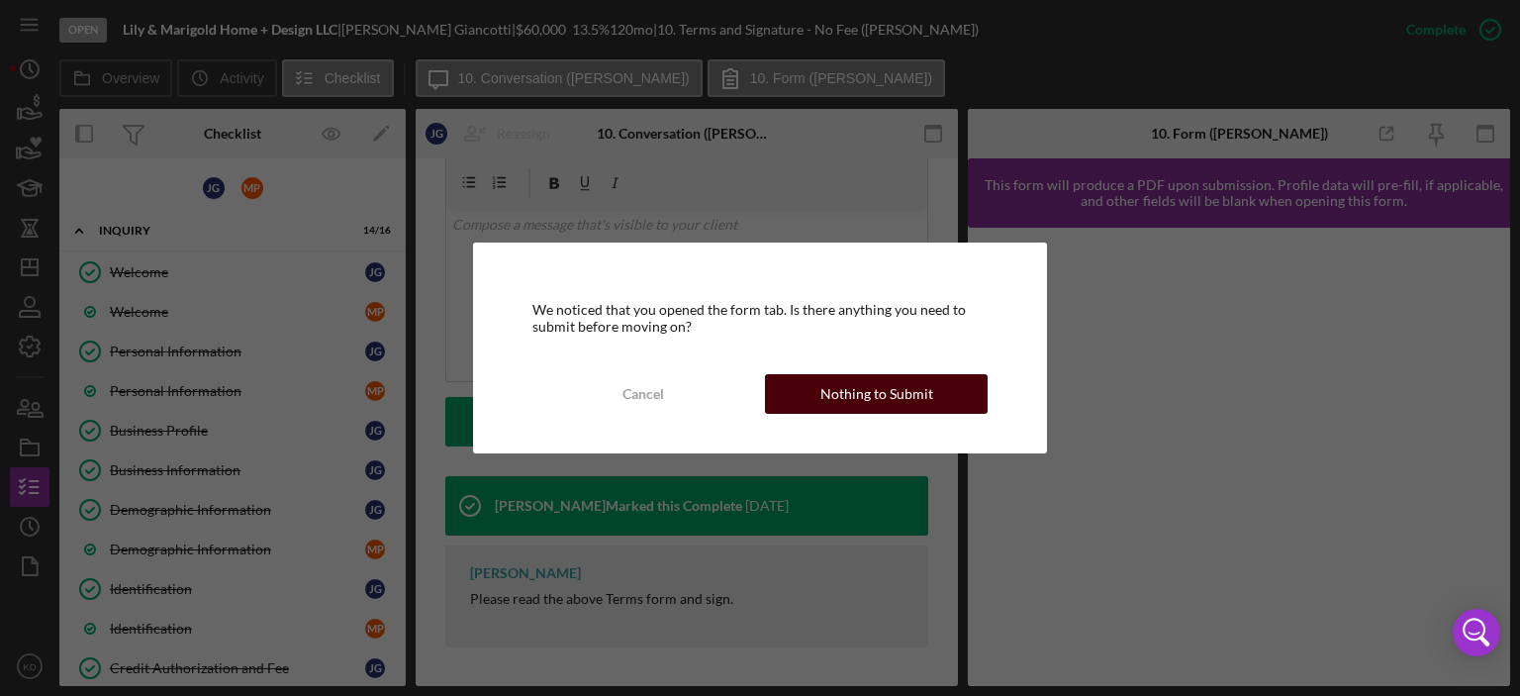
click at [891, 400] on div "Nothing to Submit" at bounding box center [877, 394] width 113 height 40
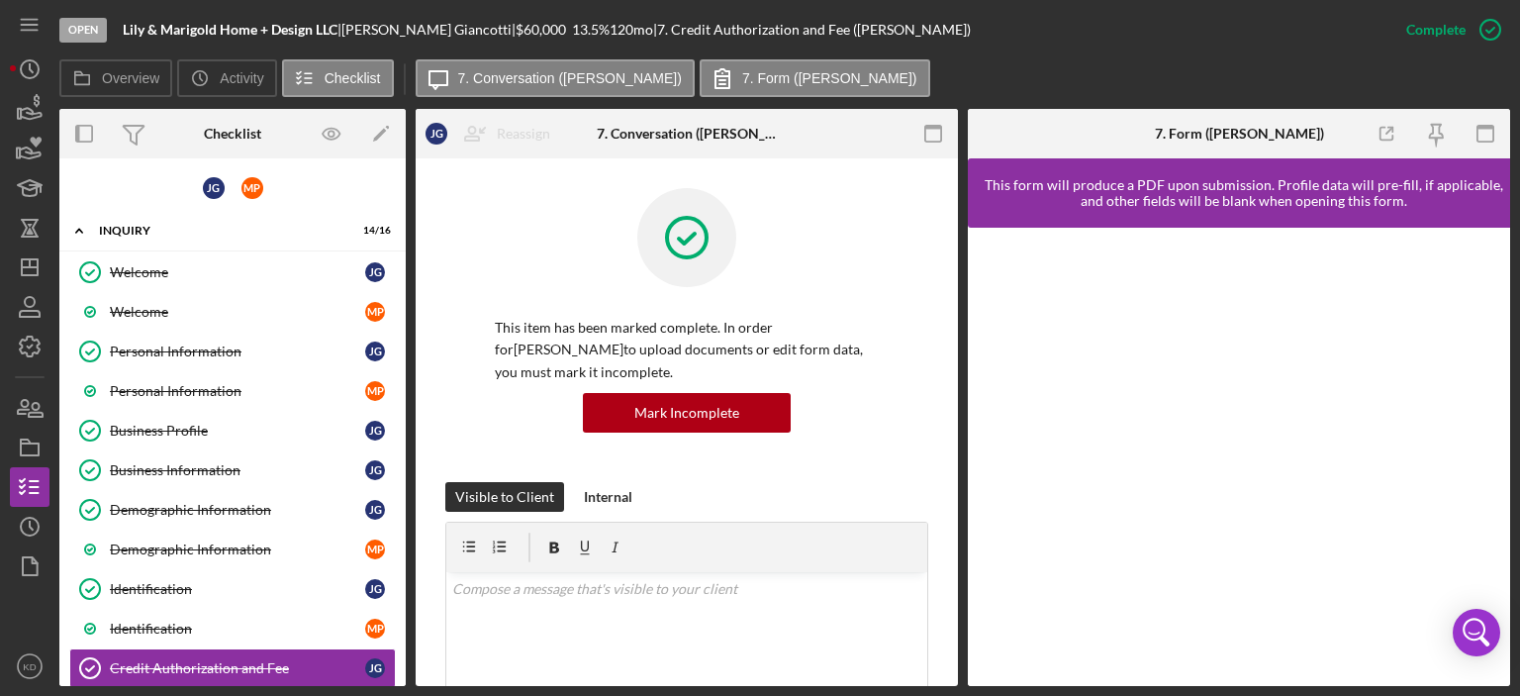
click at [958, 444] on div "Overview Internal Workflow Stage Open Icon/Dropdown Arrow Archive (can unarchiv…" at bounding box center [784, 397] width 1451 height 577
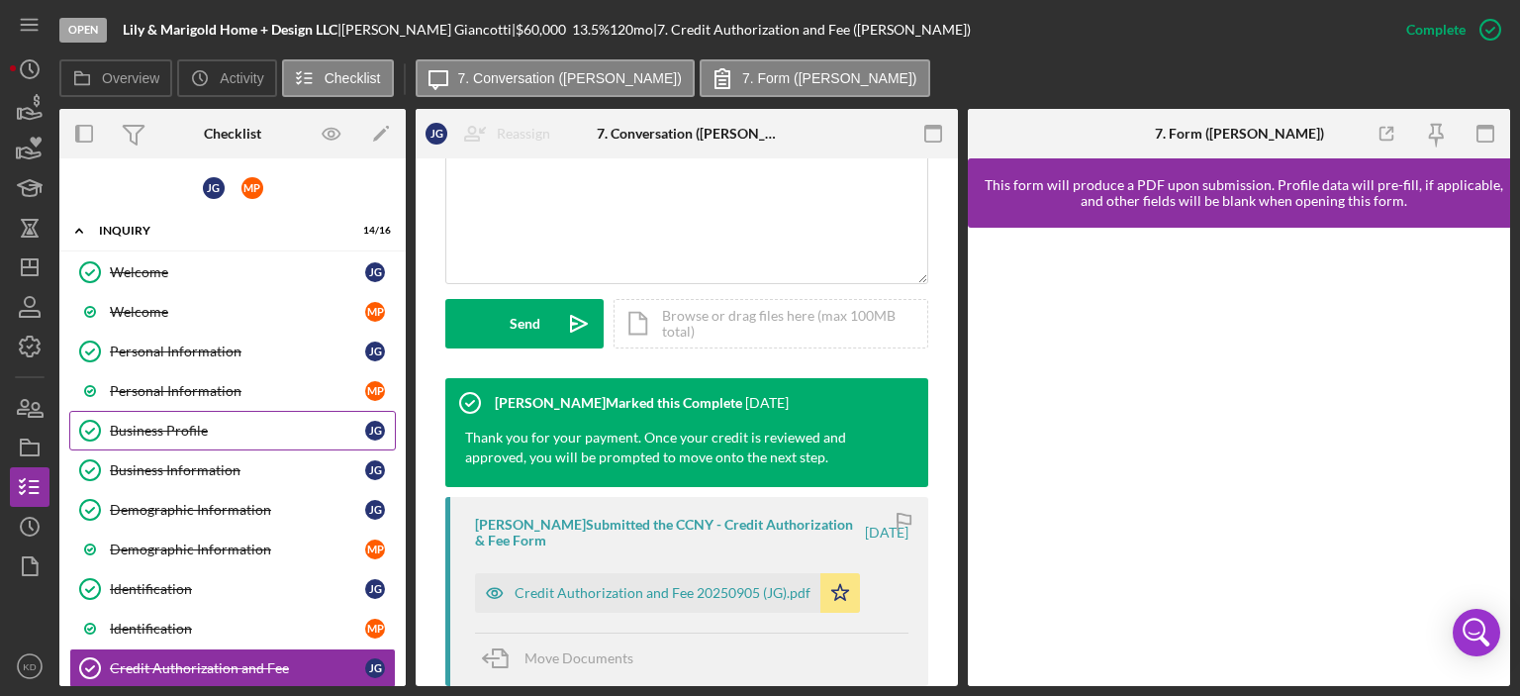
click at [182, 423] on div "Business Profile" at bounding box center [237, 431] width 255 height 16
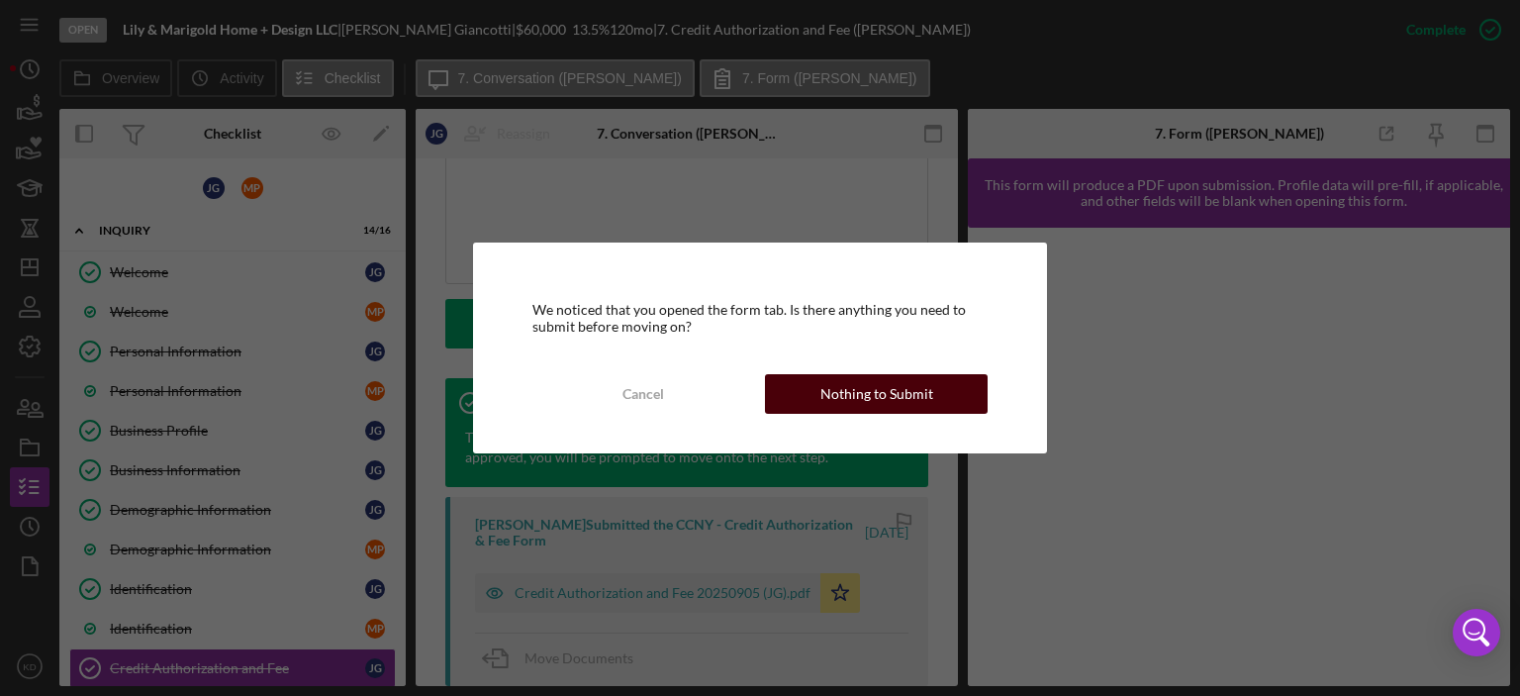
click at [845, 399] on div "Nothing to Submit" at bounding box center [877, 394] width 113 height 40
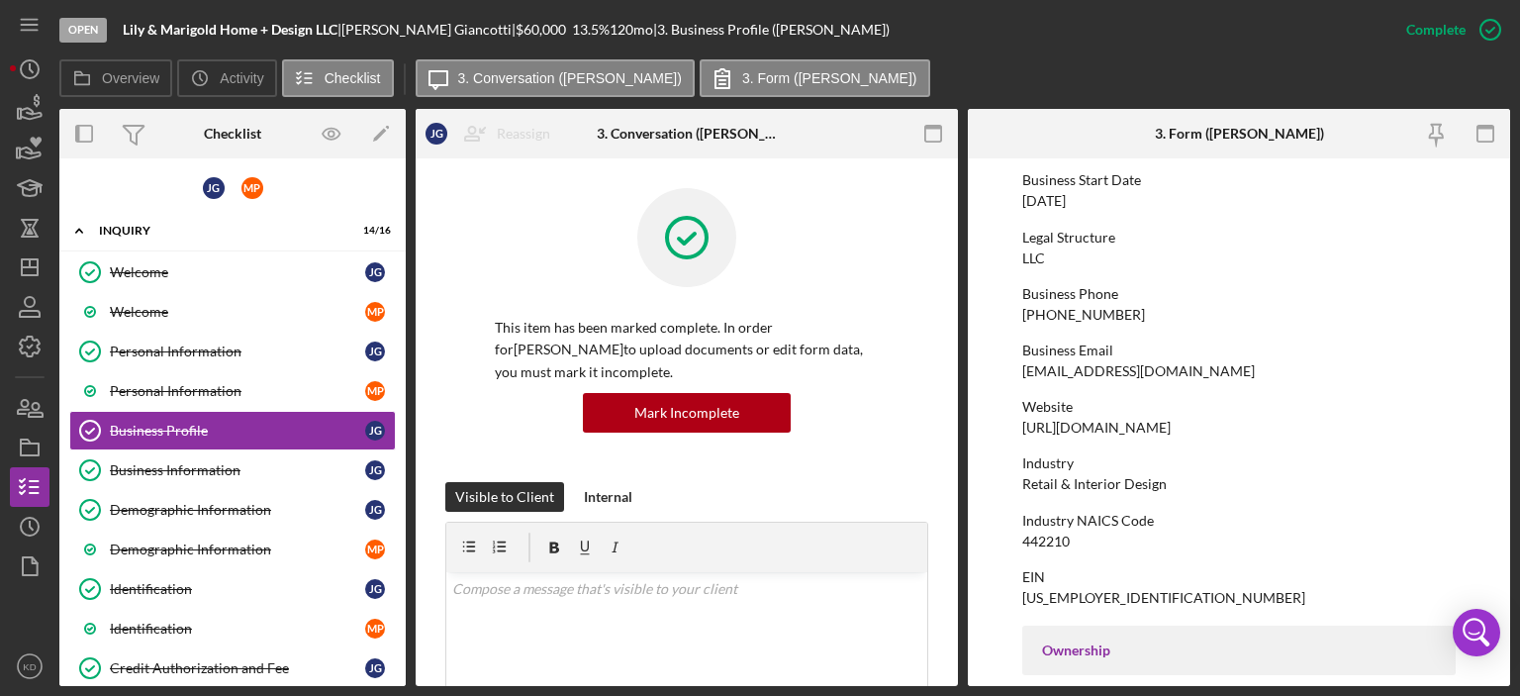
scroll to position [203, 0]
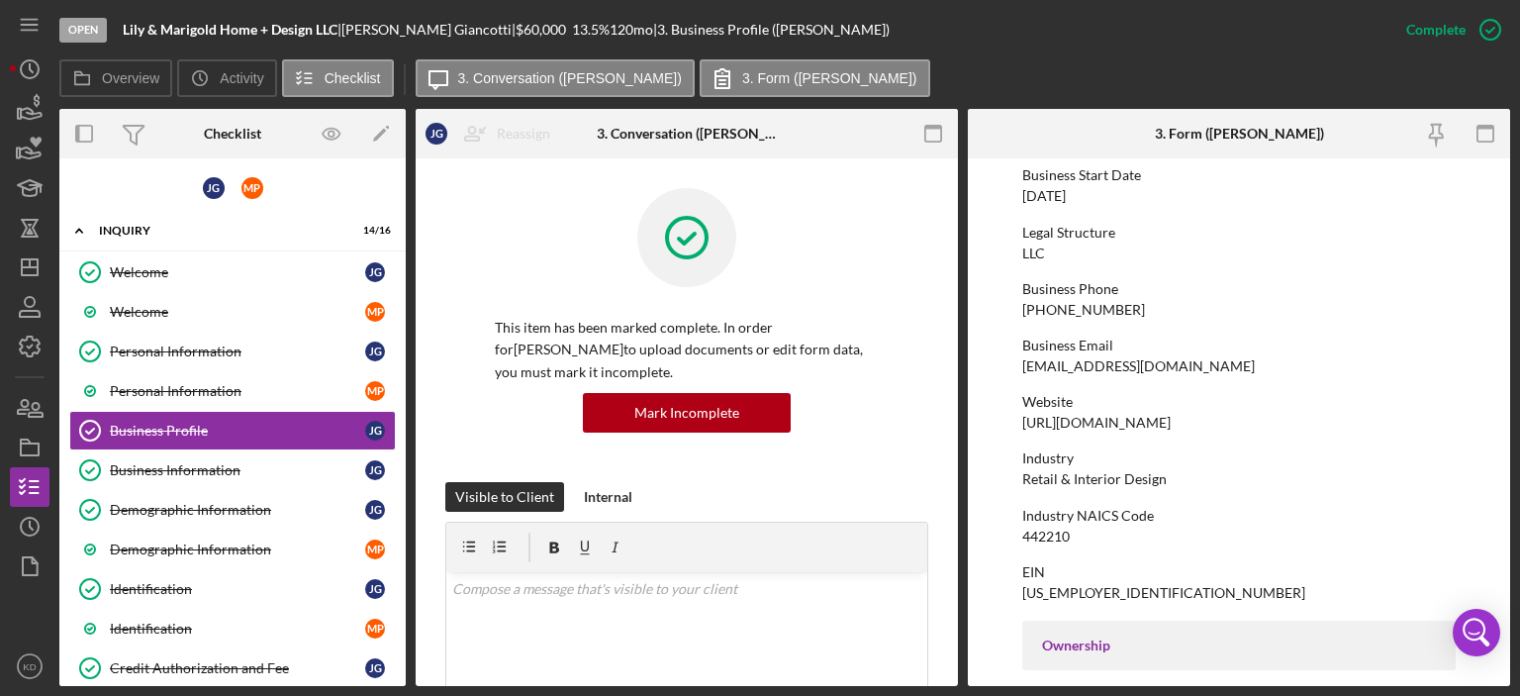
drag, startPoint x: 1231, startPoint y: 364, endPoint x: 1019, endPoint y: 366, distance: 212.8
click at [1019, 366] on form "To edit this form you must mark this item incomplete Business Name [PERSON_NAME…" at bounding box center [1239, 422] width 542 height 528
copy div "[EMAIL_ADDRESS][DOMAIN_NAME]"
click at [27, 259] on polygon "button" at bounding box center [30, 267] width 16 height 16
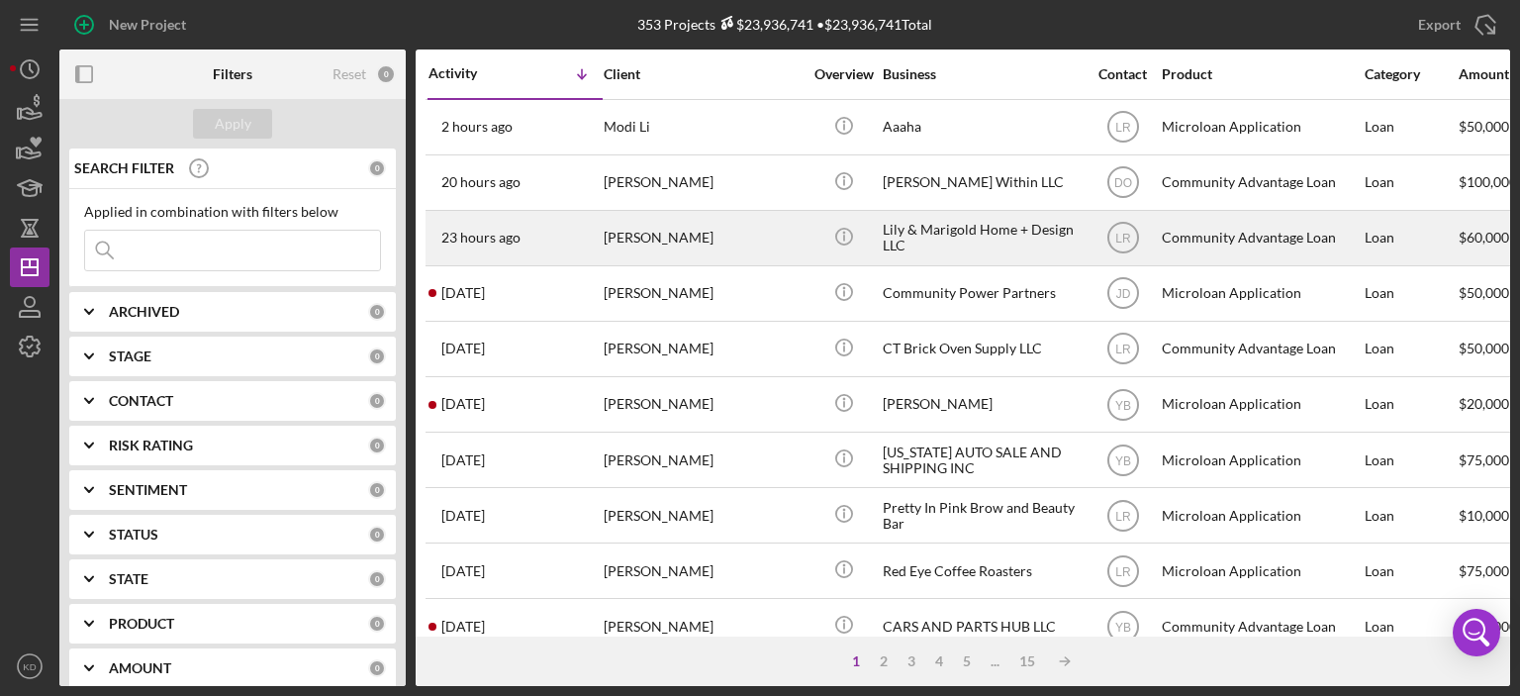
click at [971, 229] on div "Lily & Marigold Home + Design LLC" at bounding box center [982, 238] width 198 height 52
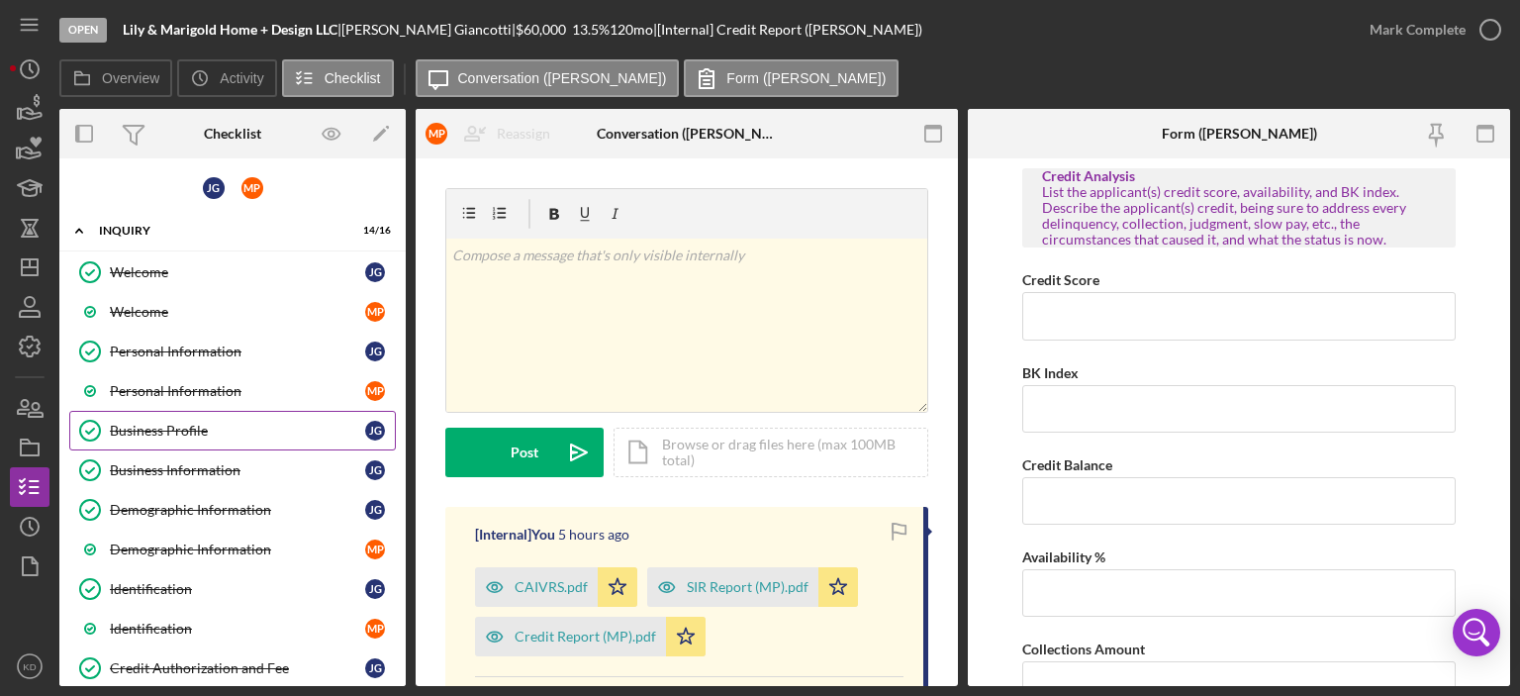
click at [167, 427] on div "Business Profile" at bounding box center [237, 431] width 255 height 16
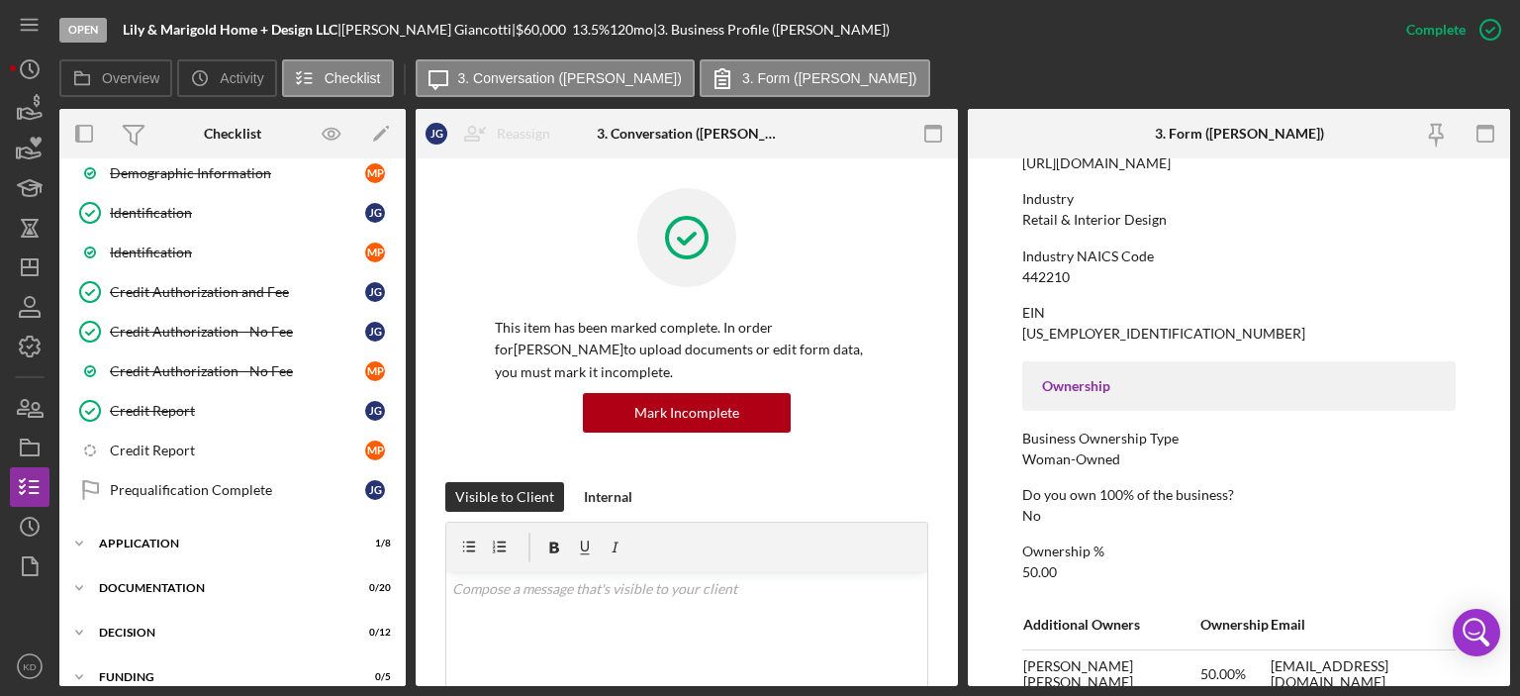
scroll to position [438, 0]
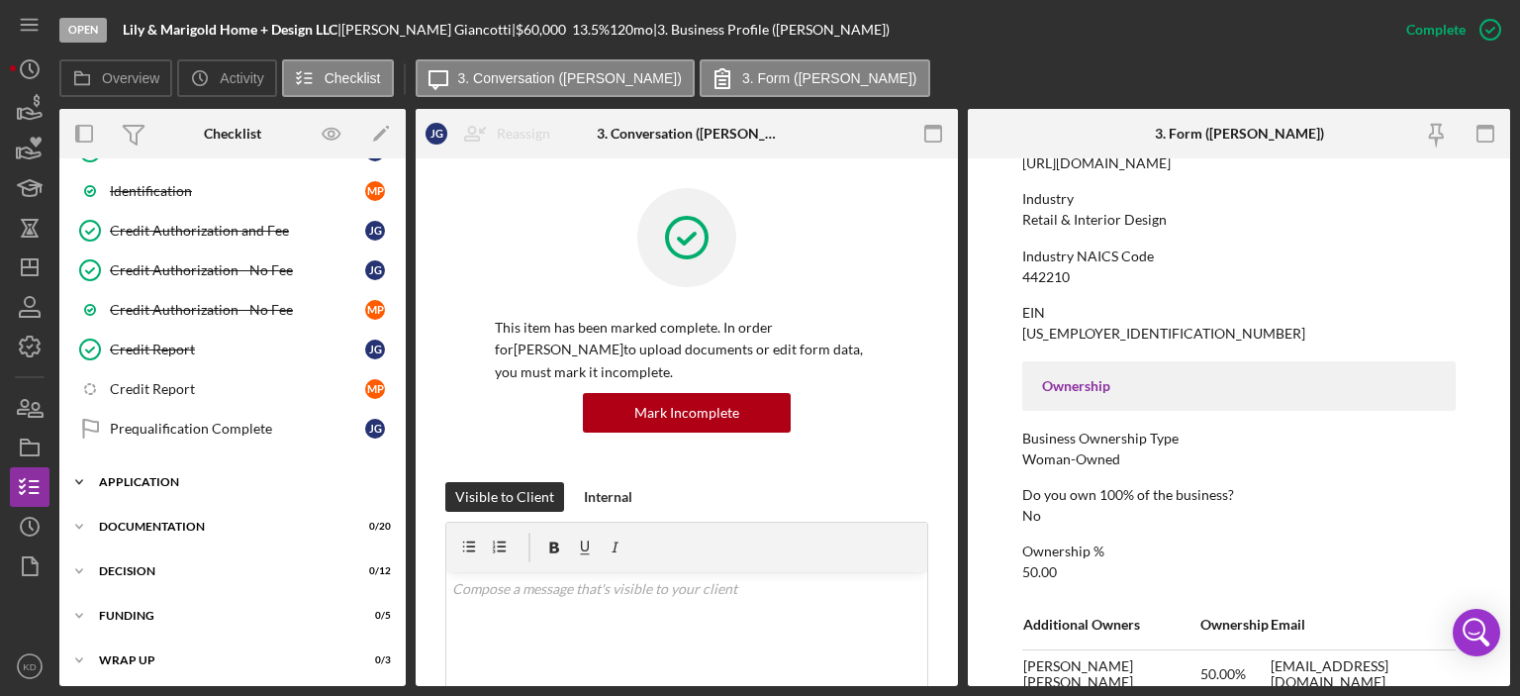
click at [80, 472] on icon "Icon/Expander" at bounding box center [79, 482] width 40 height 40
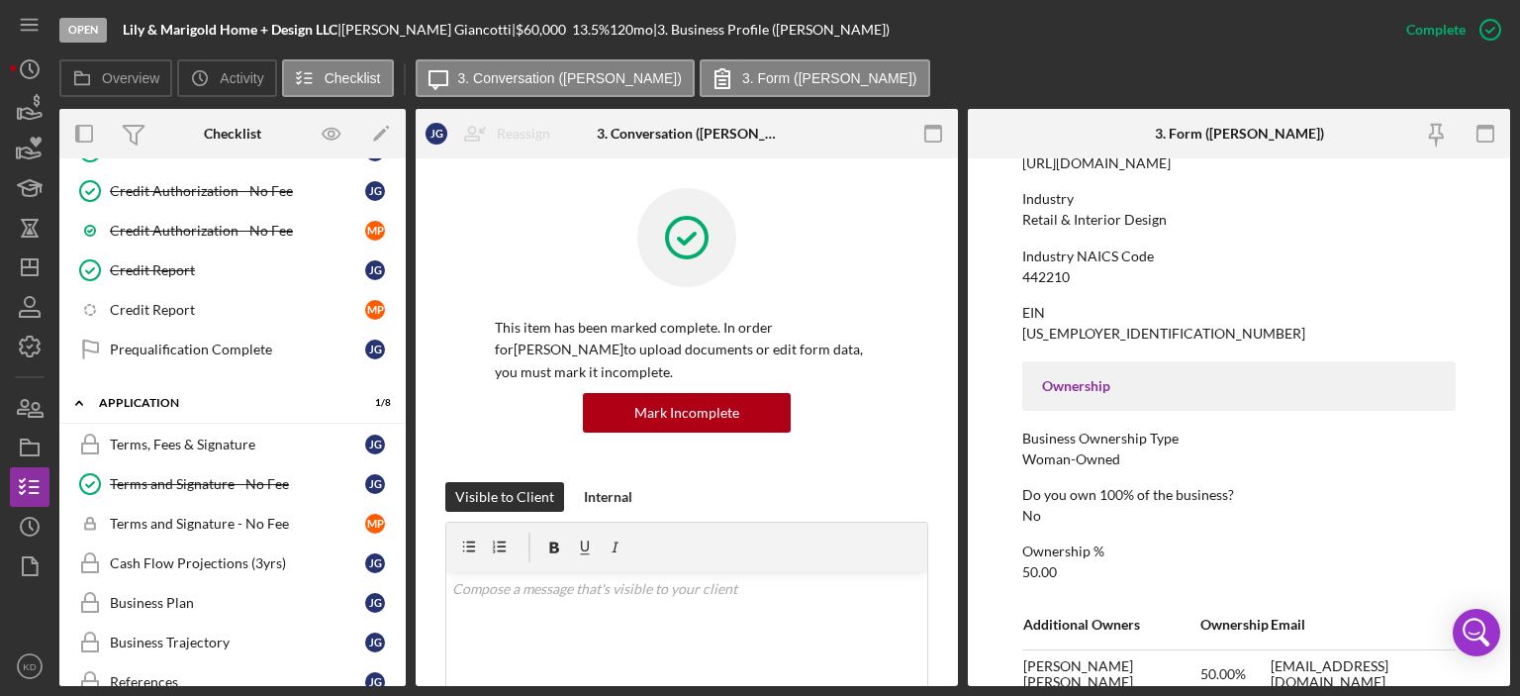
scroll to position [537, 0]
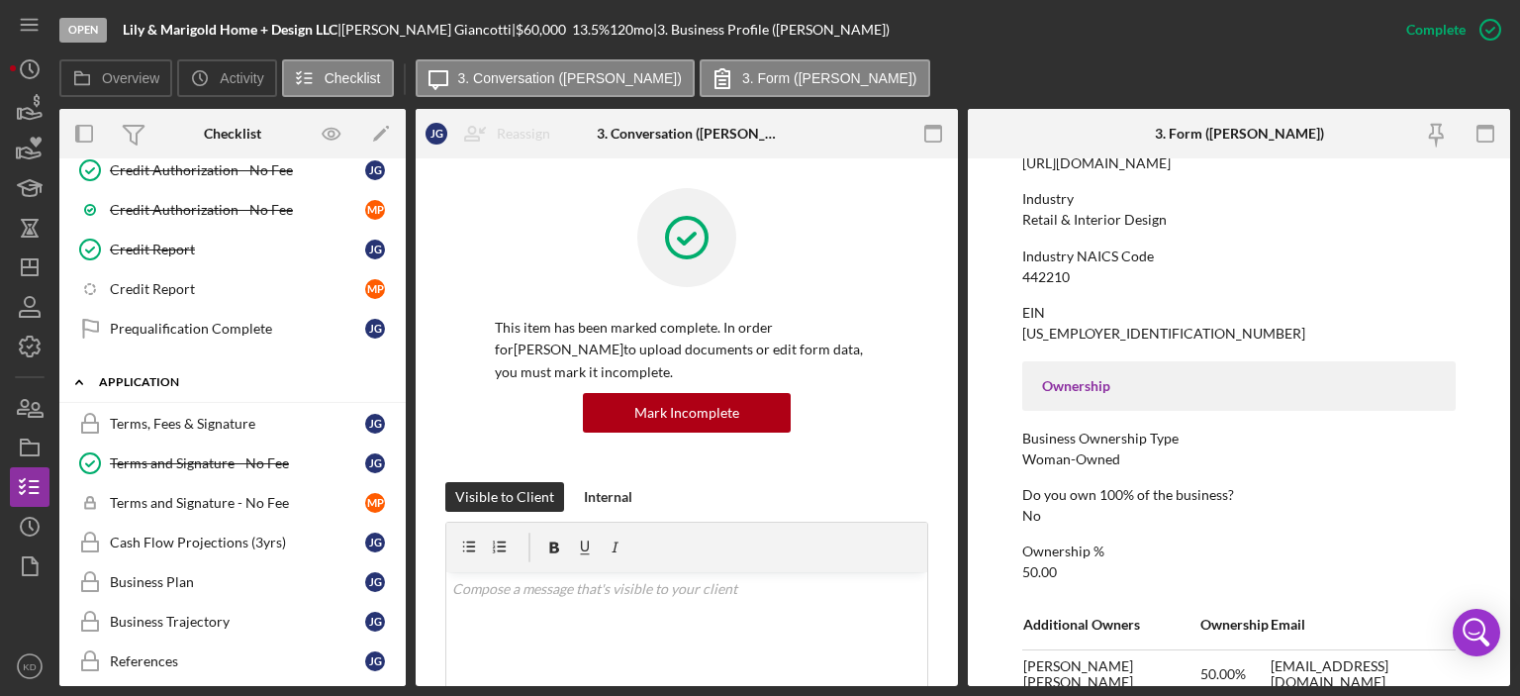
click at [79, 375] on icon "Icon/Expander" at bounding box center [79, 382] width 40 height 40
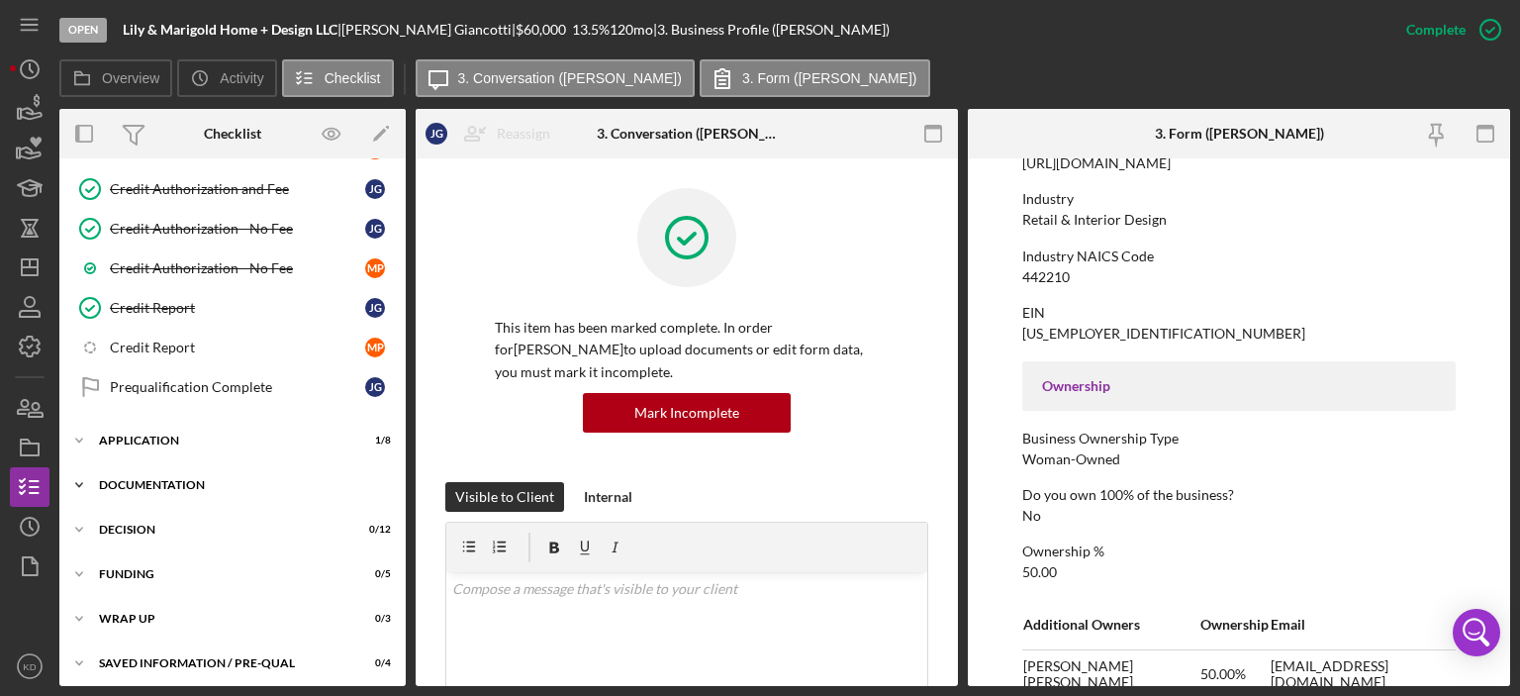
click at [80, 483] on polyline at bounding box center [79, 485] width 6 height 4
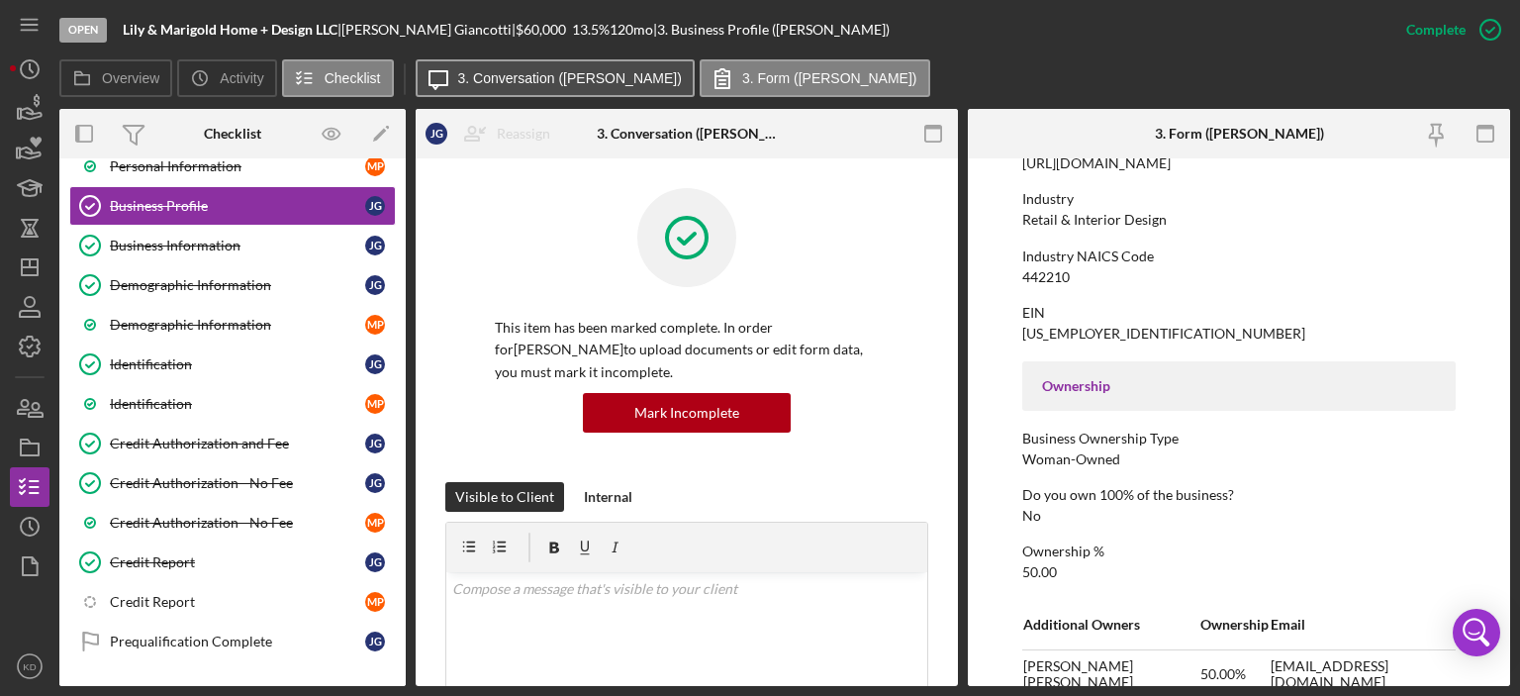
scroll to position [0, 0]
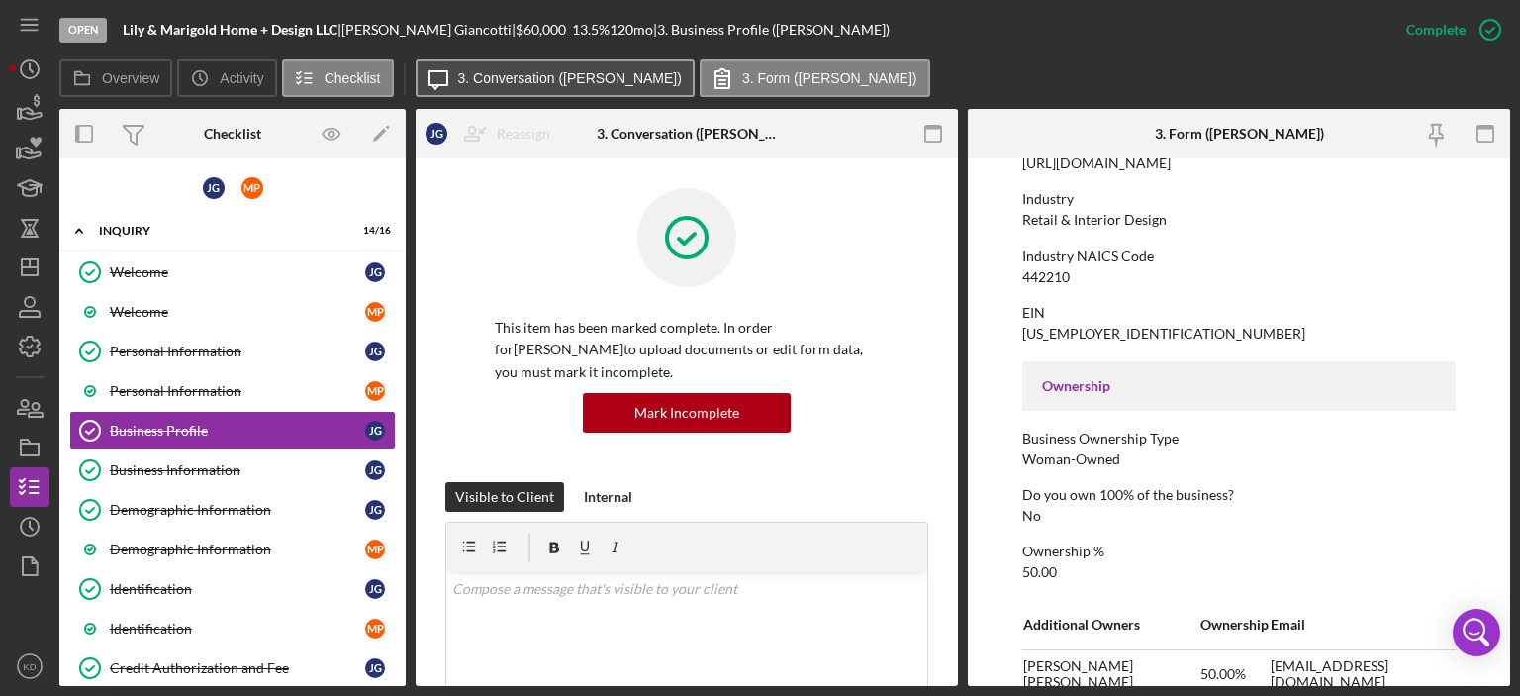
click at [508, 68] on button "Icon/Message 3. Conversation ([PERSON_NAME])" at bounding box center [555, 78] width 279 height 38
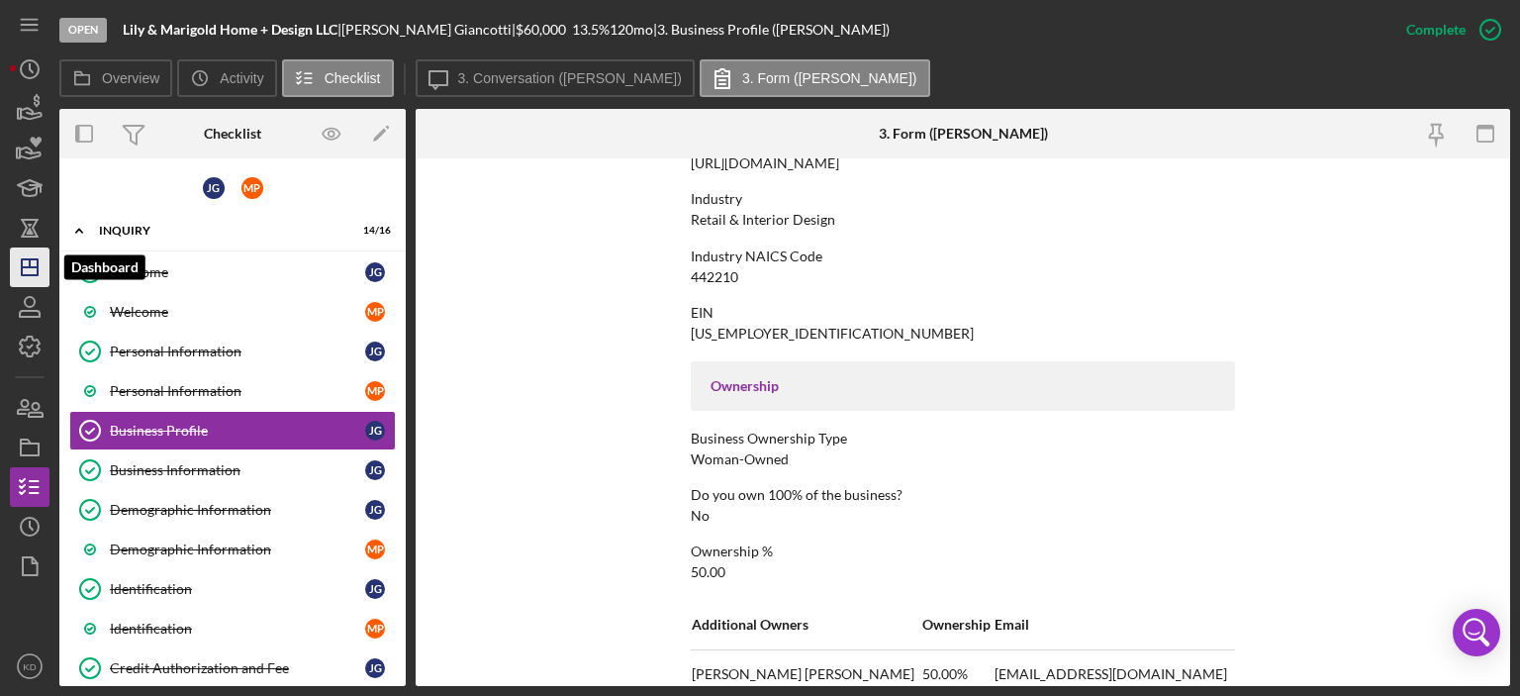
click at [31, 267] on line "button" at bounding box center [30, 267] width 16 height 0
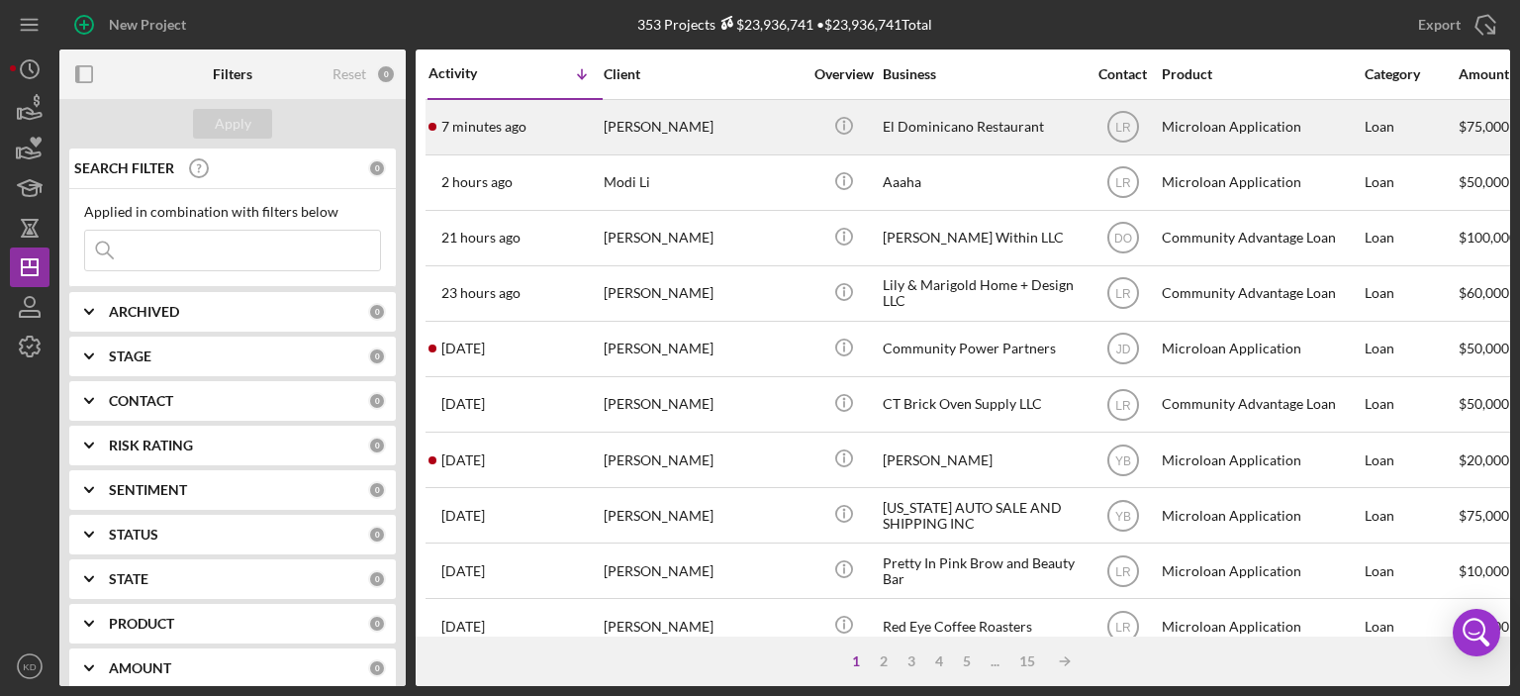
click at [900, 132] on div "El Dominicano Restaurant" at bounding box center [982, 127] width 198 height 52
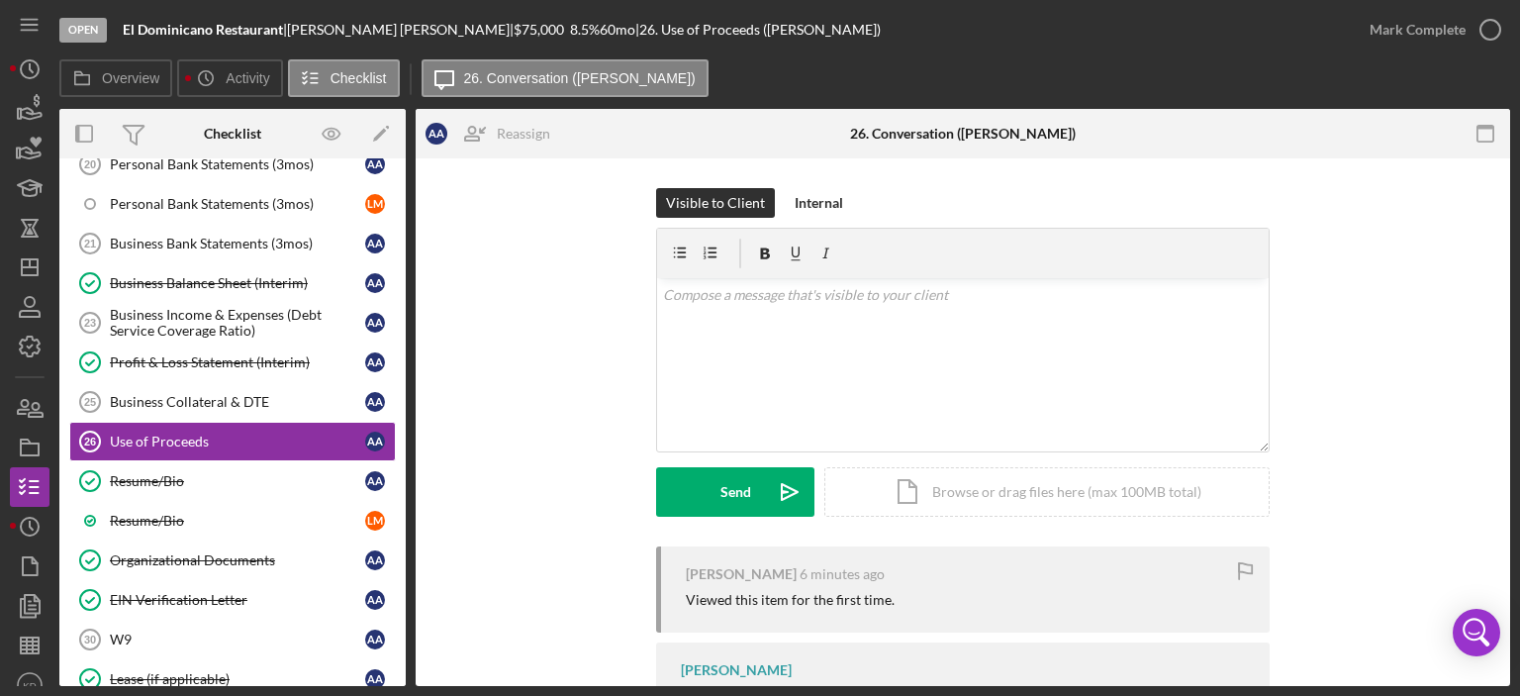
scroll to position [563, 0]
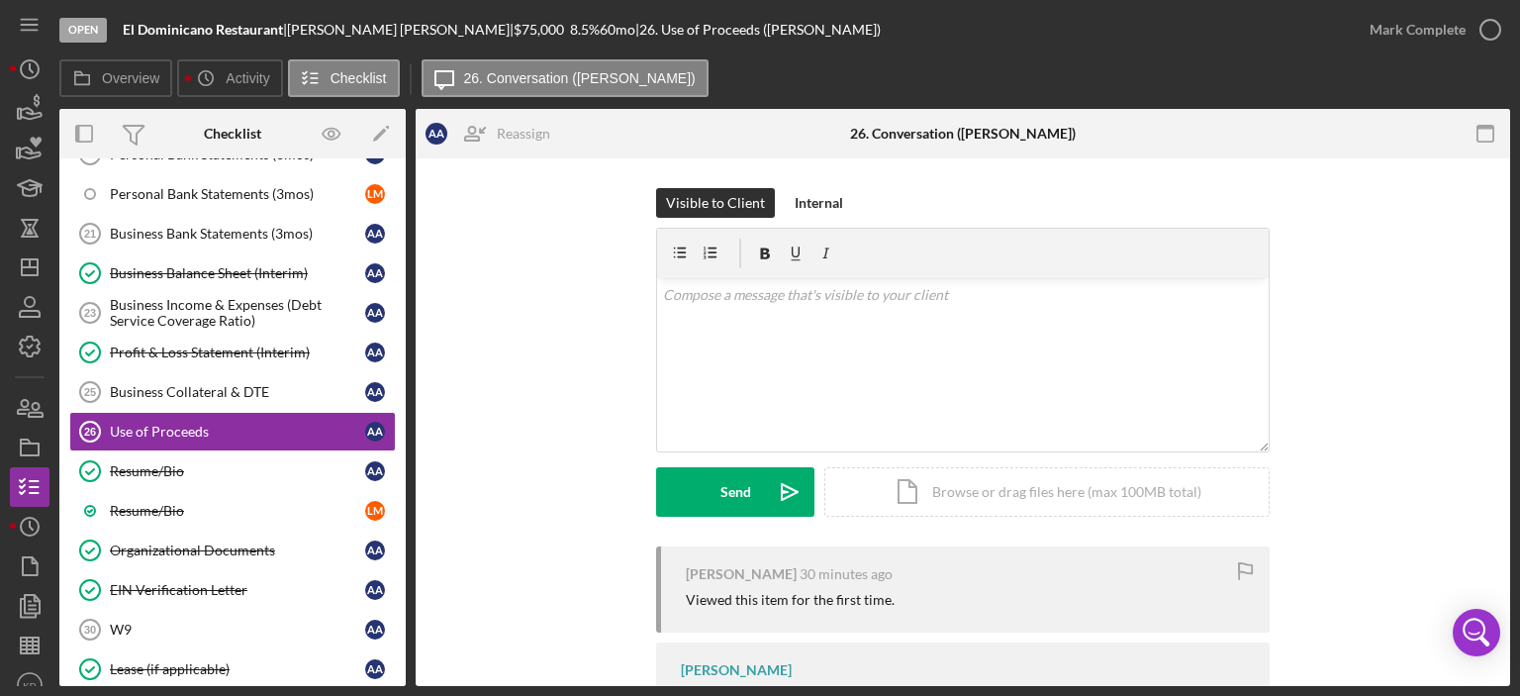
click at [400, 631] on div "15 Personal Financial Statement A A Personal Financial Statement [PERSON_NAME] …" at bounding box center [232, 297] width 346 height 1039
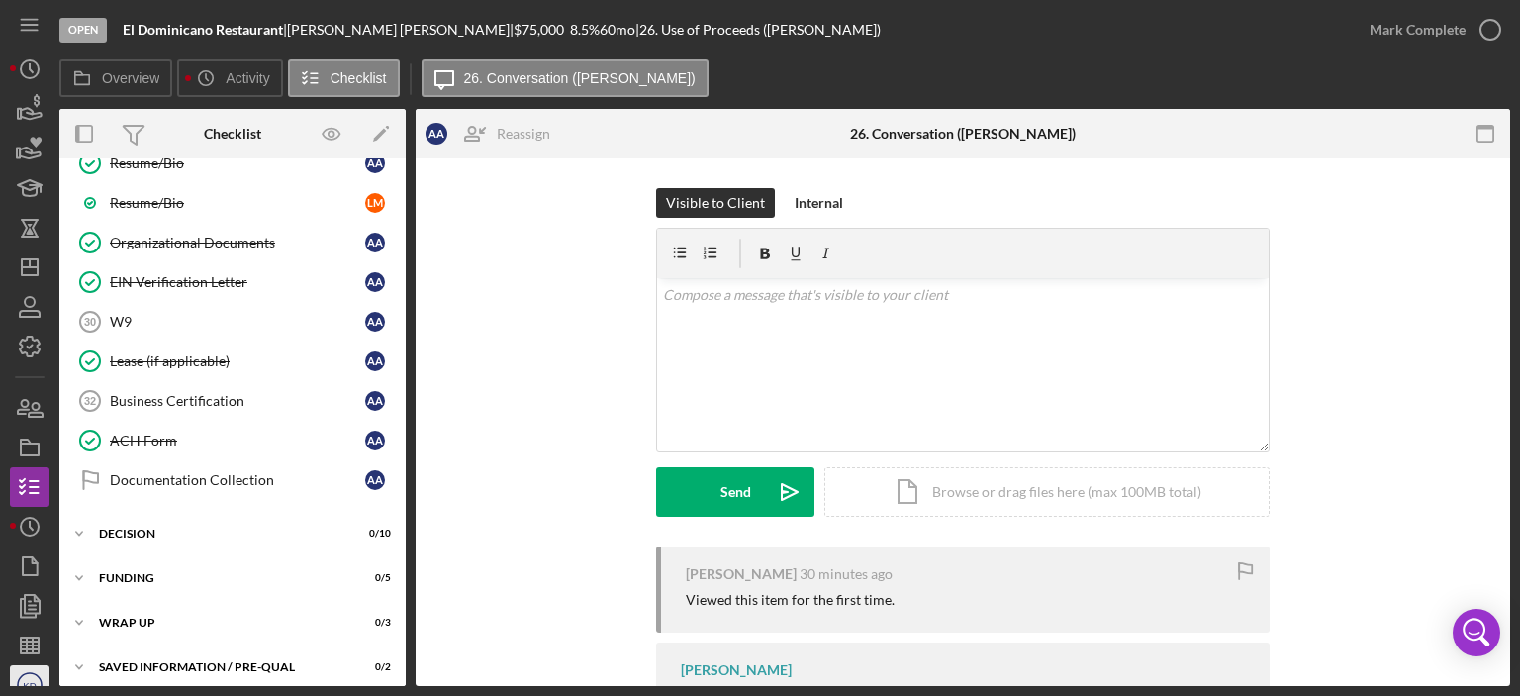
click at [28, 680] on text "KD" at bounding box center [29, 685] width 13 height 11
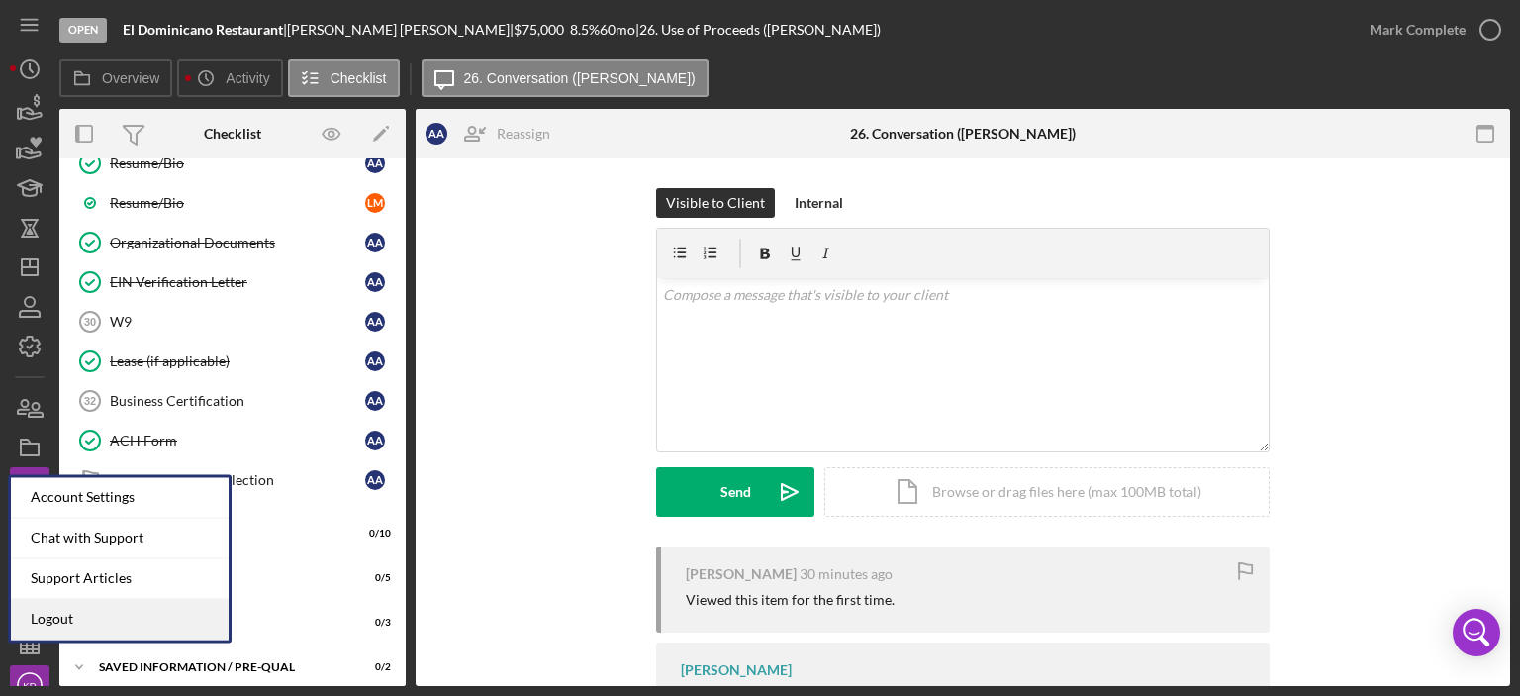
click at [43, 620] on link "Logout" at bounding box center [120, 619] width 218 height 41
